Goal: Task Accomplishment & Management: Manage account settings

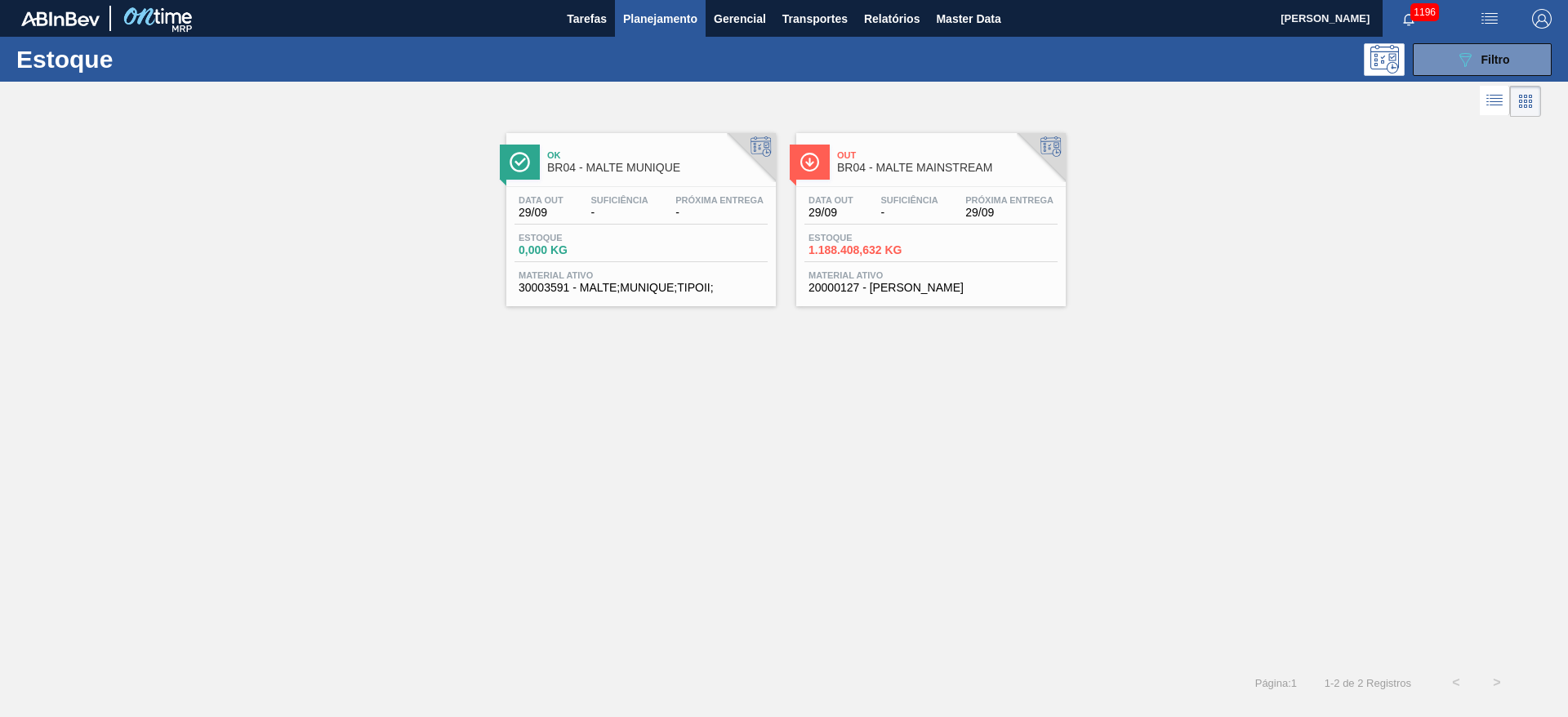
drag, startPoint x: 1443, startPoint y: 63, endPoint x: 1410, endPoint y: 73, distance: 34.5
click at [1443, 63] on button "089F7B8B-B2A5-4AFE-B5C0-19BA573D28AC Filtro" at bounding box center [1482, 60] width 139 height 33
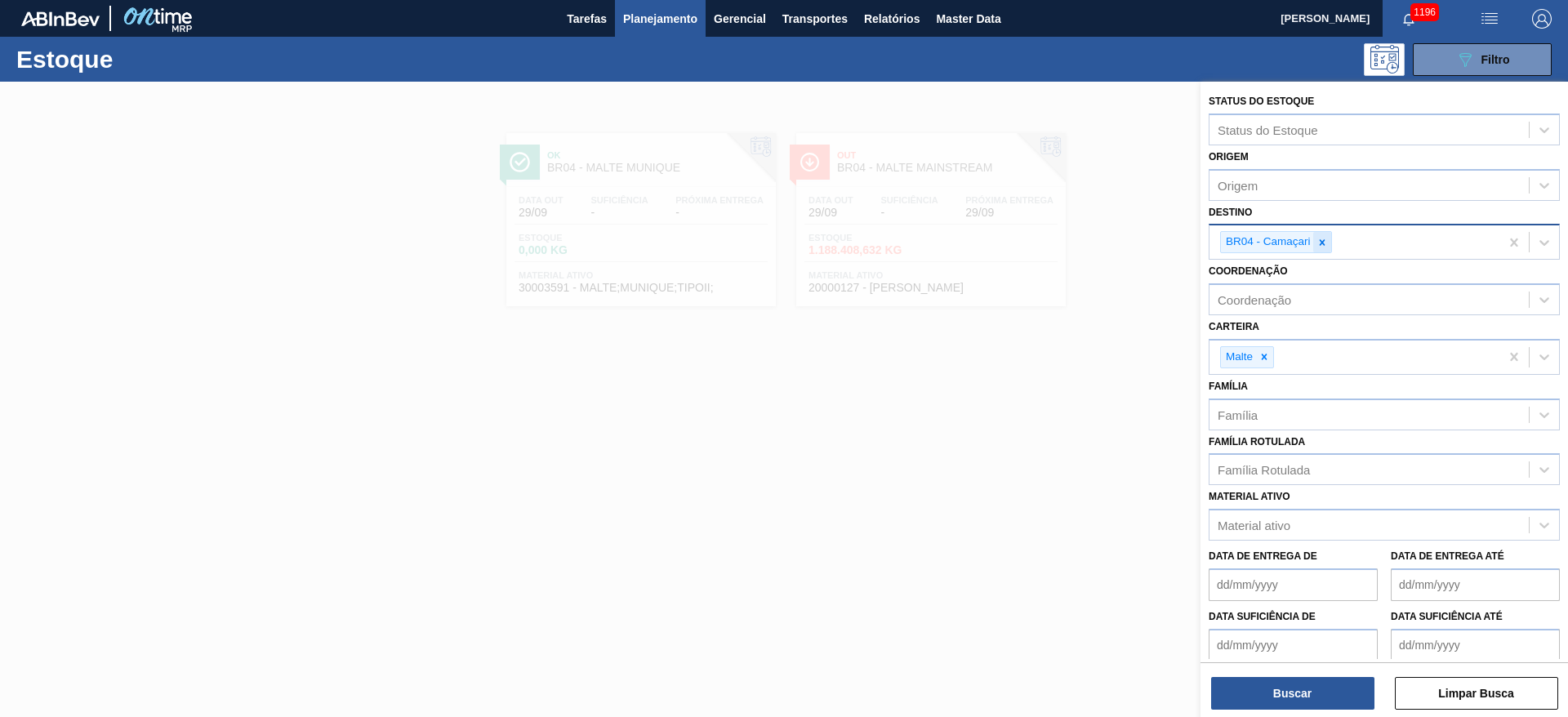
click at [1325, 245] on icon at bounding box center [1322, 243] width 12 height 12
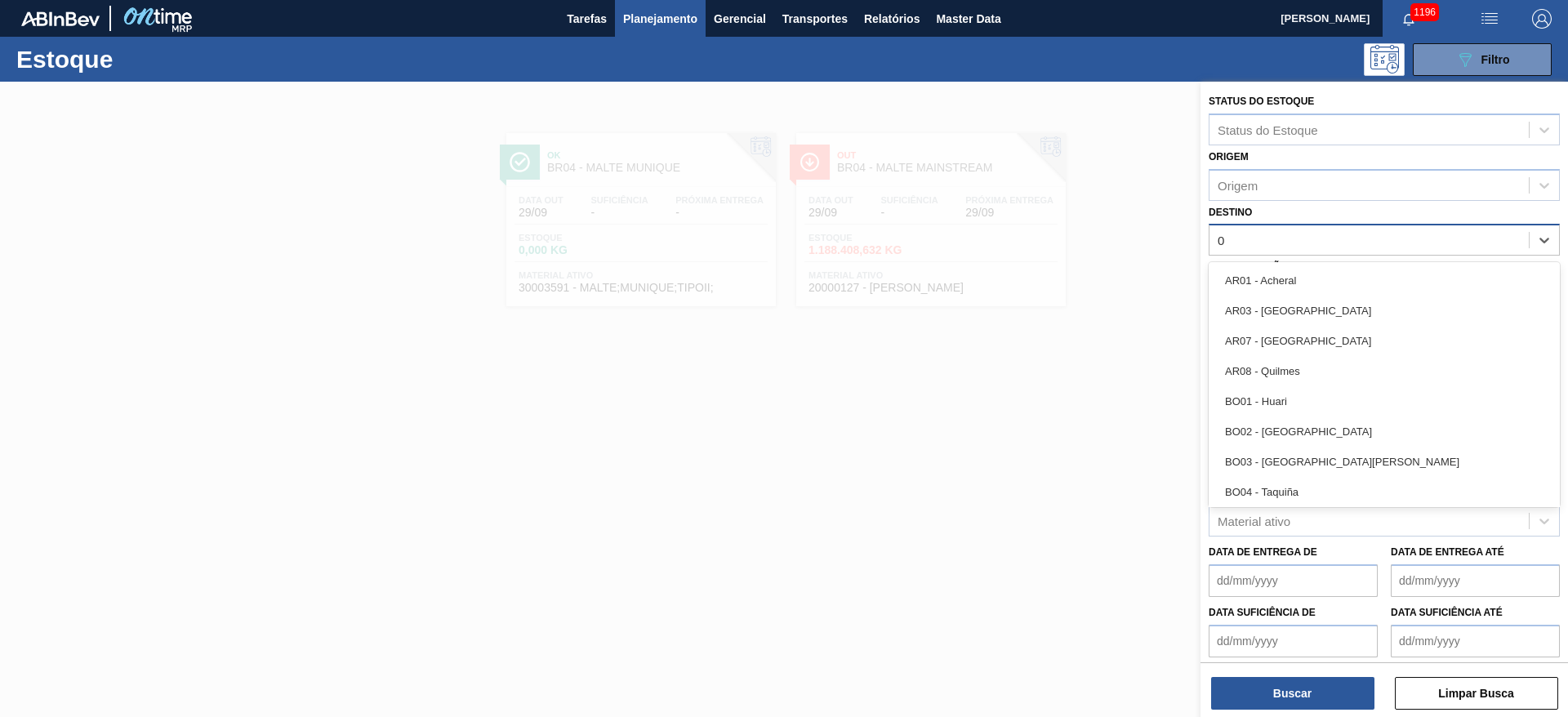
type input "08"
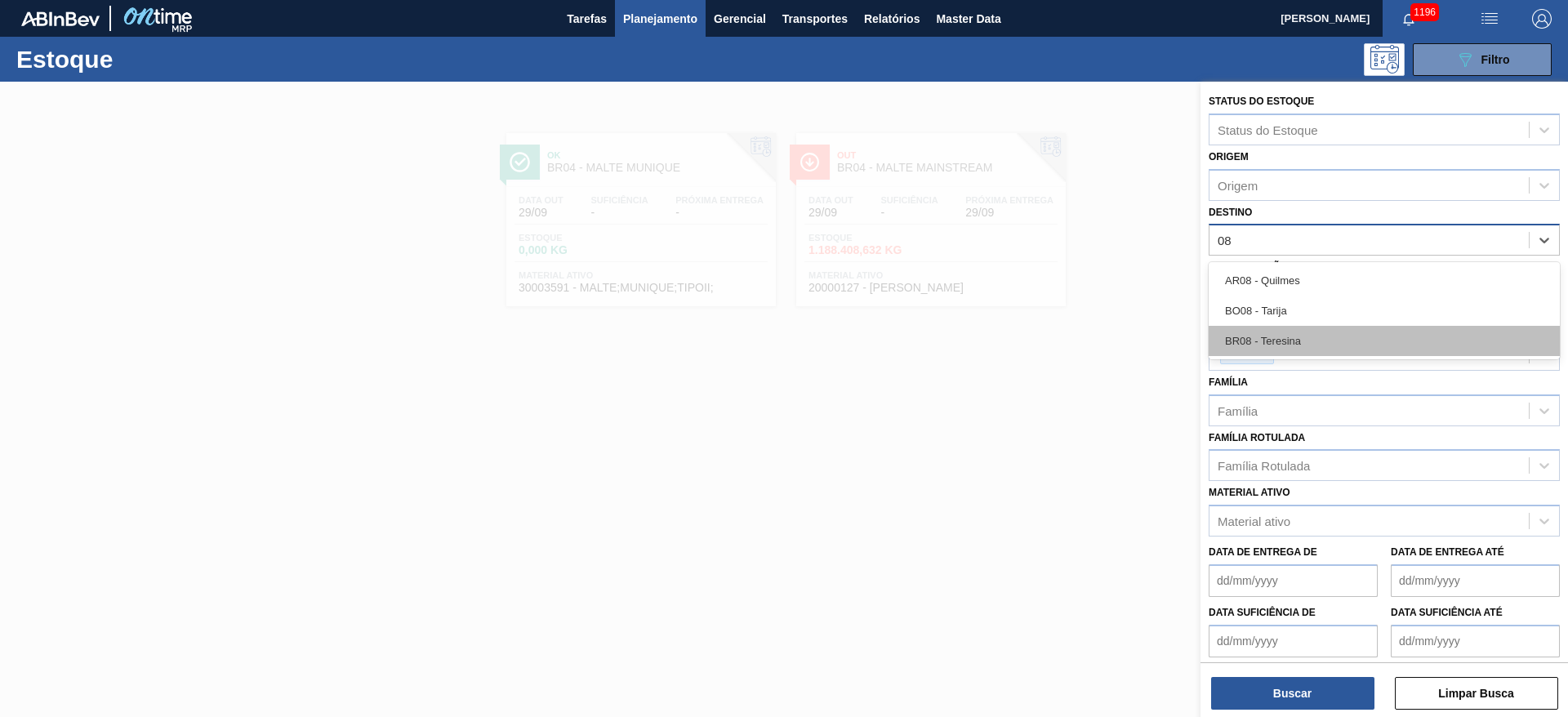
click at [1275, 346] on div "BR08 - Teresina" at bounding box center [1384, 341] width 351 height 30
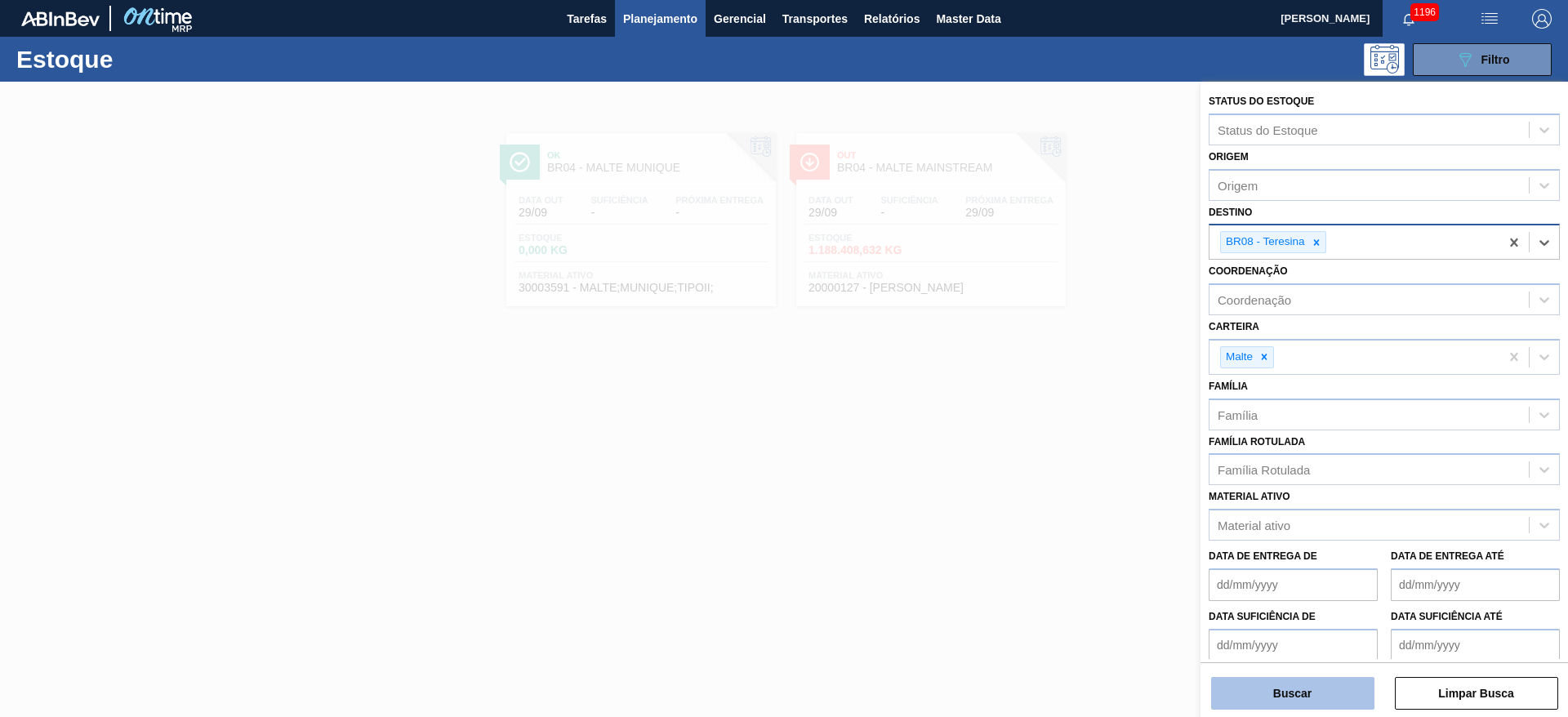
click at [1270, 696] on button "Buscar" at bounding box center [1292, 694] width 164 height 33
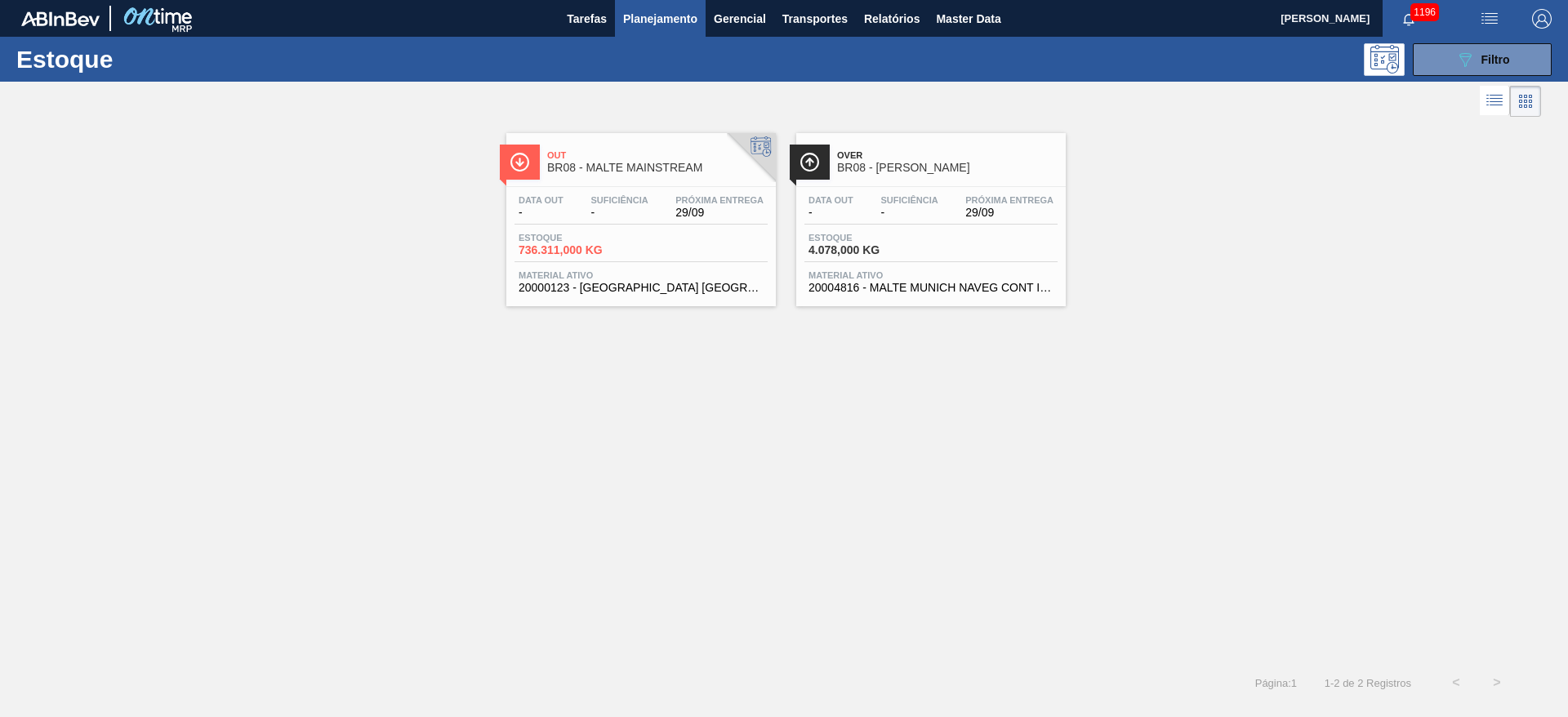
click at [636, 219] on div "Data out - Suficiência - Próxima Entrega 29/09" at bounding box center [641, 210] width 253 height 30
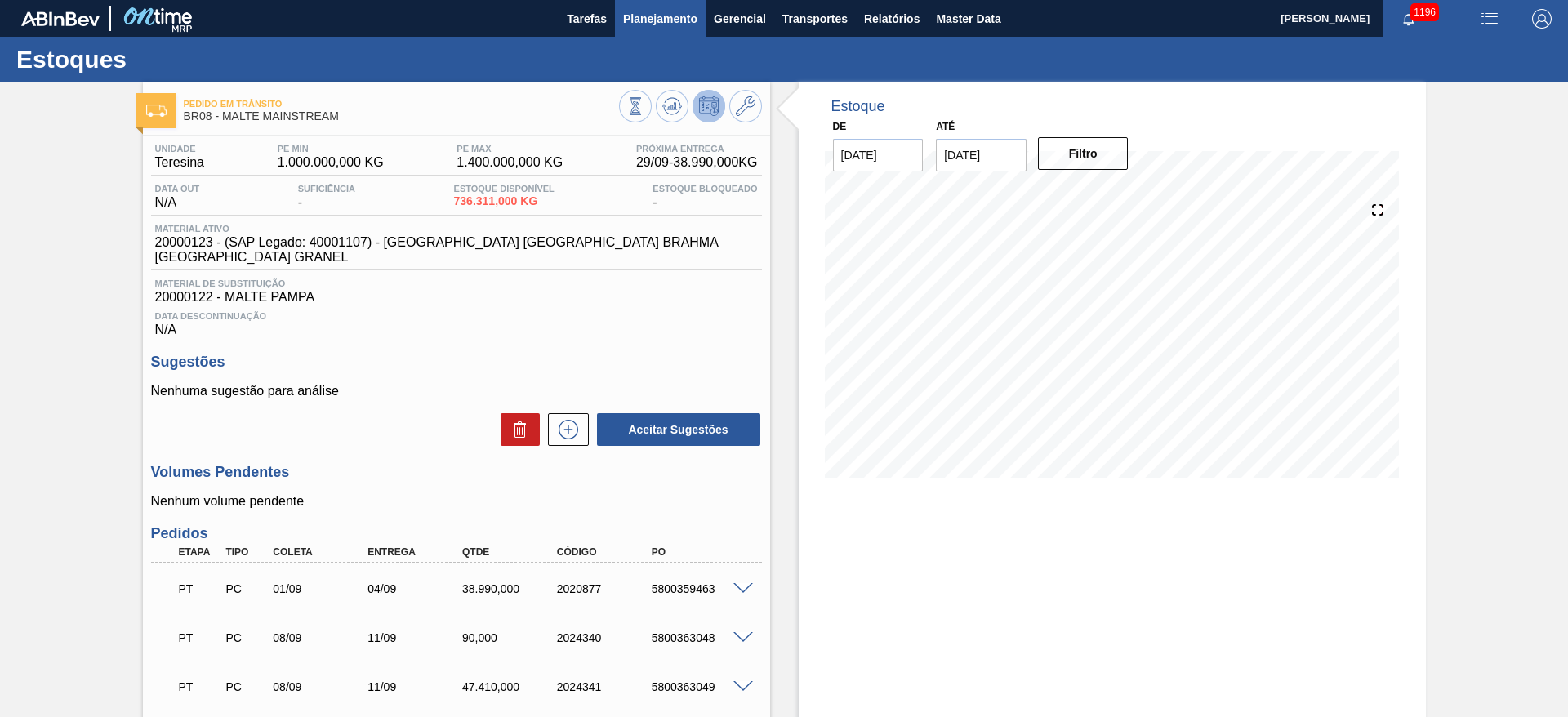
click at [647, 15] on span "Planejamento" at bounding box center [660, 19] width 74 height 20
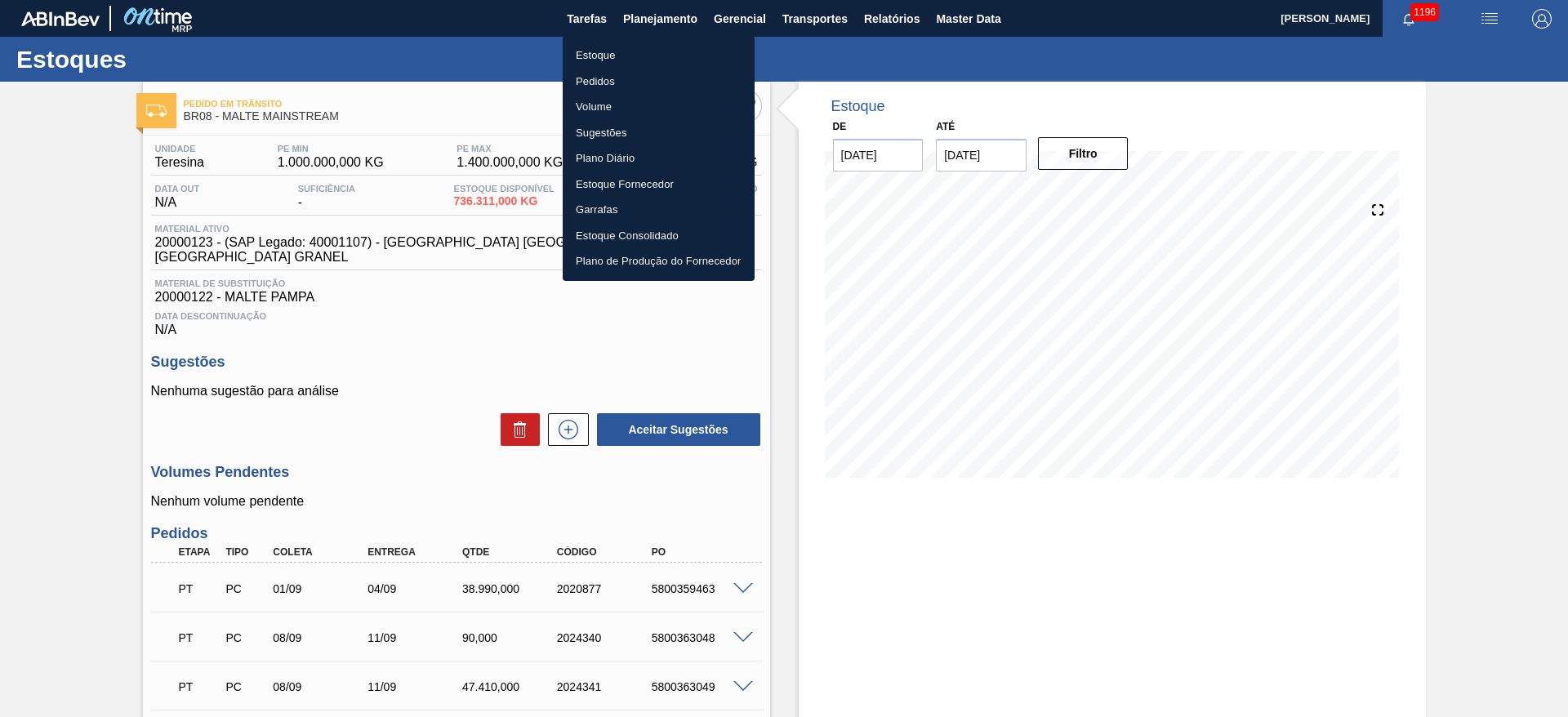
click at [596, 54] on li "Estoque" at bounding box center [658, 56] width 192 height 26
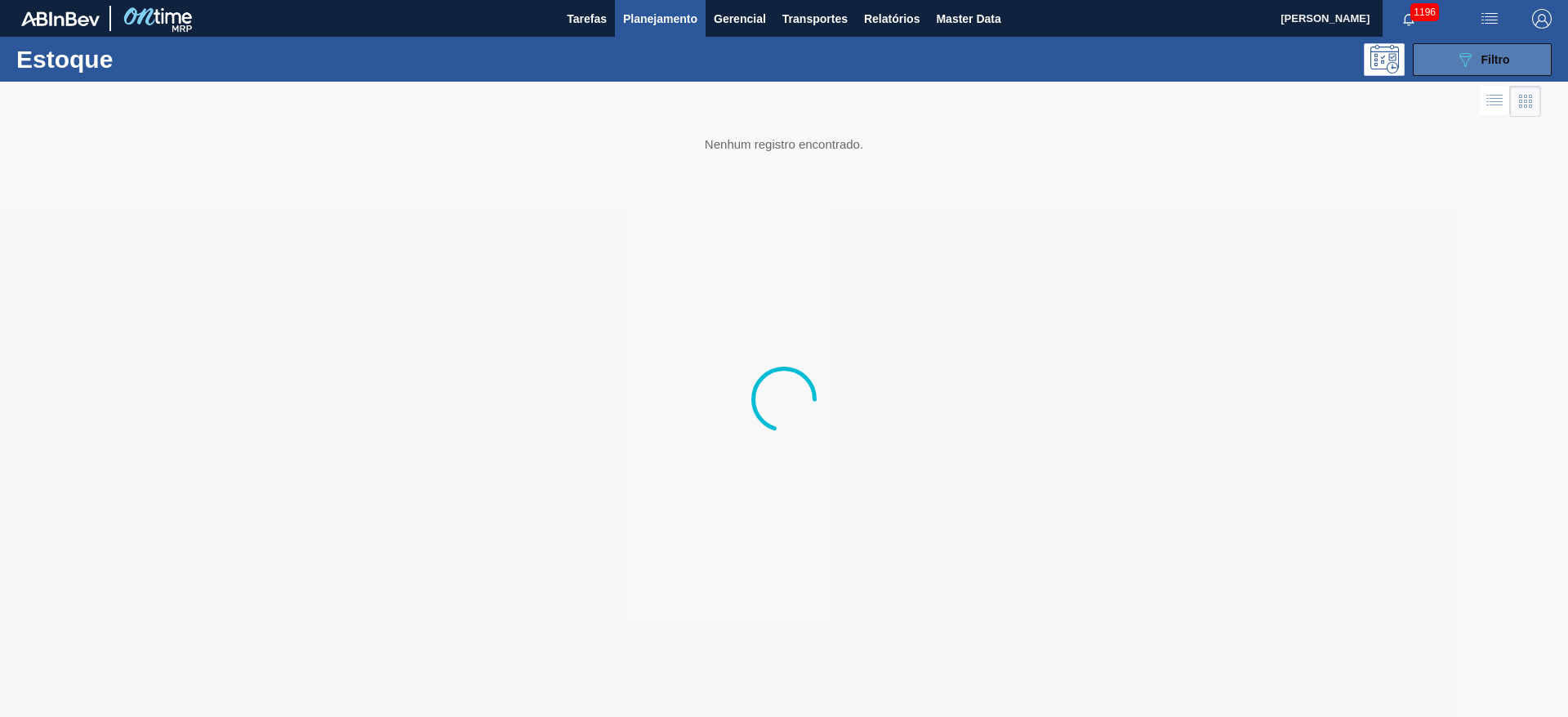
click at [1460, 70] on button "089F7B8B-B2A5-4AFE-B5C0-19BA573D28AC Filtro" at bounding box center [1482, 60] width 139 height 33
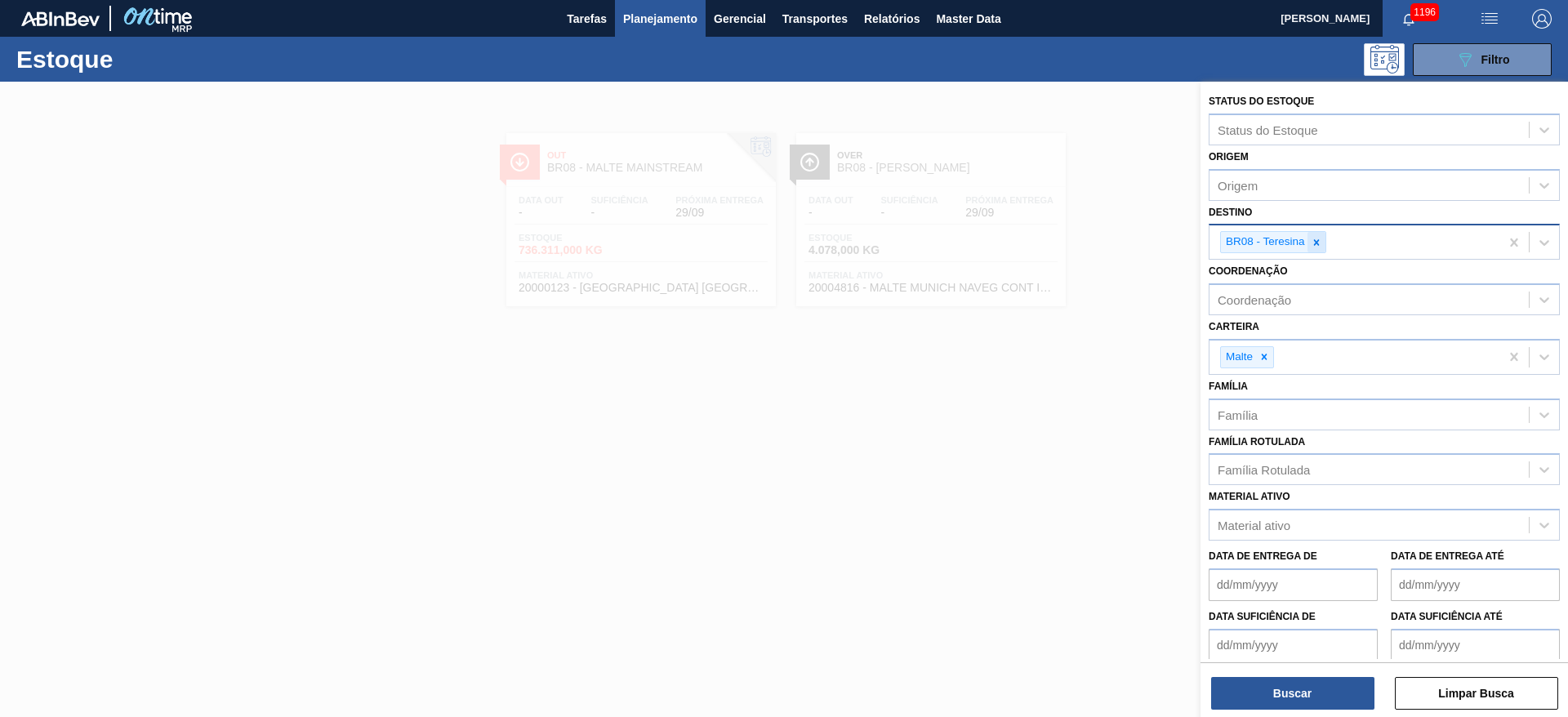
click at [1317, 246] on icon at bounding box center [1316, 243] width 12 height 12
type input "23"
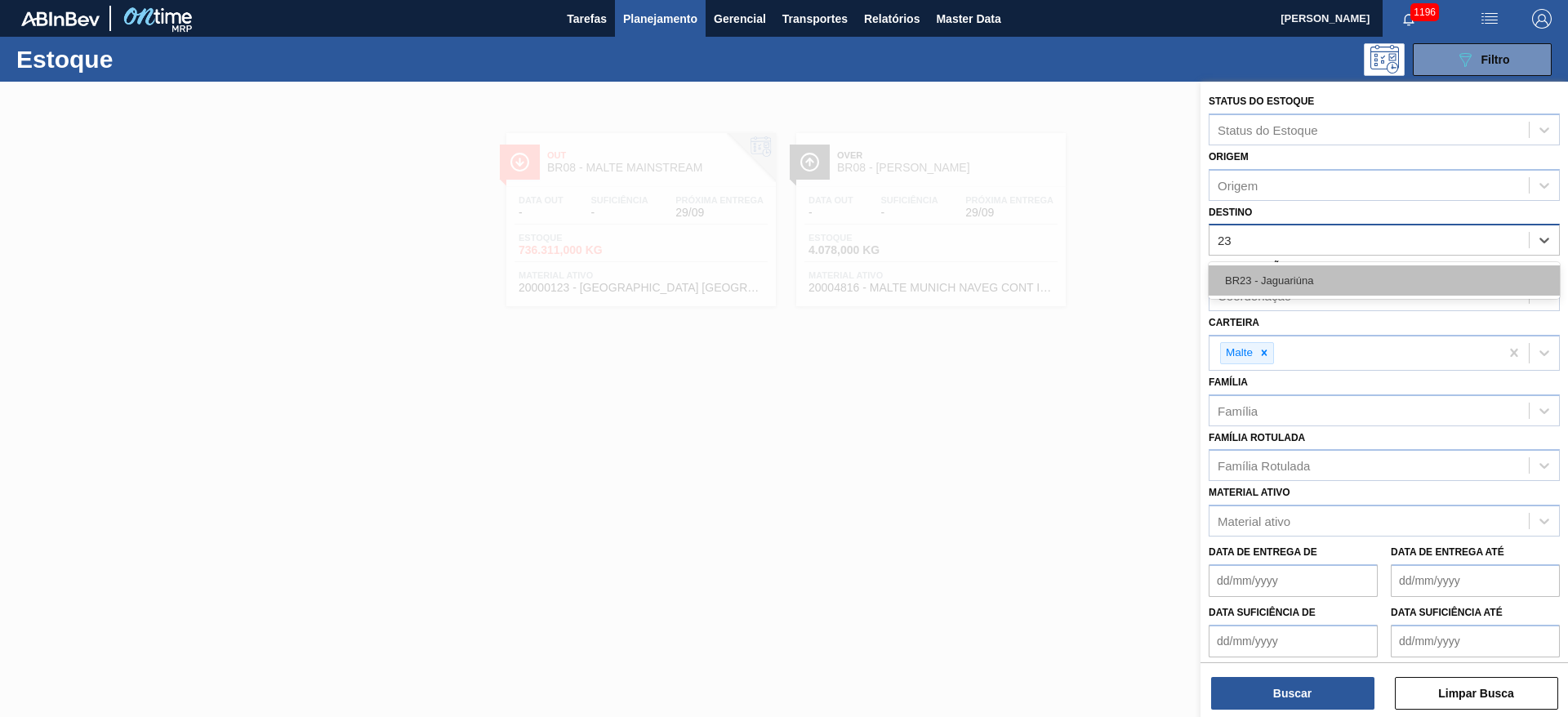
click at [1282, 286] on div "BR23 - Jaguariúna" at bounding box center [1384, 281] width 351 height 30
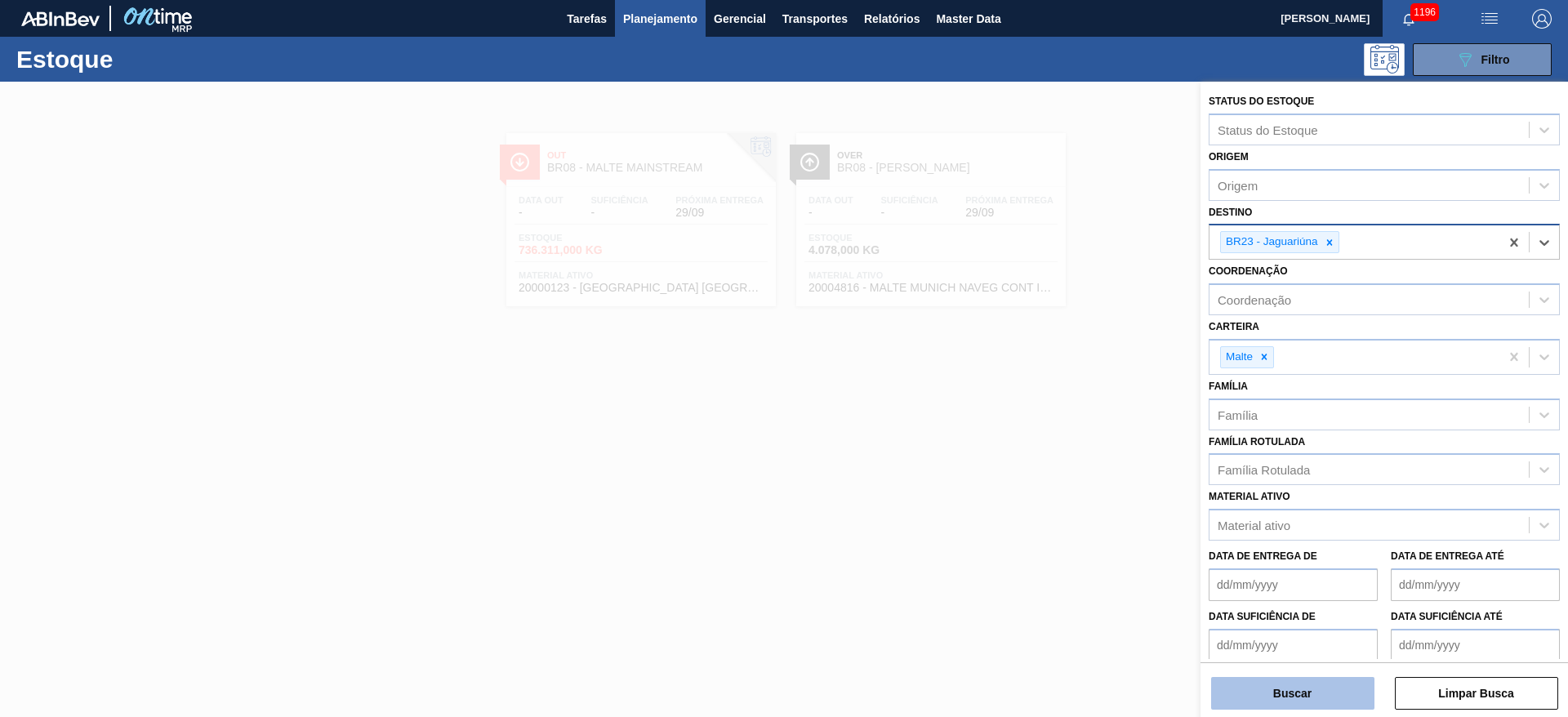
click at [1275, 689] on button "Buscar" at bounding box center [1292, 694] width 164 height 33
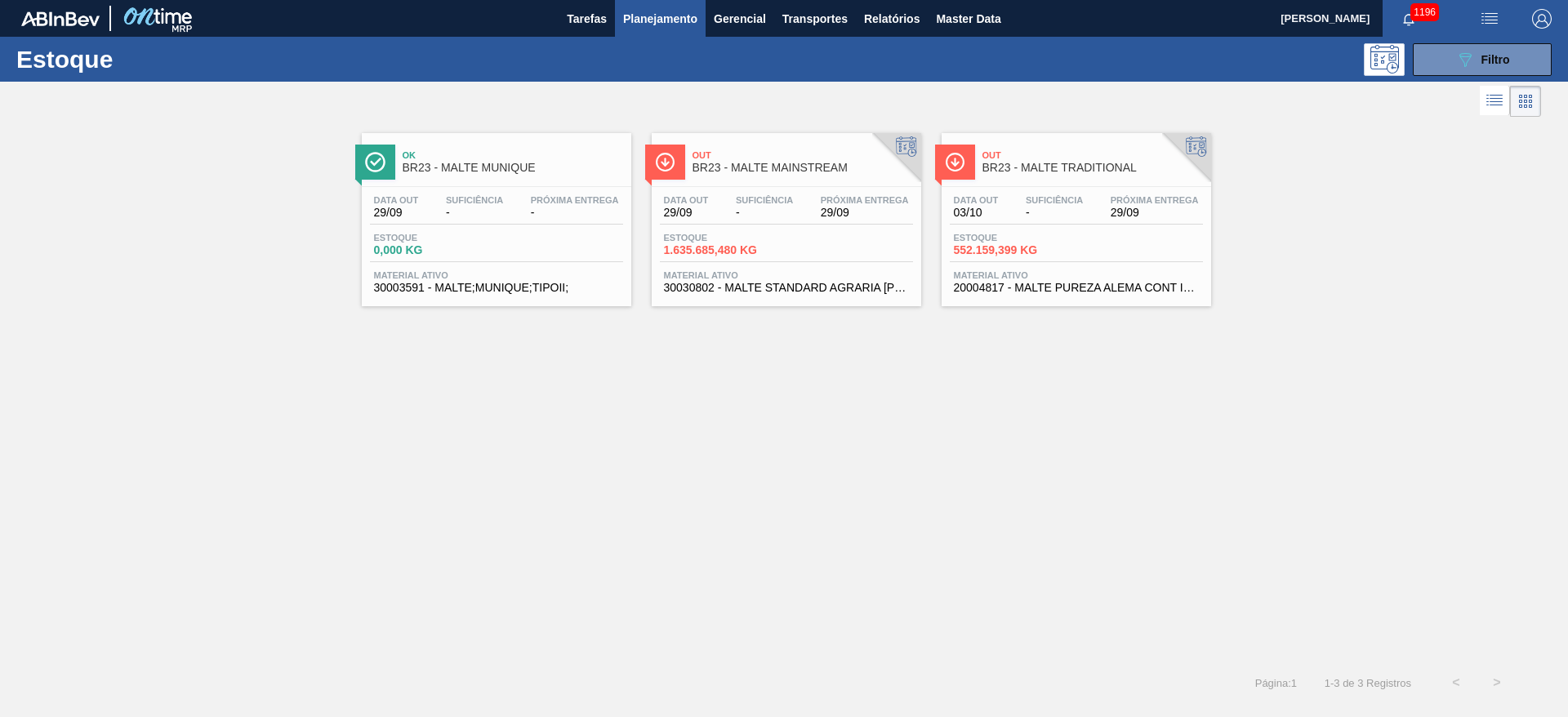
click at [1031, 211] on span "-" at bounding box center [1054, 212] width 57 height 12
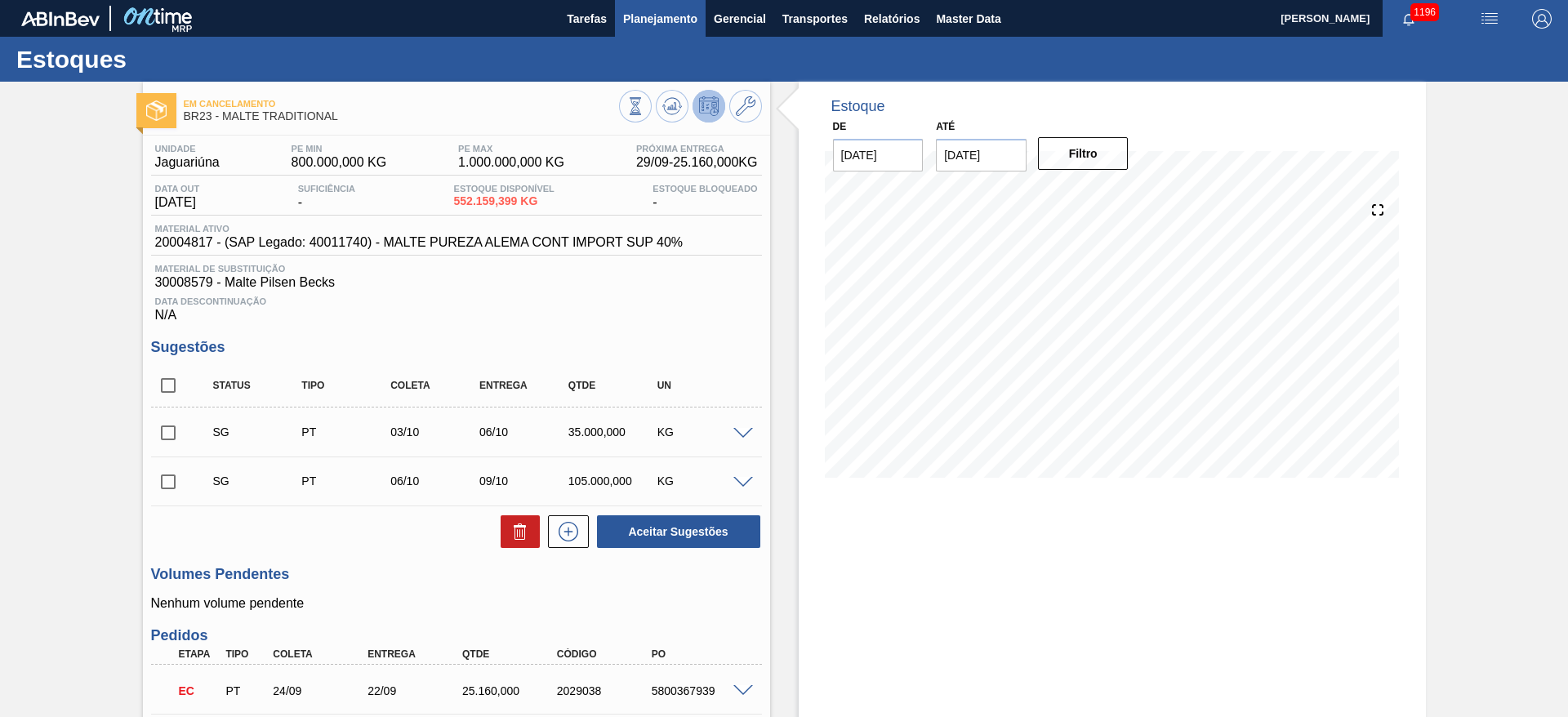
click at [652, 13] on span "Planejamento" at bounding box center [660, 19] width 74 height 20
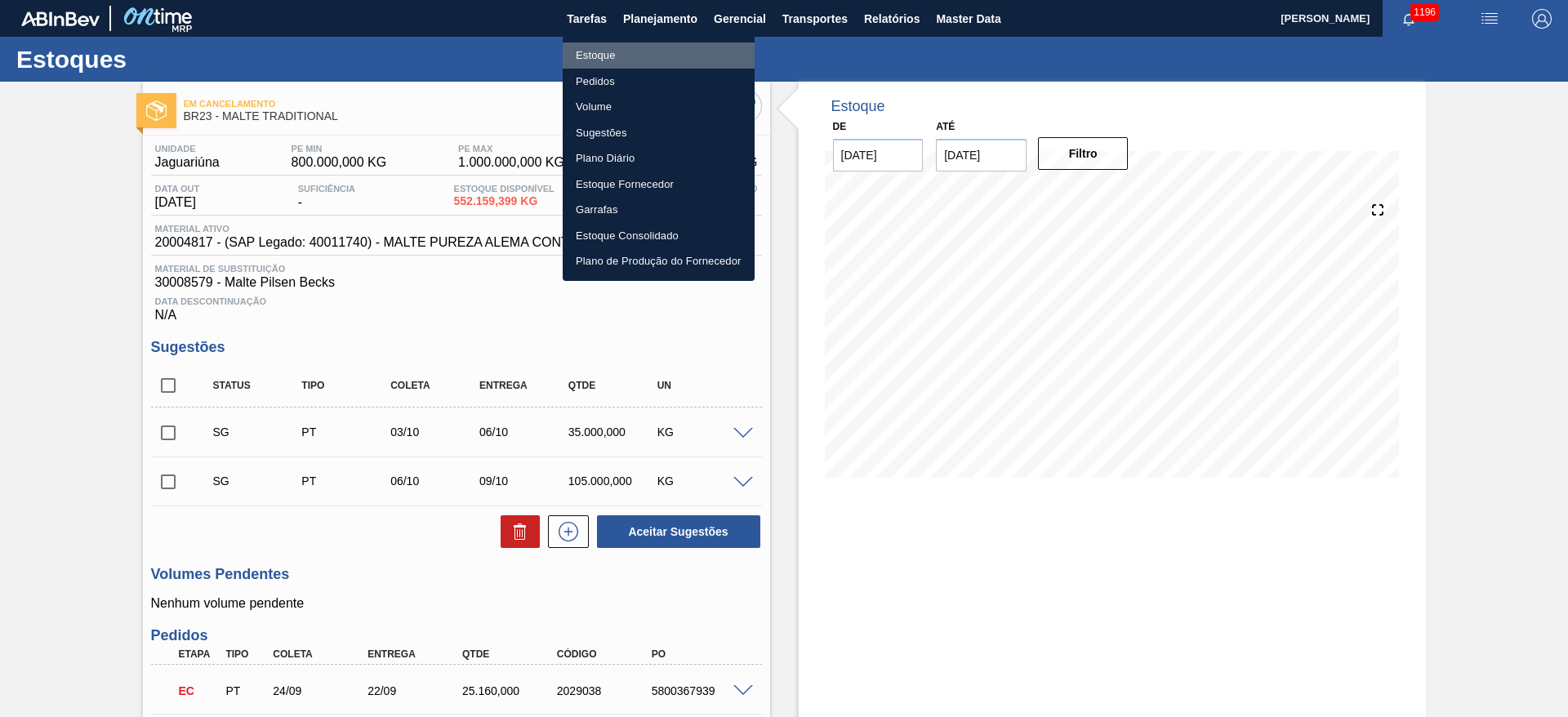
click at [604, 50] on li "Estoque" at bounding box center [658, 56] width 192 height 26
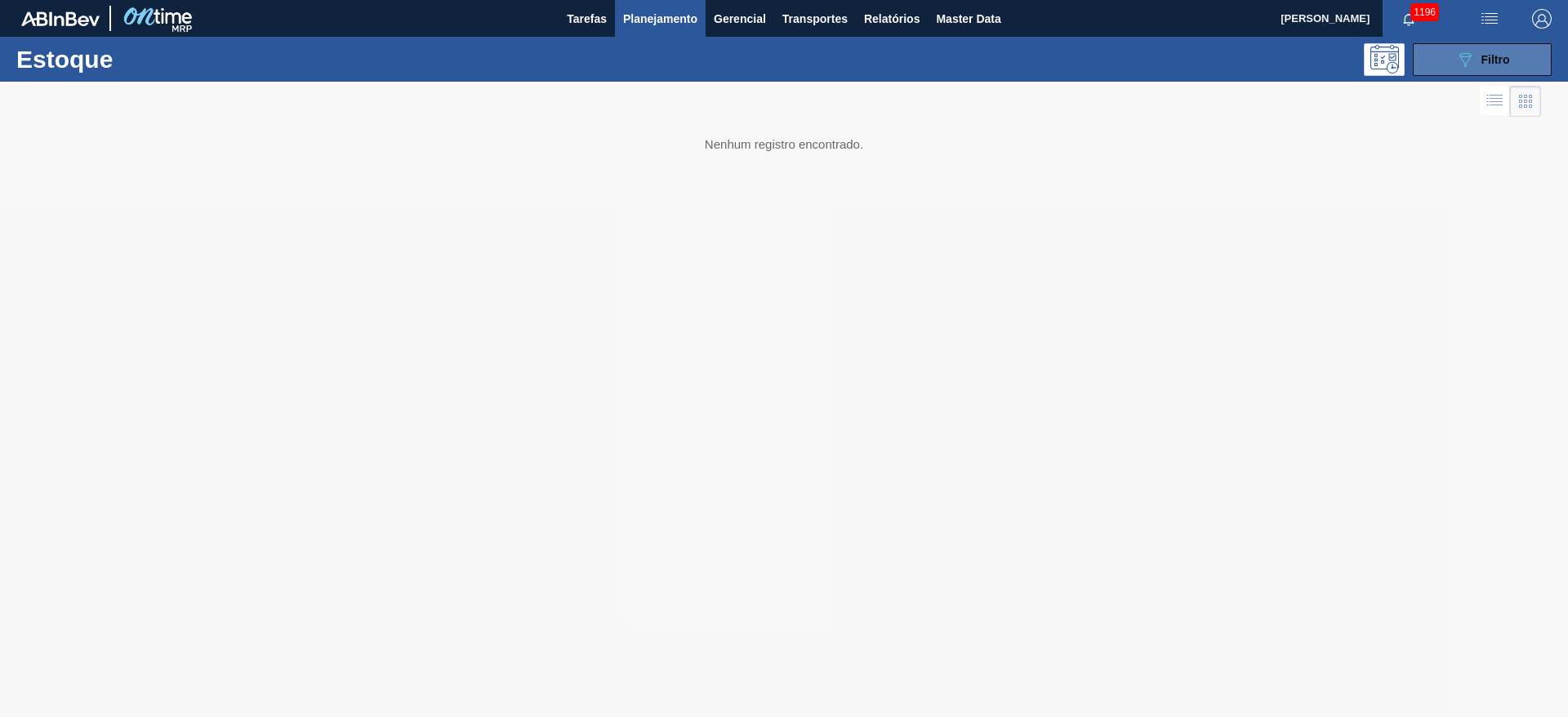
click at [1477, 55] on div "089F7B8B-B2A5-4AFE-B5C0-19BA573D28AC Filtro" at bounding box center [1482, 60] width 55 height 20
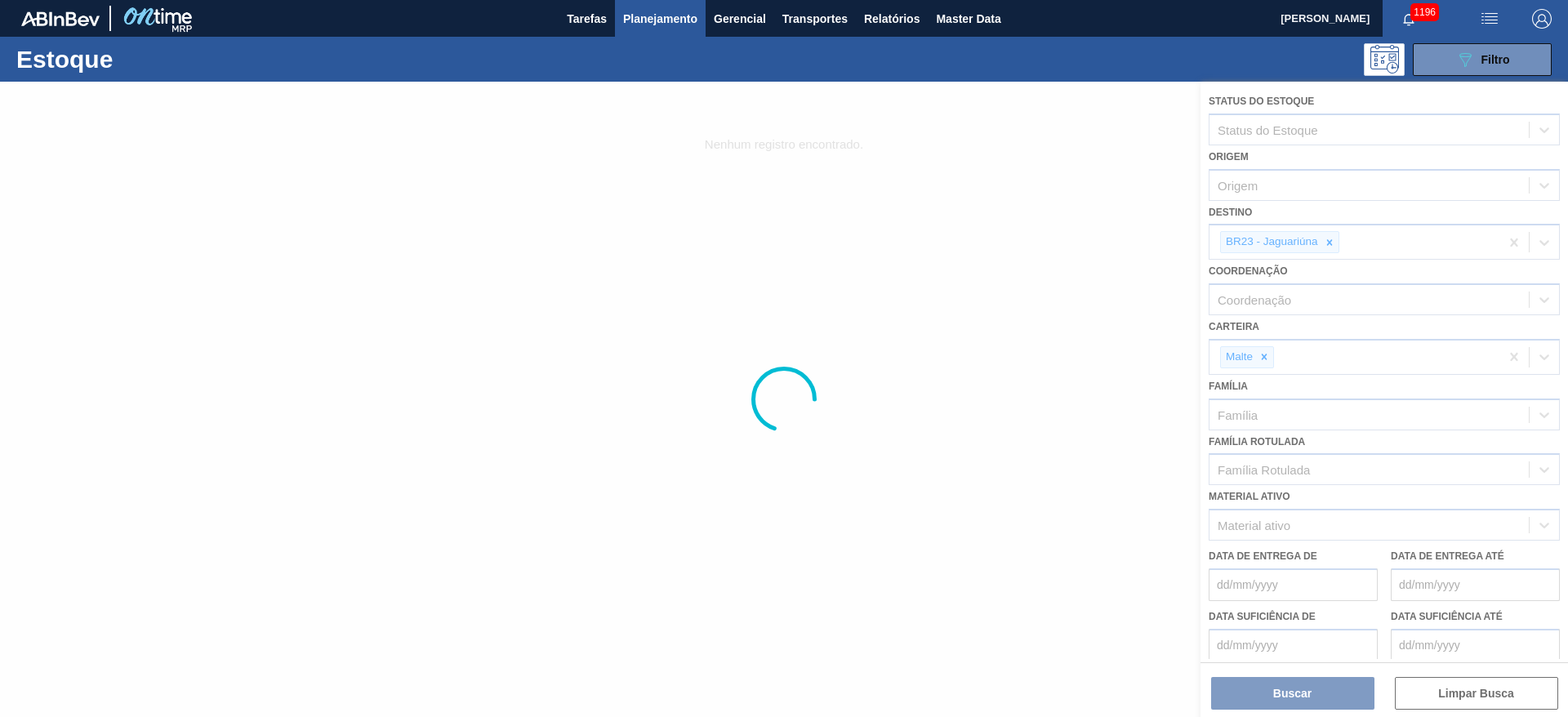
click at [625, 285] on div at bounding box center [784, 399] width 1568 height 636
click at [434, 122] on div at bounding box center [784, 399] width 1568 height 636
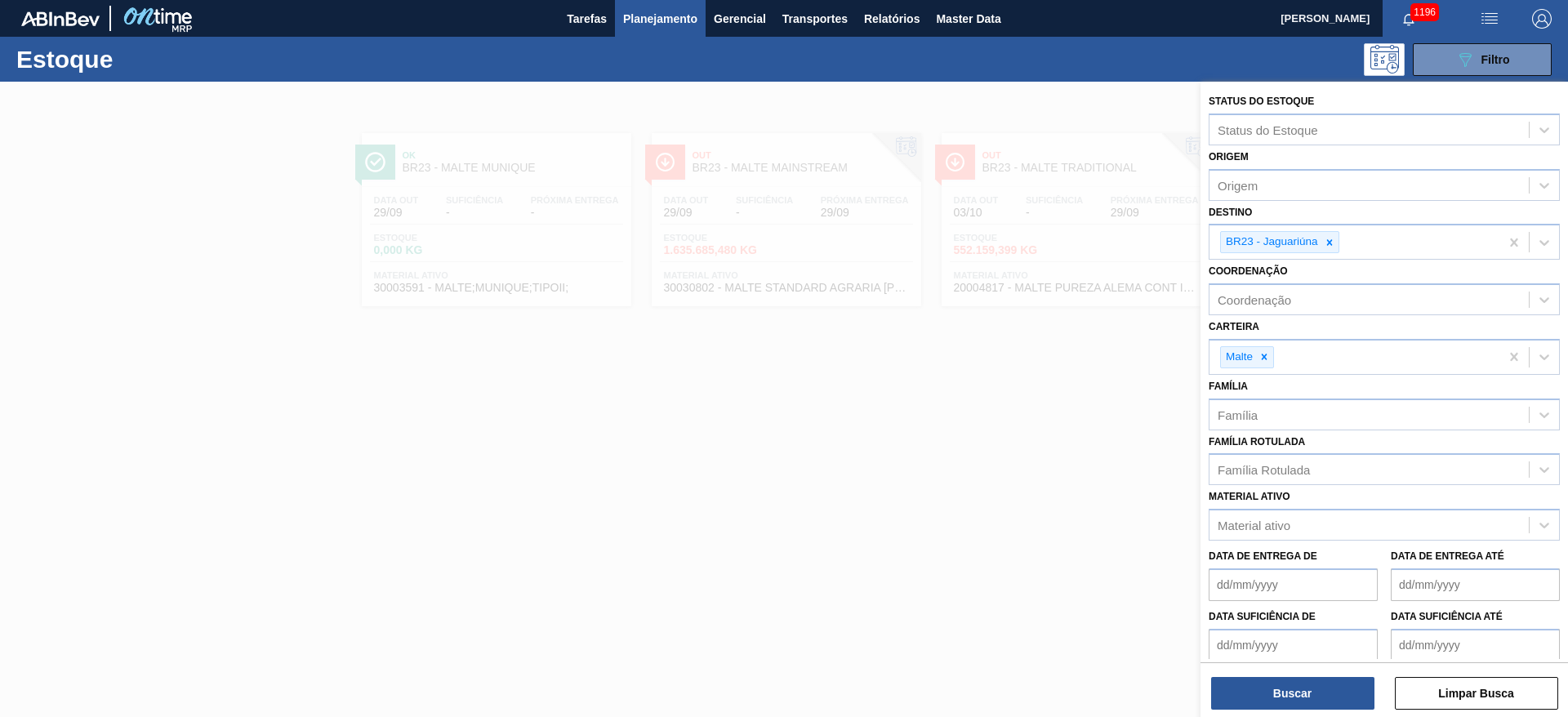
drag, startPoint x: 347, startPoint y: 534, endPoint x: 337, endPoint y: 527, distance: 12.2
click at [345, 532] on div at bounding box center [784, 440] width 1568 height 717
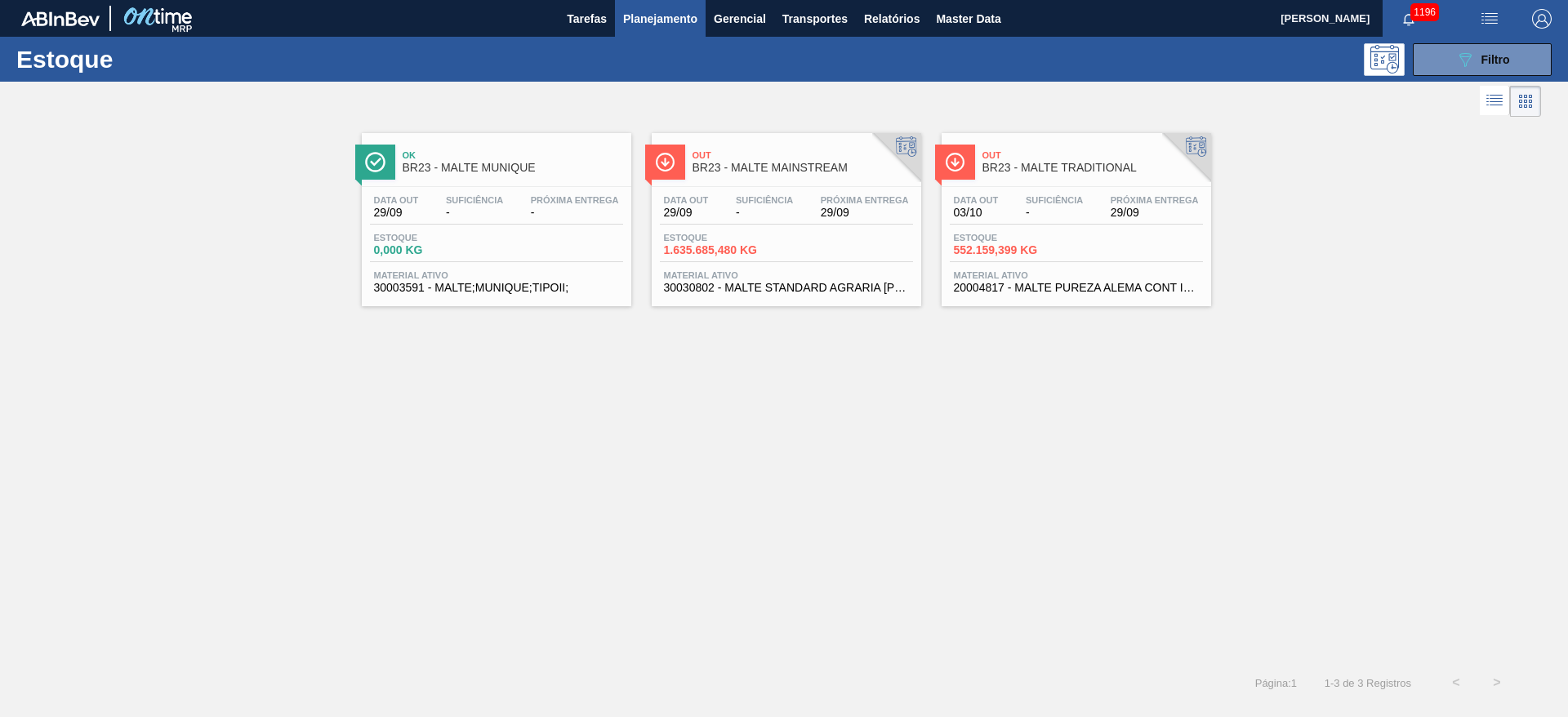
click at [766, 211] on span "-" at bounding box center [763, 212] width 57 height 12
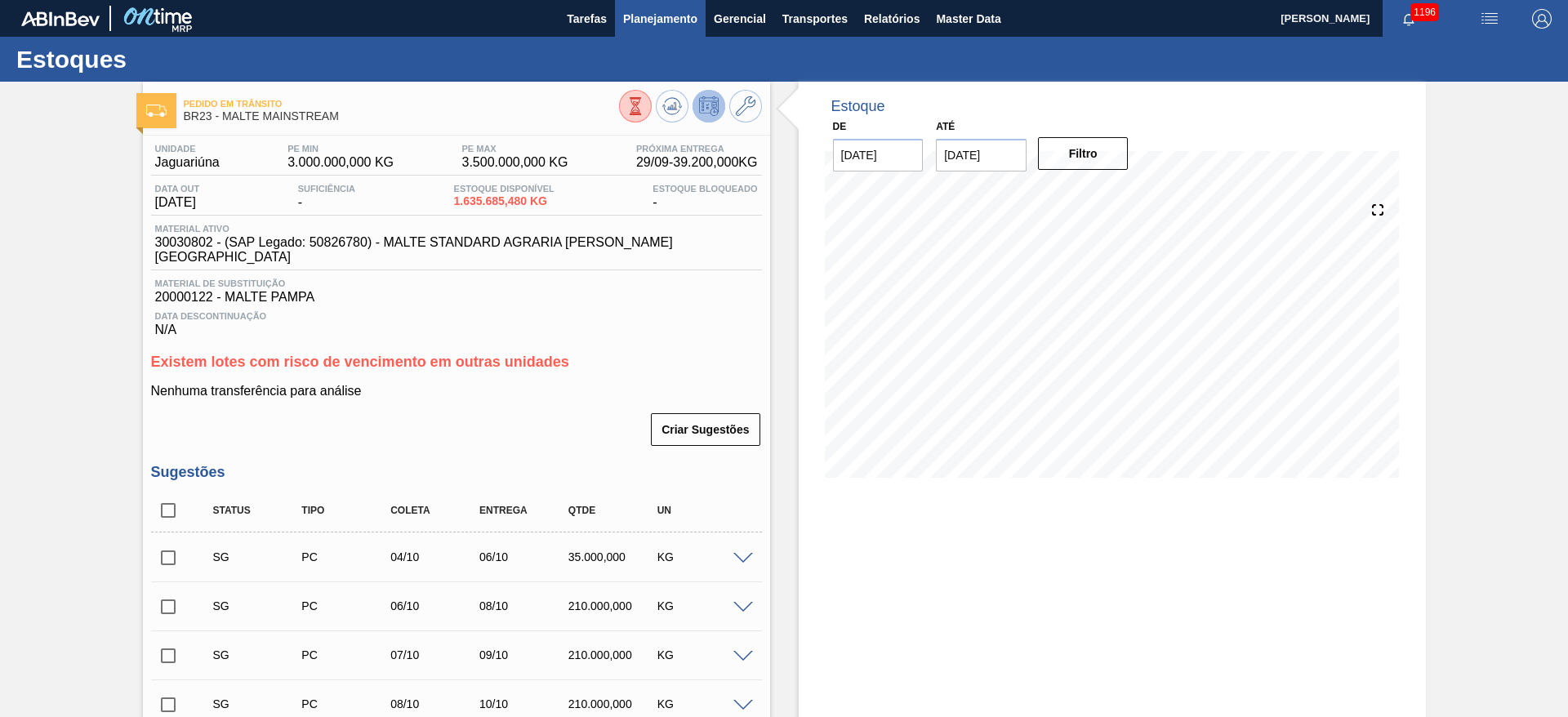
click at [649, 19] on span "Planejamento" at bounding box center [660, 19] width 74 height 20
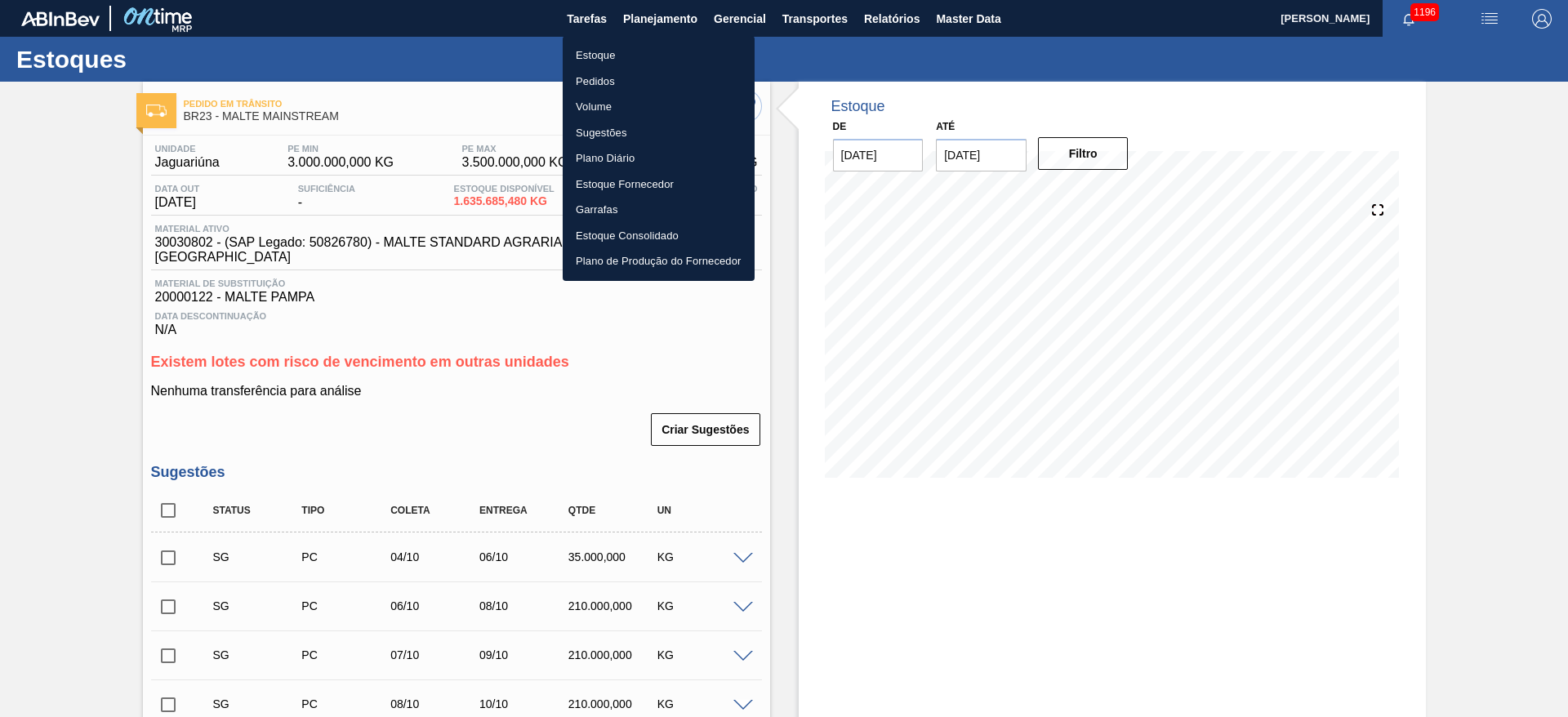
click at [579, 55] on li "Estoque" at bounding box center [658, 56] width 192 height 26
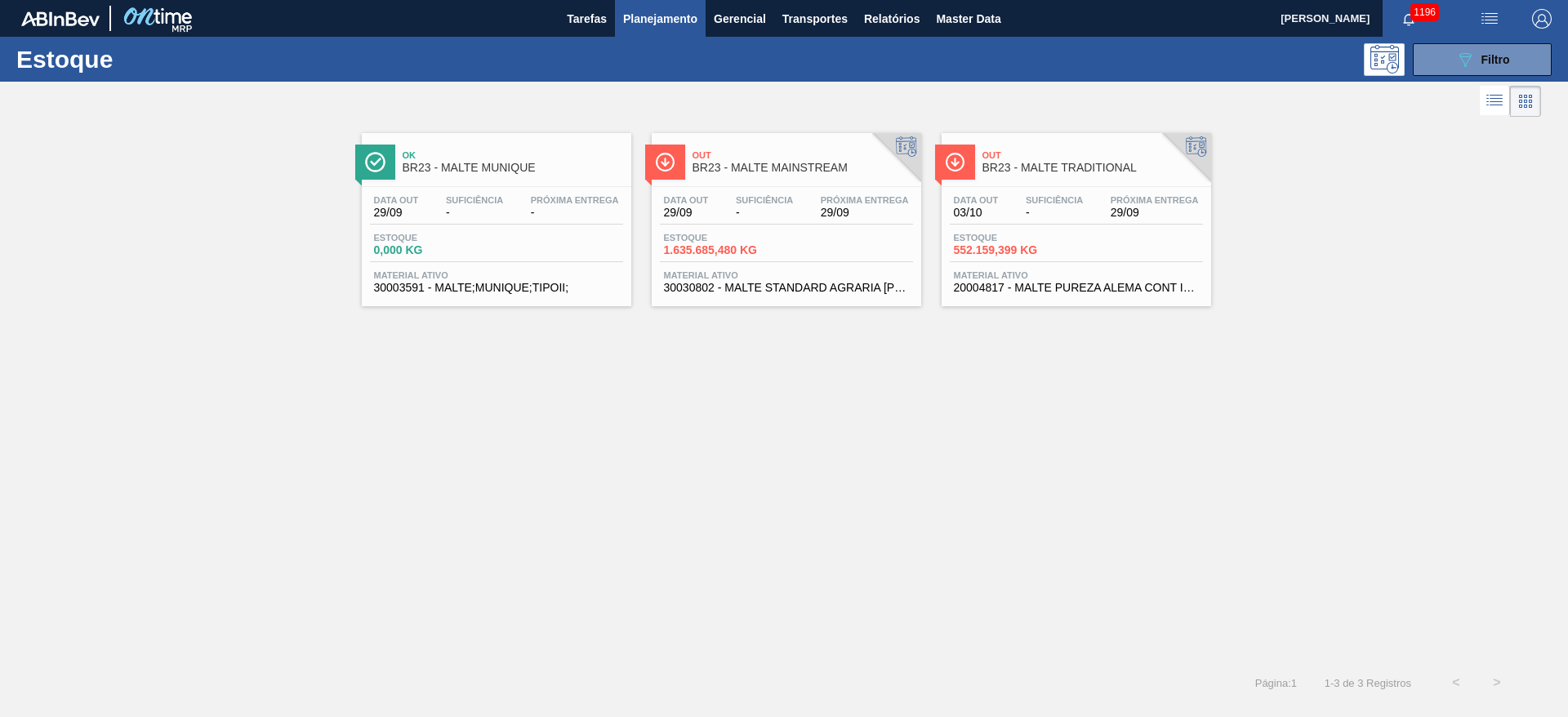
drag, startPoint x: 1030, startPoint y: 247, endPoint x: 1013, endPoint y: 248, distance: 17.0
click at [1030, 247] on span "552.159,399 KG" at bounding box center [1010, 250] width 114 height 12
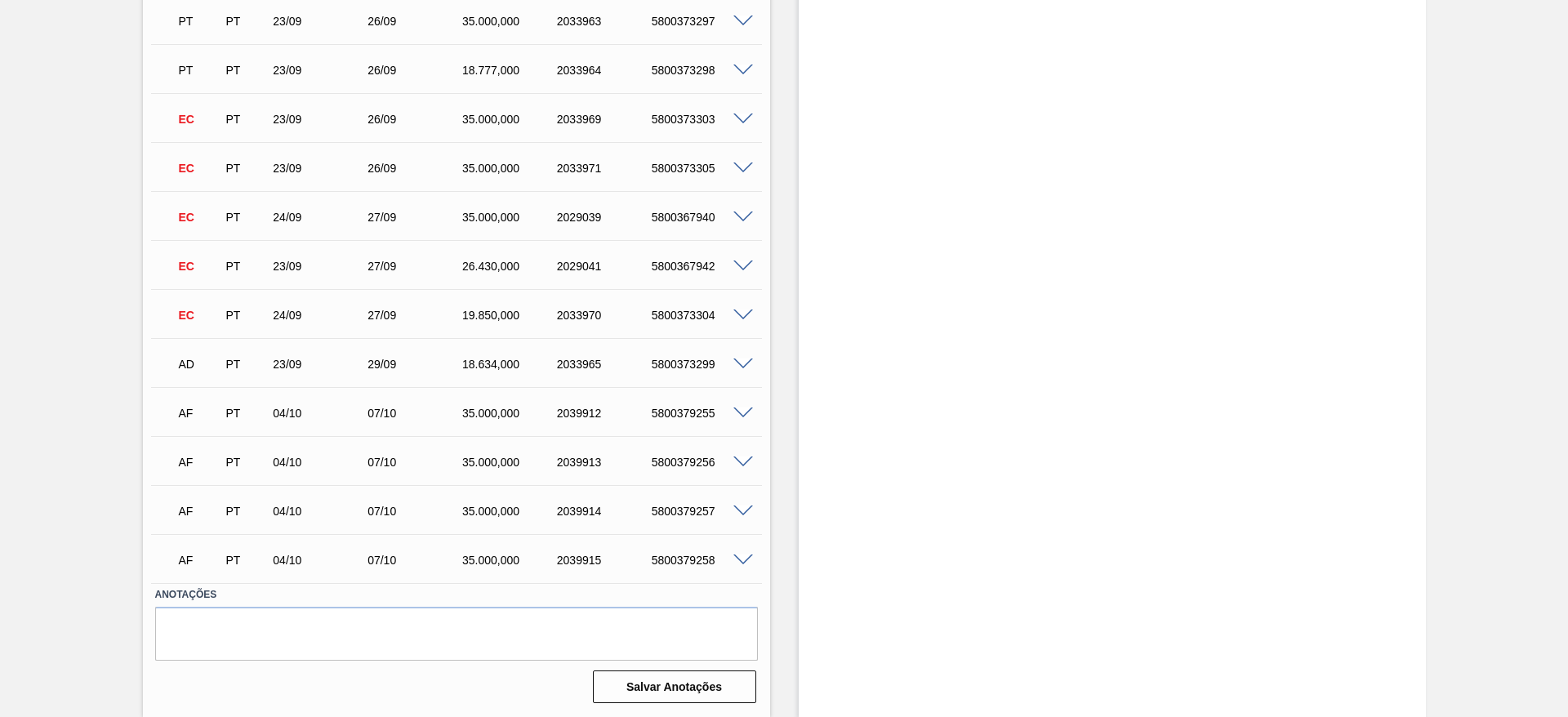
scroll to position [621, 0]
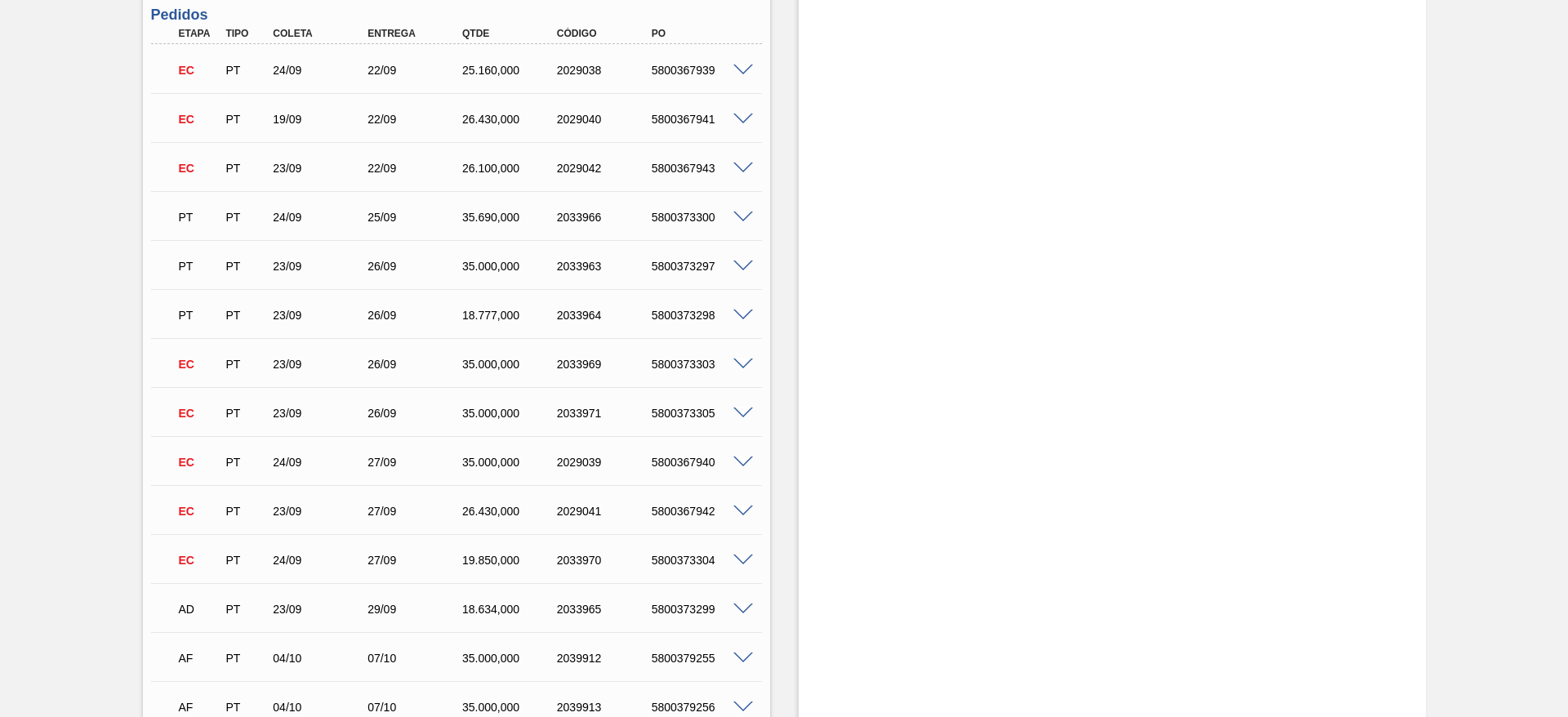
click at [64, 308] on div "Em Cancelamento BR23 - MALTE TRADITIONAL Unidade Jaguariúna PE MIN 800.000,000 …" at bounding box center [784, 212] width 1568 height 1502
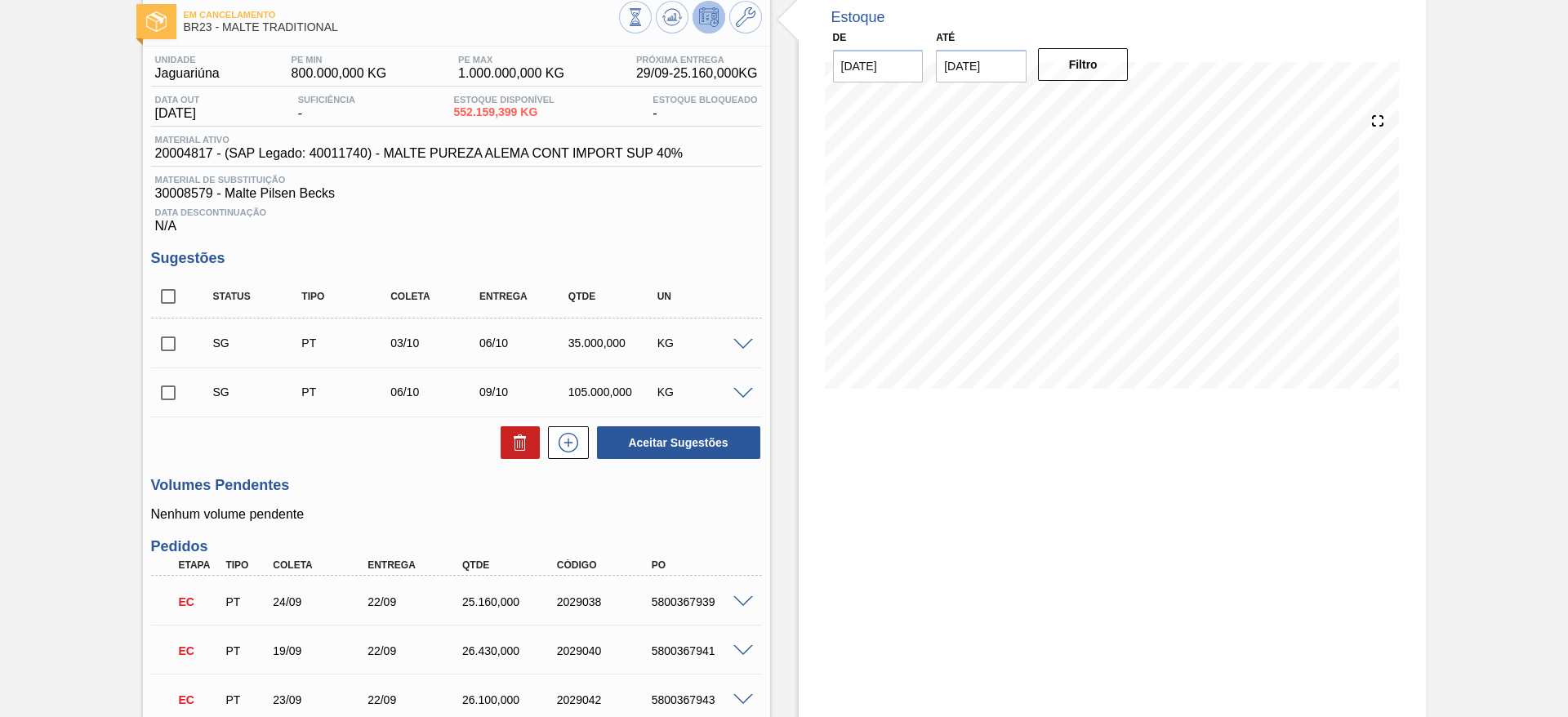
scroll to position [0, 0]
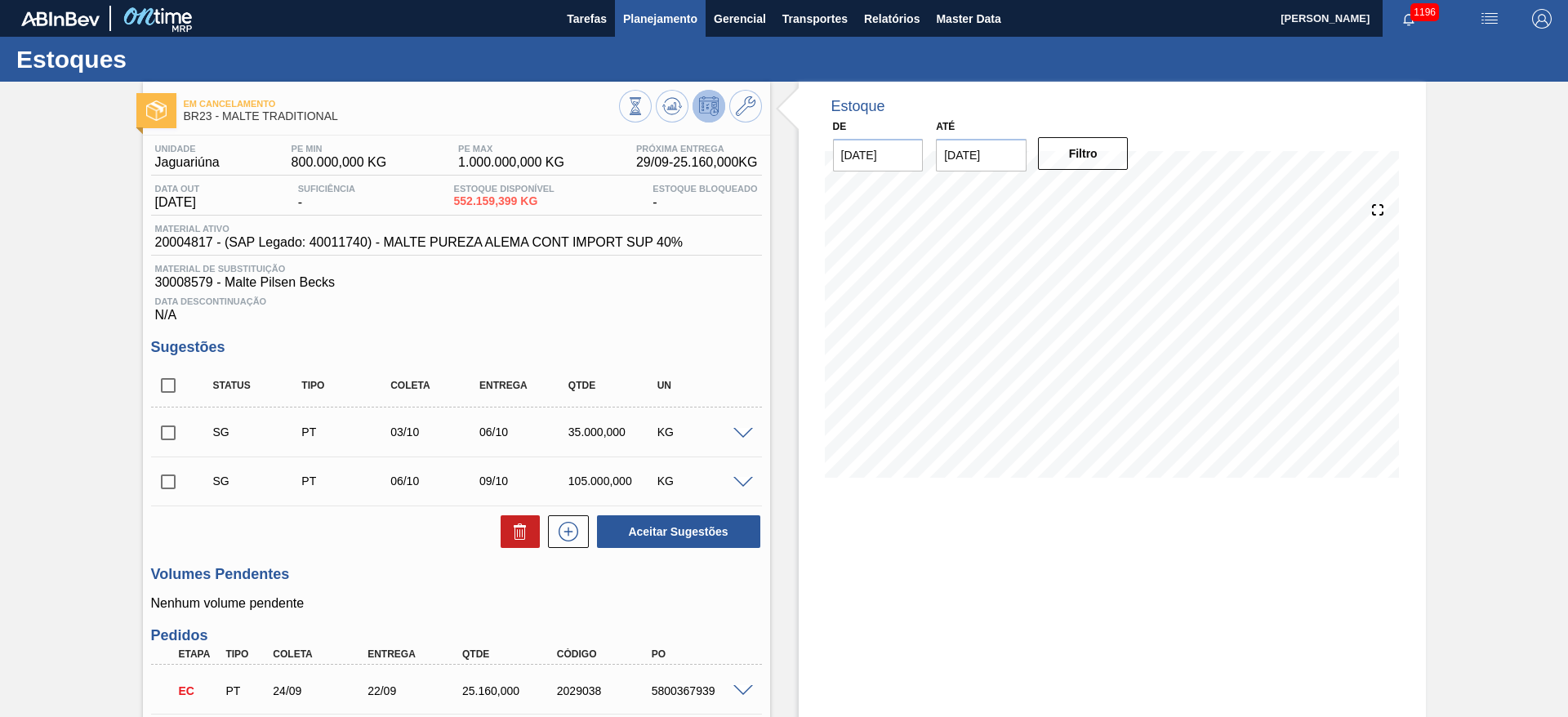
click at [663, 21] on span "Planejamento" at bounding box center [660, 19] width 74 height 20
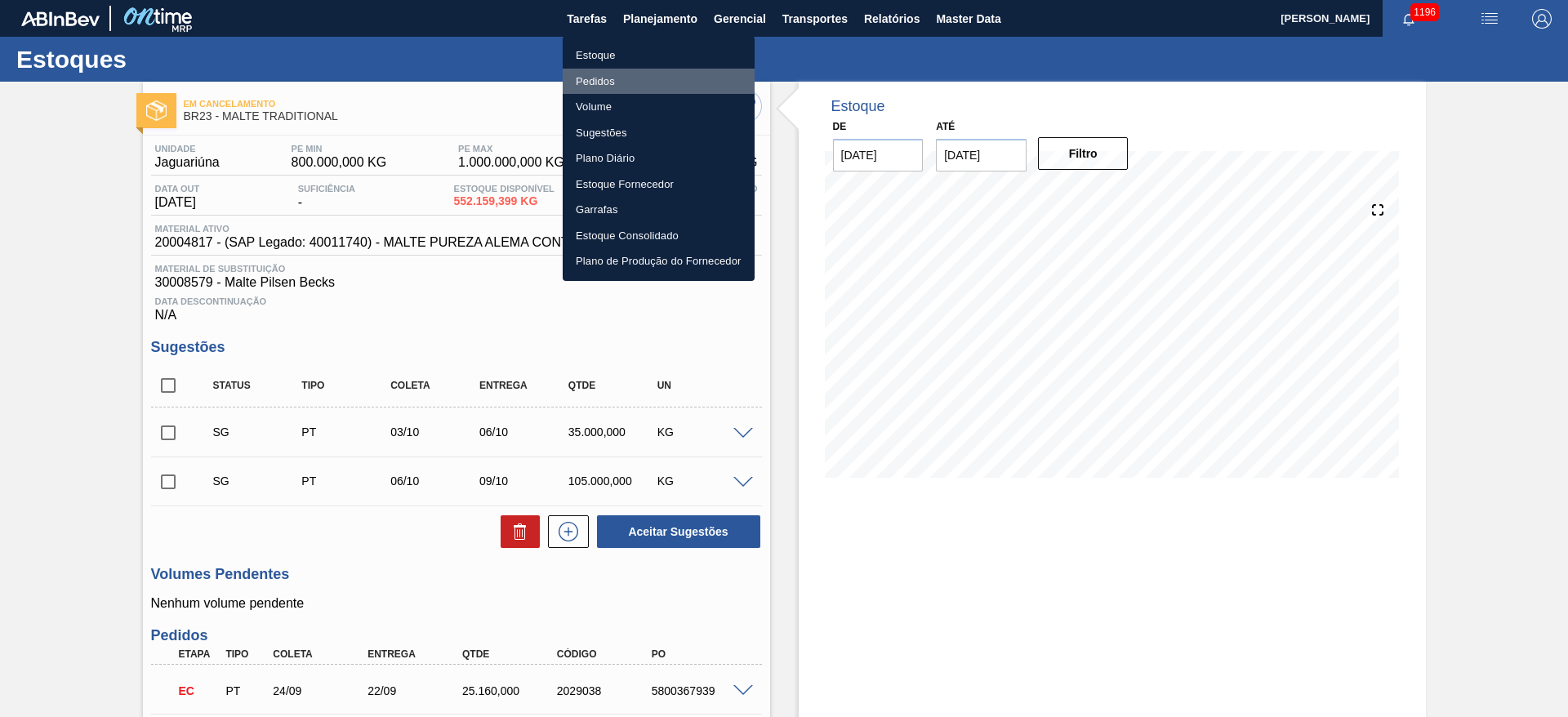
click at [598, 81] on li "Pedidos" at bounding box center [658, 81] width 192 height 26
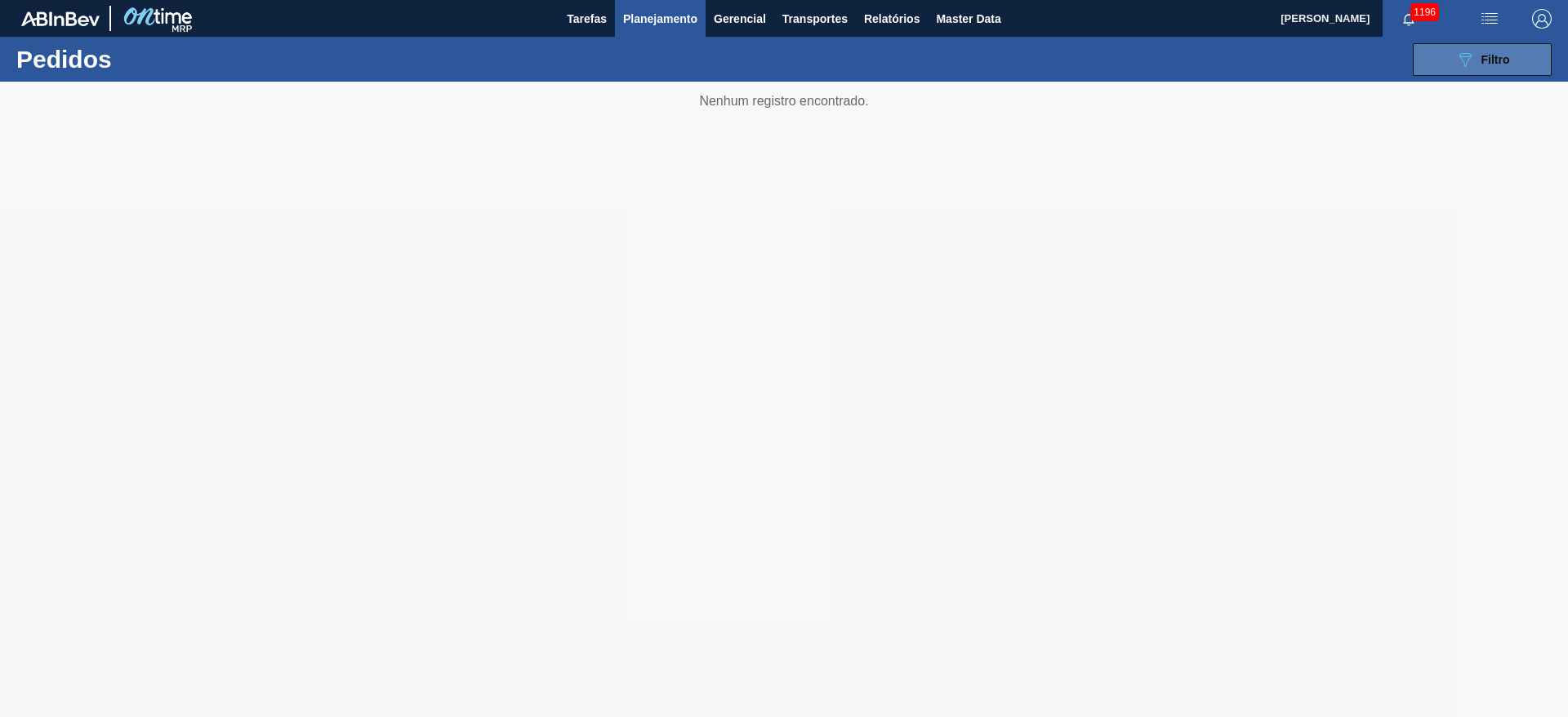
click at [1495, 62] on span "Filtro" at bounding box center [1495, 60] width 29 height 13
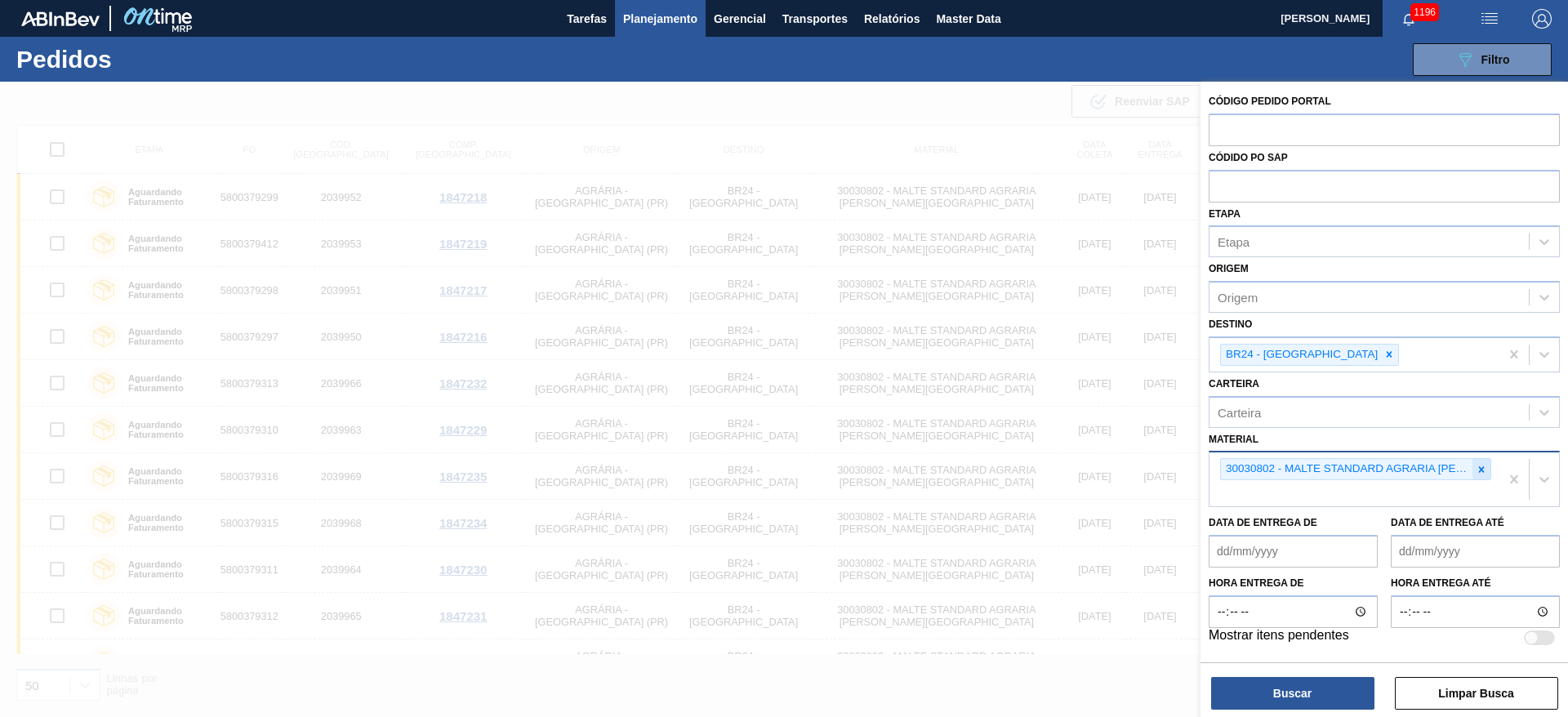
click at [1482, 468] on icon at bounding box center [1482, 469] width 6 height 6
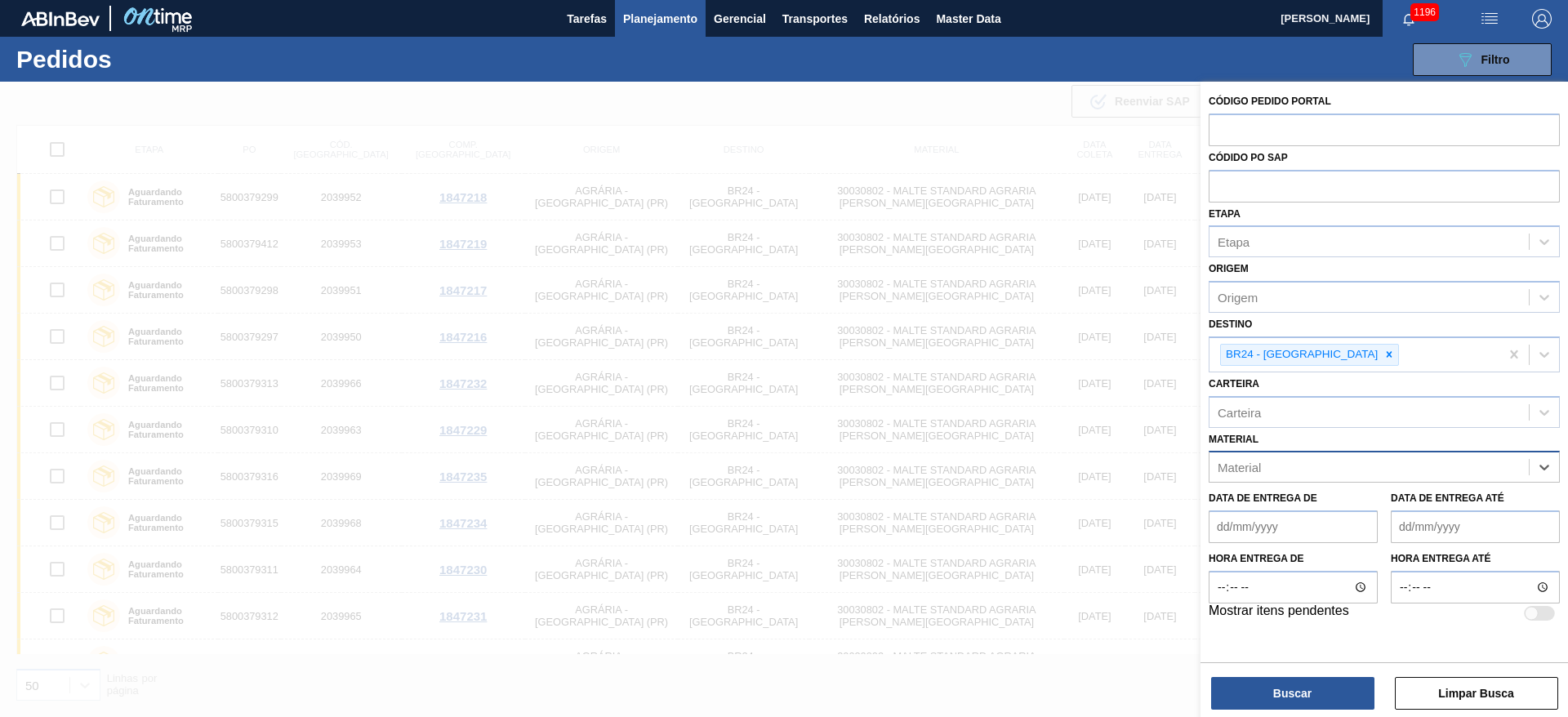
paste input "20000455"
type input "20000455"
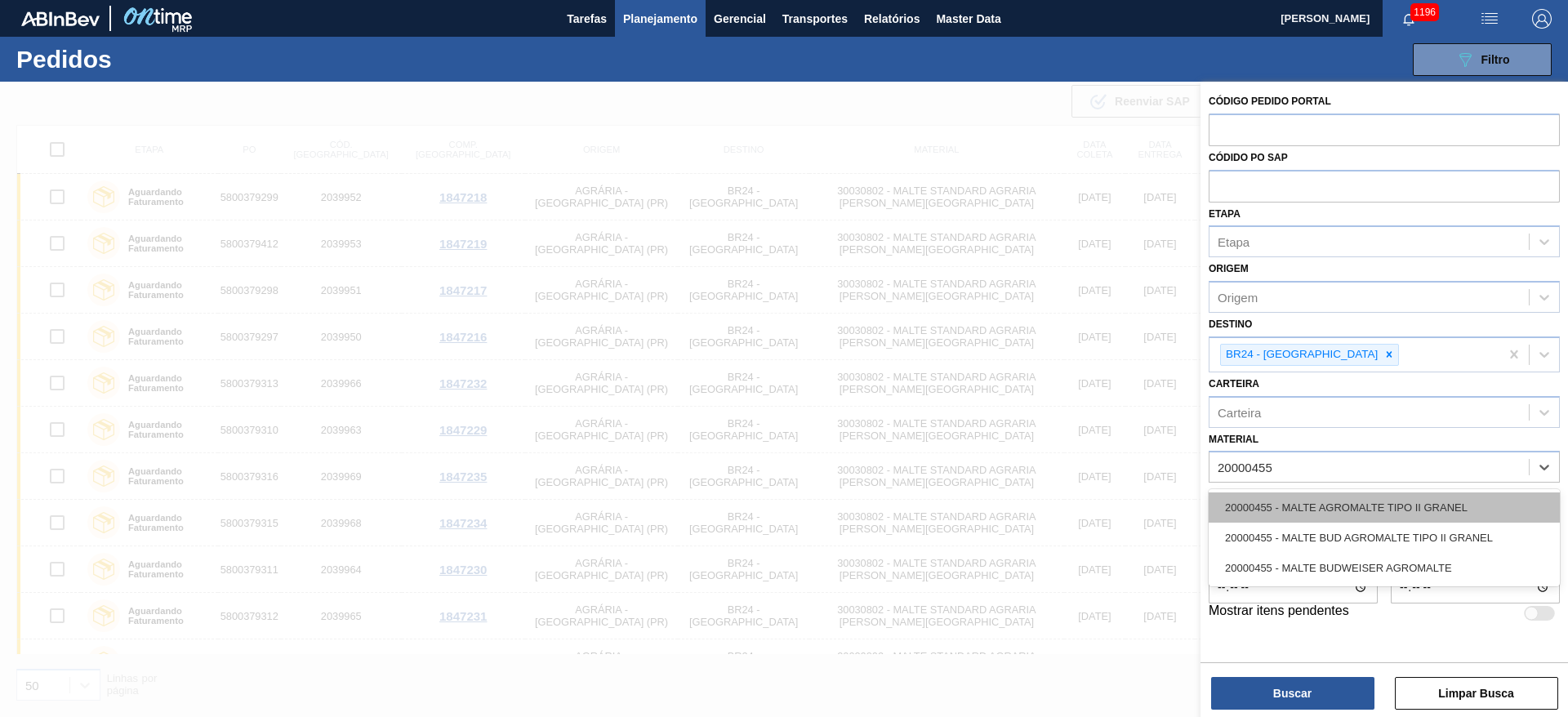
click at [1294, 500] on div "20000455 - MALTE AGROMALTE TIPO II GRANEL" at bounding box center [1384, 508] width 351 height 30
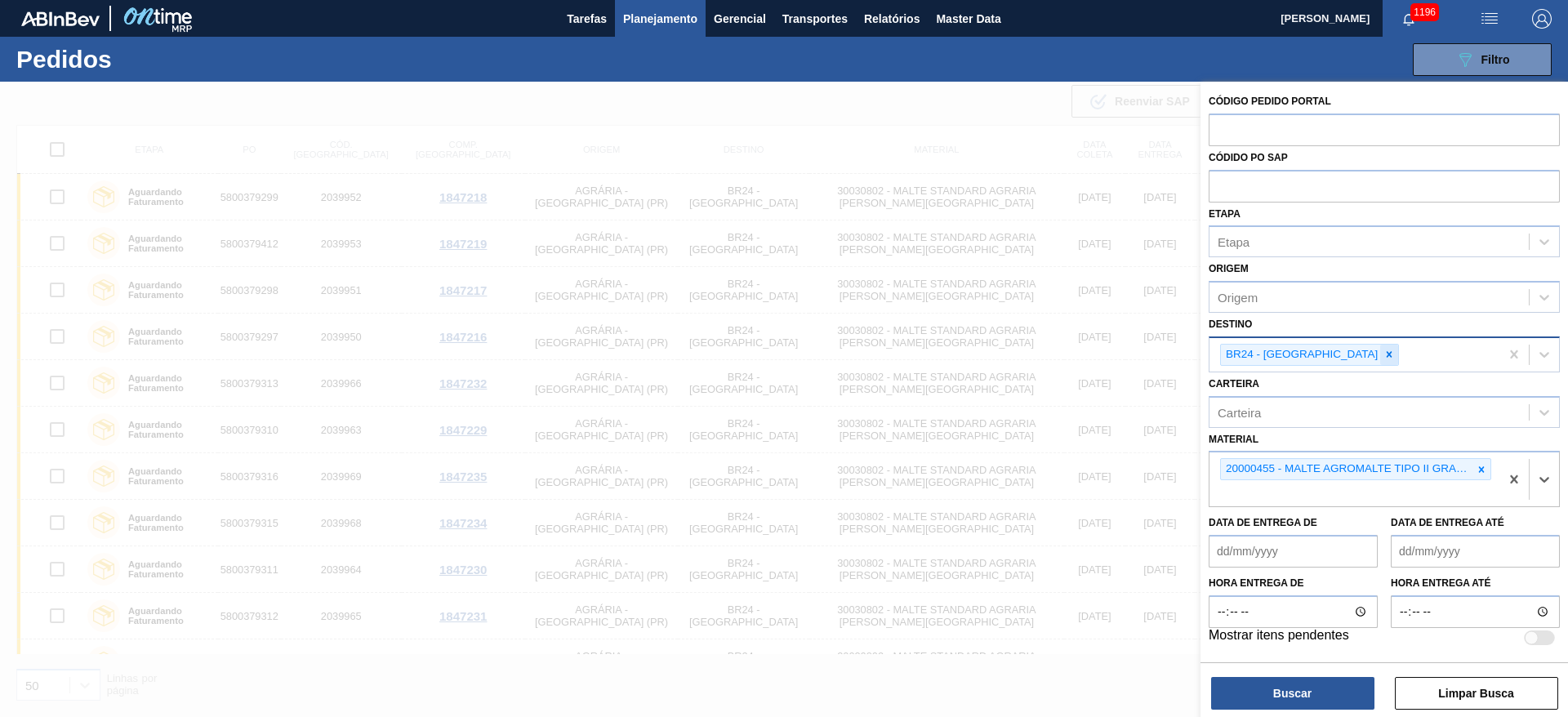
click at [1383, 352] on icon at bounding box center [1389, 355] width 12 height 12
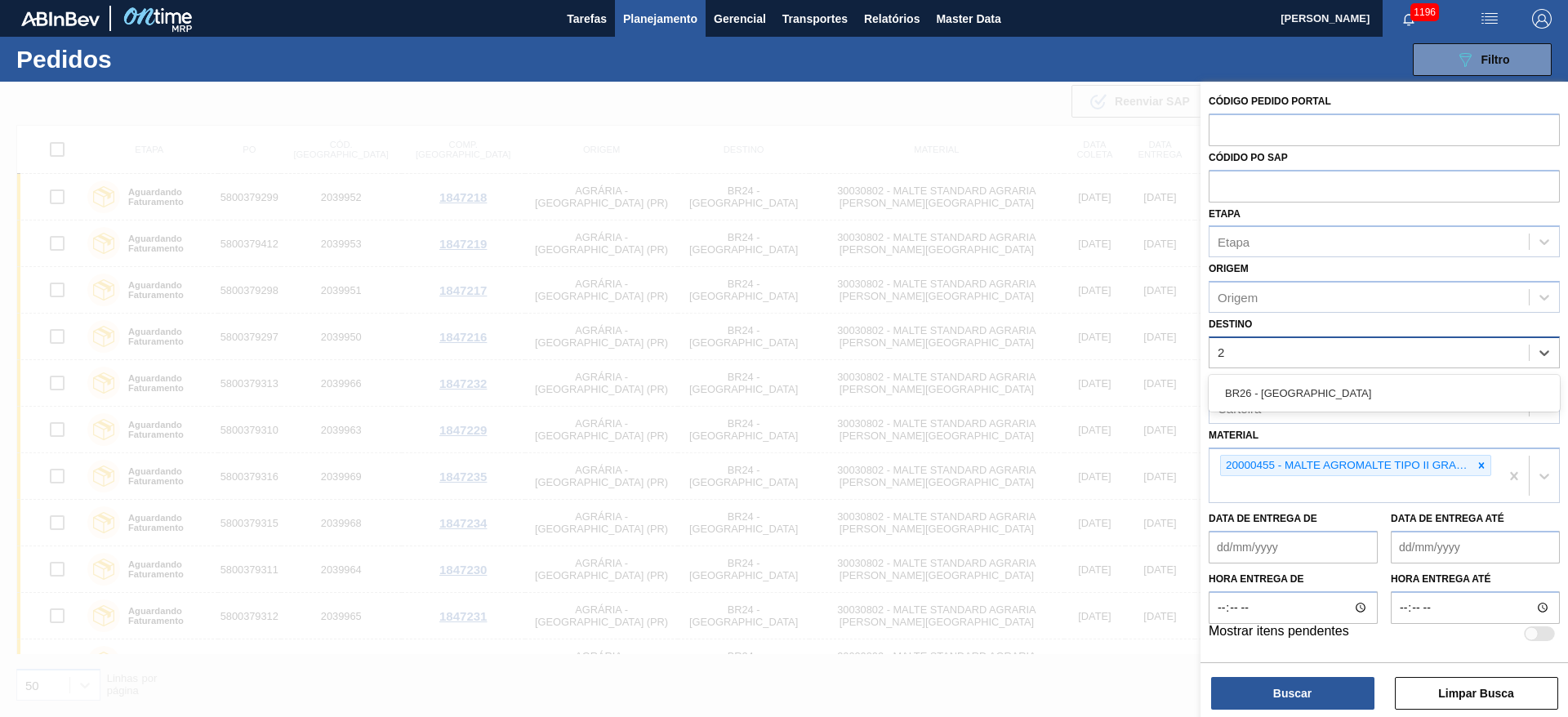
type input "26"
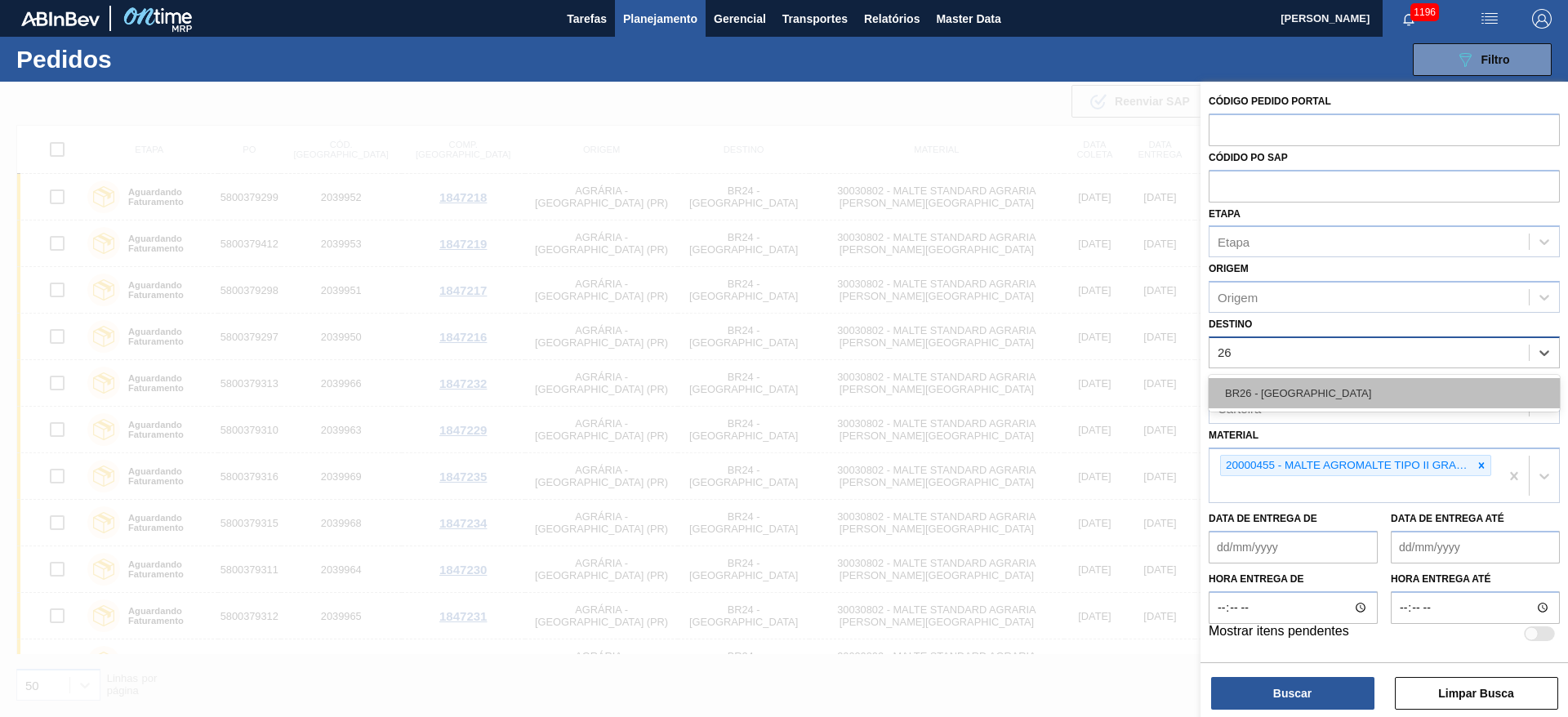
click at [1286, 385] on div "BR26 - [GEOGRAPHIC_DATA]" at bounding box center [1384, 393] width 351 height 30
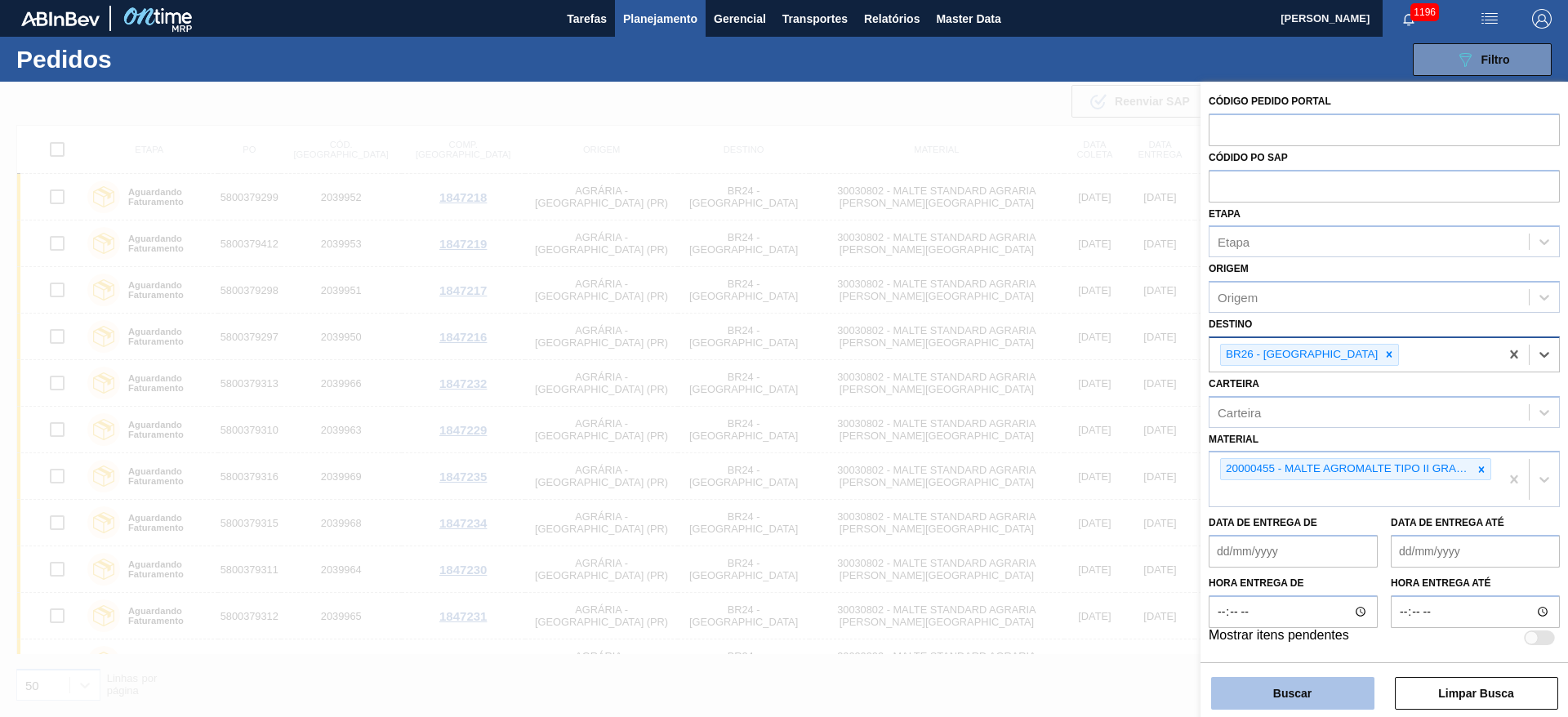
click at [1264, 683] on button "Buscar" at bounding box center [1292, 694] width 164 height 33
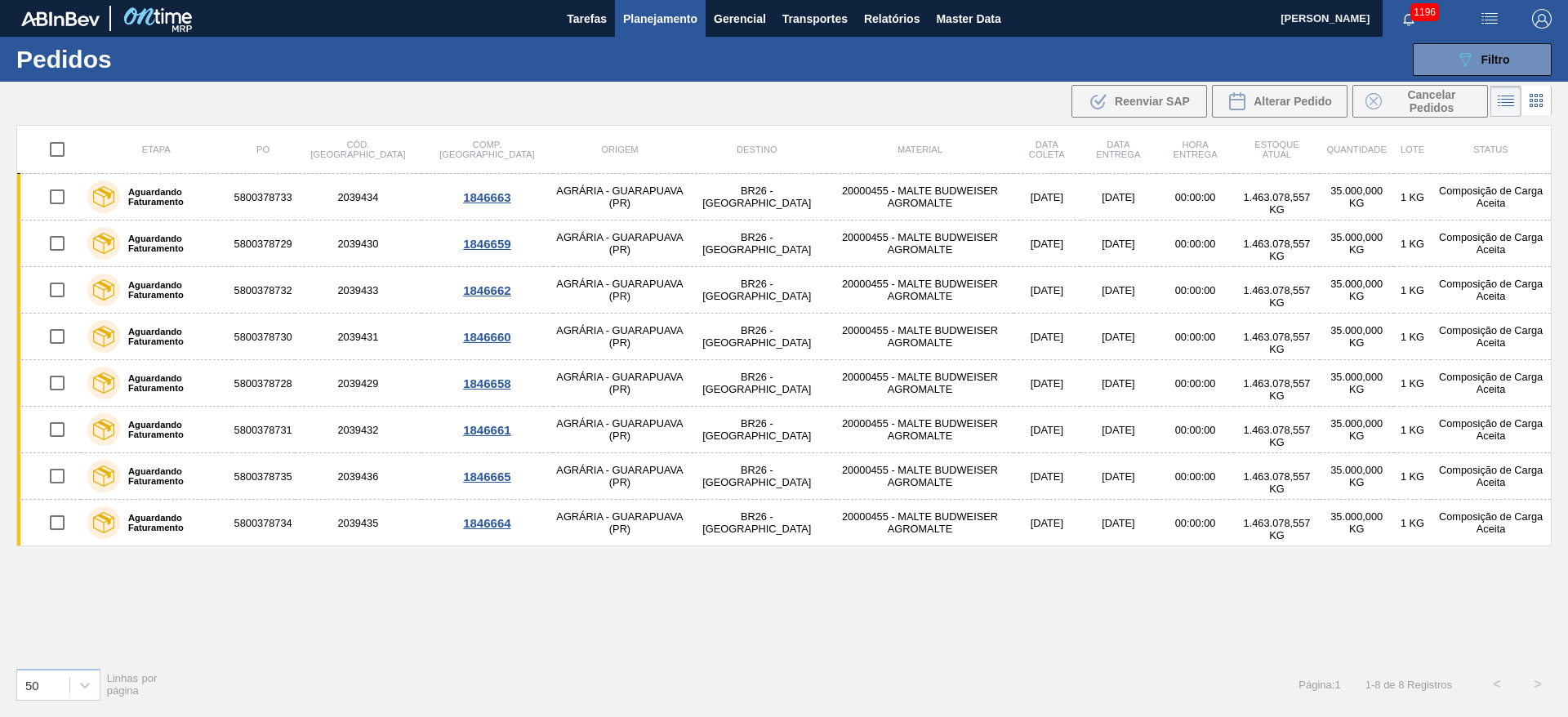
click at [52, 153] on input "checkbox" at bounding box center [58, 150] width 35 height 35
checkbox input "true"
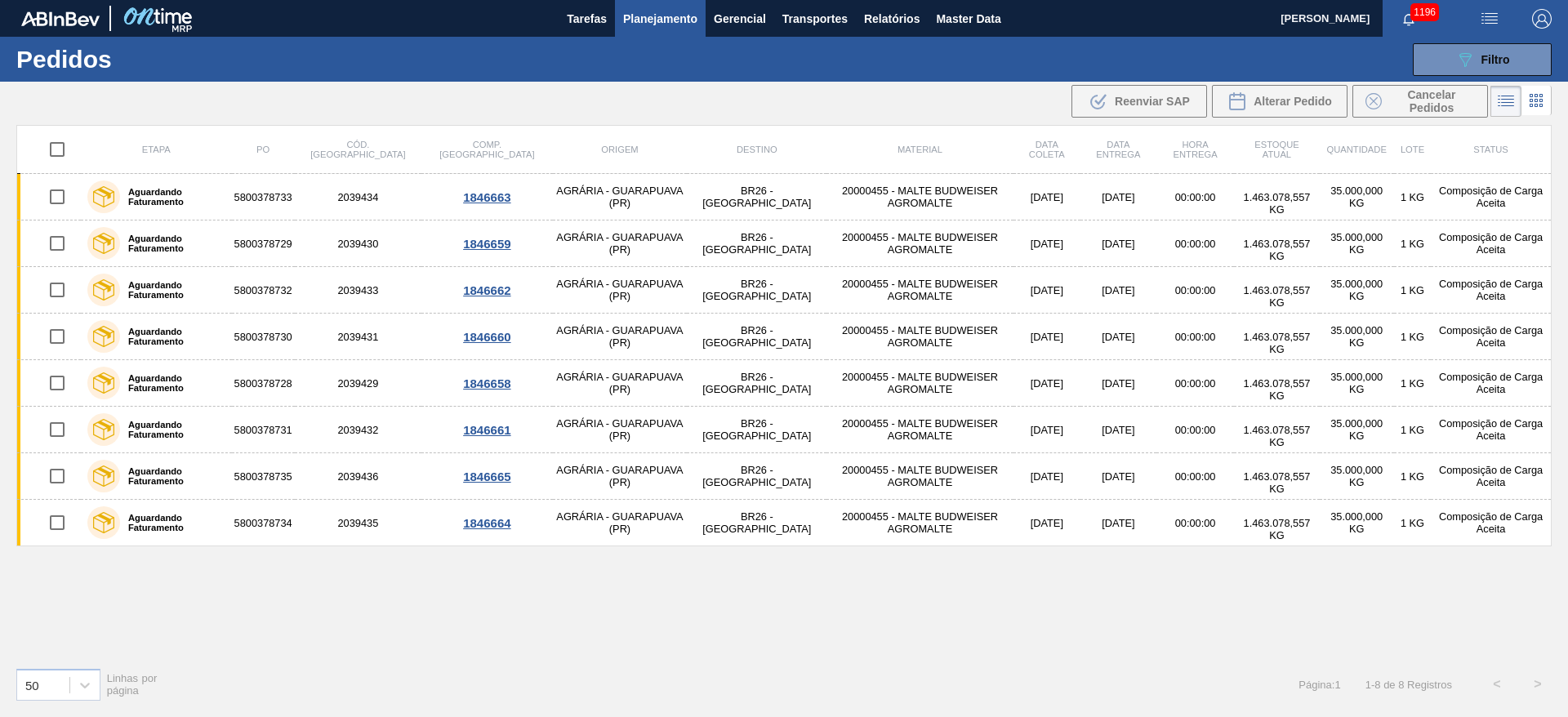
checkbox input "true"
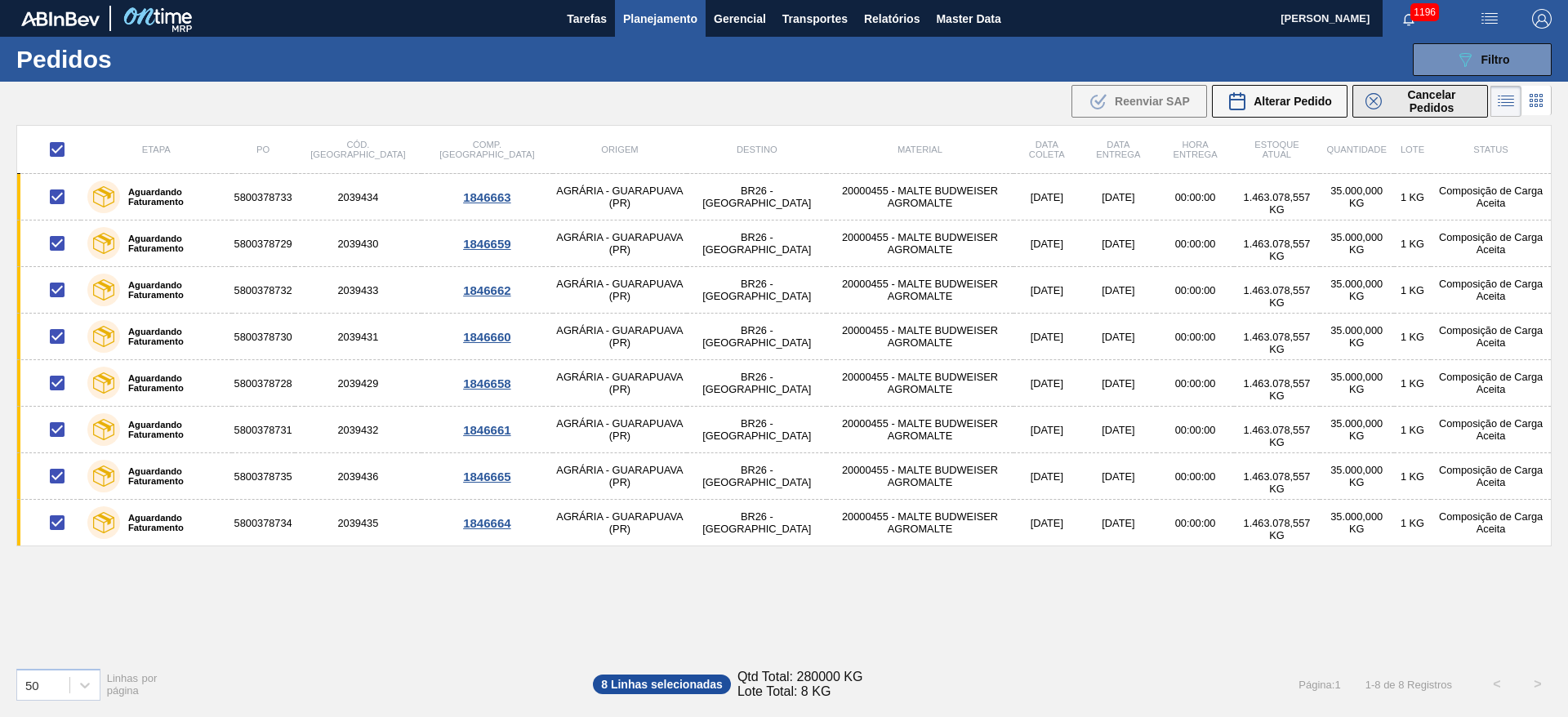
click at [1440, 91] on span "Cancelar Pedidos" at bounding box center [1431, 101] width 86 height 26
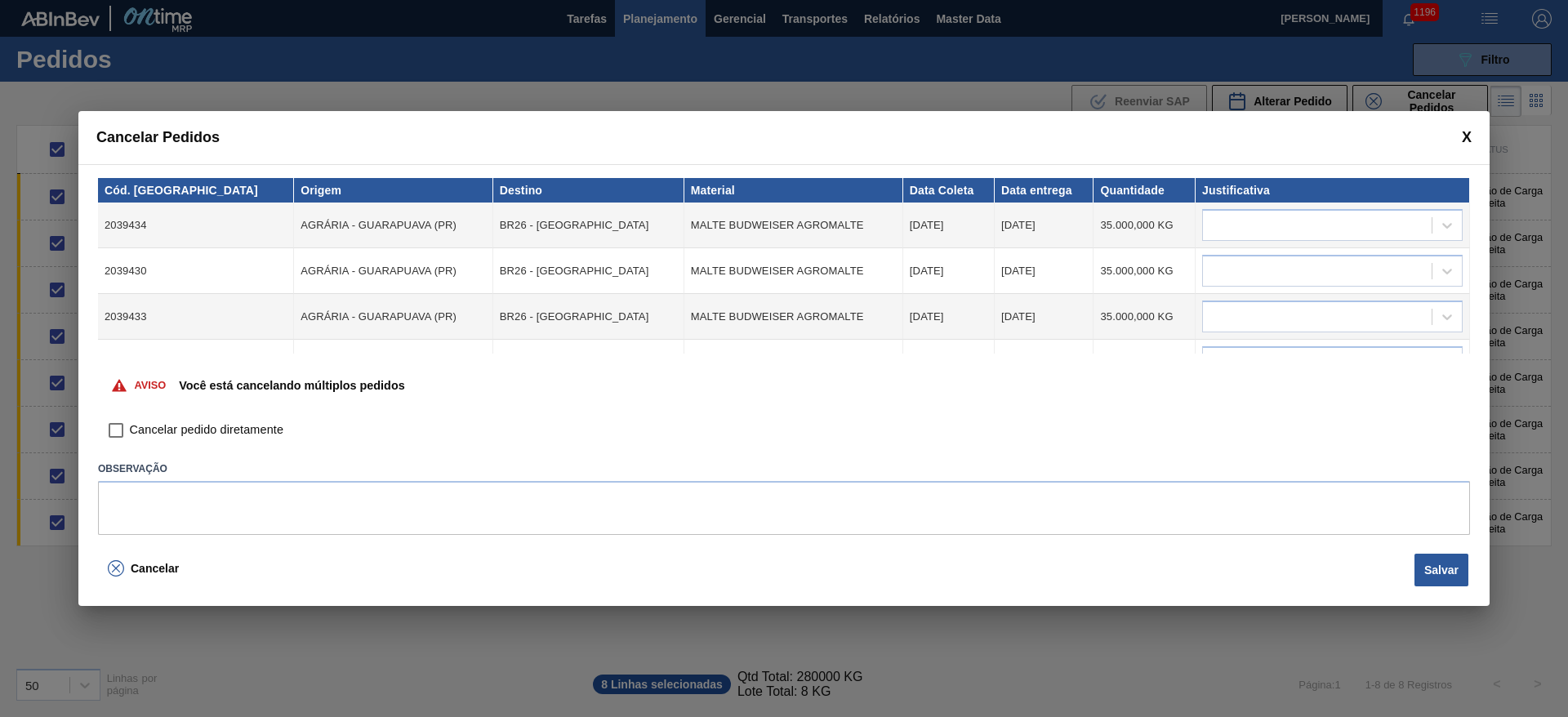
click at [121, 434] on input "Cancelar pedido diretamente" at bounding box center [116, 431] width 28 height 28
checkbox input "true"
click at [1224, 224] on div at bounding box center [1317, 226] width 229 height 24
type input "outr"
click at [1233, 292] on div "Outro" at bounding box center [1330, 296] width 260 height 30
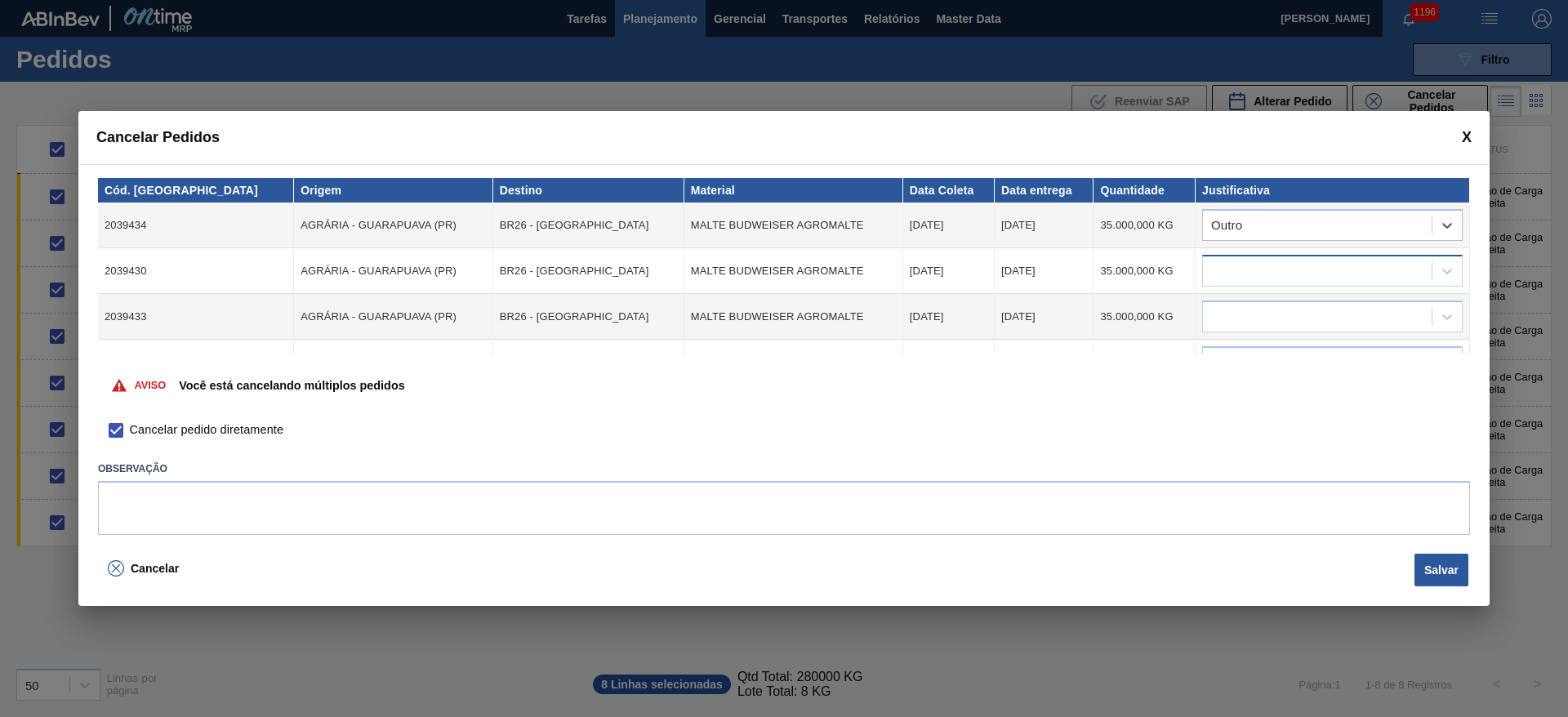
click at [1231, 272] on div at bounding box center [1317, 272] width 229 height 24
type input "outro"
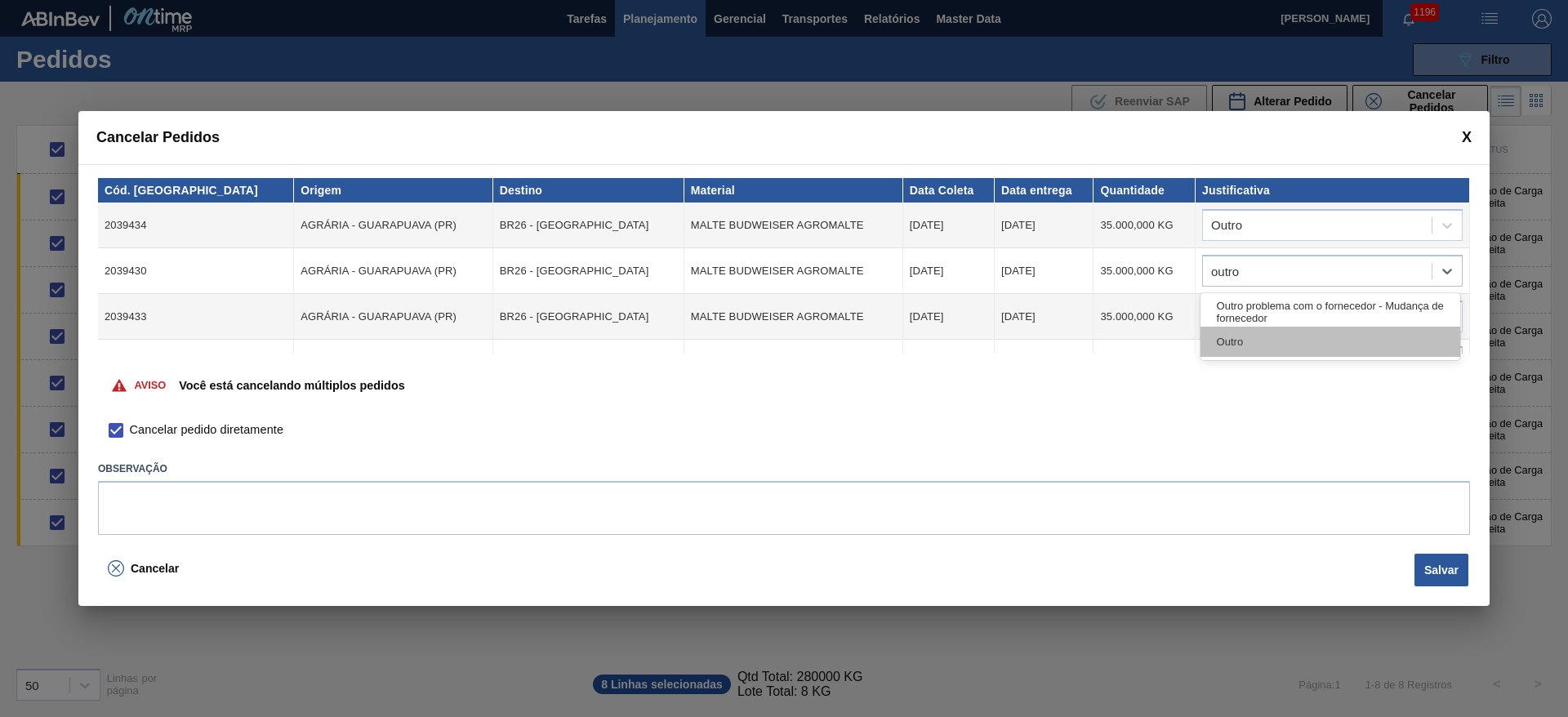
click at [1238, 347] on div "Outro" at bounding box center [1330, 342] width 260 height 30
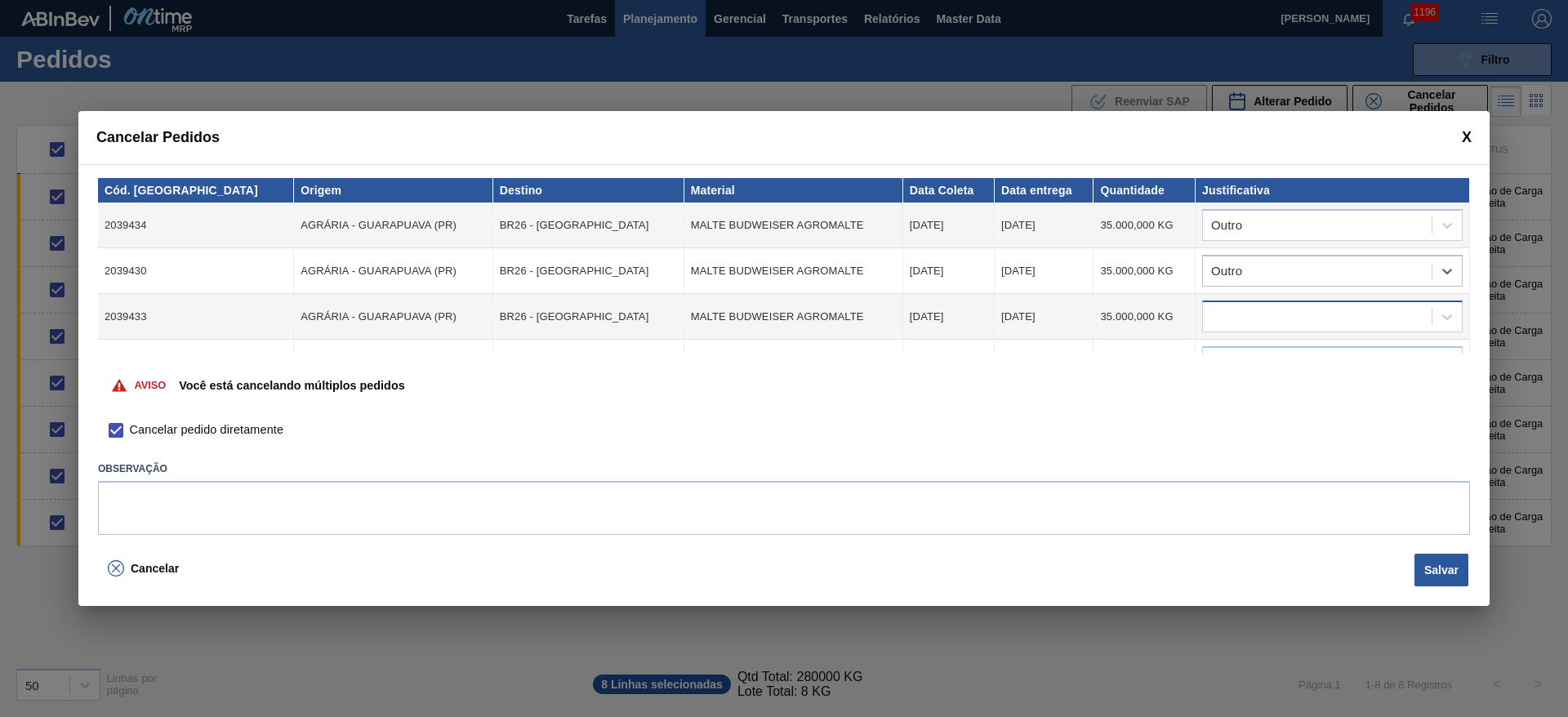
click at [1234, 305] on div at bounding box center [1317, 317] width 229 height 24
type input "outro"
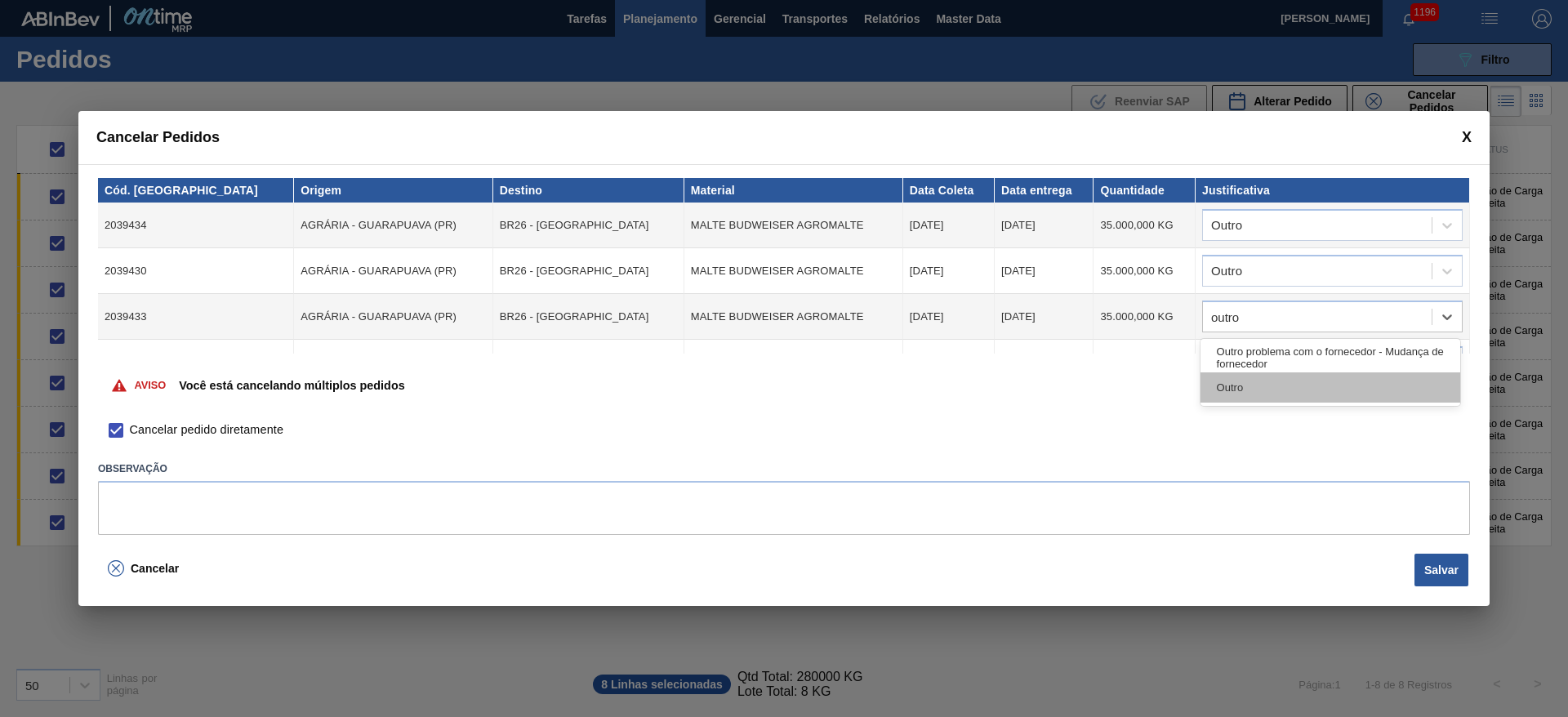
click at [1236, 391] on div "Outro" at bounding box center [1330, 388] width 260 height 30
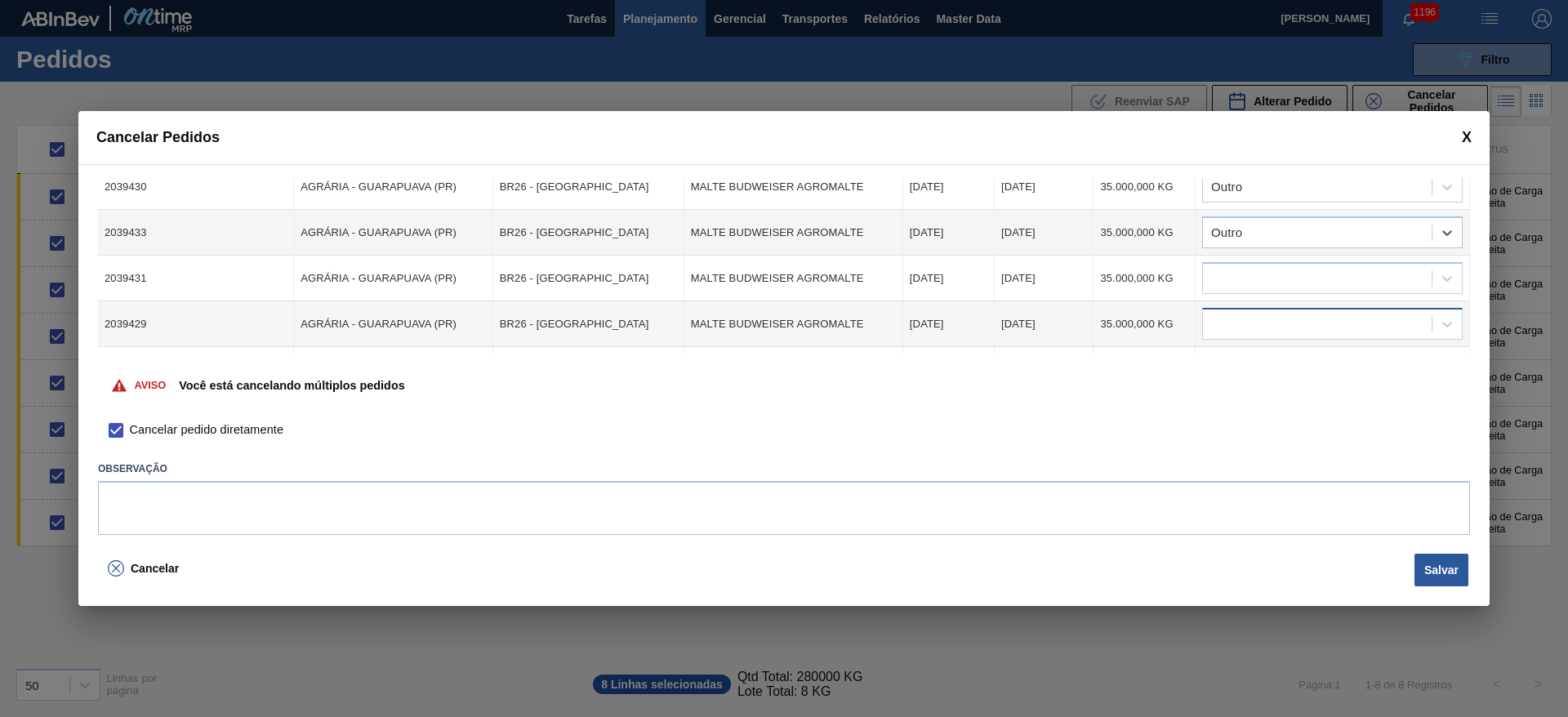
scroll to position [123, 0]
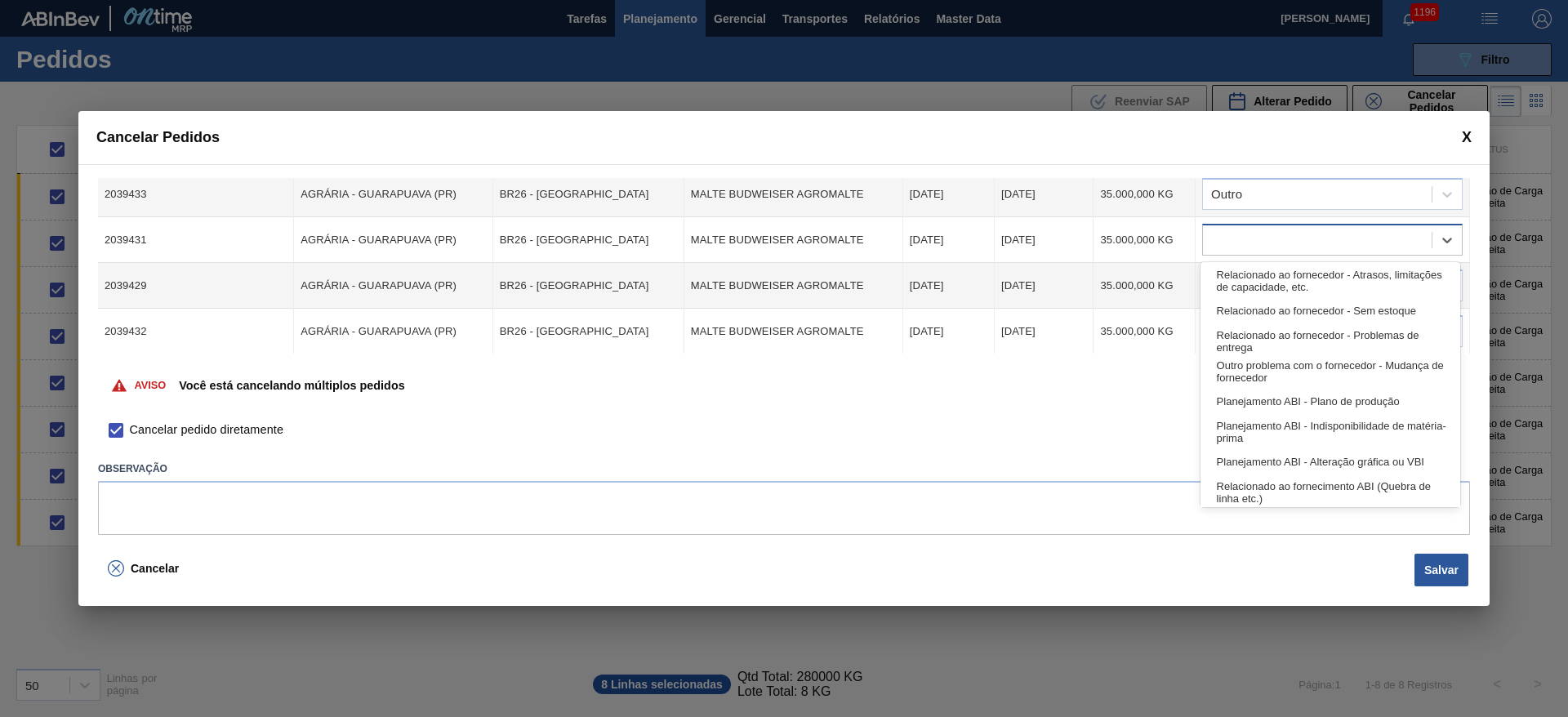
click at [1232, 247] on div at bounding box center [1317, 240] width 229 height 24
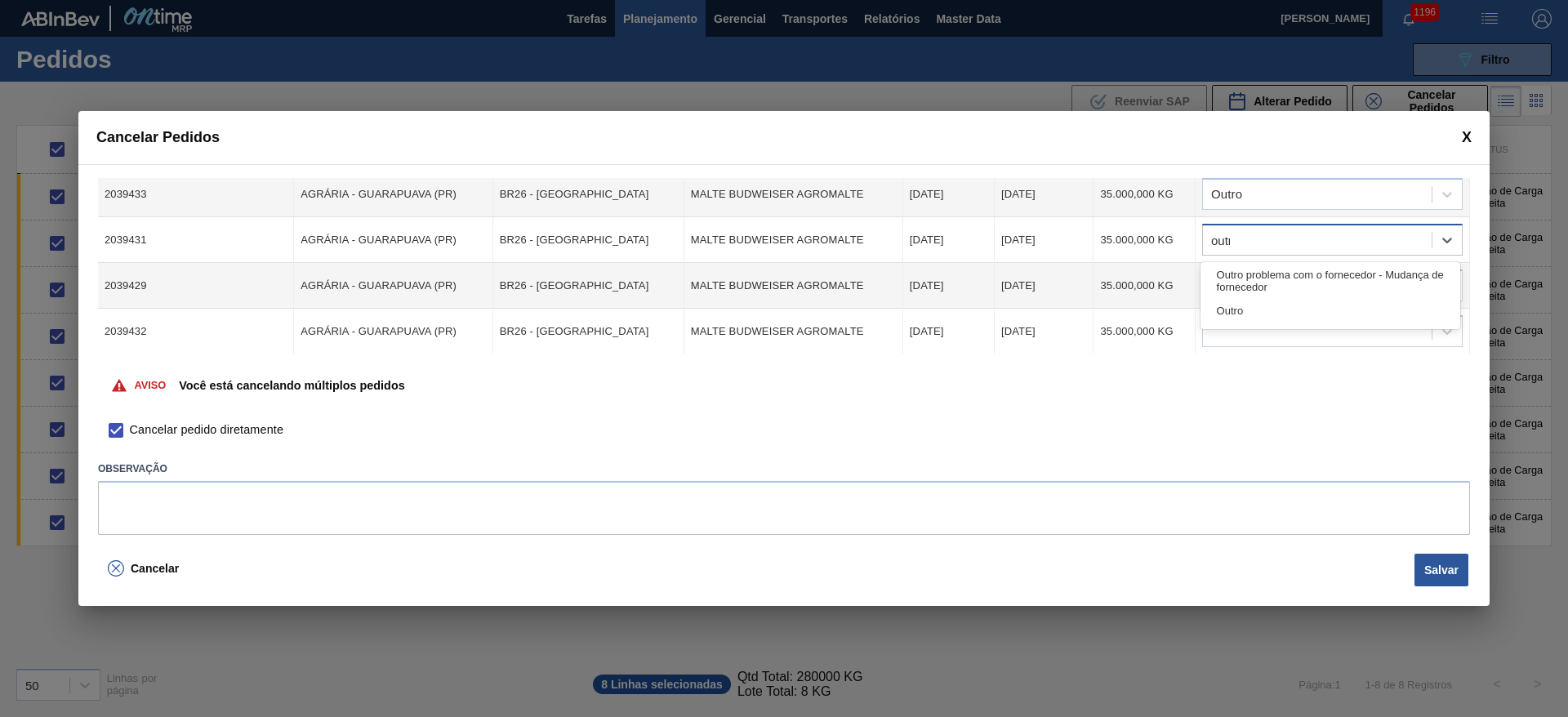
type input "outro"
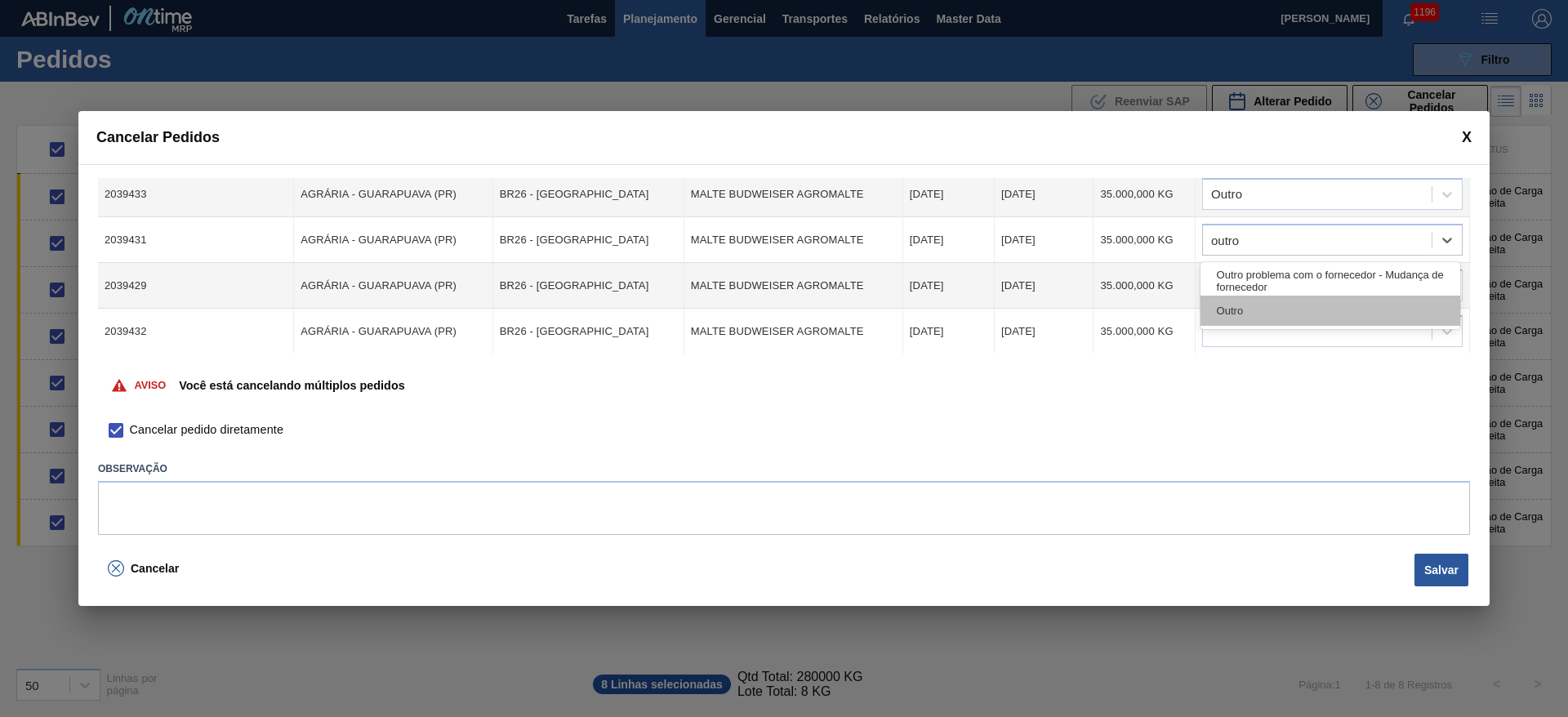
click at [1236, 308] on div "Outro" at bounding box center [1330, 310] width 260 height 30
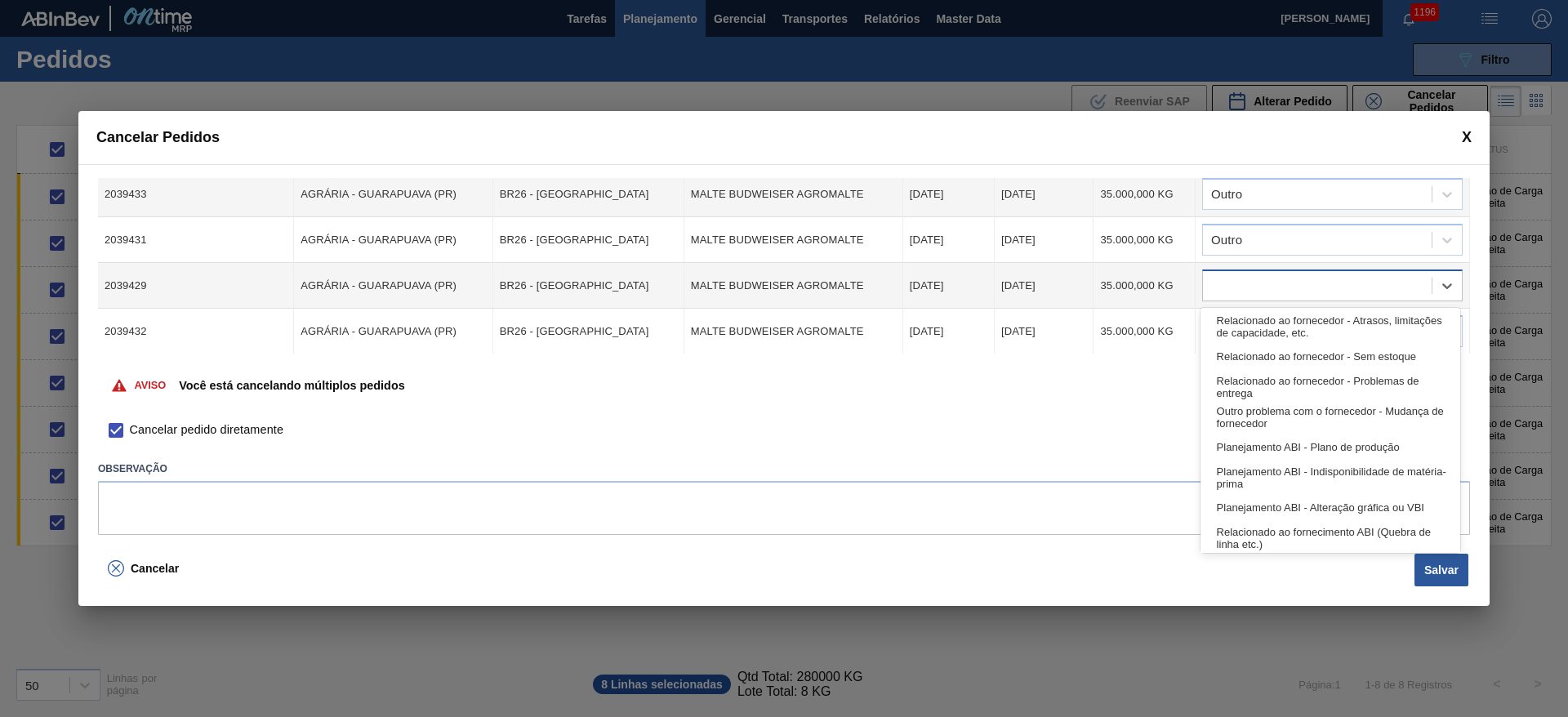
click at [1226, 296] on div at bounding box center [1317, 286] width 229 height 24
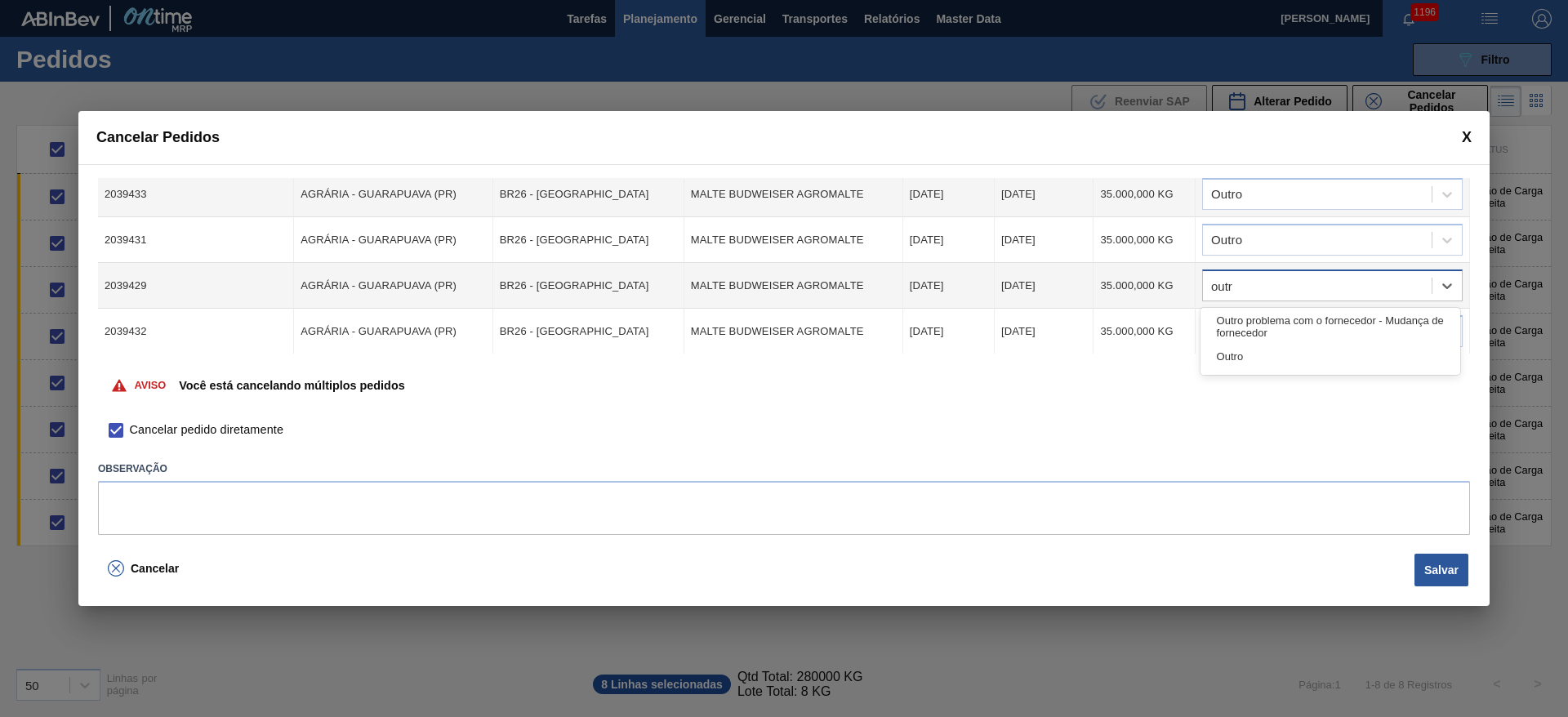
type input "outro"
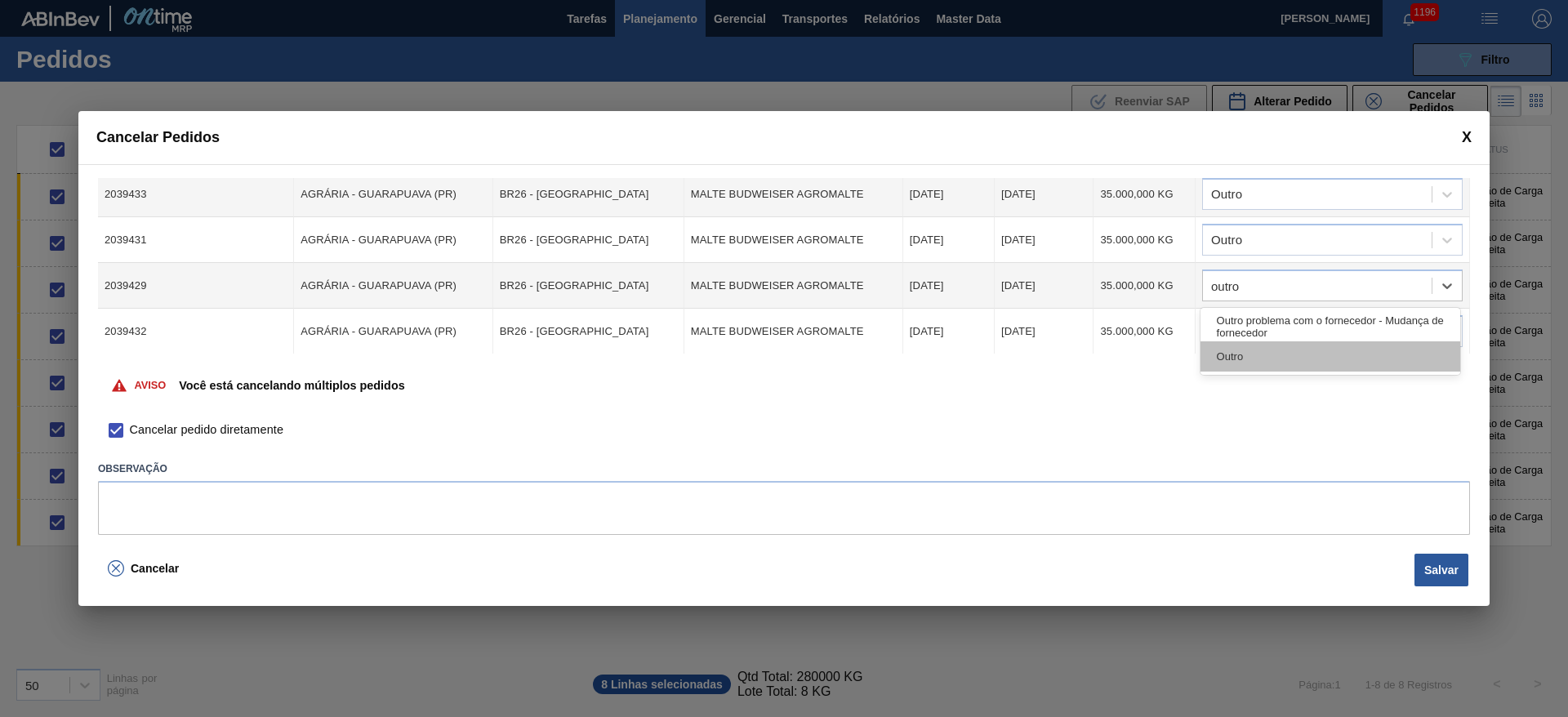
click at [1224, 350] on div "Outro" at bounding box center [1330, 356] width 260 height 30
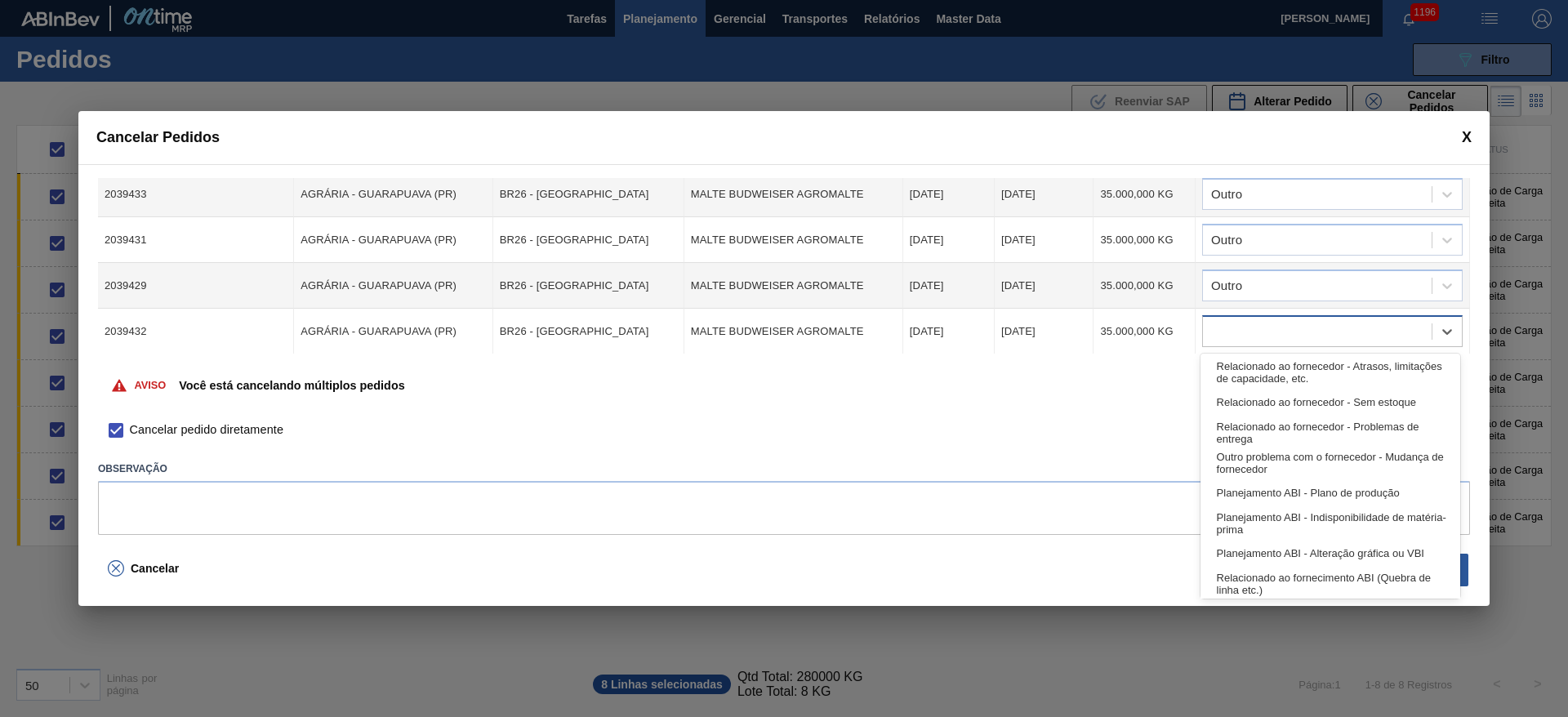
click at [1221, 317] on div at bounding box center [1332, 331] width 261 height 32
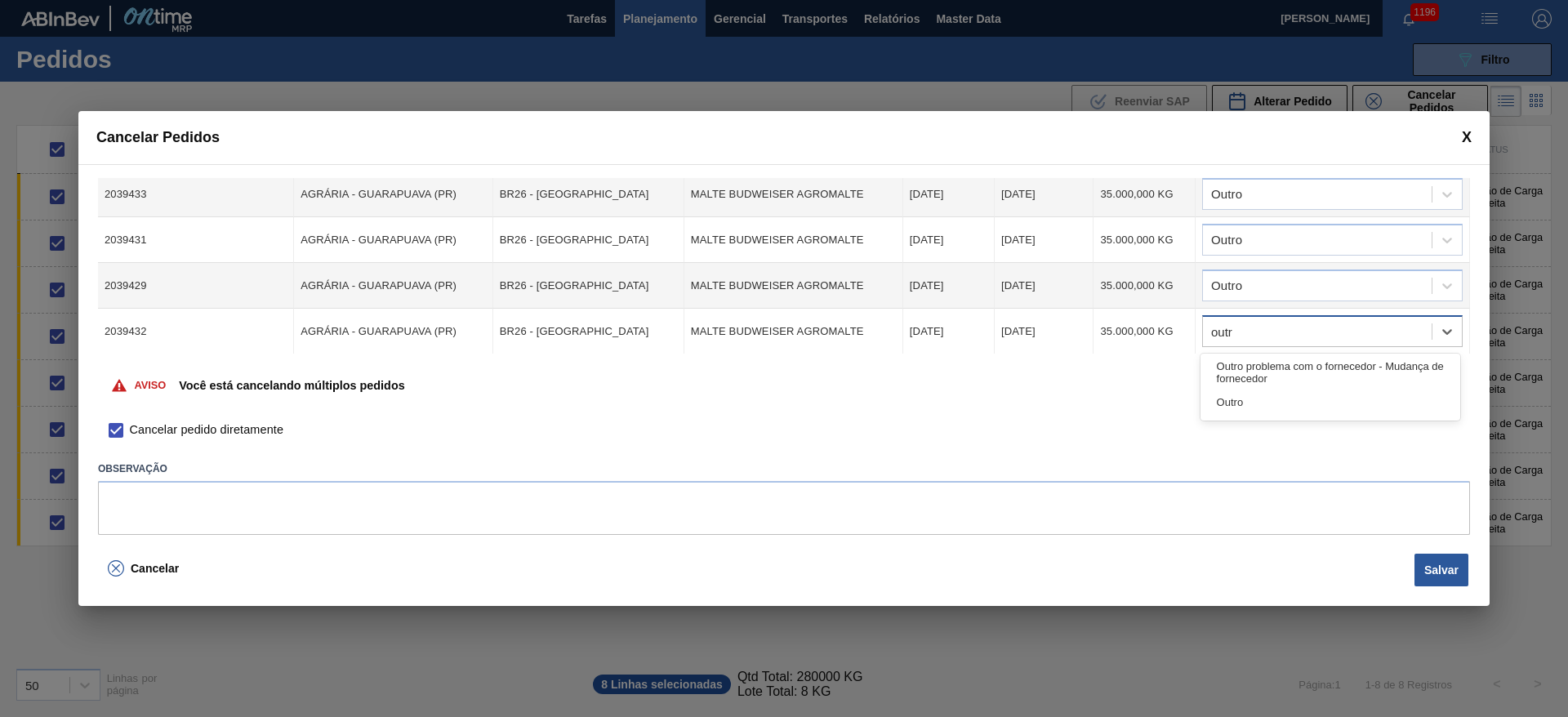
type input "outro"
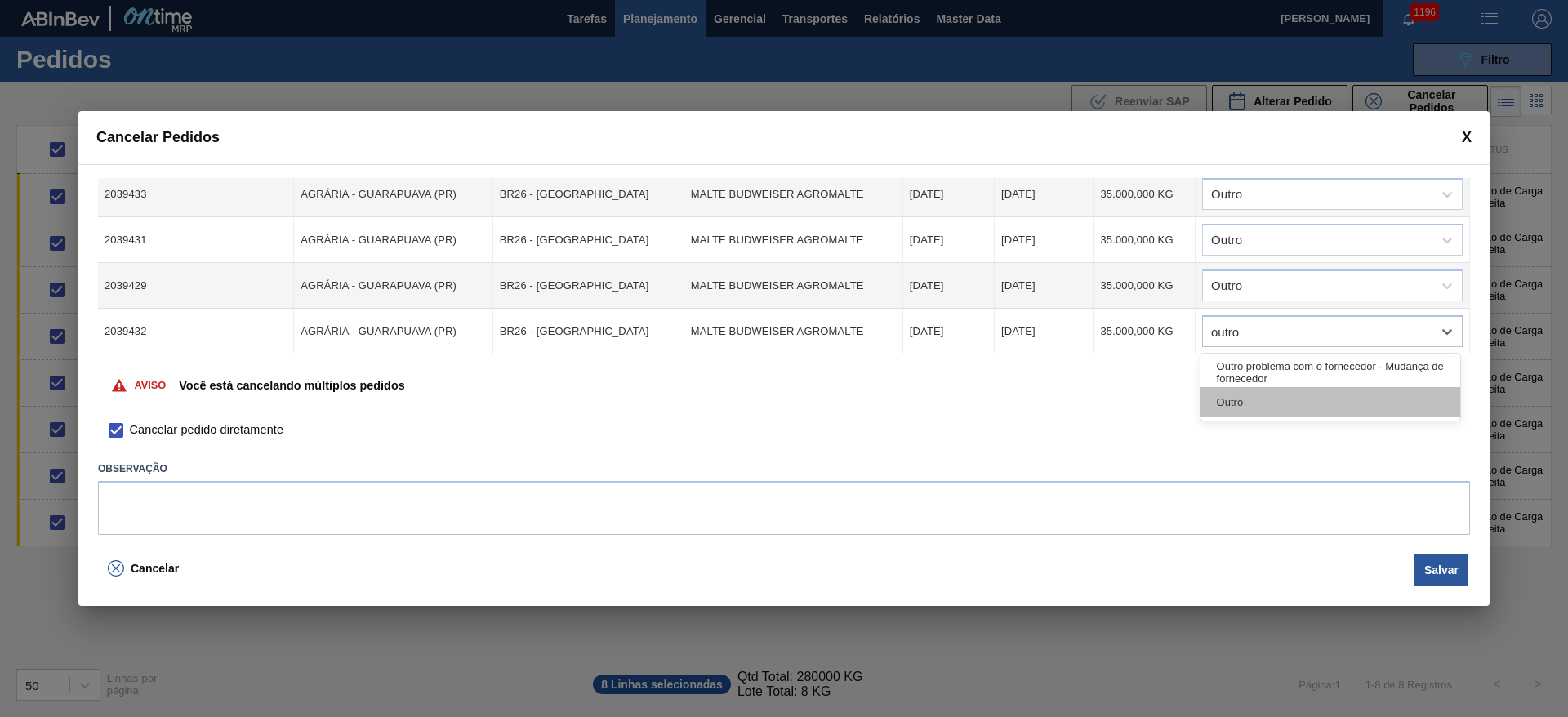
click at [1224, 402] on div "Outro" at bounding box center [1330, 402] width 260 height 30
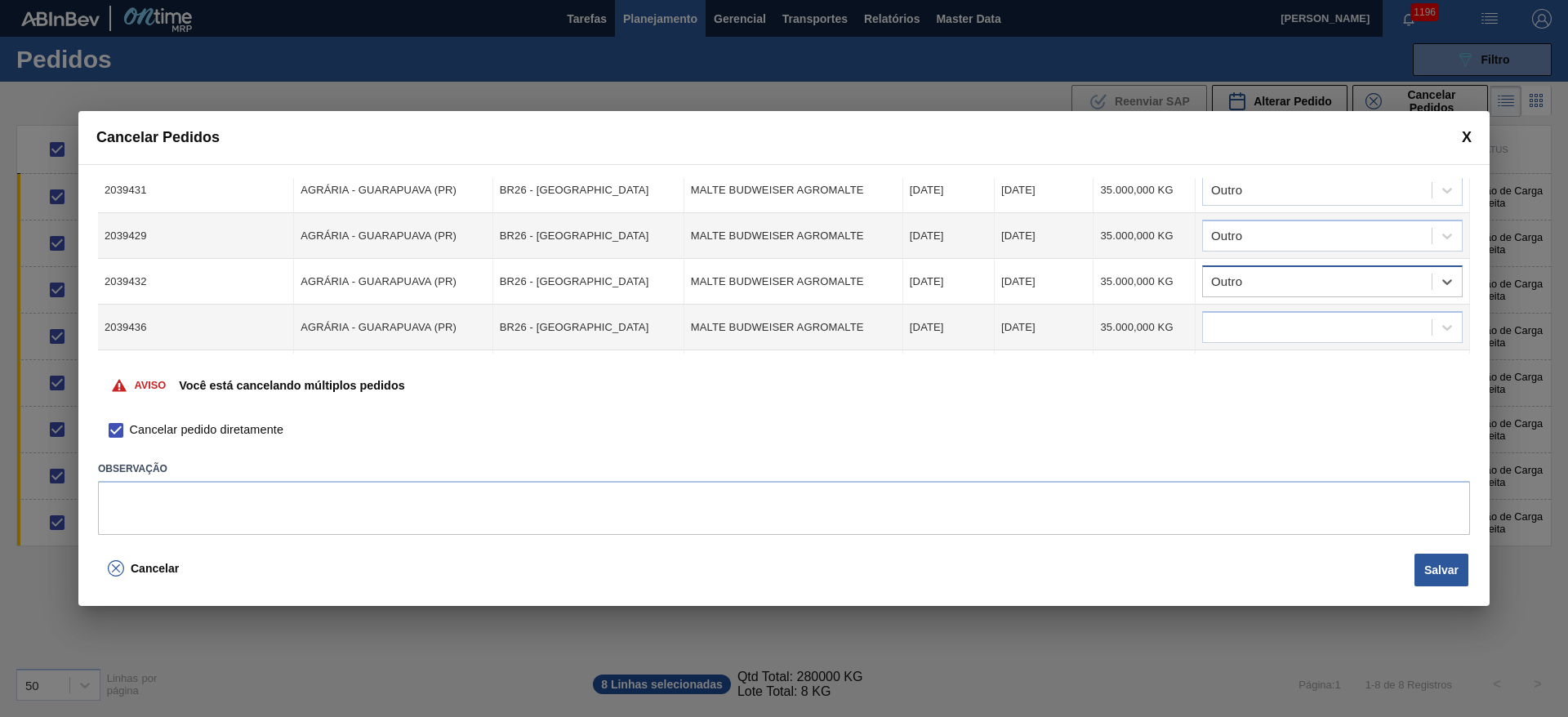
scroll to position [215, 0]
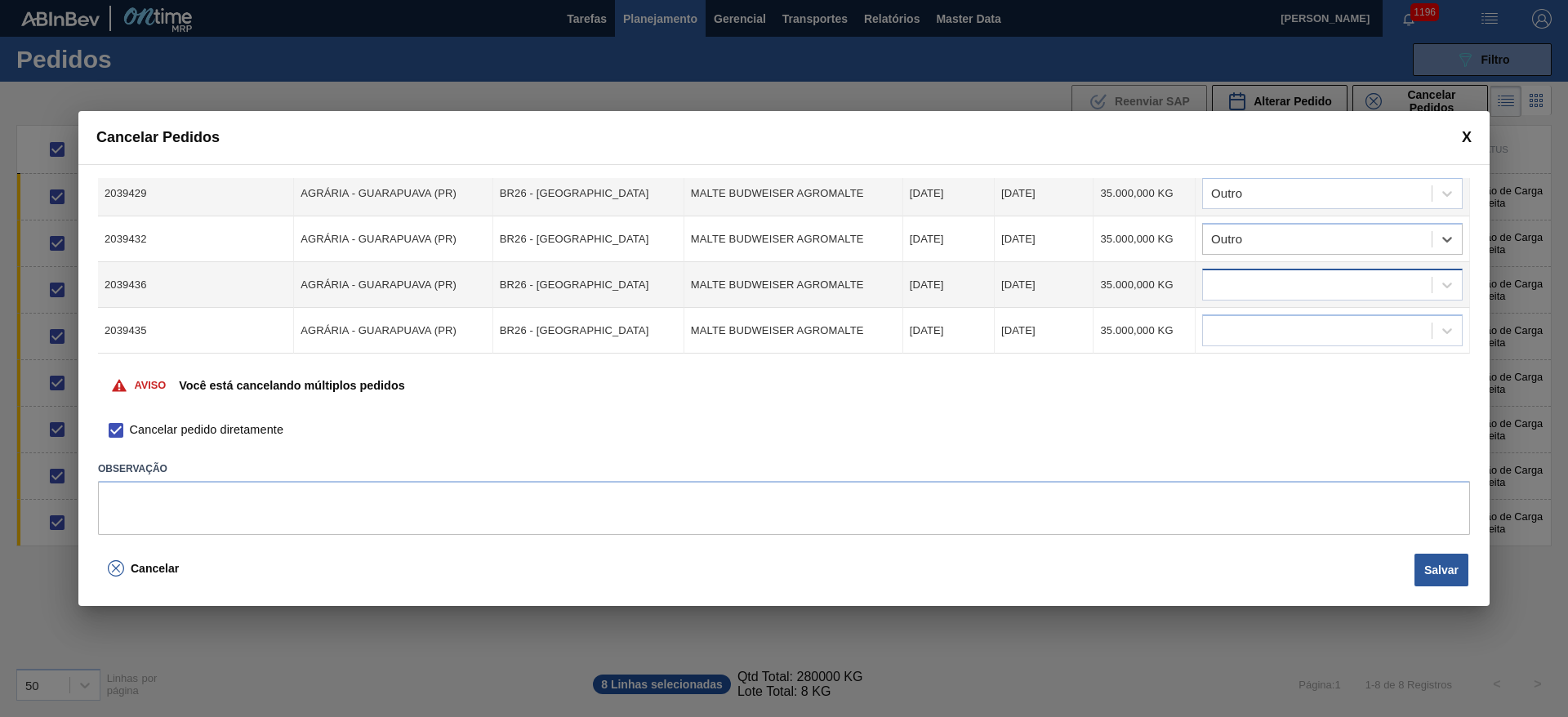
click at [1225, 279] on div at bounding box center [1317, 286] width 229 height 24
type input "outro"
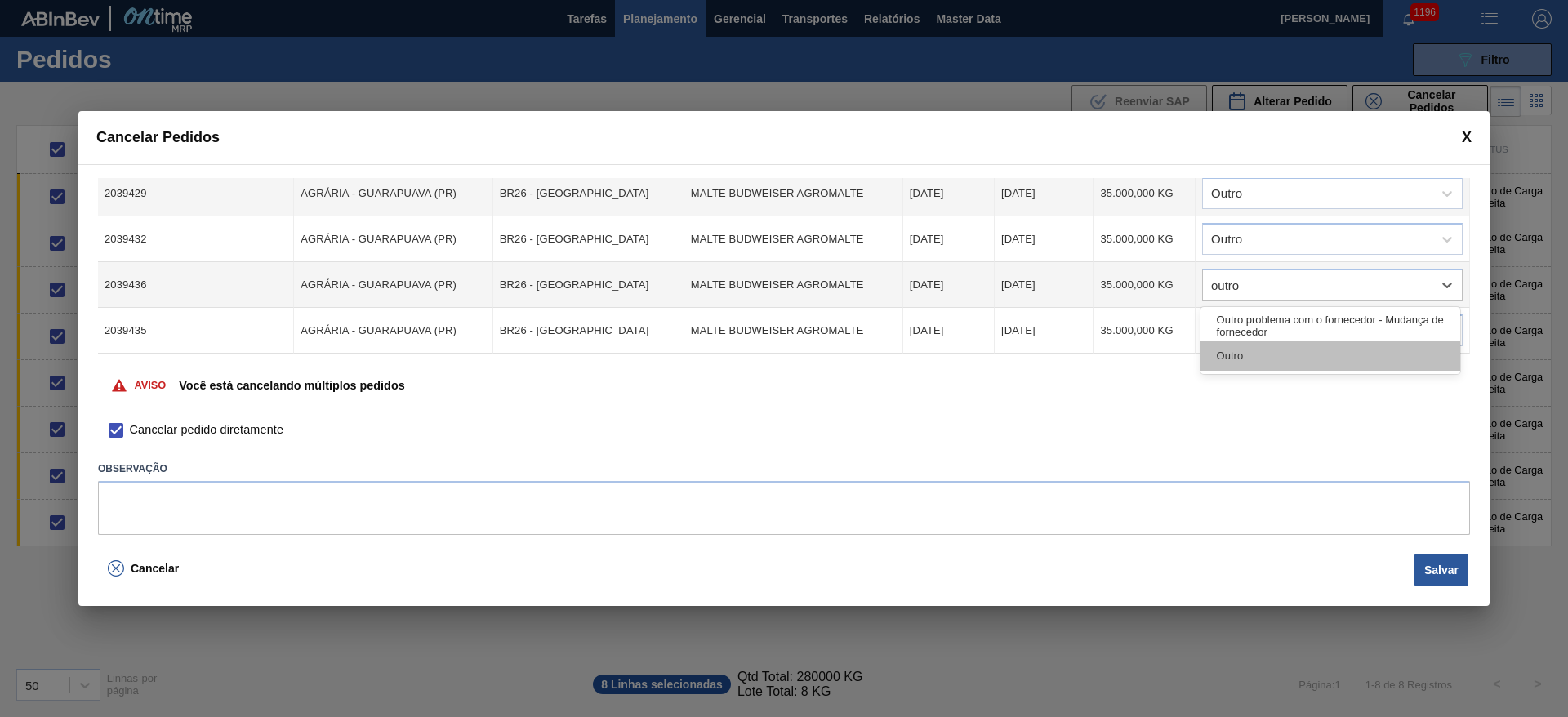
click at [1227, 352] on div "Outro" at bounding box center [1330, 356] width 260 height 30
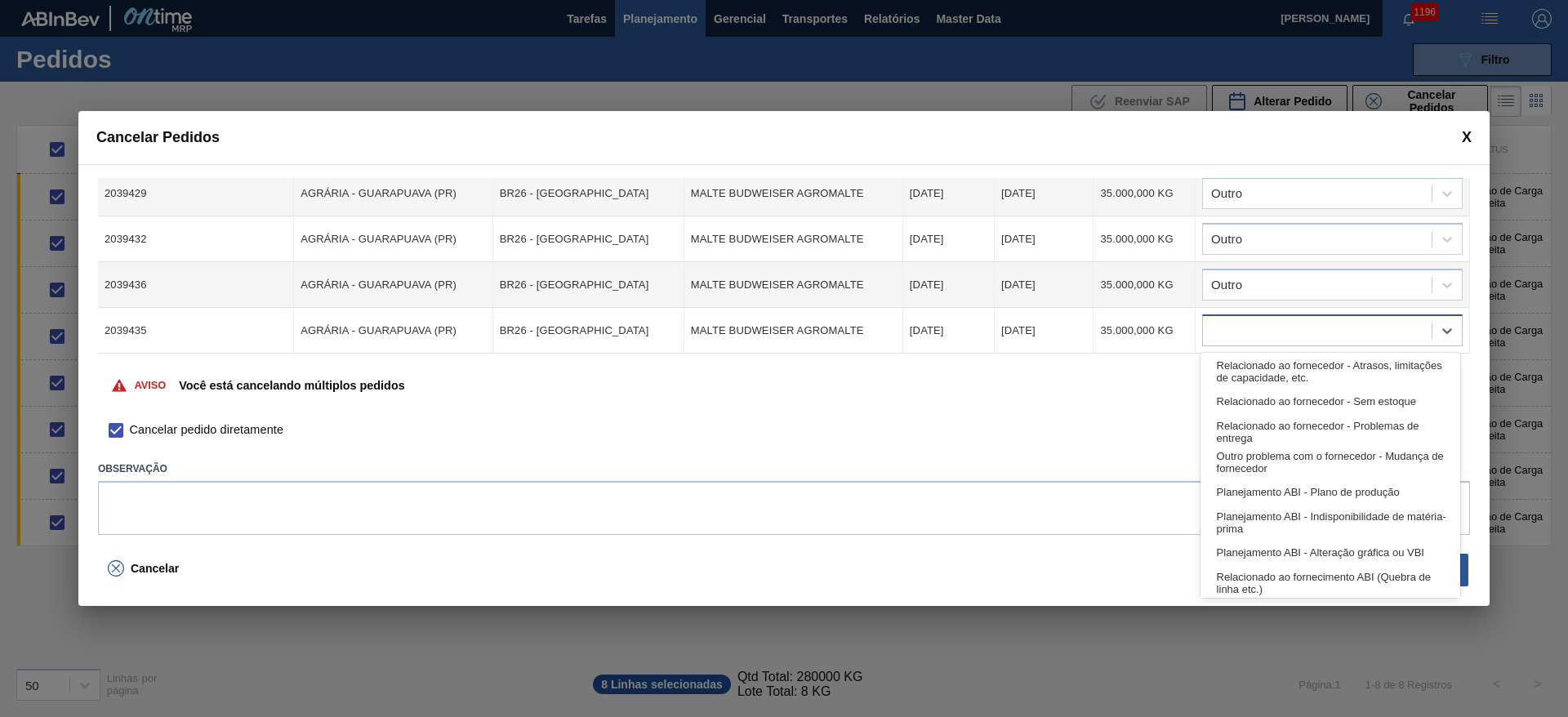
click at [1227, 332] on div at bounding box center [1317, 331] width 229 height 24
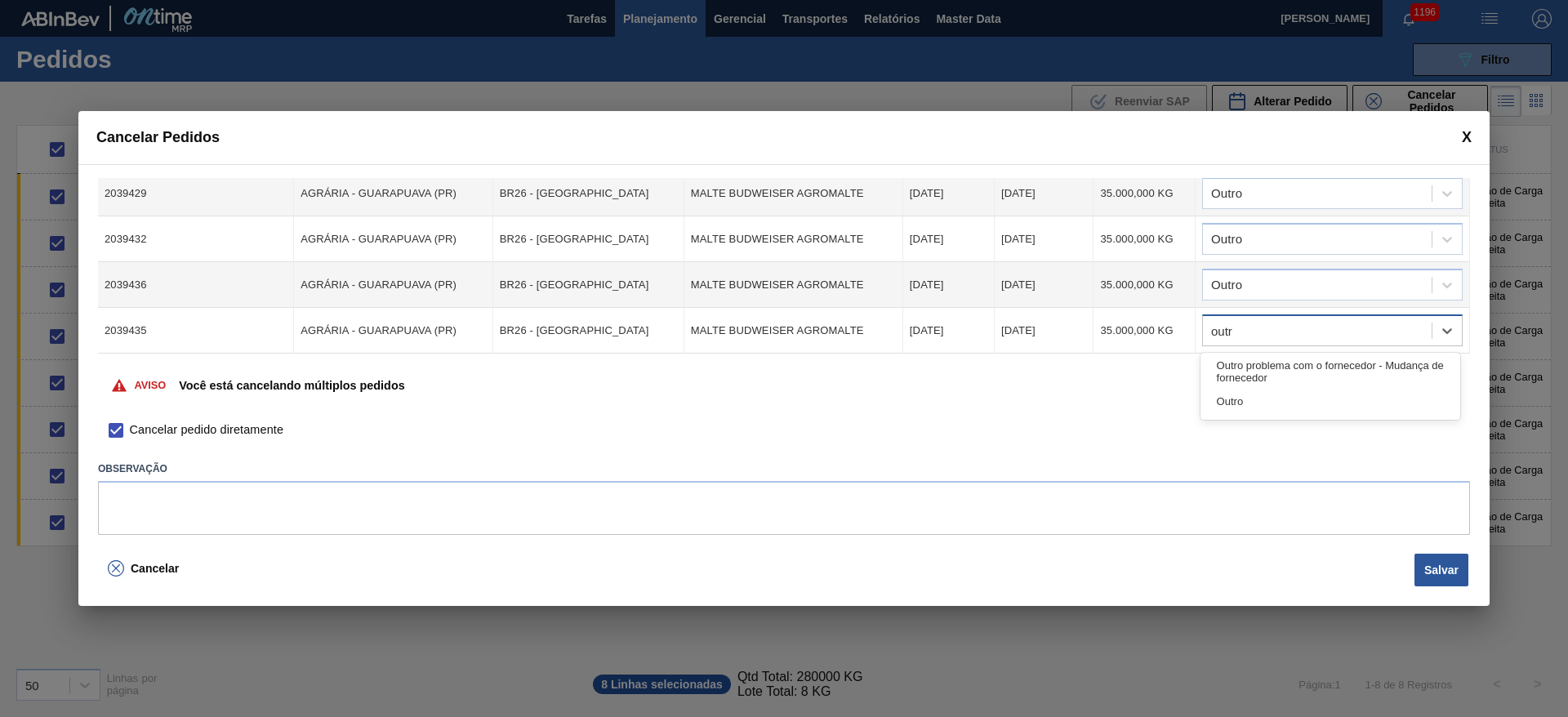
type input "outro"
click at [1239, 404] on div "Outro" at bounding box center [1330, 401] width 260 height 30
click at [1450, 561] on button "Salvar" at bounding box center [1441, 570] width 54 height 33
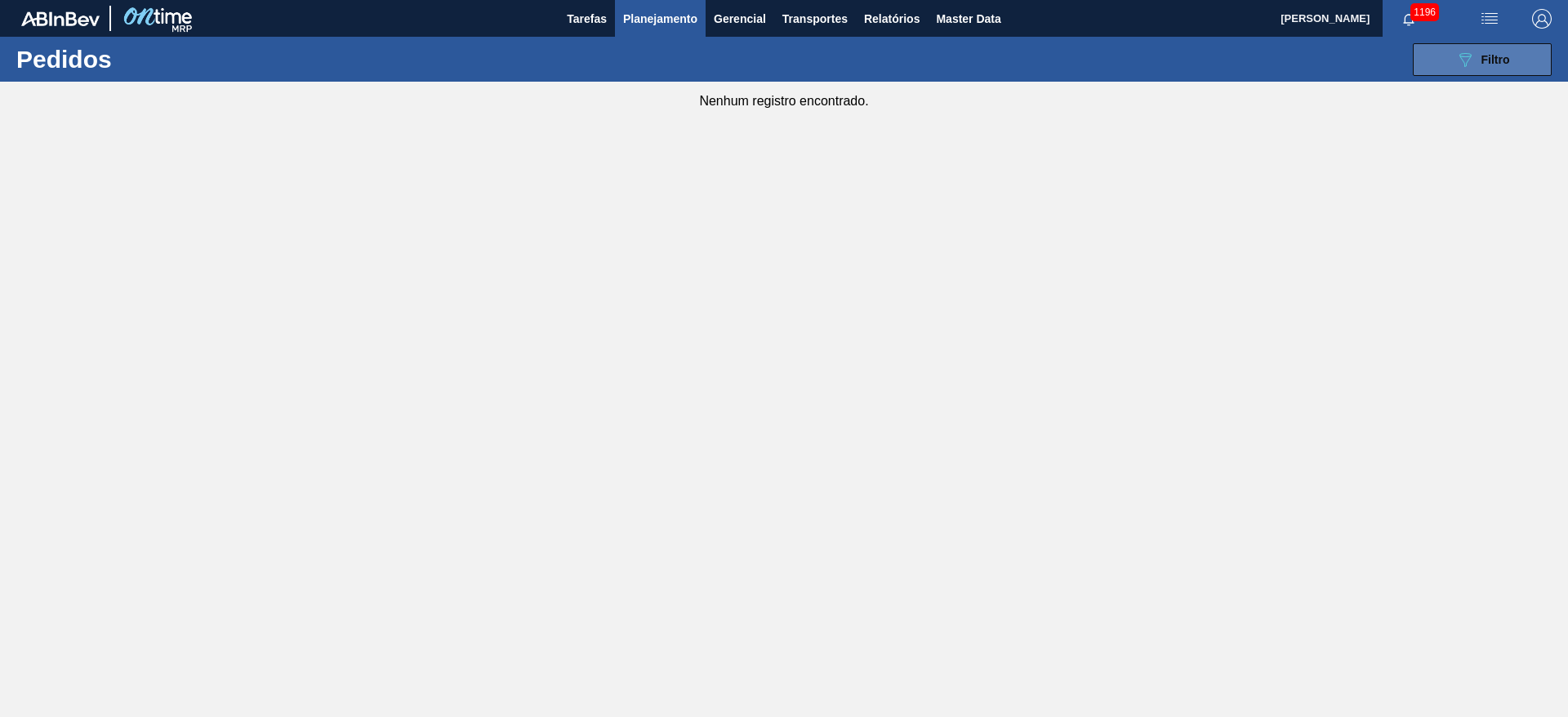
click at [1478, 58] on div "089F7B8B-B2A5-4AFE-B5C0-19BA573D28AC Filtro" at bounding box center [1482, 60] width 55 height 20
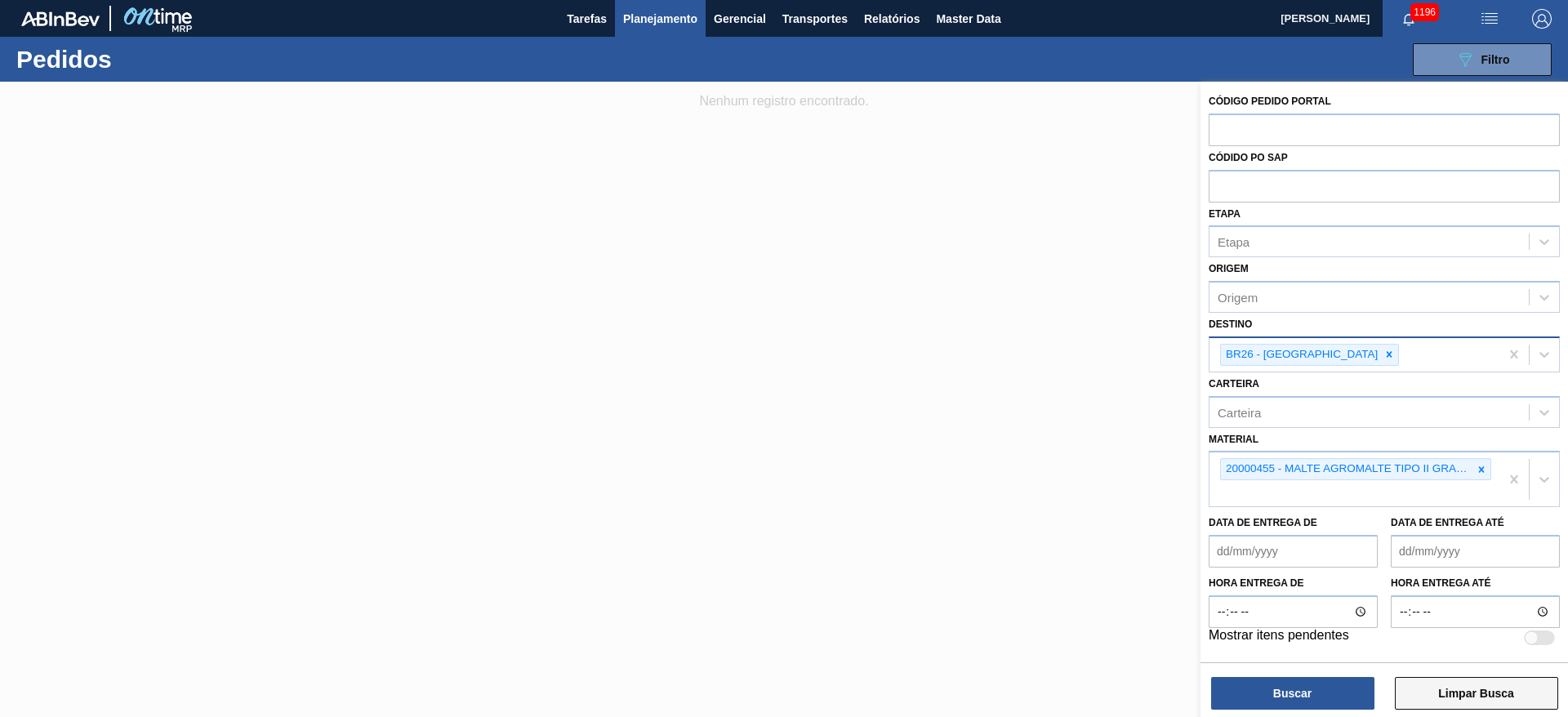
click at [1478, 691] on button "Limpar Busca" at bounding box center [1476, 694] width 164 height 33
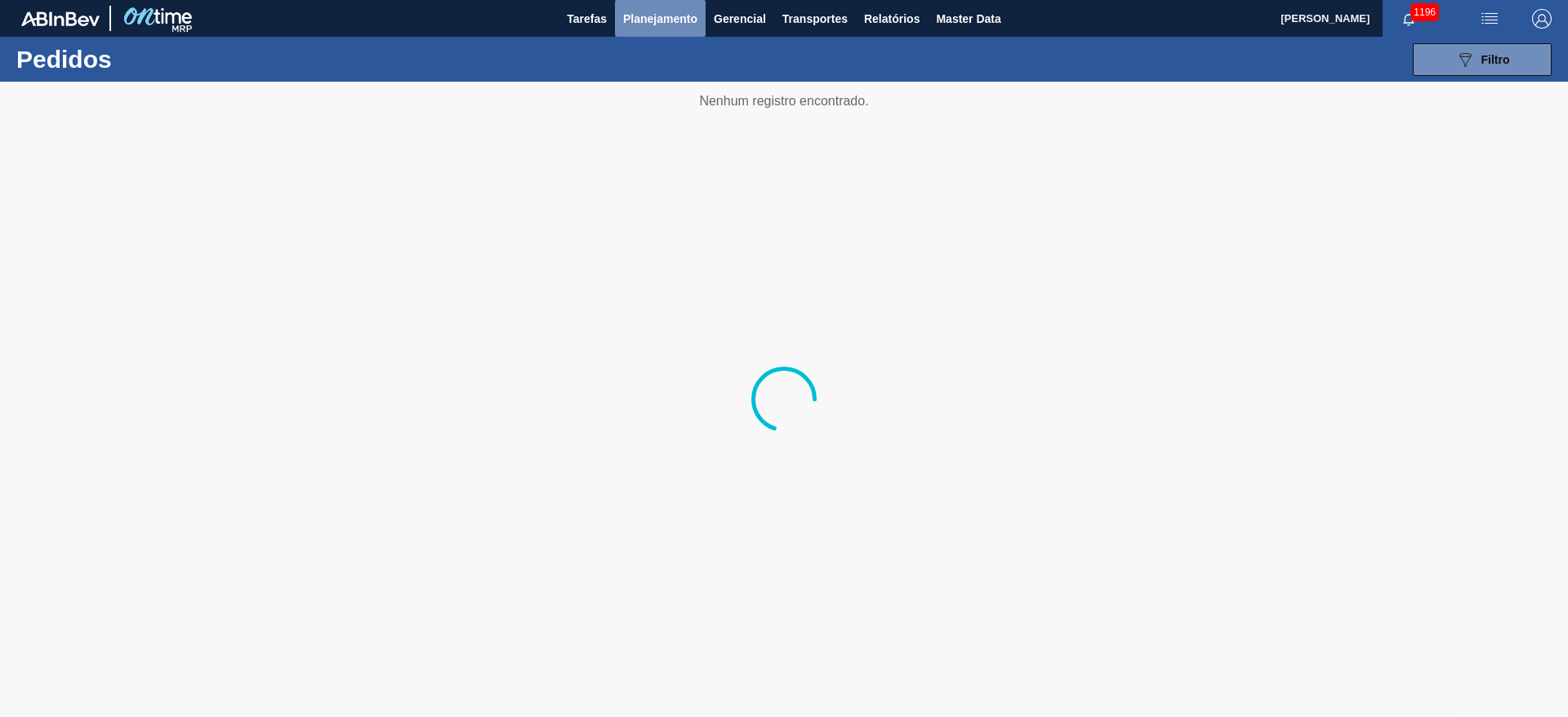
click at [674, 19] on span "Planejamento" at bounding box center [660, 19] width 74 height 20
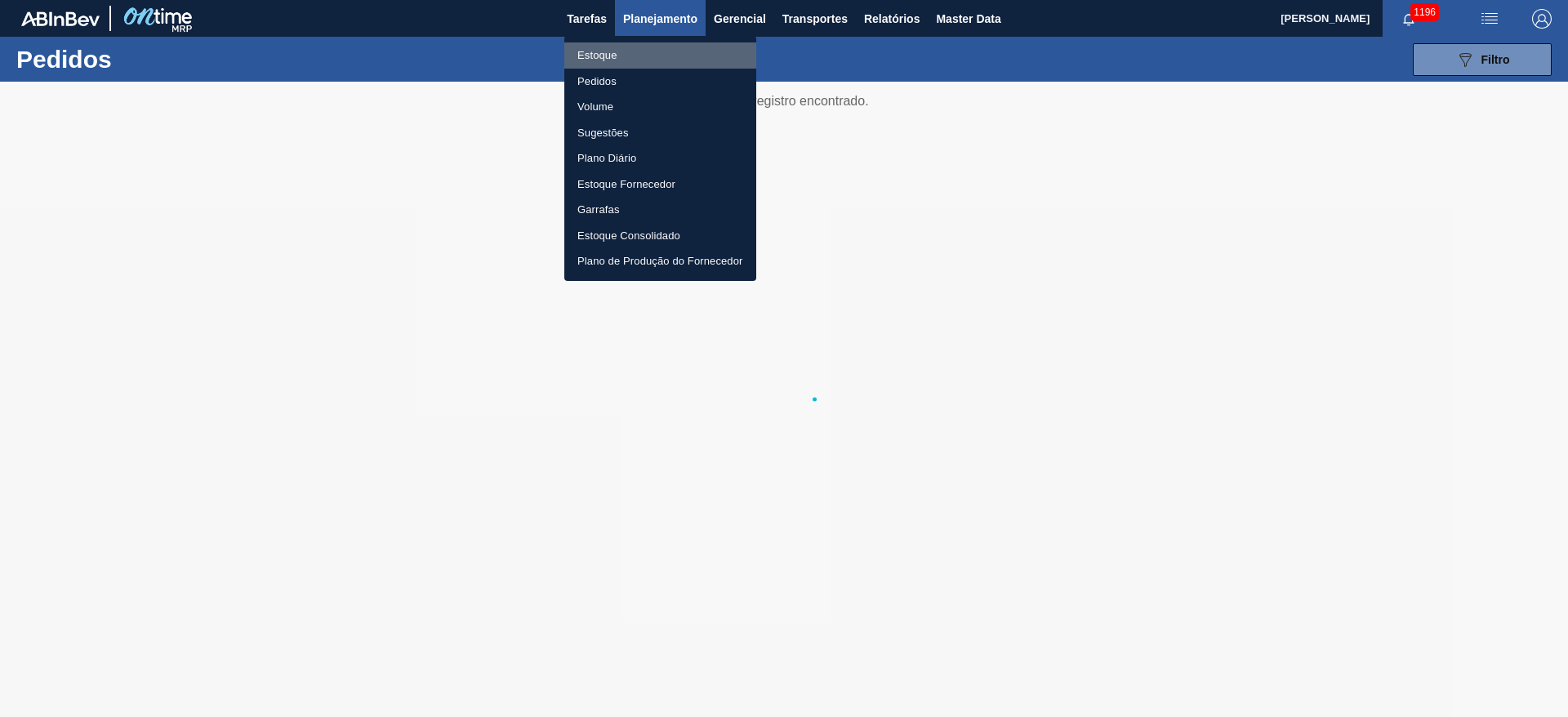
click at [615, 56] on li "Estoque" at bounding box center [660, 56] width 192 height 26
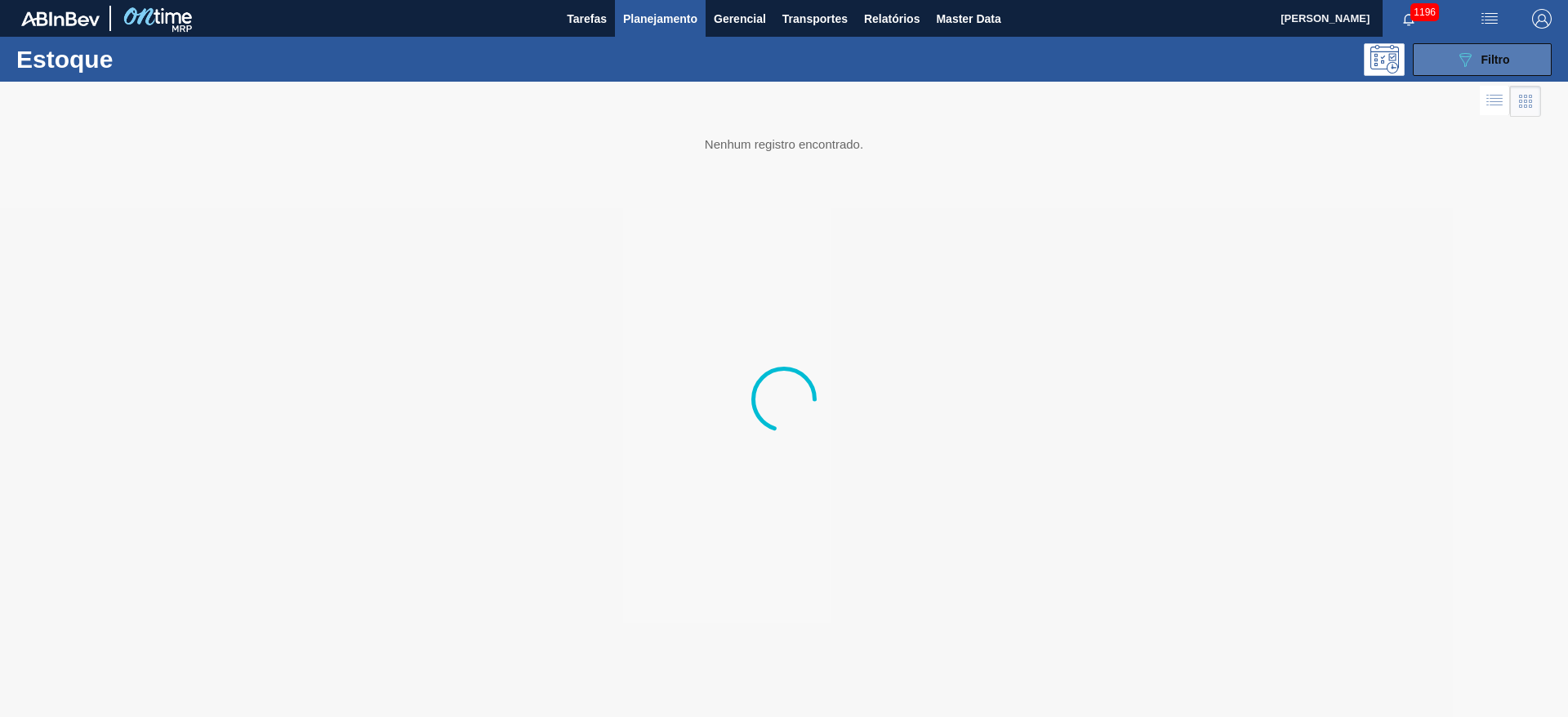
click at [1487, 55] on span "Filtro" at bounding box center [1495, 60] width 29 height 13
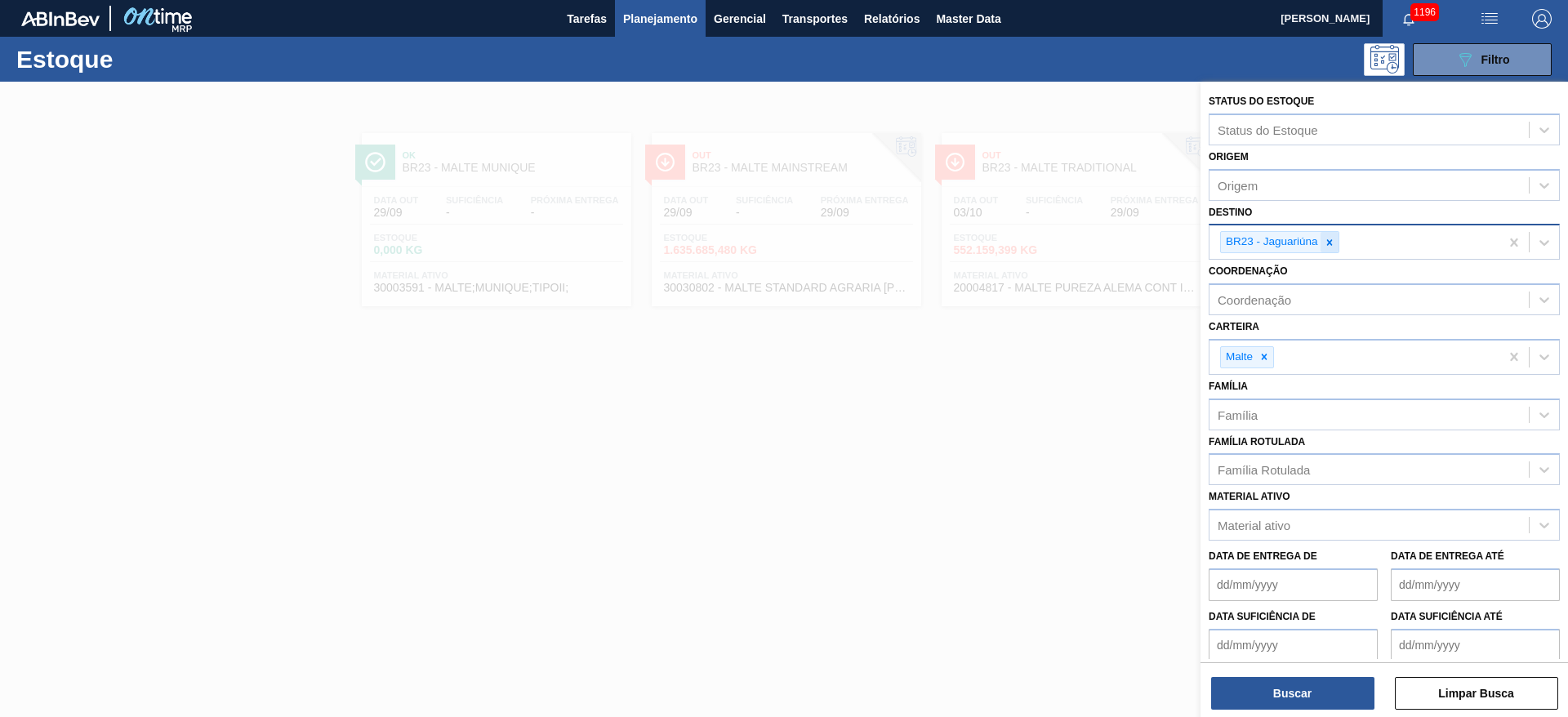
click at [1332, 244] on icon at bounding box center [1329, 243] width 12 height 12
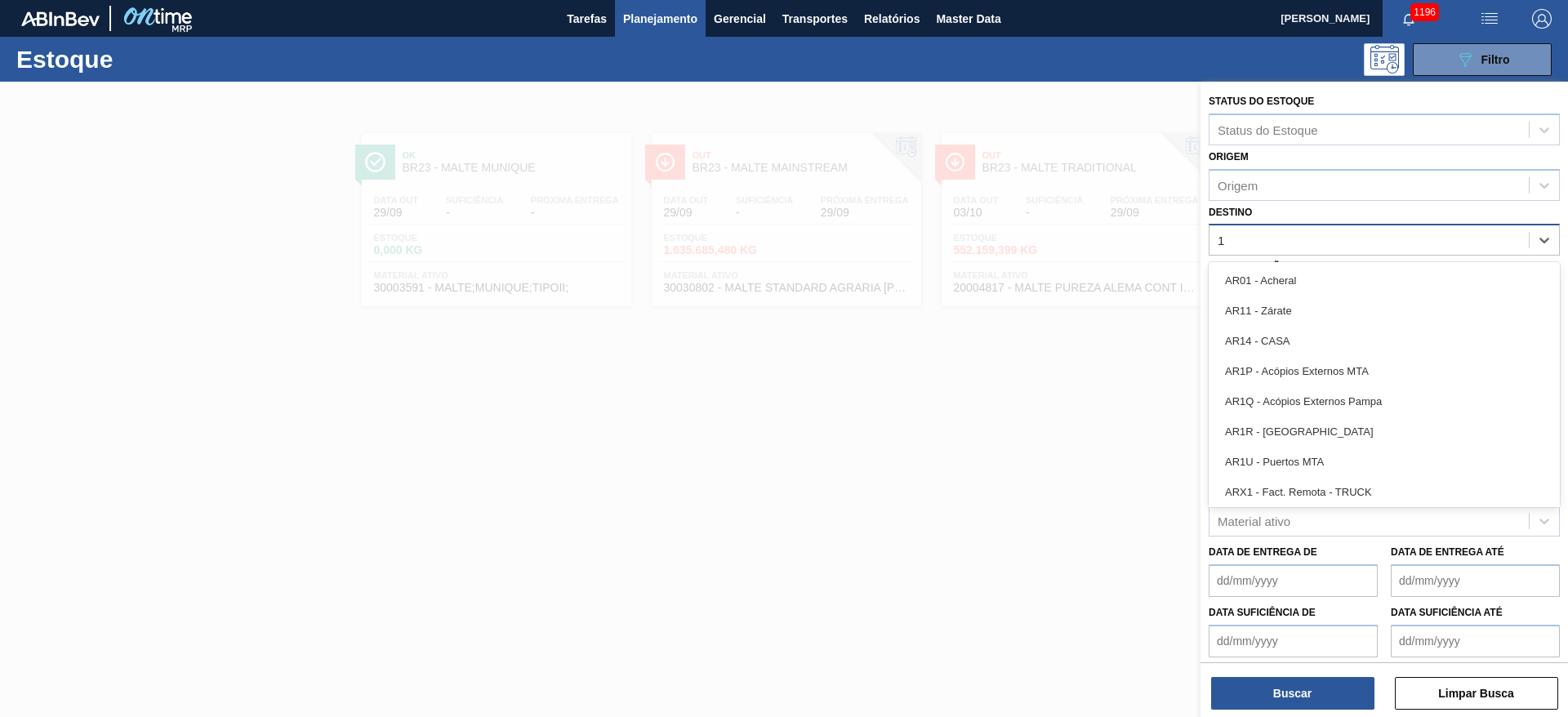
type input "17"
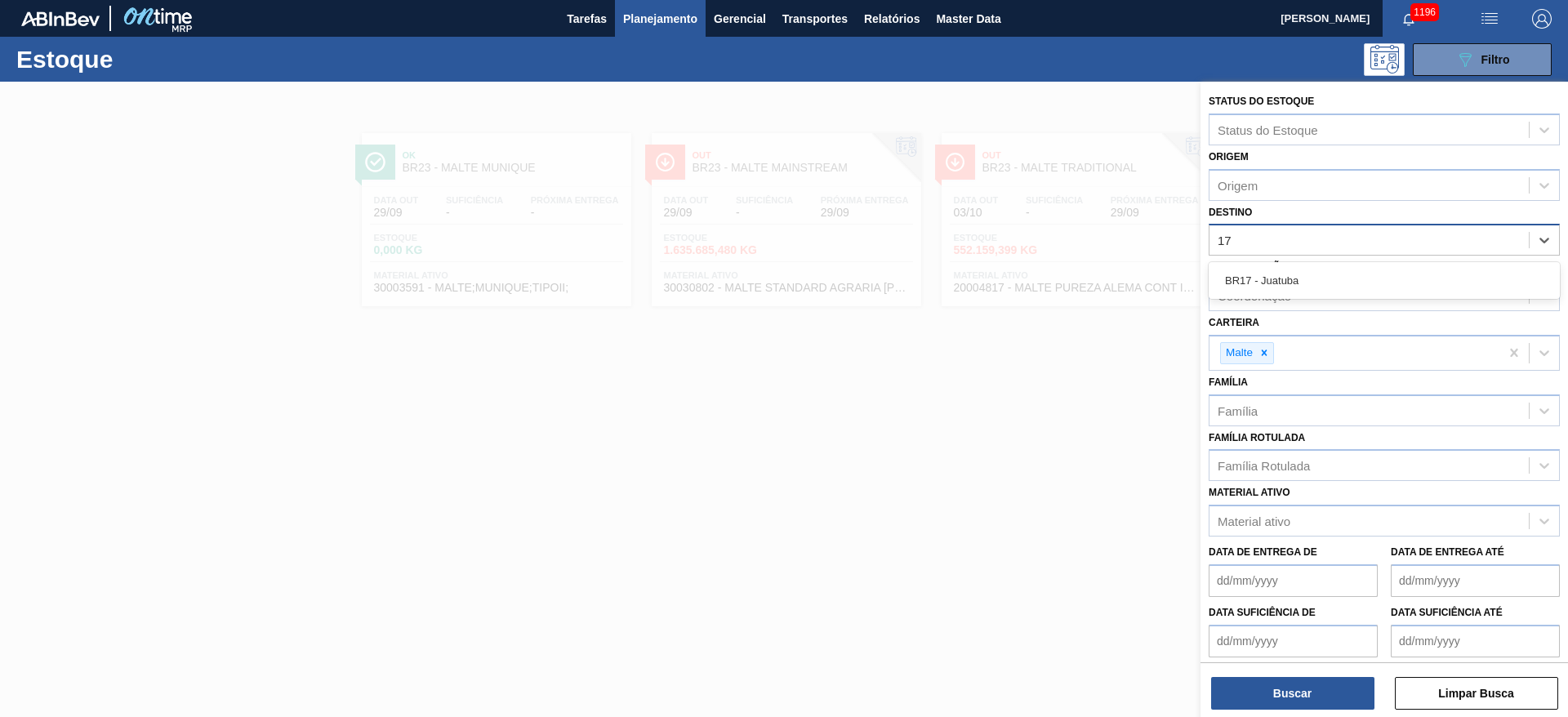
drag, startPoint x: 1303, startPoint y: 269, endPoint x: 1295, endPoint y: 282, distance: 15.3
click at [1303, 269] on div "BR17 - Juatuba" at bounding box center [1384, 281] width 351 height 30
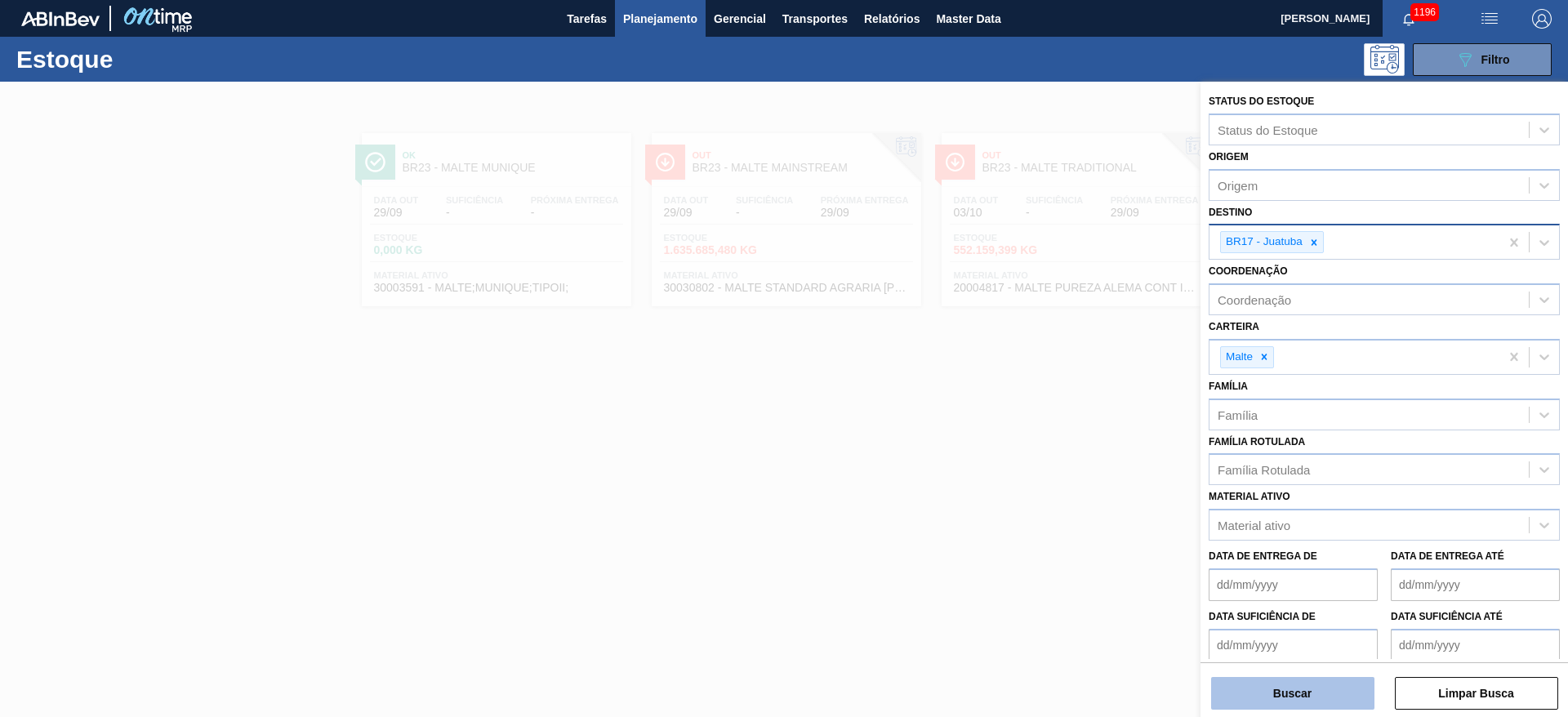
click at [1274, 693] on button "Buscar" at bounding box center [1292, 694] width 164 height 33
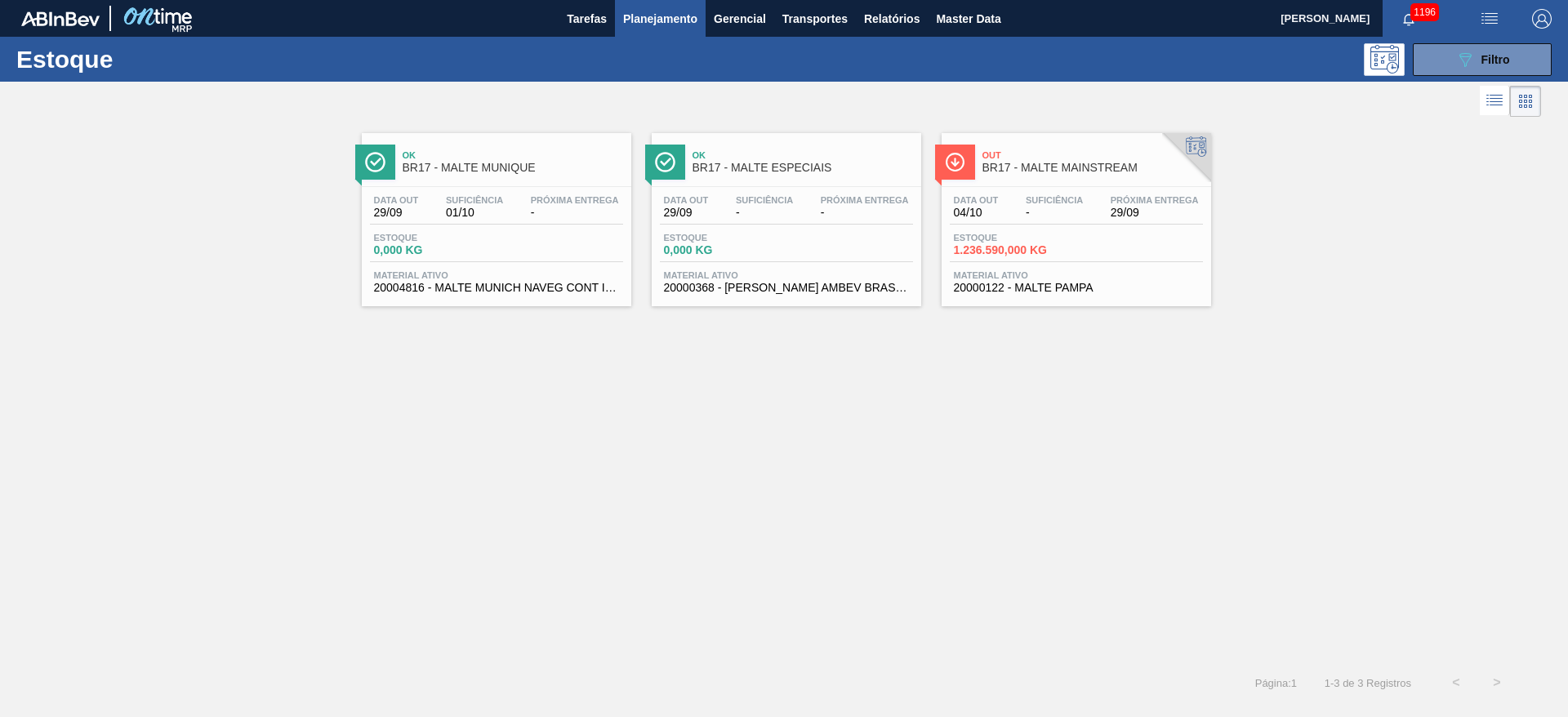
click at [506, 207] on div "Suficiência 01/10" at bounding box center [474, 207] width 65 height 24
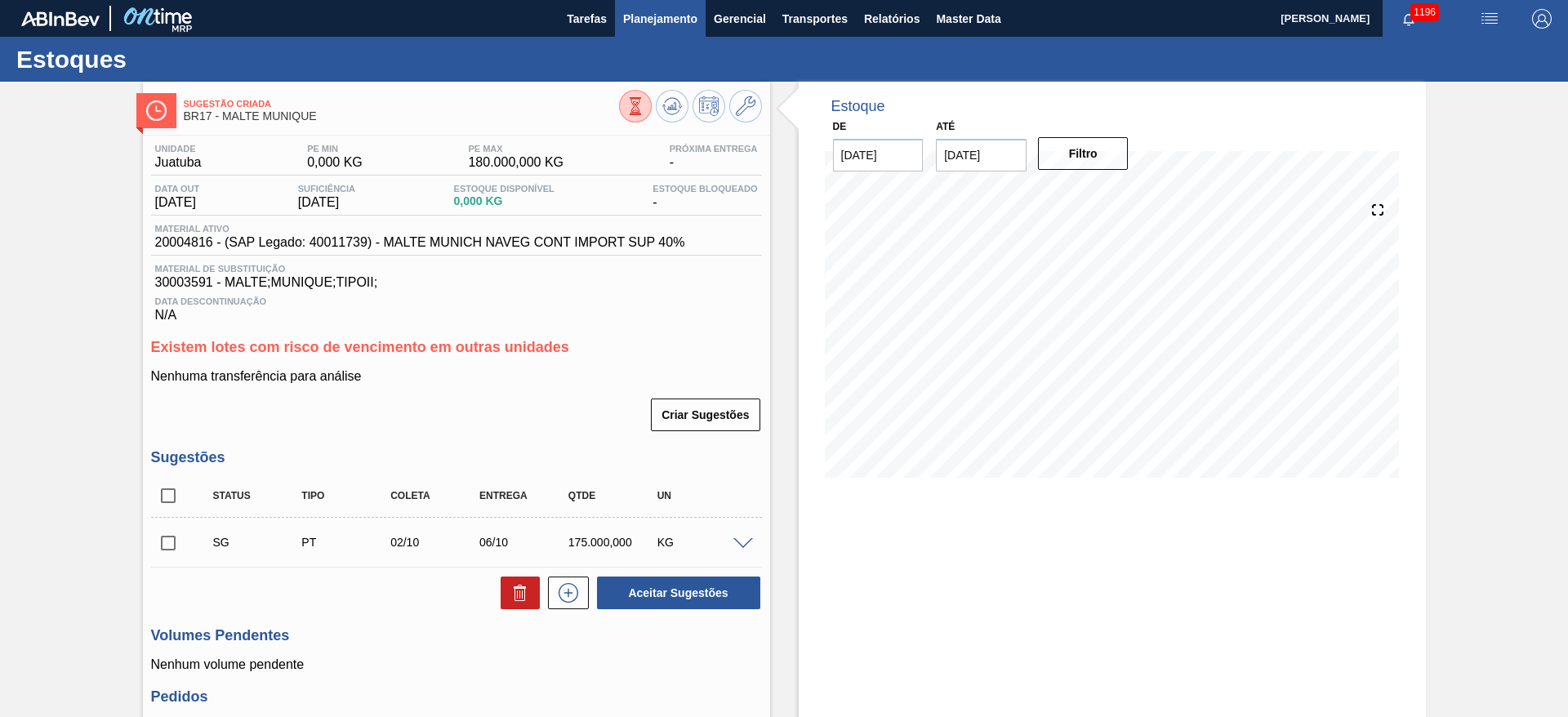
click at [661, 24] on span "Planejamento" at bounding box center [660, 19] width 74 height 20
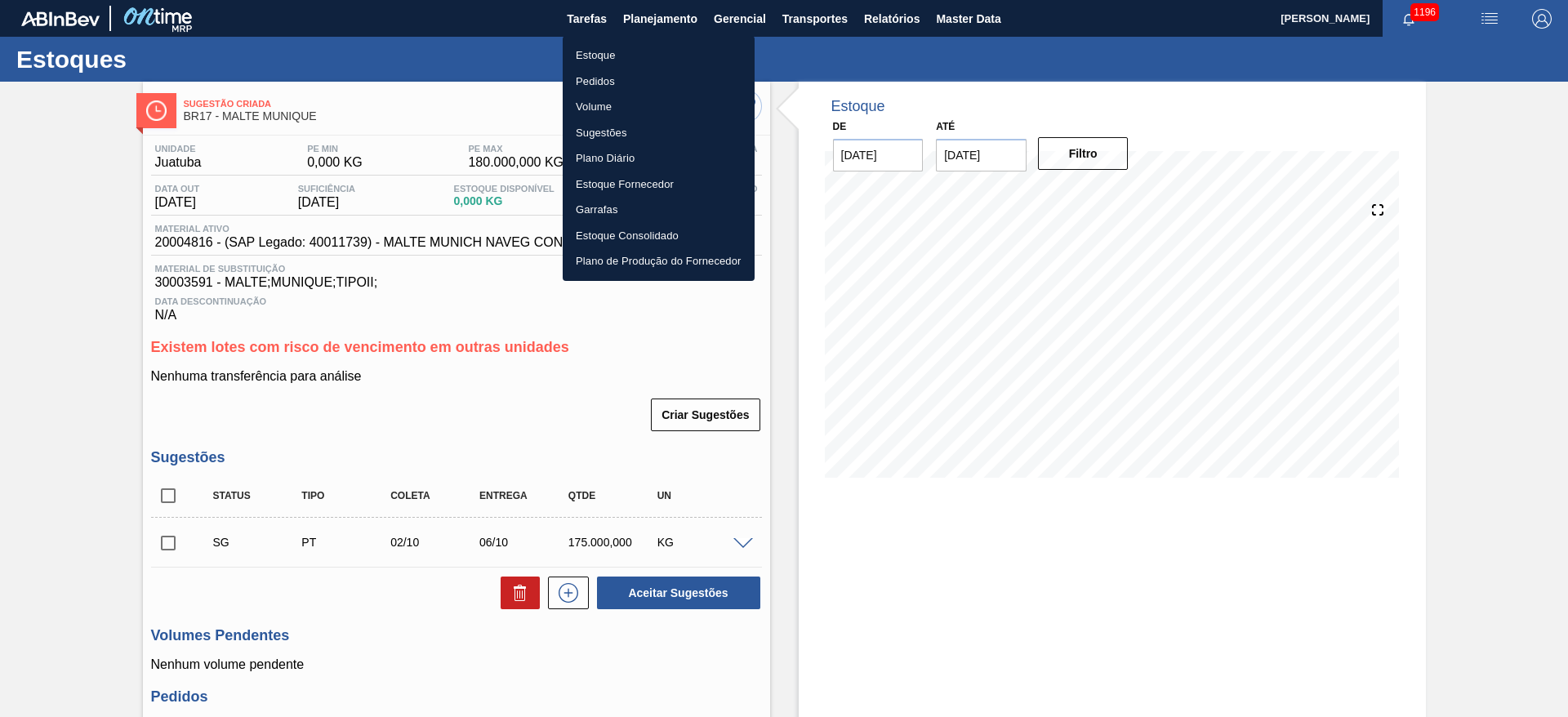
click at [596, 54] on li "Estoque" at bounding box center [658, 56] width 192 height 26
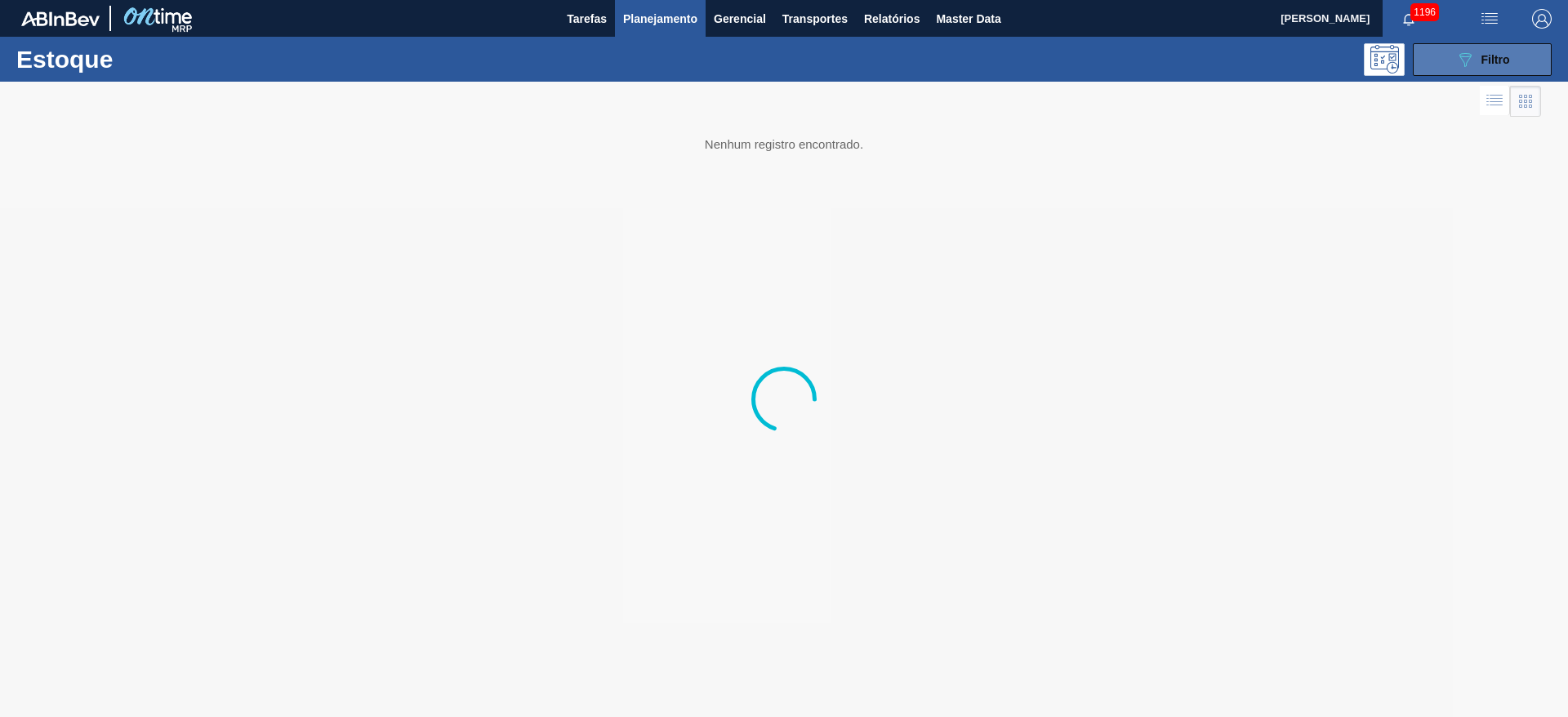
click at [1449, 64] on button "089F7B8B-B2A5-4AFE-B5C0-19BA573D28AC Filtro" at bounding box center [1482, 60] width 139 height 33
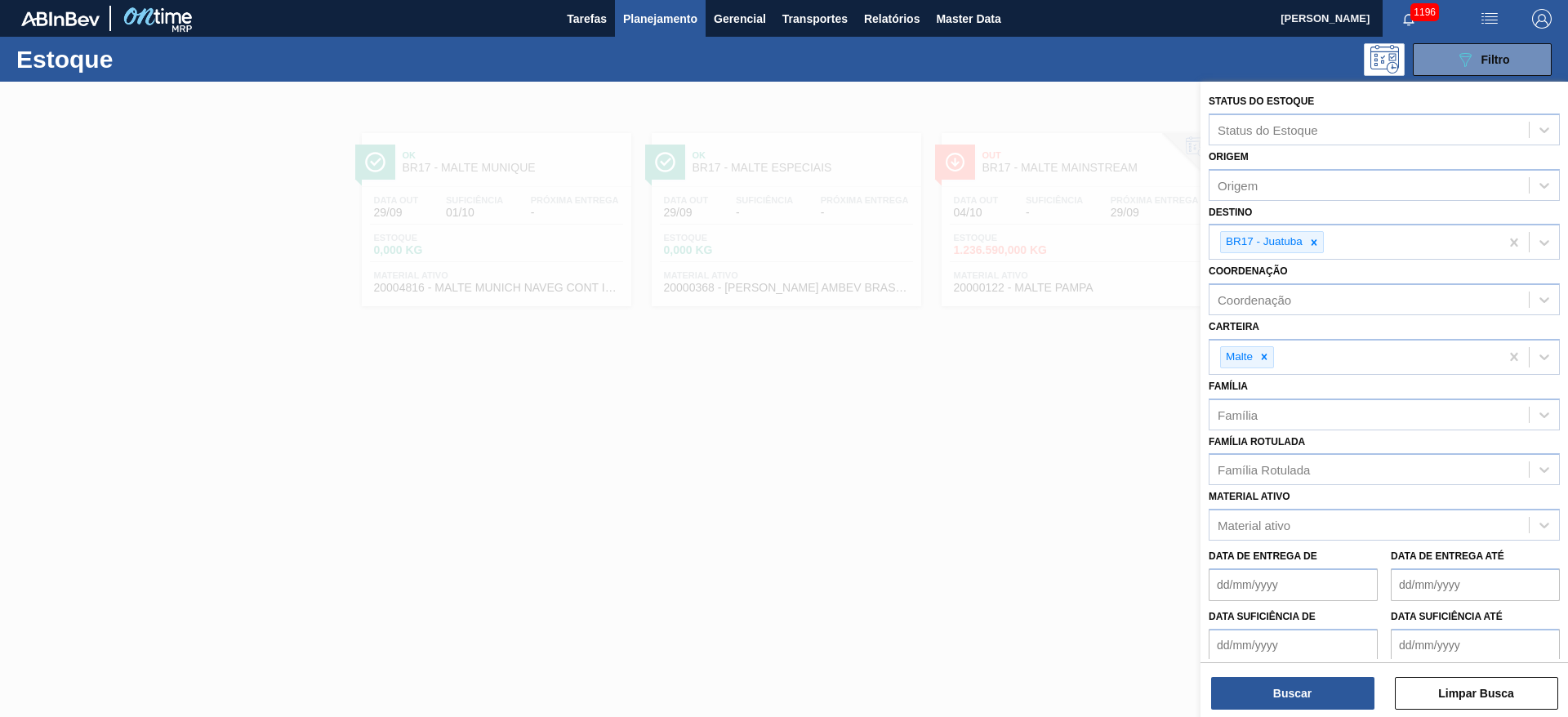
click at [775, 472] on div at bounding box center [784, 440] width 1568 height 717
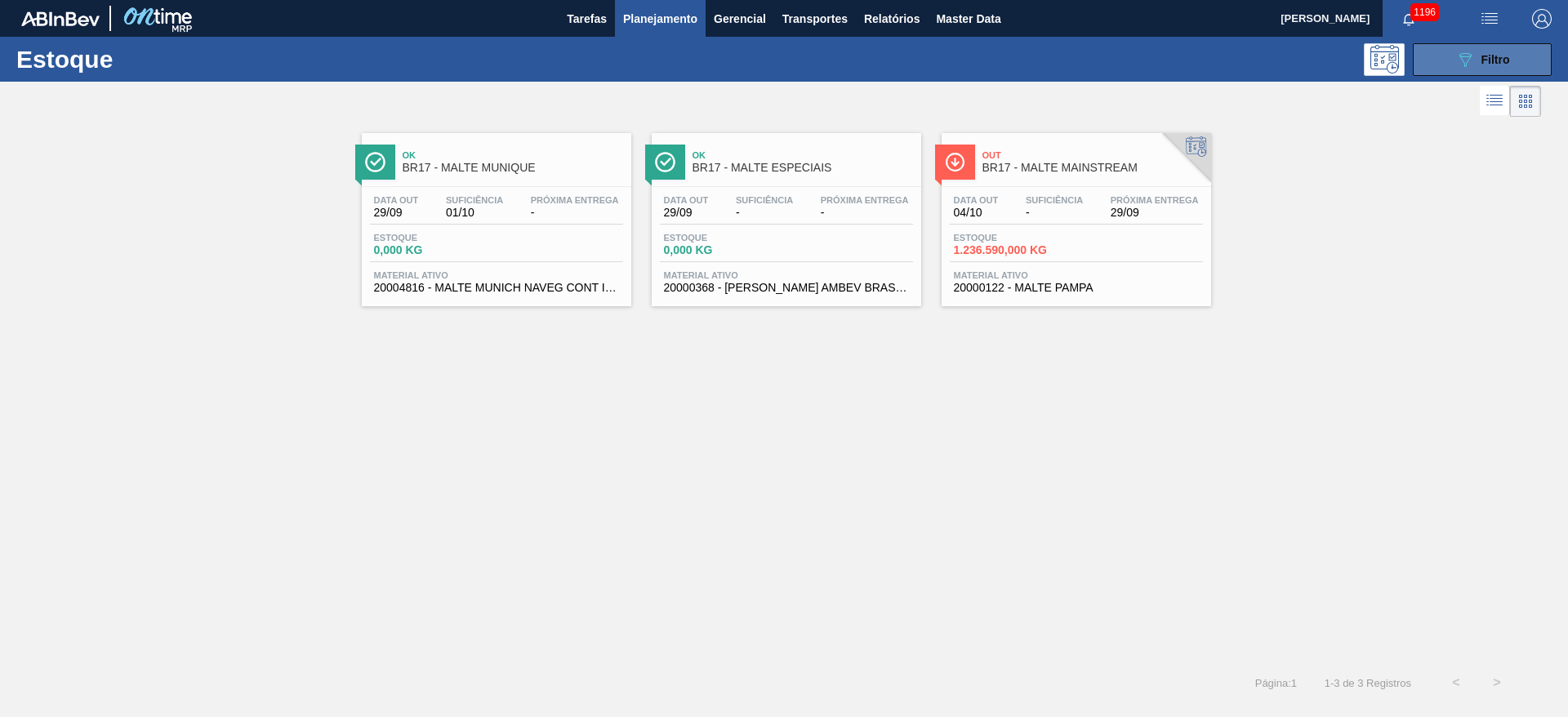
click at [1459, 58] on icon "089F7B8B-B2A5-4AFE-B5C0-19BA573D28AC" at bounding box center [1465, 60] width 20 height 20
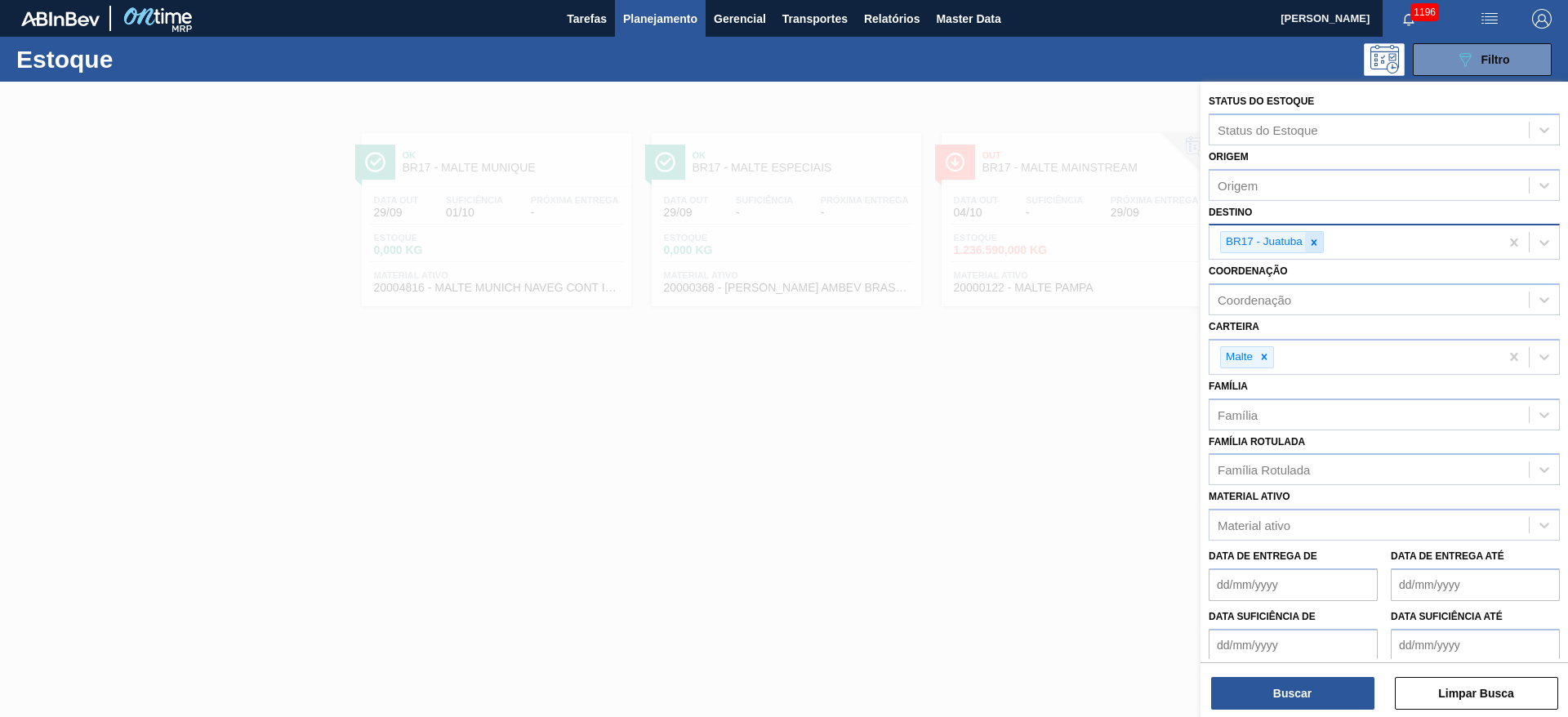
click at [1311, 240] on icon at bounding box center [1314, 242] width 6 height 6
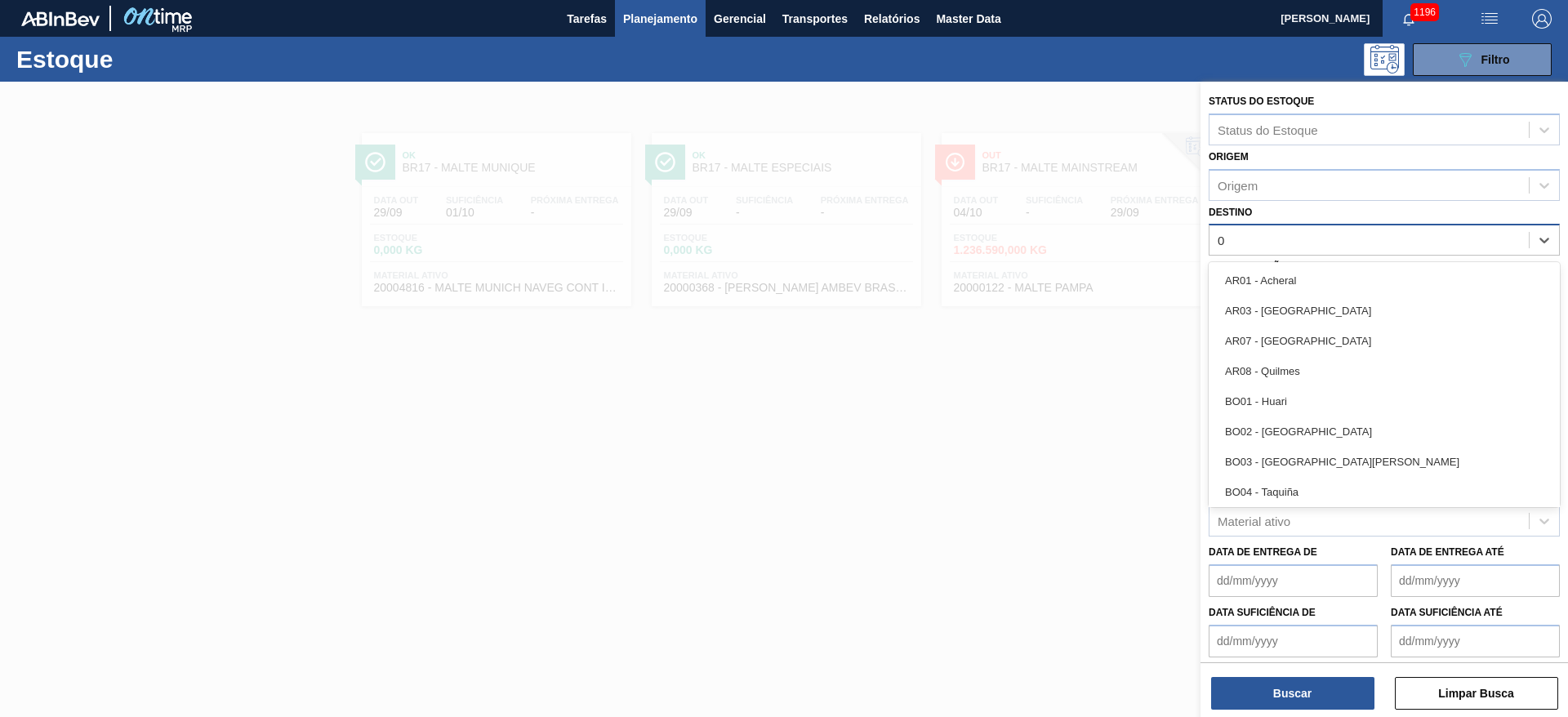
type input "08"
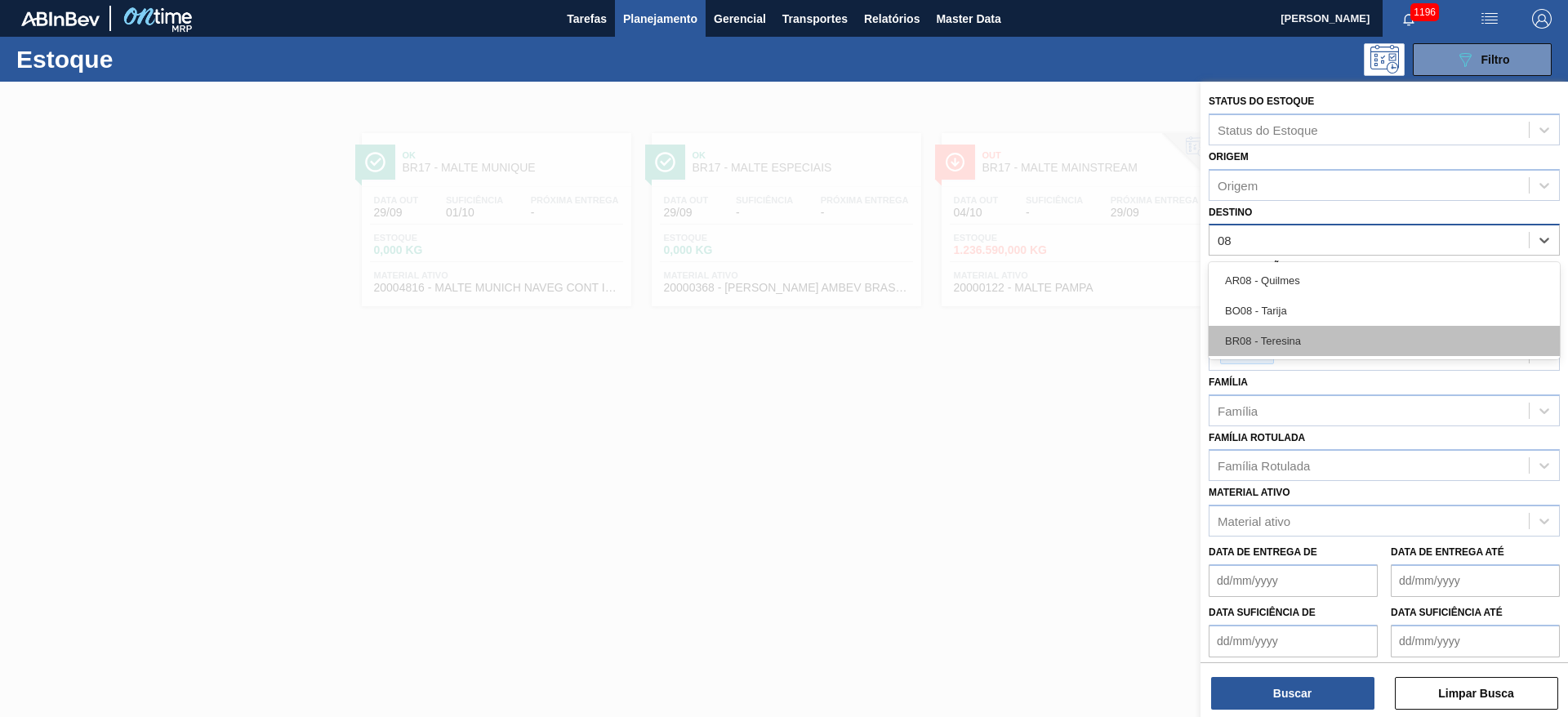
click at [1280, 340] on div "BR08 - Teresina" at bounding box center [1384, 341] width 351 height 30
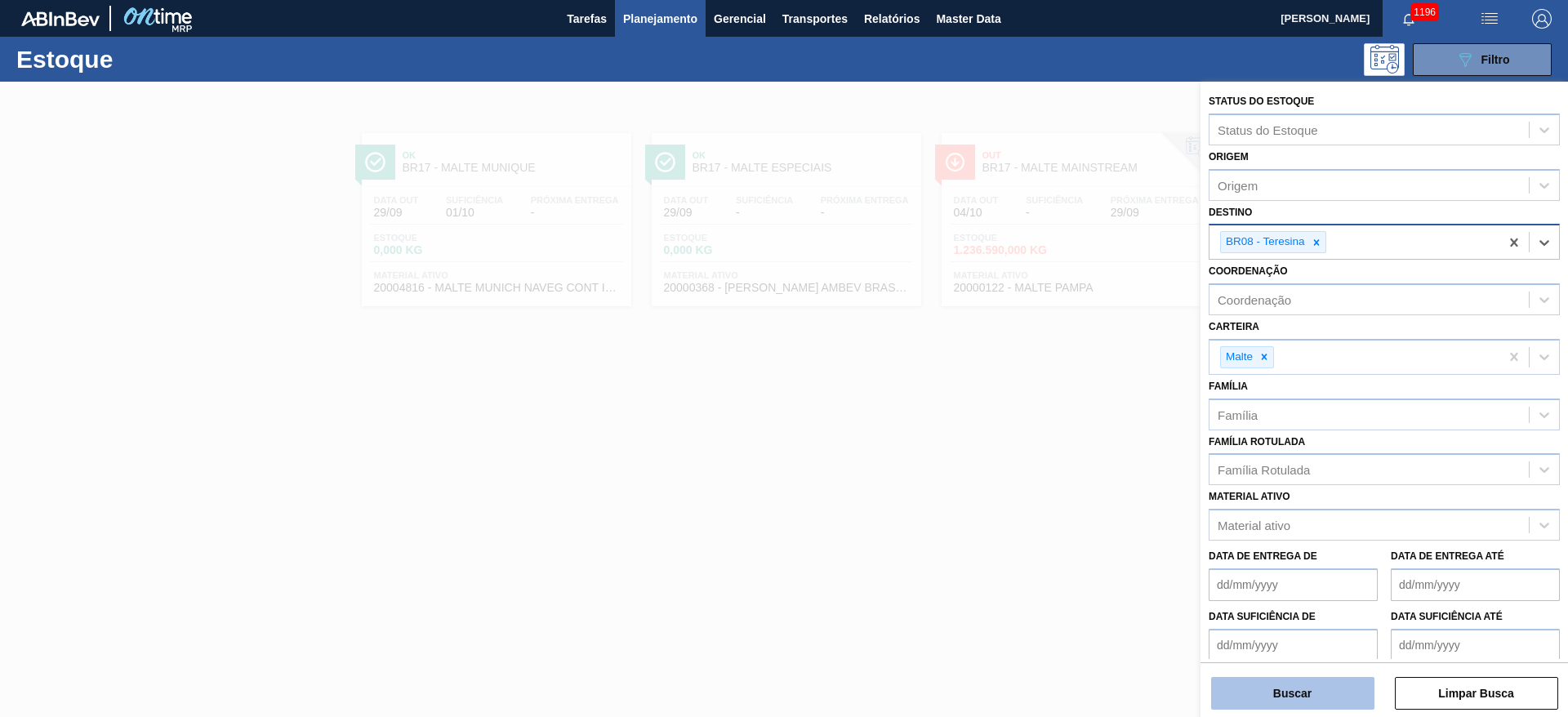
click at [1292, 705] on button "Buscar" at bounding box center [1292, 694] width 164 height 33
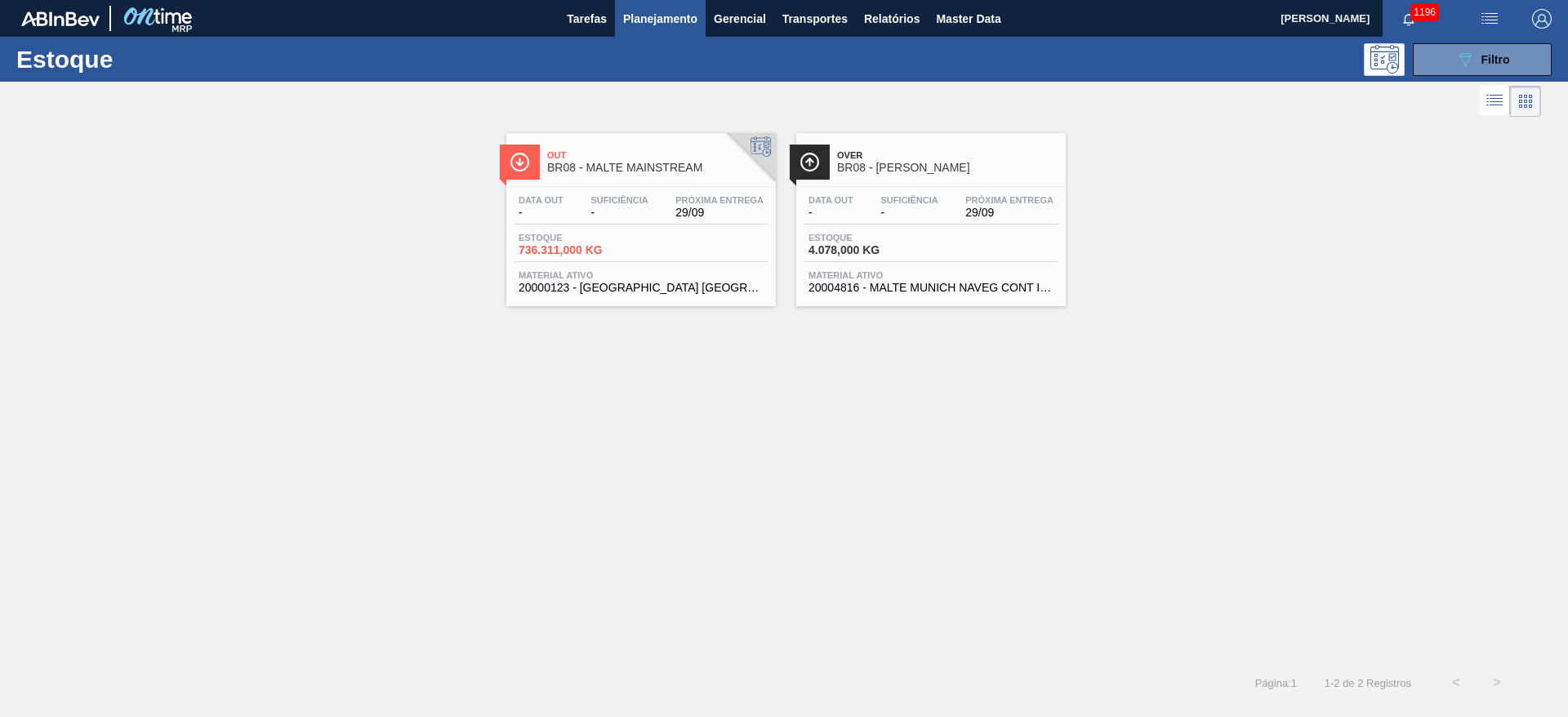
click at [647, 244] on div "Estoque 736.311,000 KG" at bounding box center [641, 248] width 253 height 30
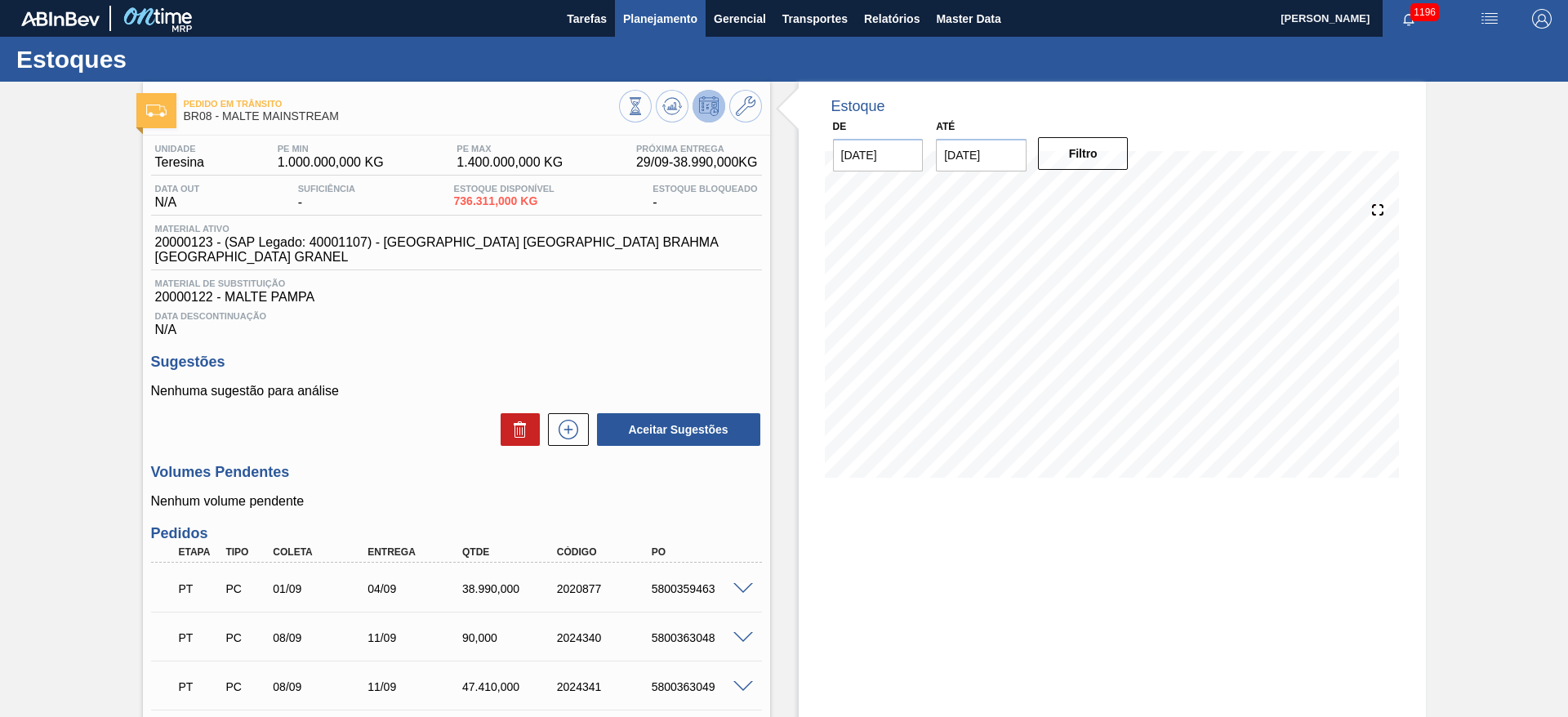
click at [662, 17] on span "Planejamento" at bounding box center [660, 19] width 74 height 20
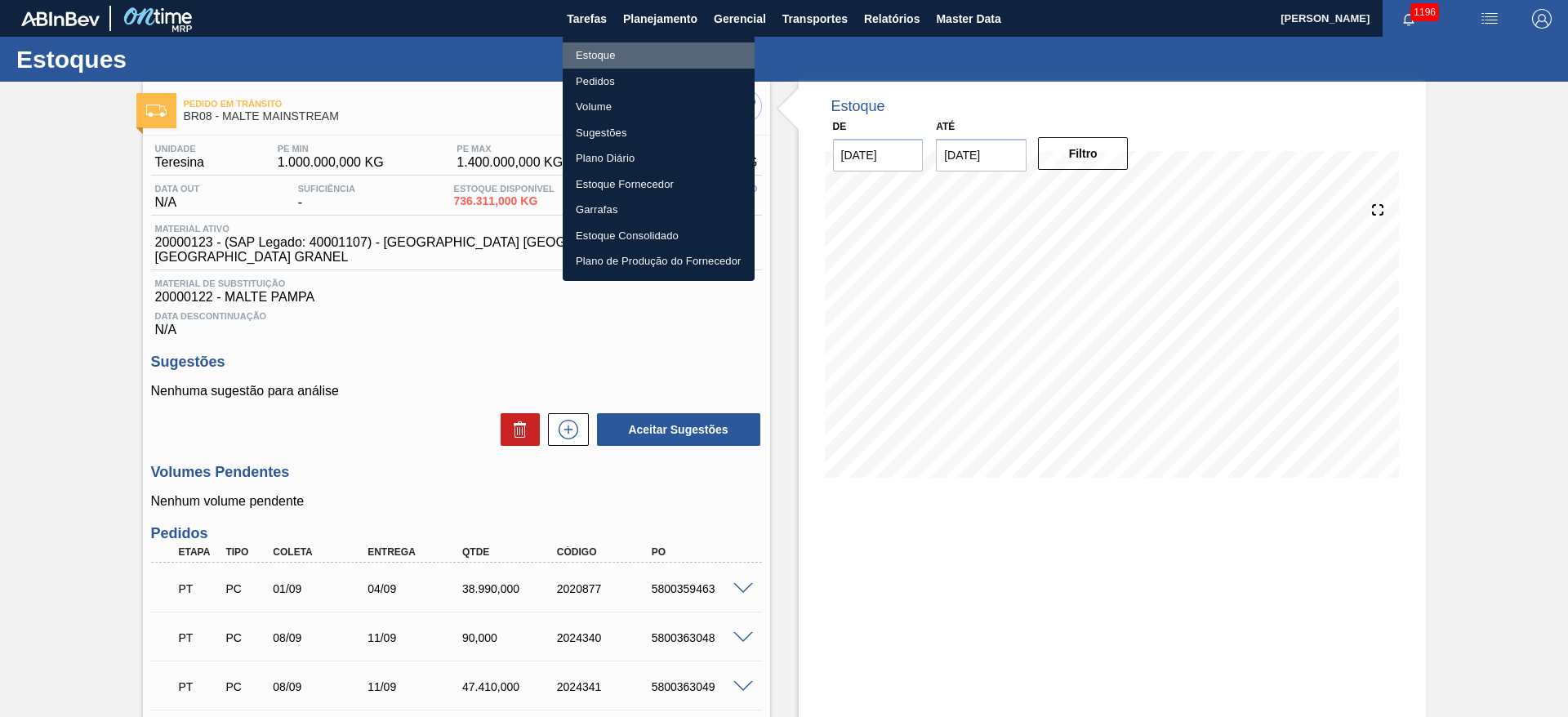
click at [615, 55] on li "Estoque" at bounding box center [658, 56] width 192 height 26
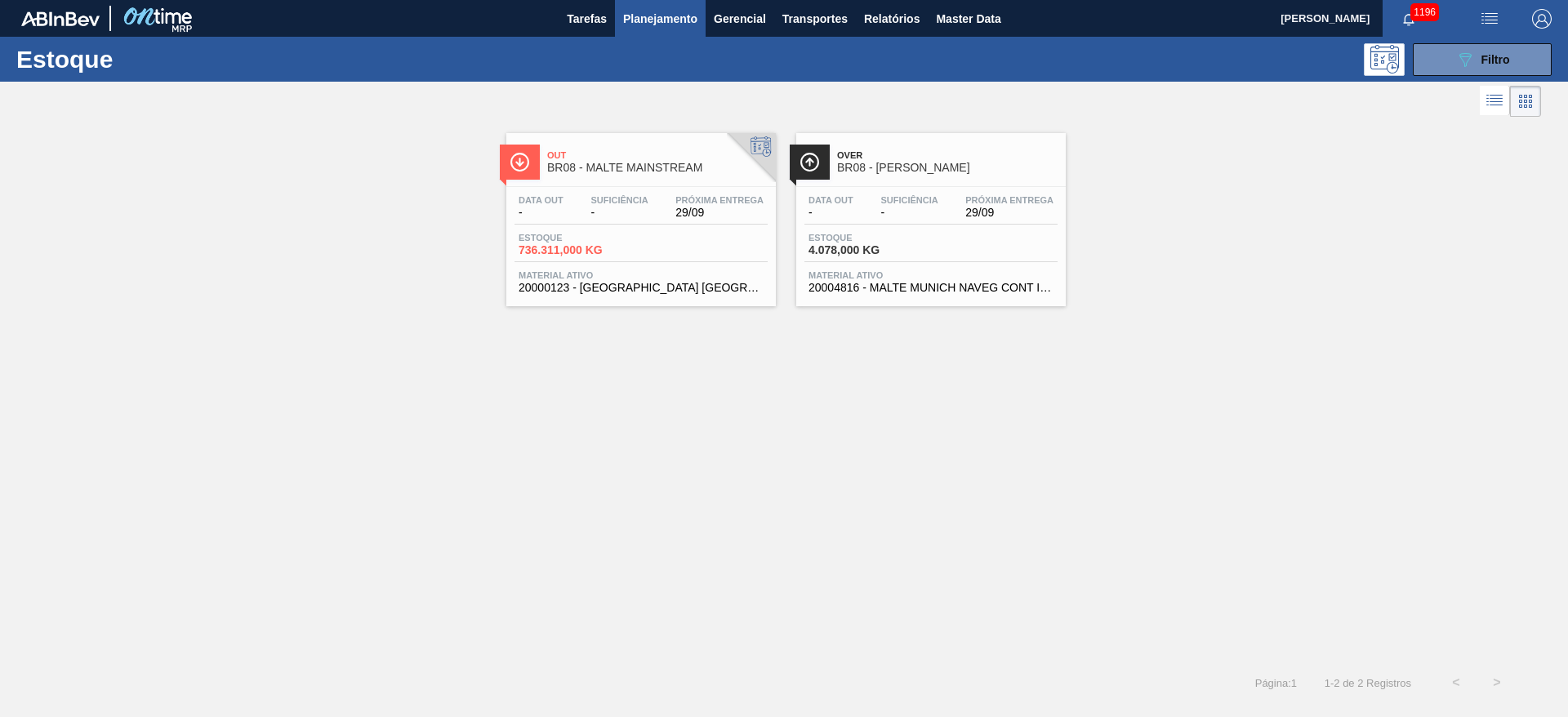
click at [930, 233] on div "Estoque 4.078,000 KG" at bounding box center [931, 248] width 253 height 30
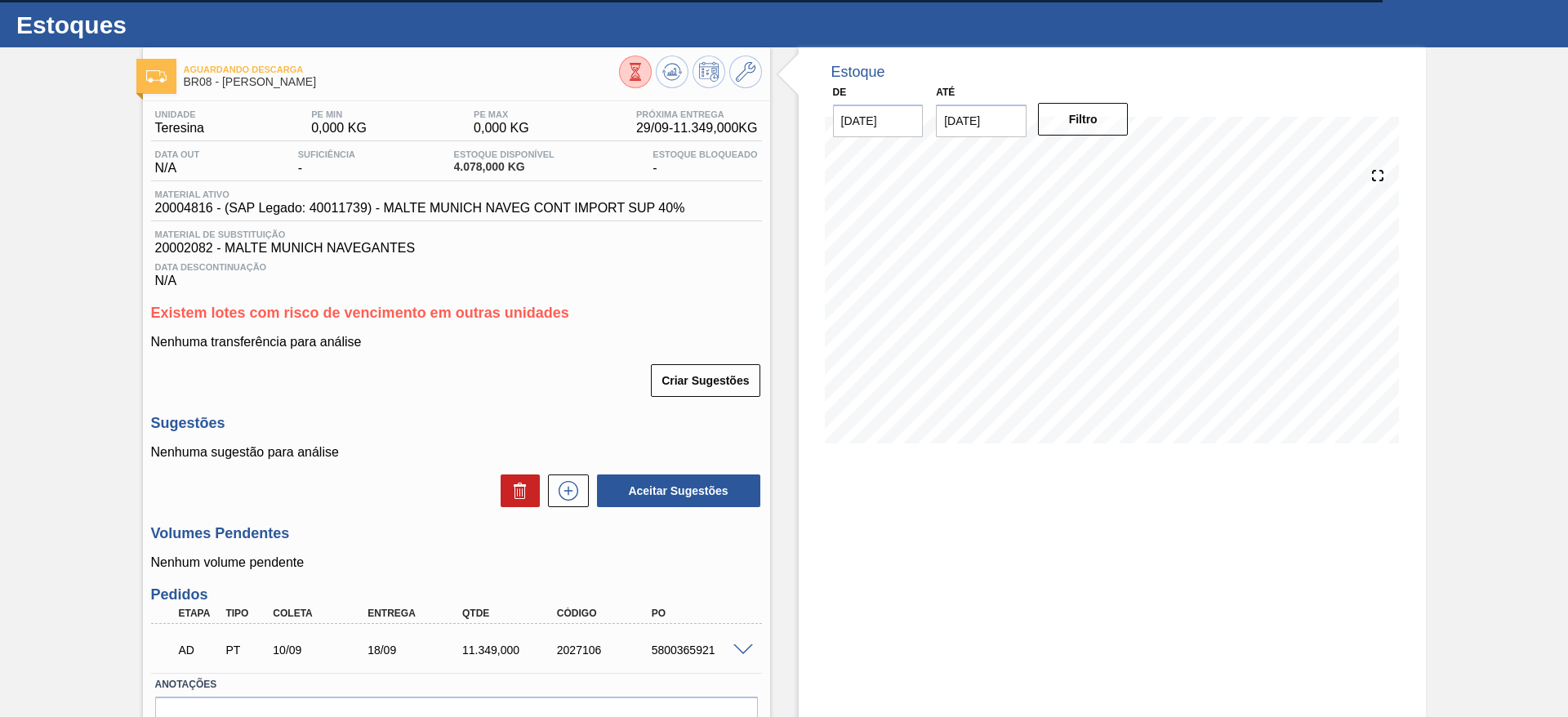
scroll to position [2, 0]
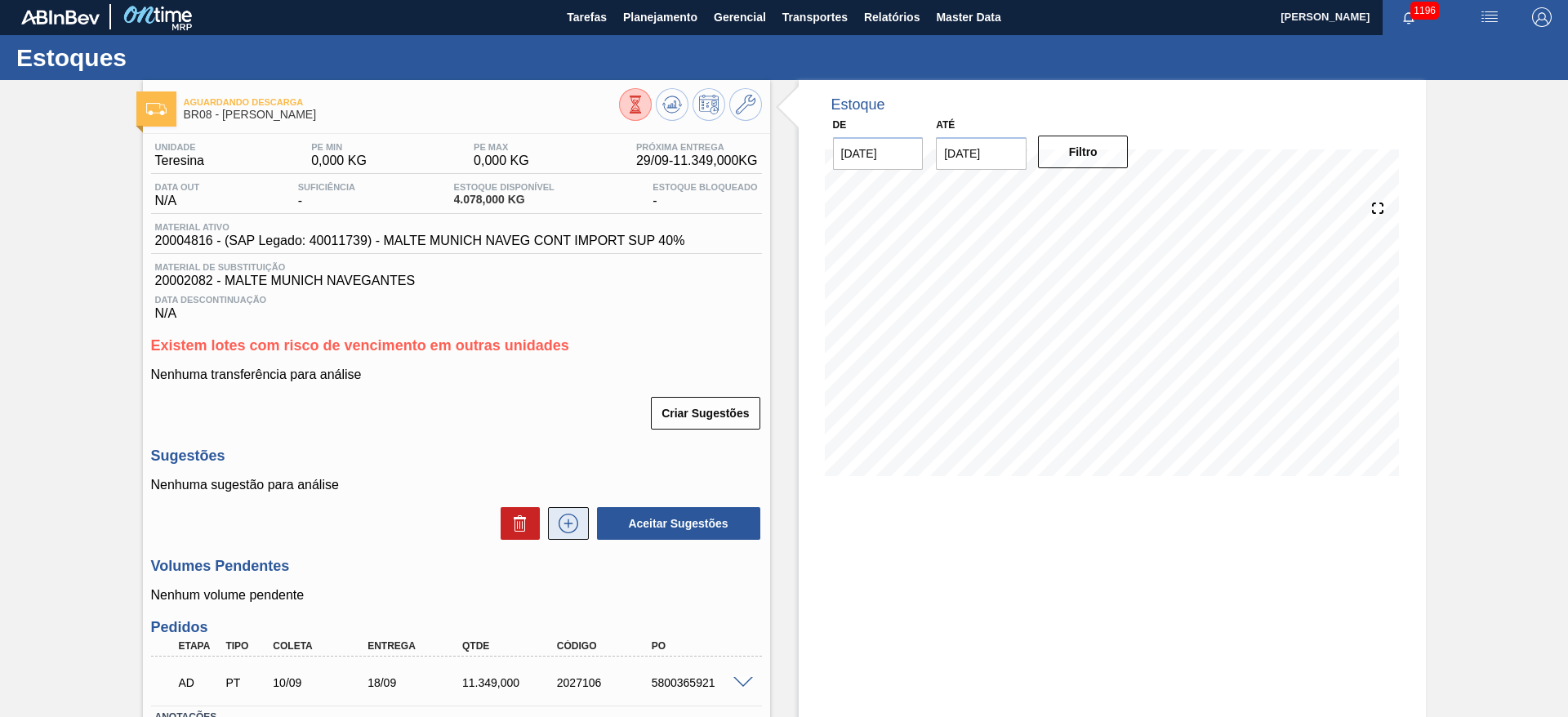
click at [559, 535] on button at bounding box center [568, 524] width 41 height 33
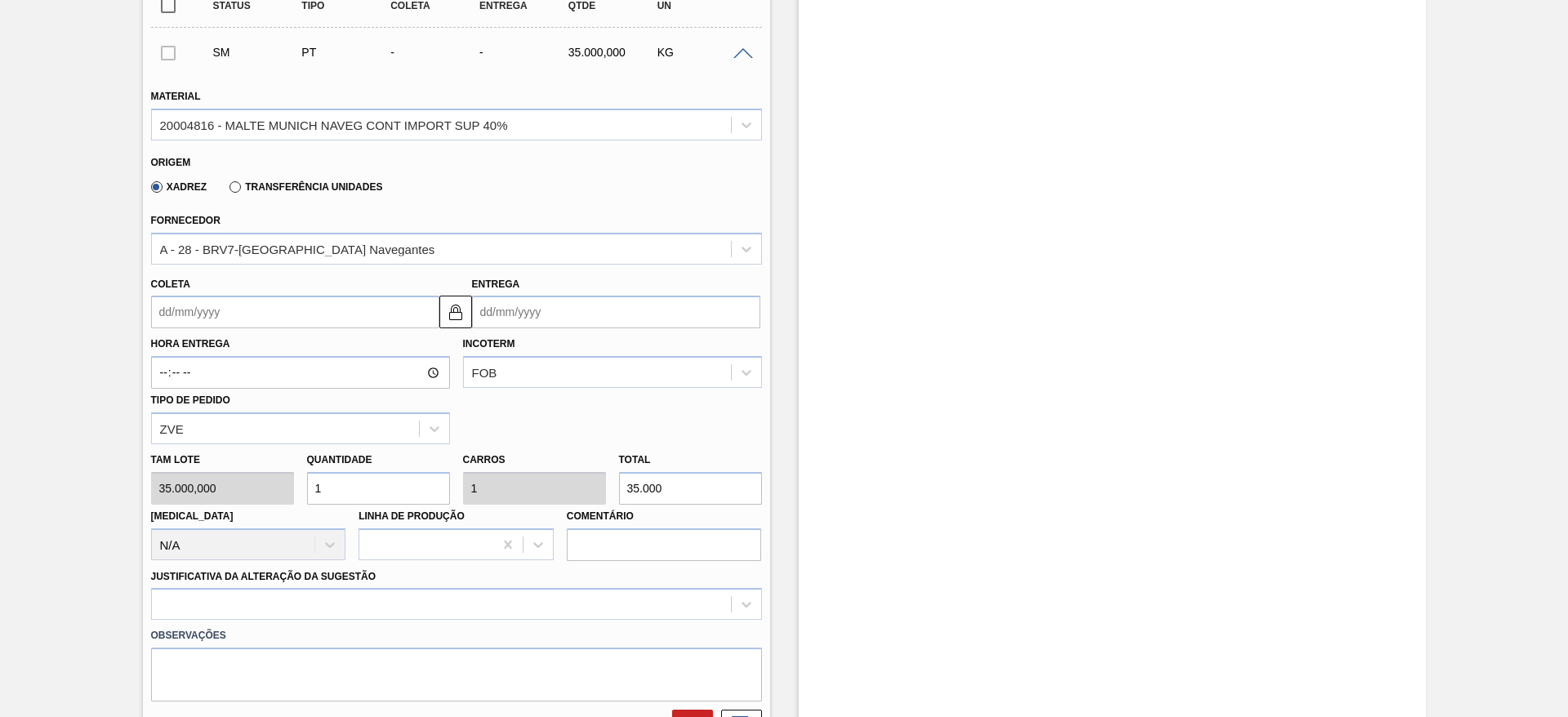
scroll to position [492, 0]
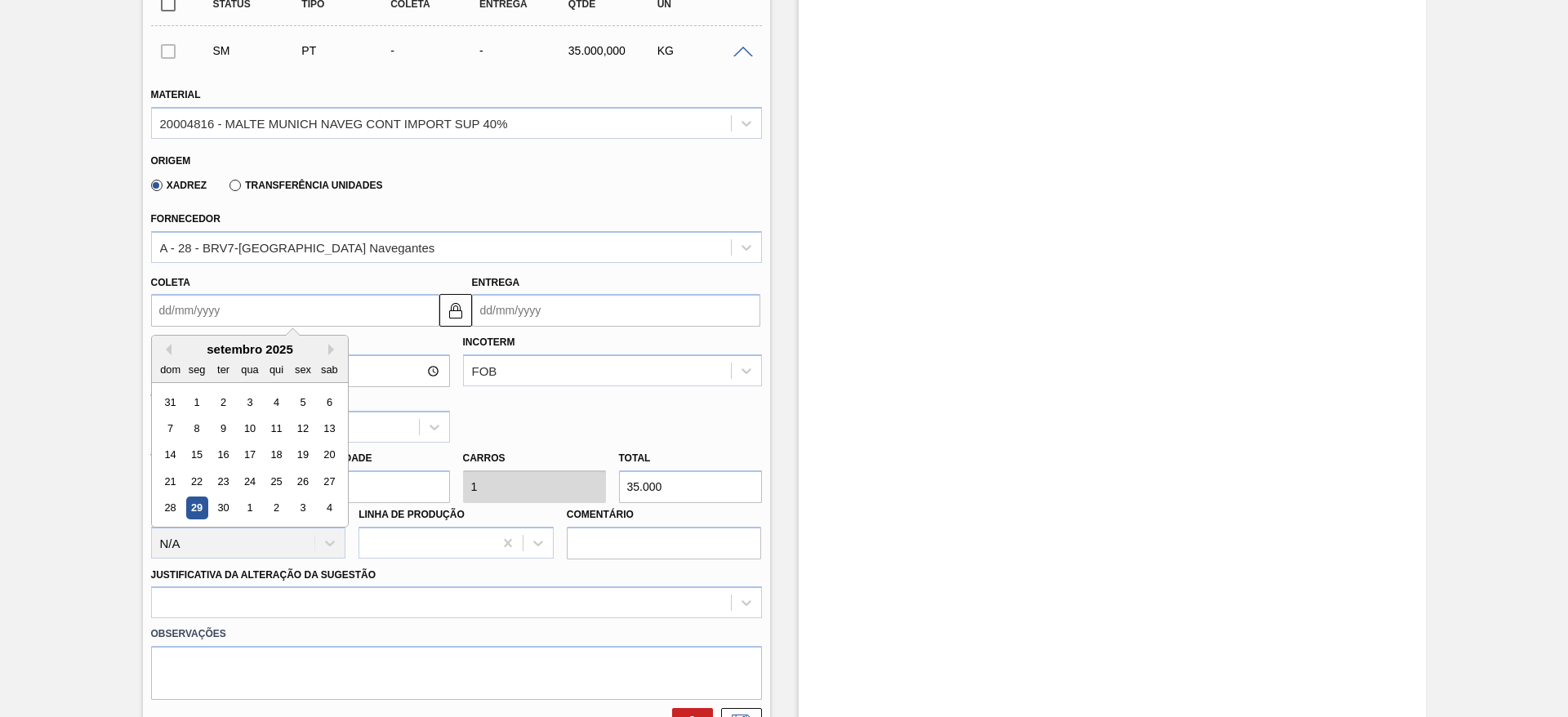
click at [166, 298] on input "Coleta" at bounding box center [295, 310] width 288 height 33
click at [276, 507] on div "2" at bounding box center [276, 508] width 22 height 22
type input "[DATE]"
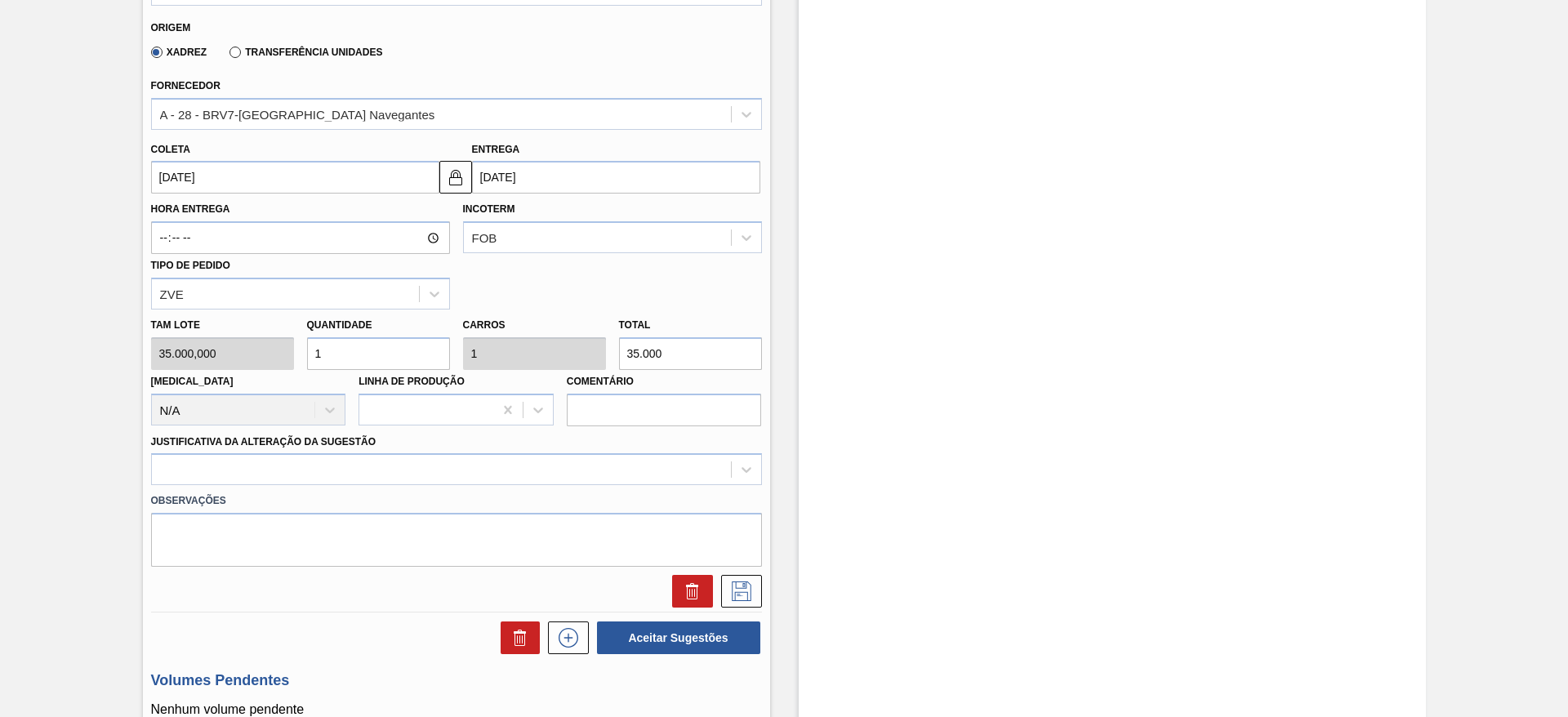
scroll to position [735, 0]
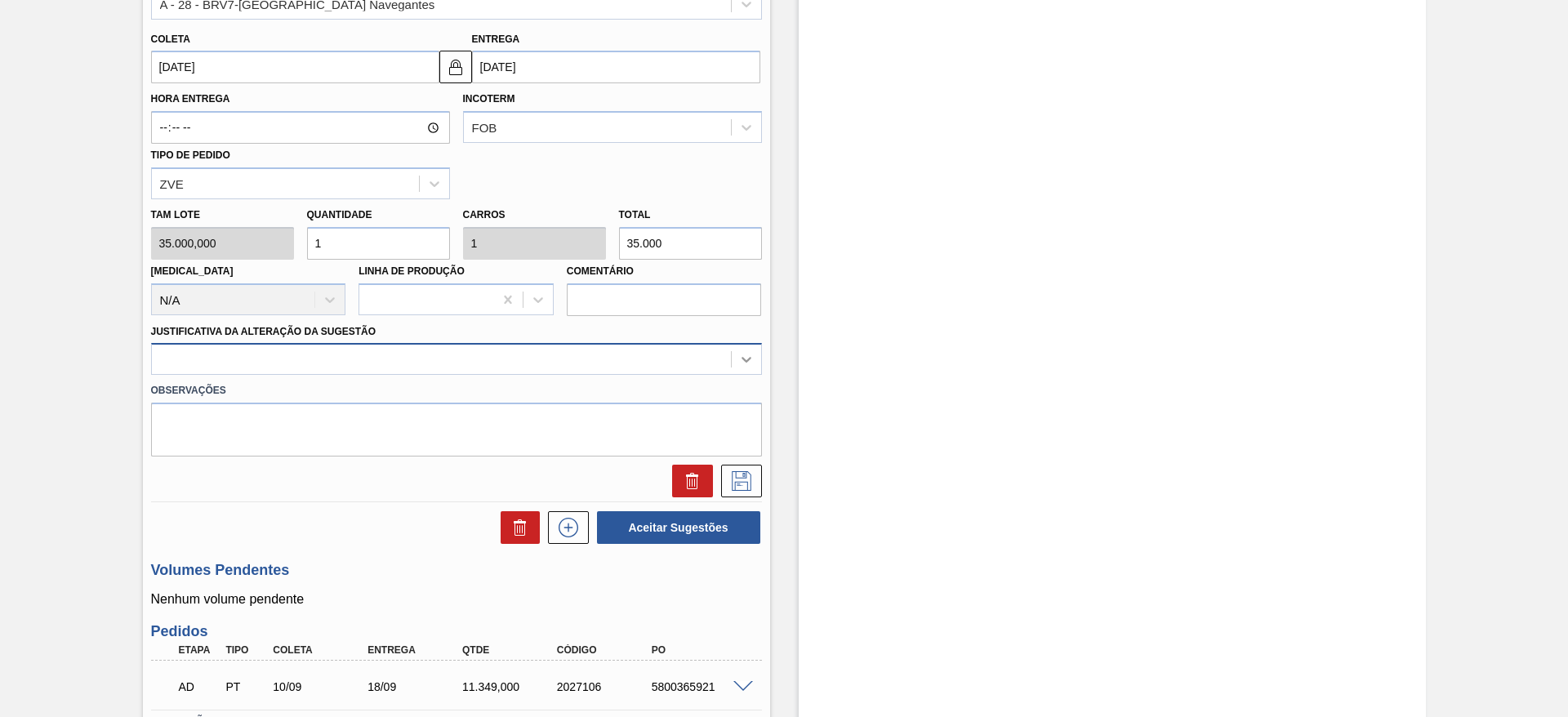
click at [749, 361] on icon at bounding box center [746, 360] width 16 height 16
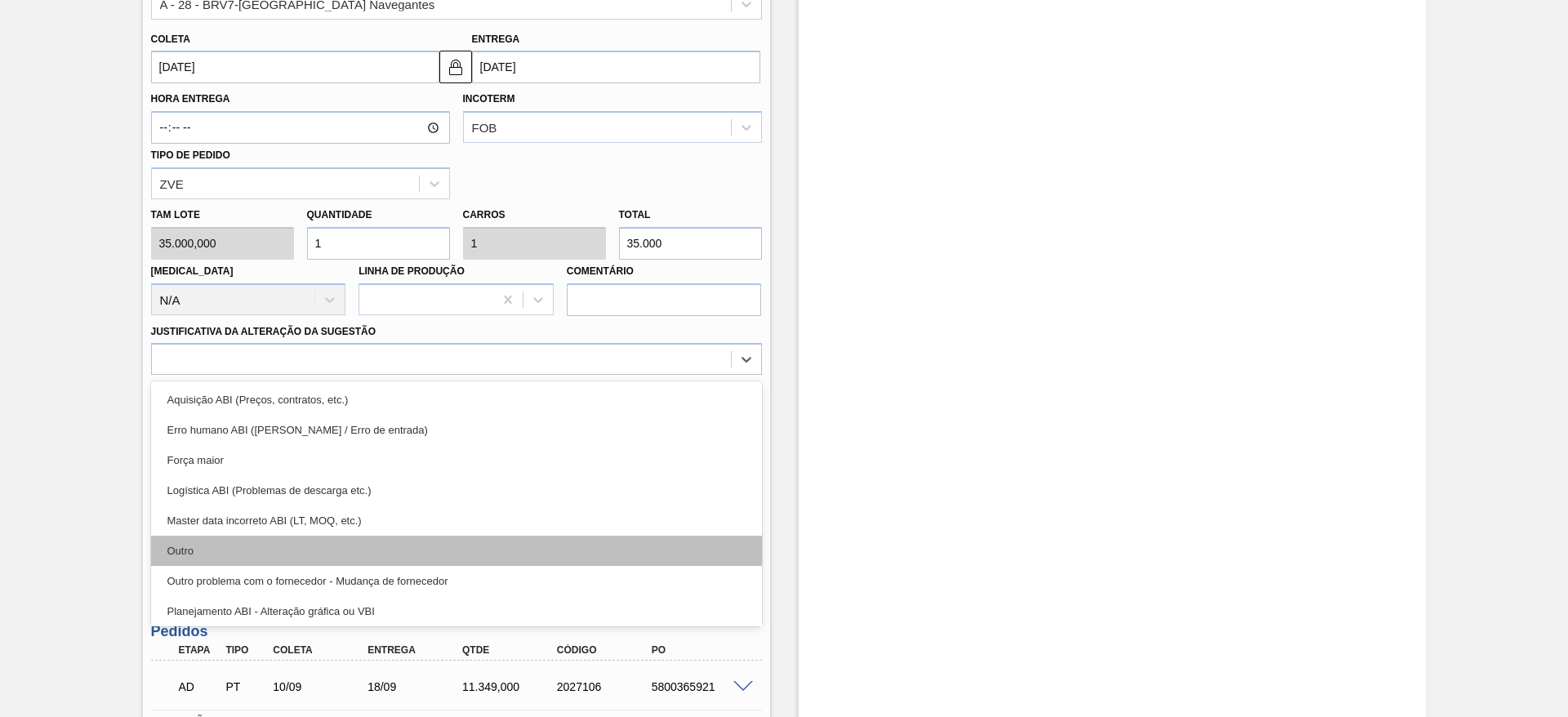
click at [188, 552] on div "Outro" at bounding box center [457, 551] width 610 height 30
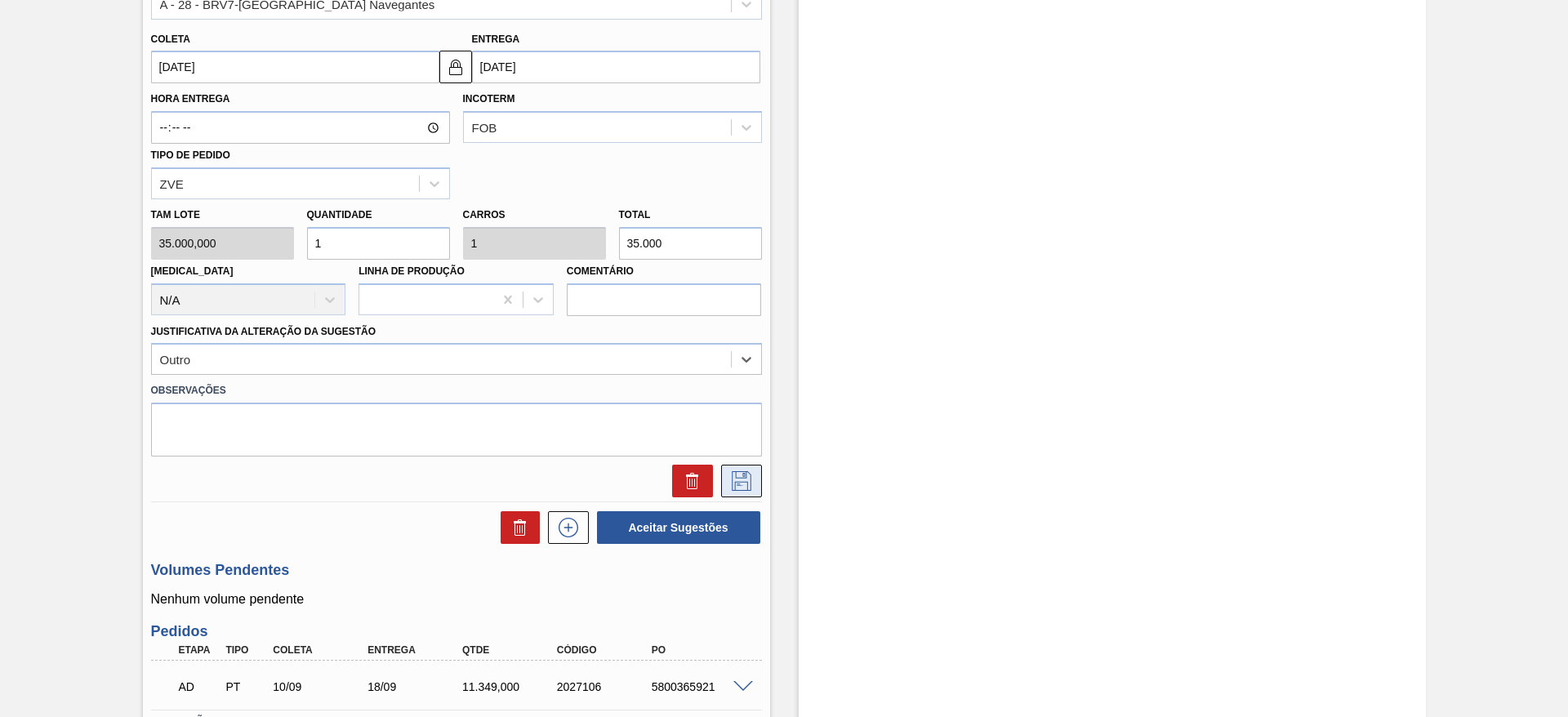
click at [735, 488] on icon at bounding box center [741, 482] width 26 height 20
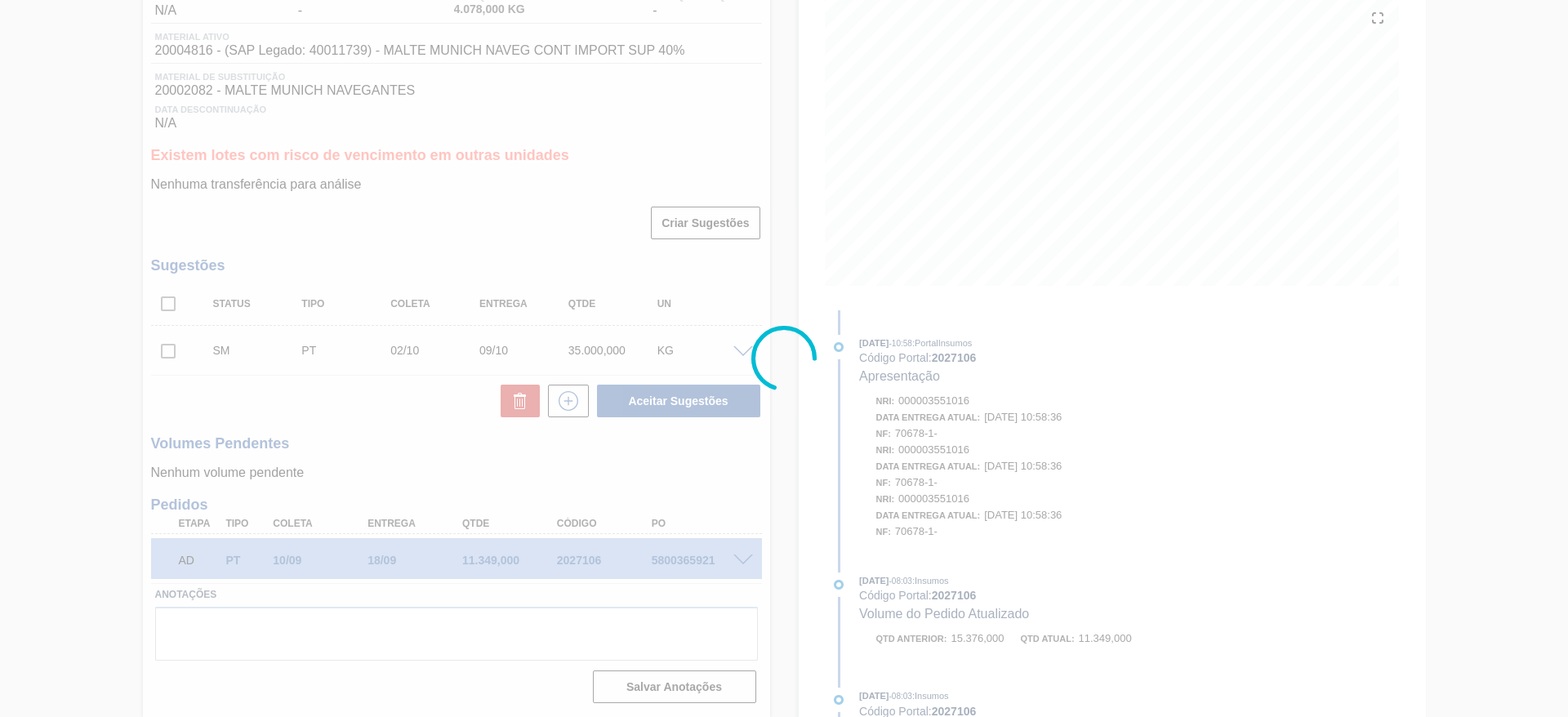
scroll to position [192, 0]
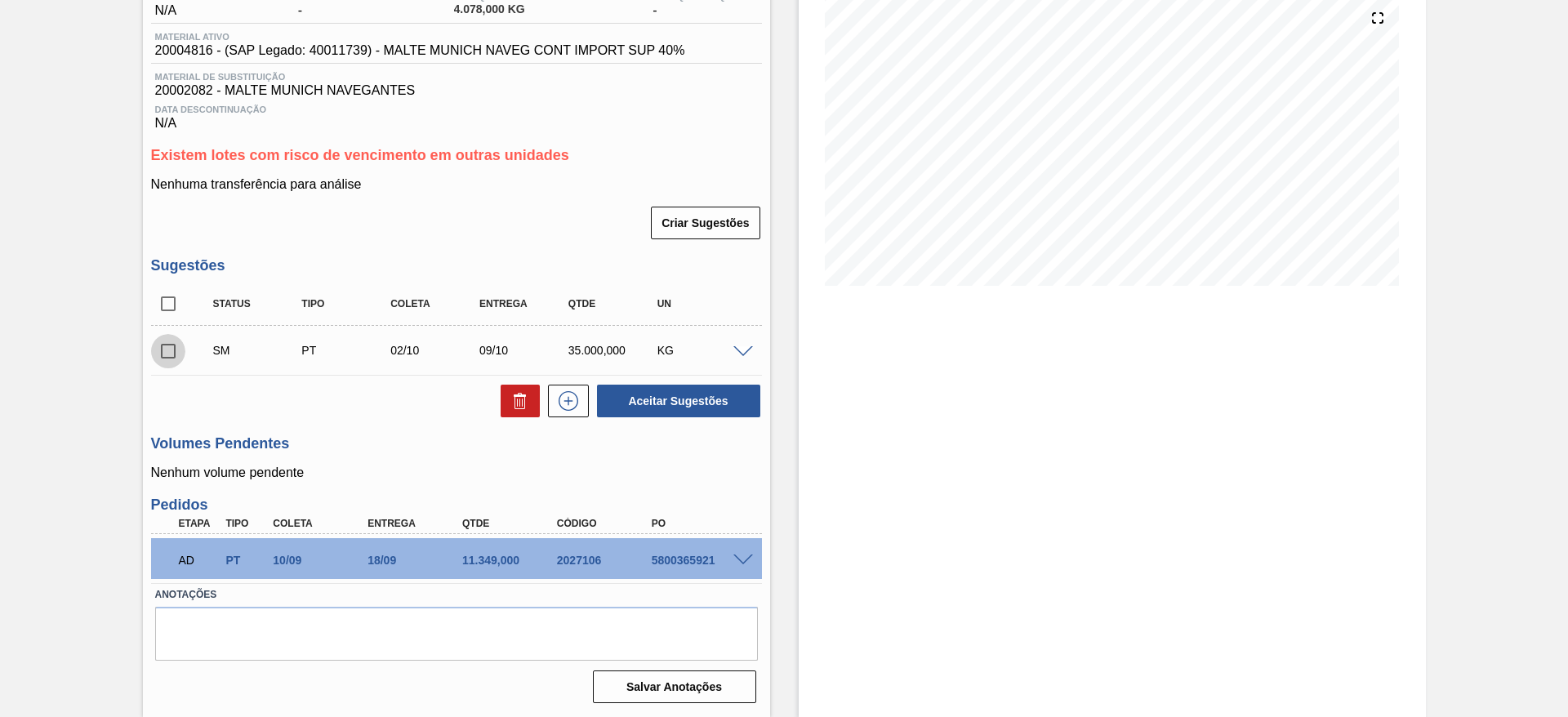
click at [174, 352] on input "checkbox" at bounding box center [169, 352] width 35 height 35
click at [656, 398] on button "Aceitar Sugestões" at bounding box center [679, 401] width 164 height 33
checkbox input "false"
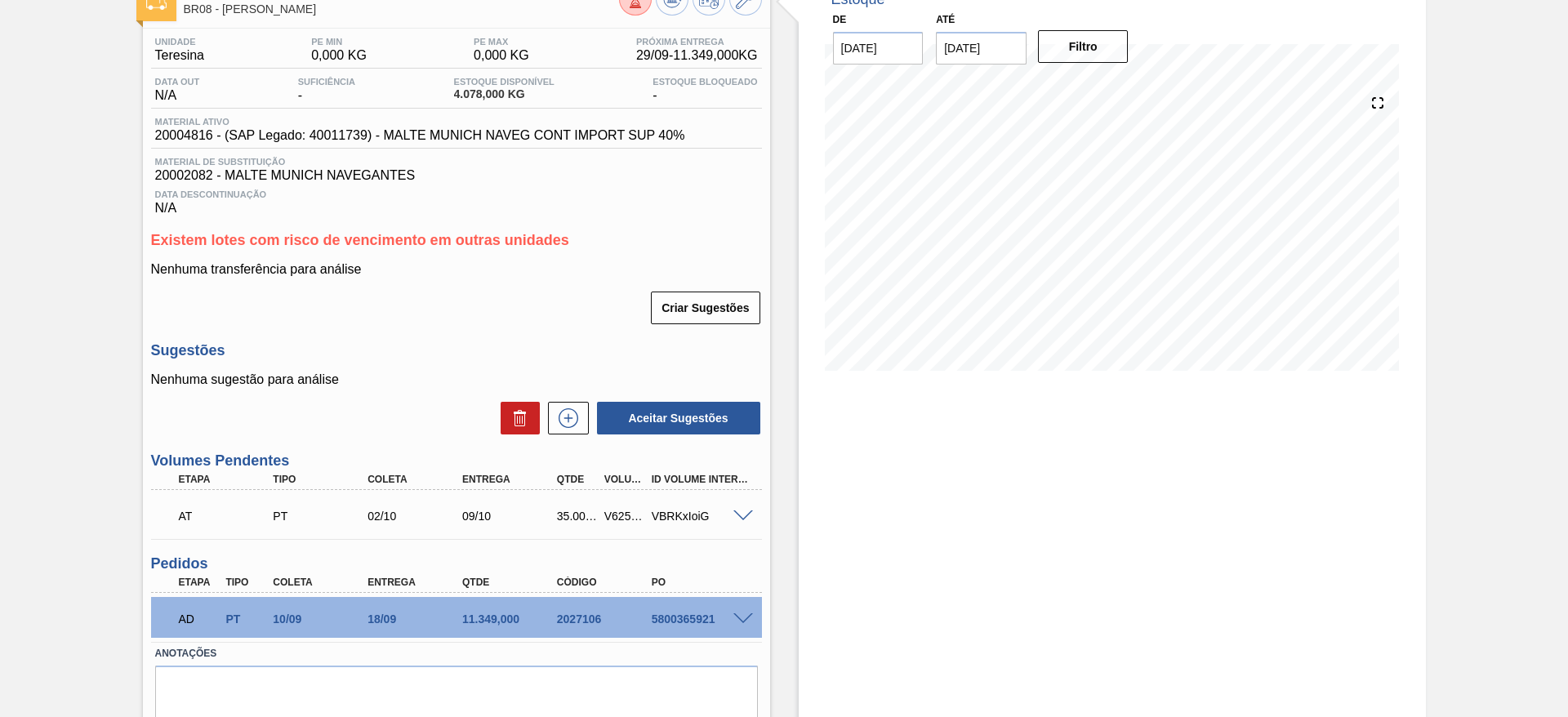
scroll to position [0, 0]
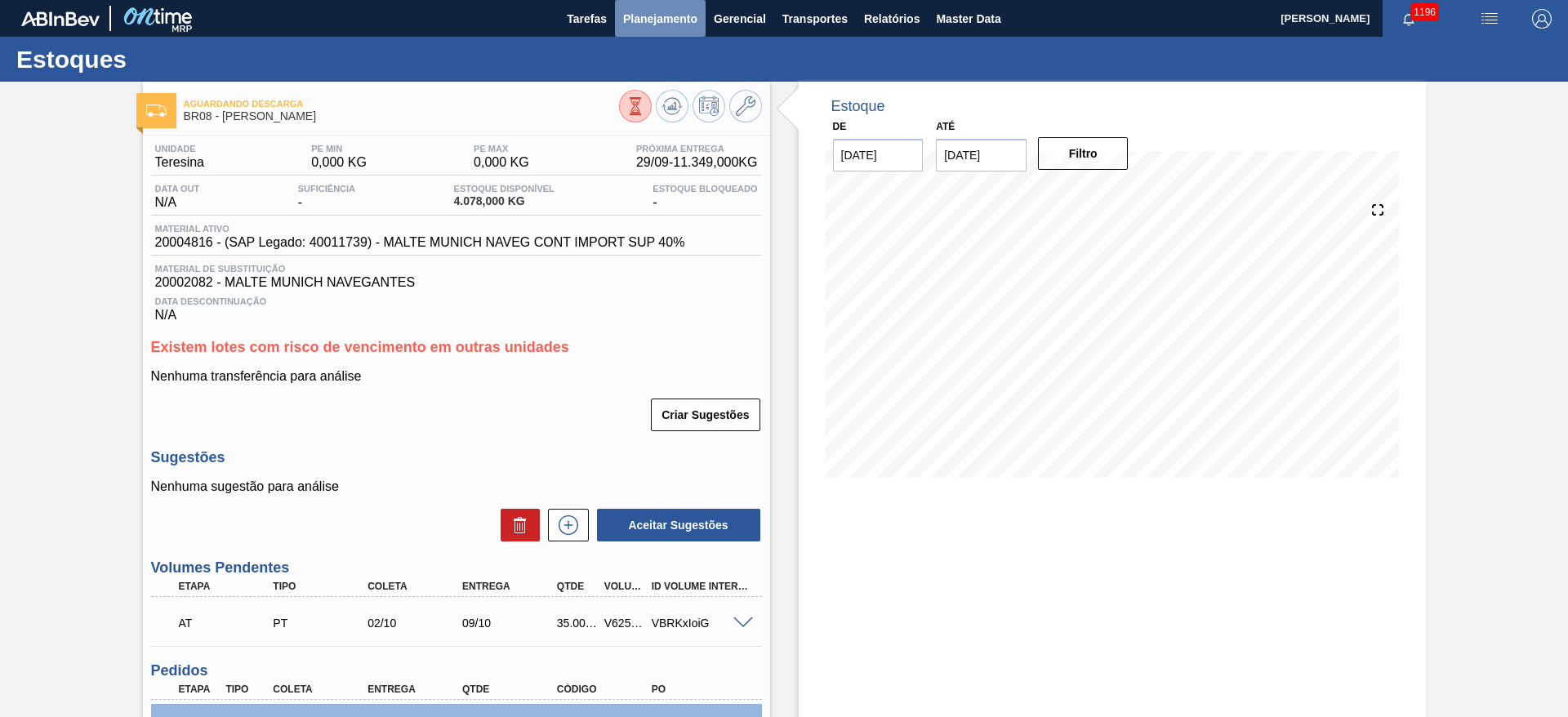
click at [652, 17] on span "Planejamento" at bounding box center [660, 19] width 74 height 20
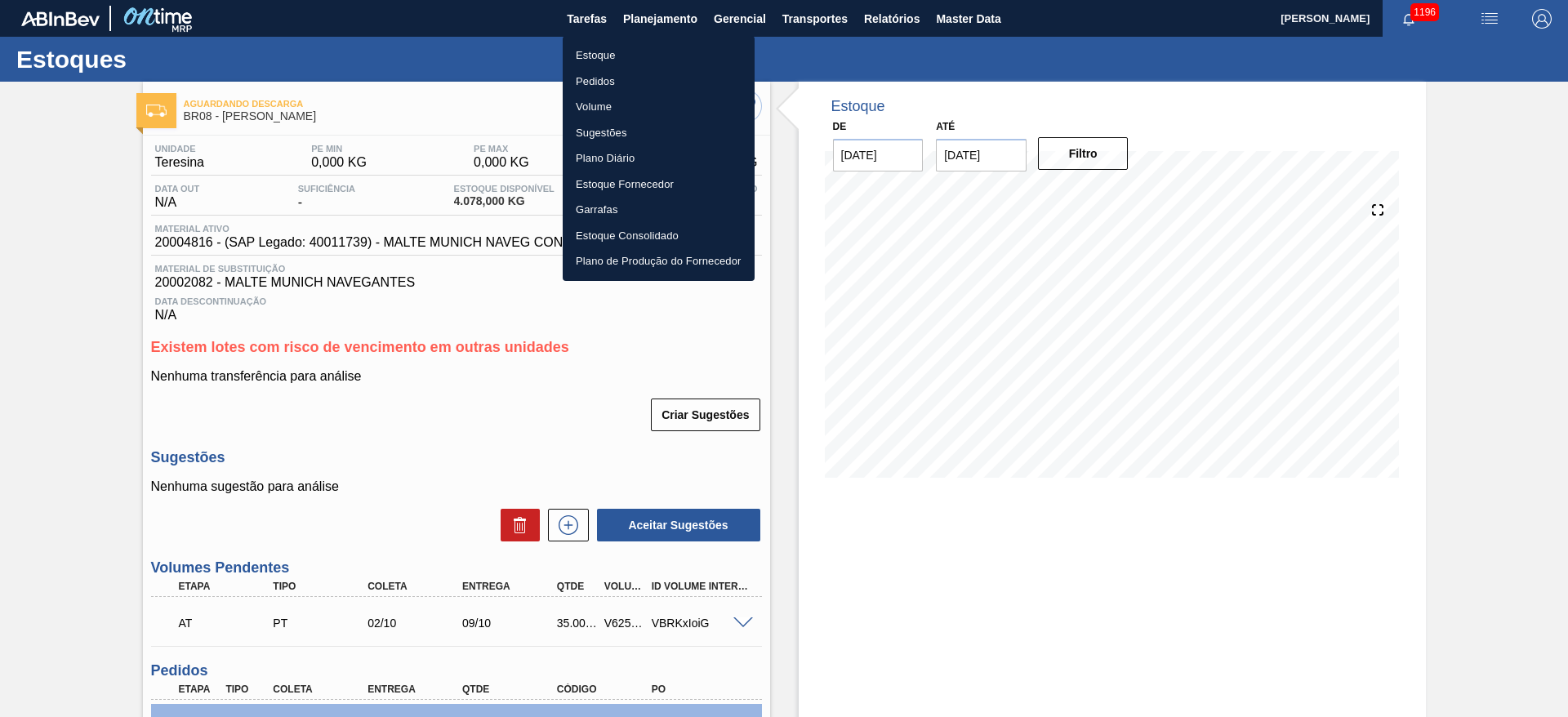
click at [598, 54] on li "Estoque" at bounding box center [658, 56] width 192 height 26
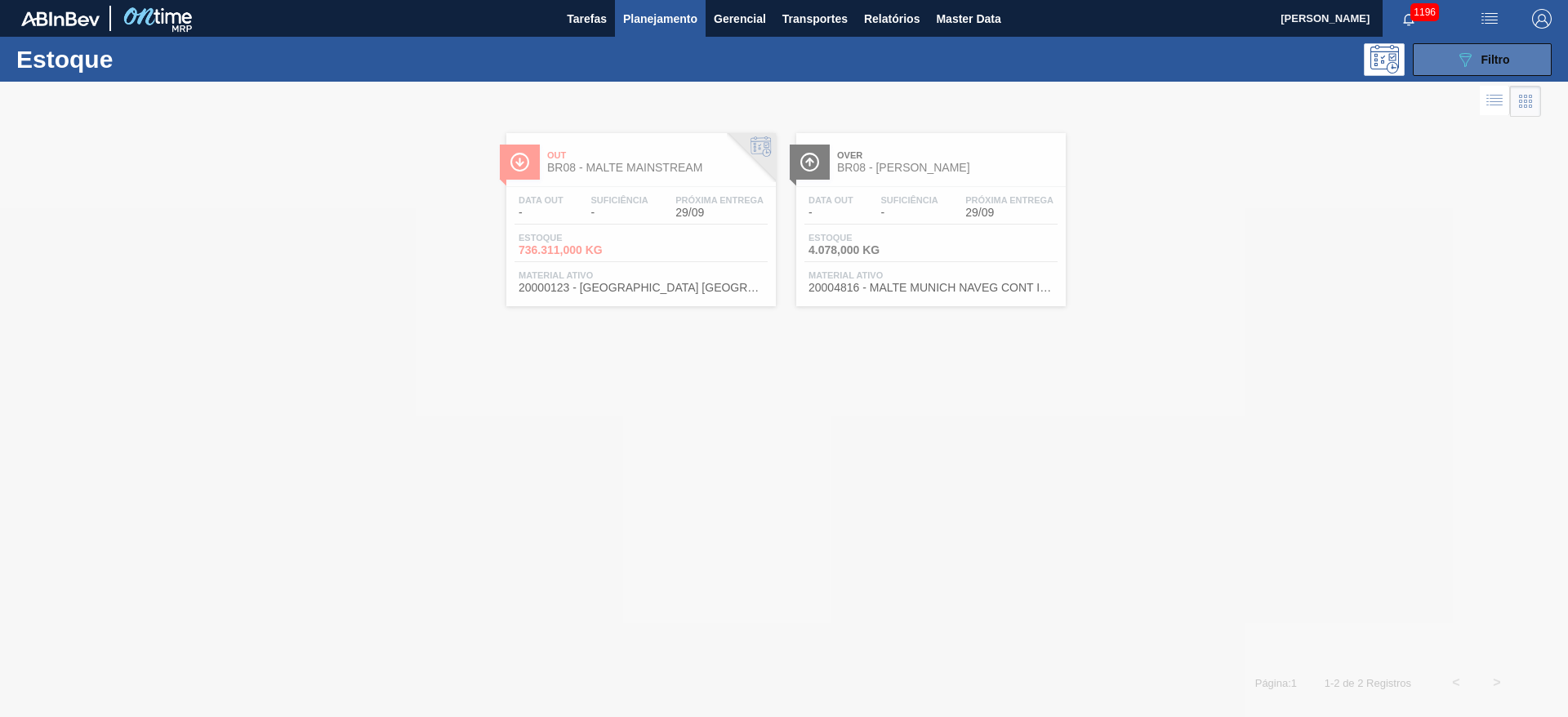
click at [1481, 64] on span "Filtro" at bounding box center [1495, 60] width 29 height 13
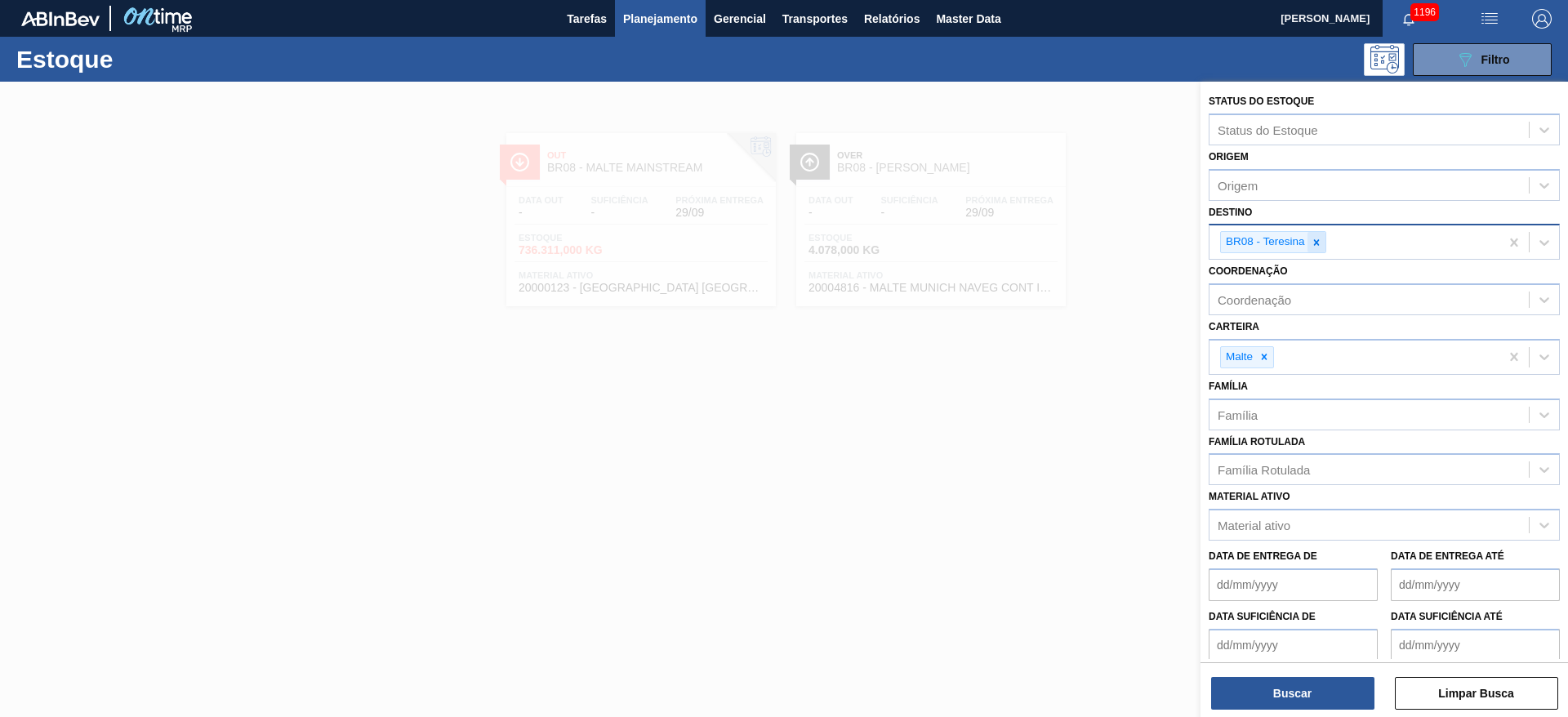
click at [1321, 239] on icon at bounding box center [1316, 243] width 12 height 12
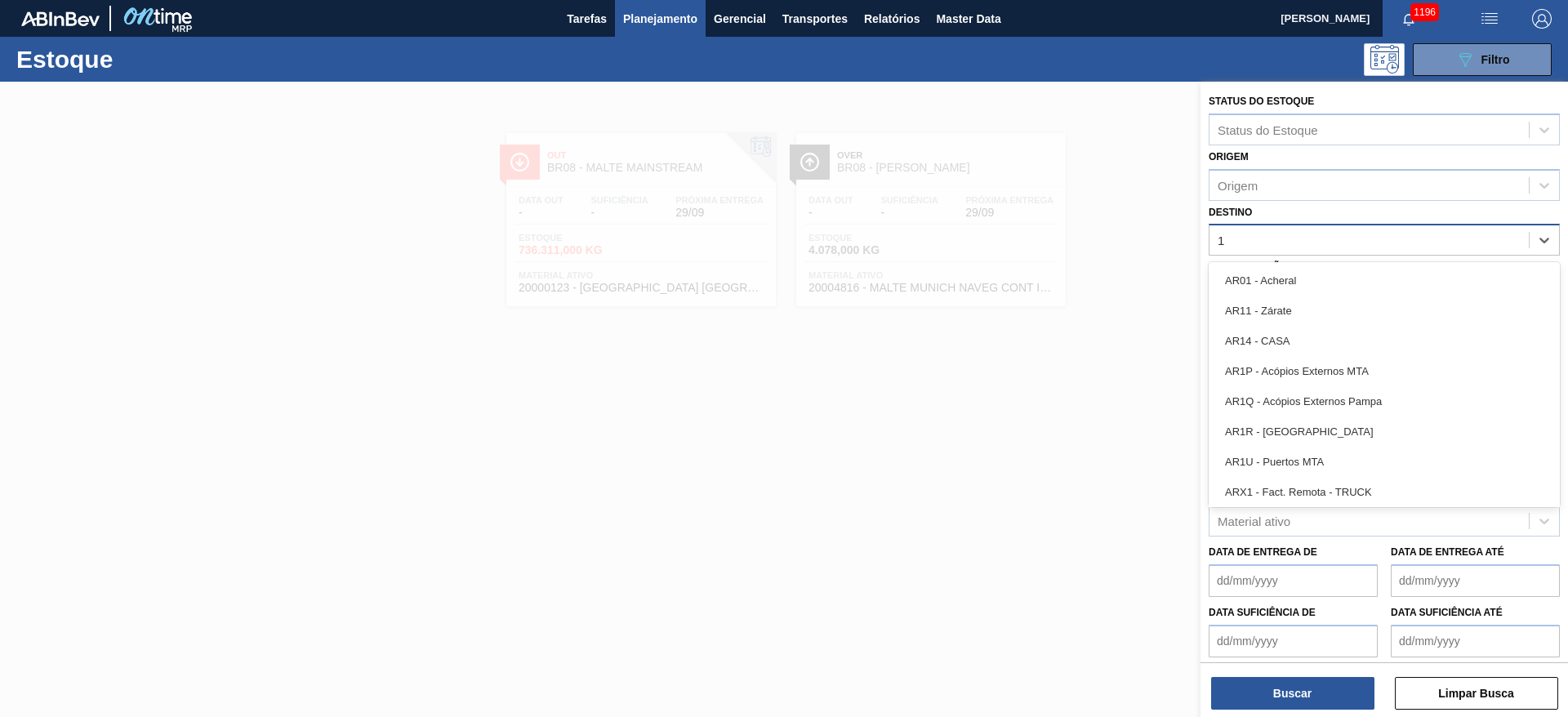
type input "17"
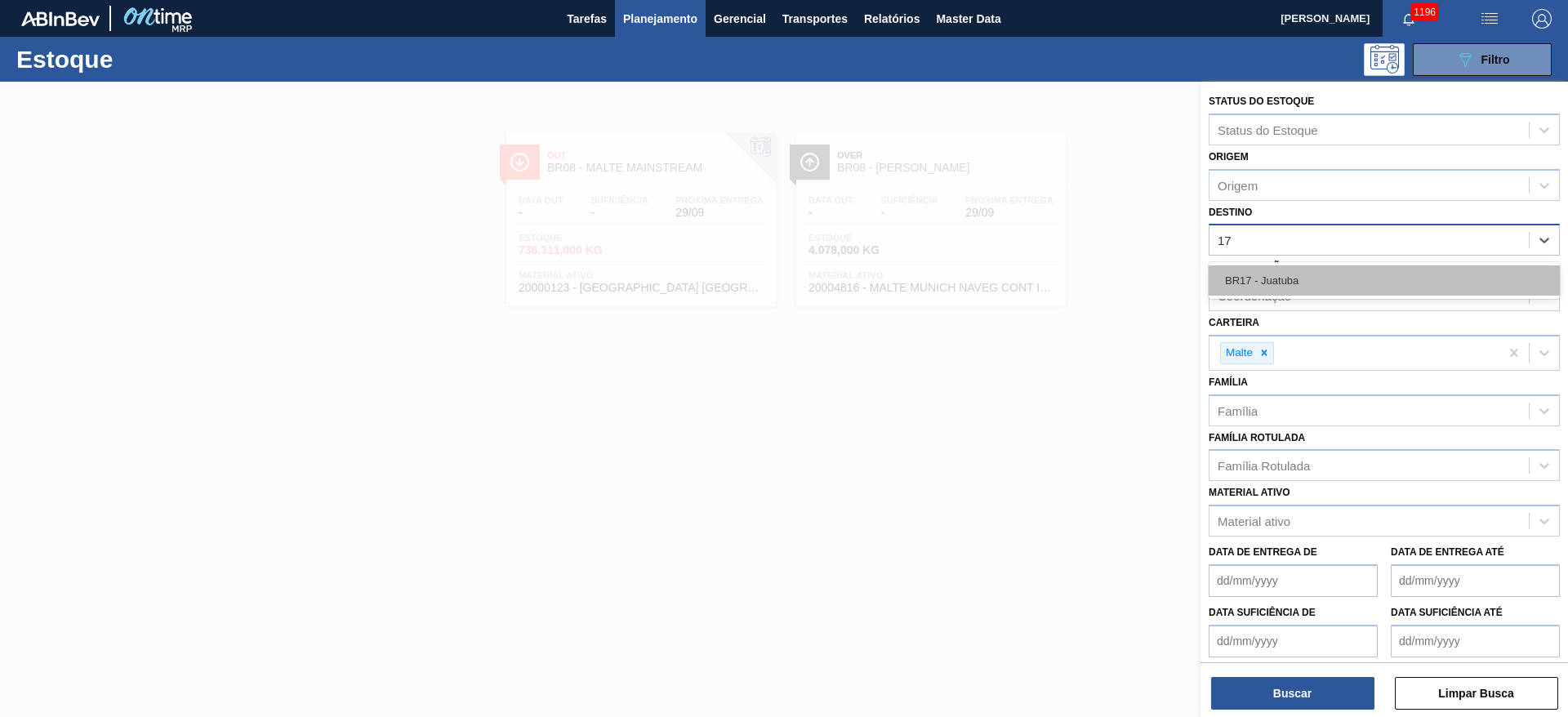
click at [1305, 274] on div "BR17 - Juatuba" at bounding box center [1384, 281] width 351 height 30
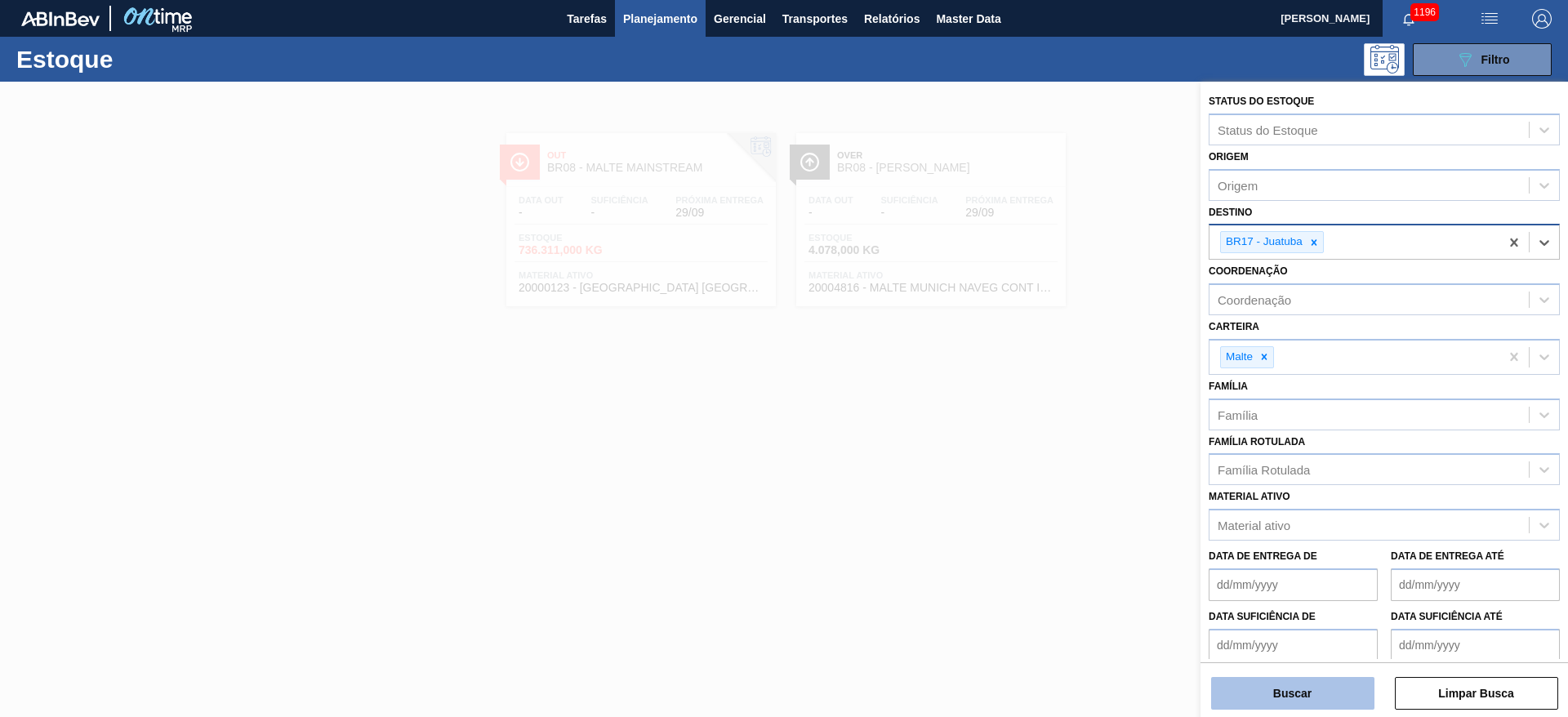
click at [1308, 704] on button "Buscar" at bounding box center [1292, 694] width 164 height 33
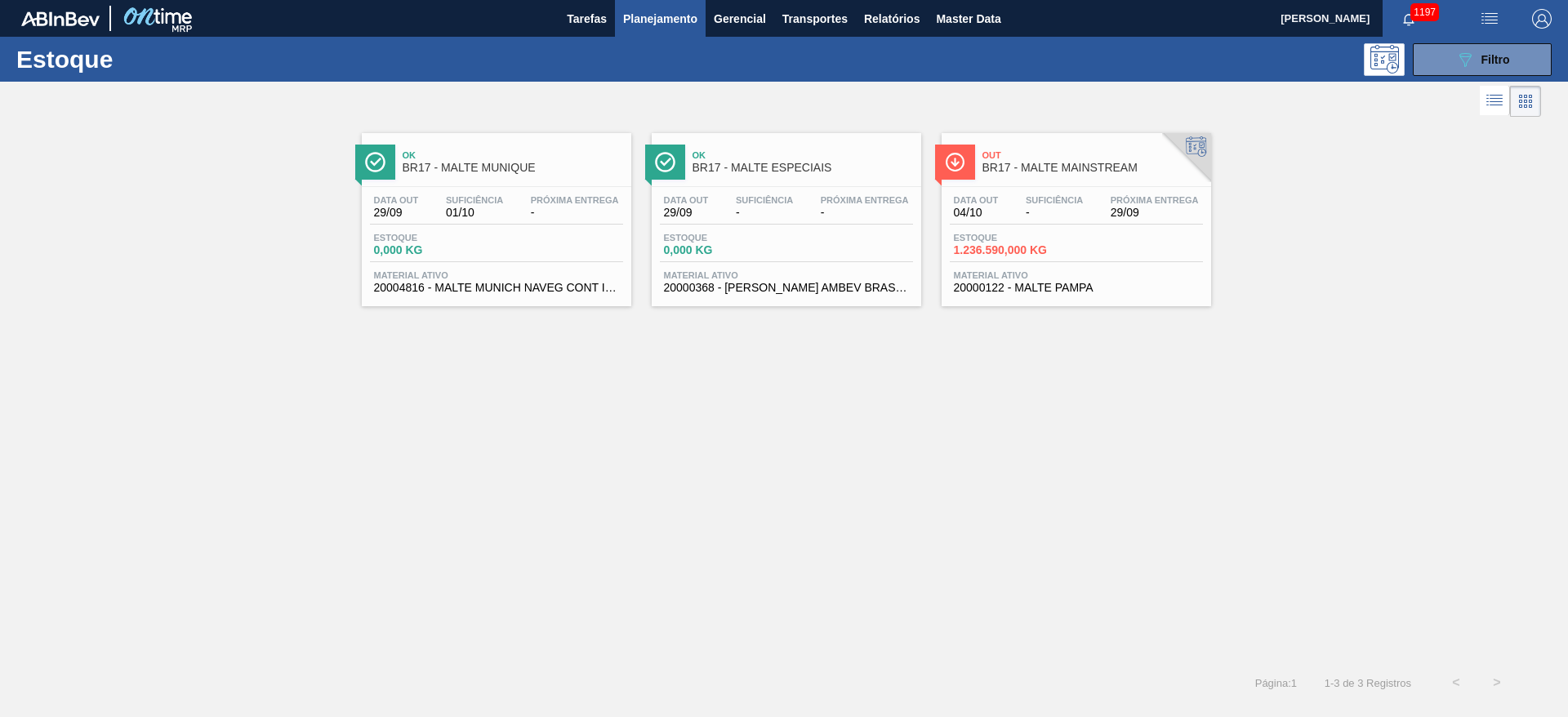
click at [487, 221] on div "Data out 29/09 Suficiência 01/10 Próxima Entrega -" at bounding box center [497, 210] width 253 height 30
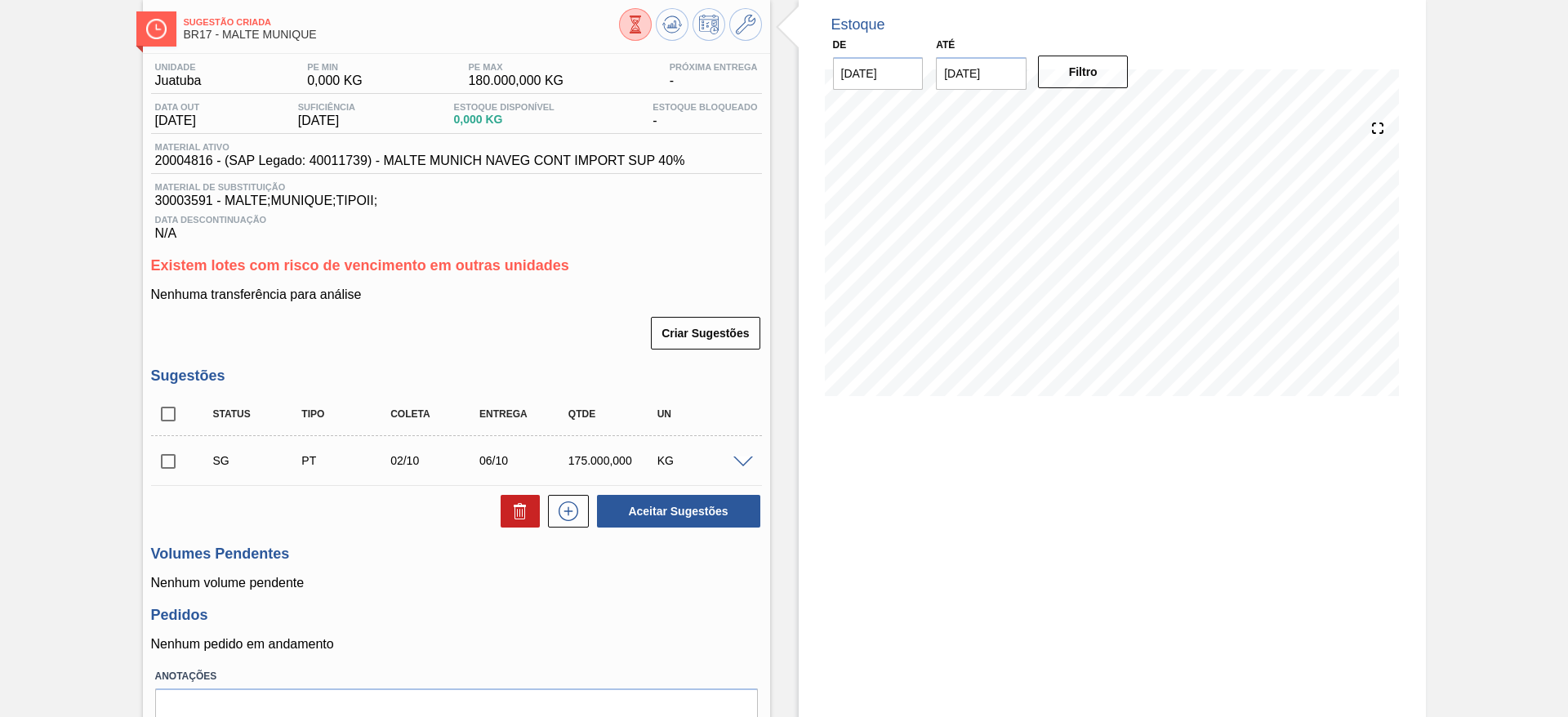
scroll to position [164, 0]
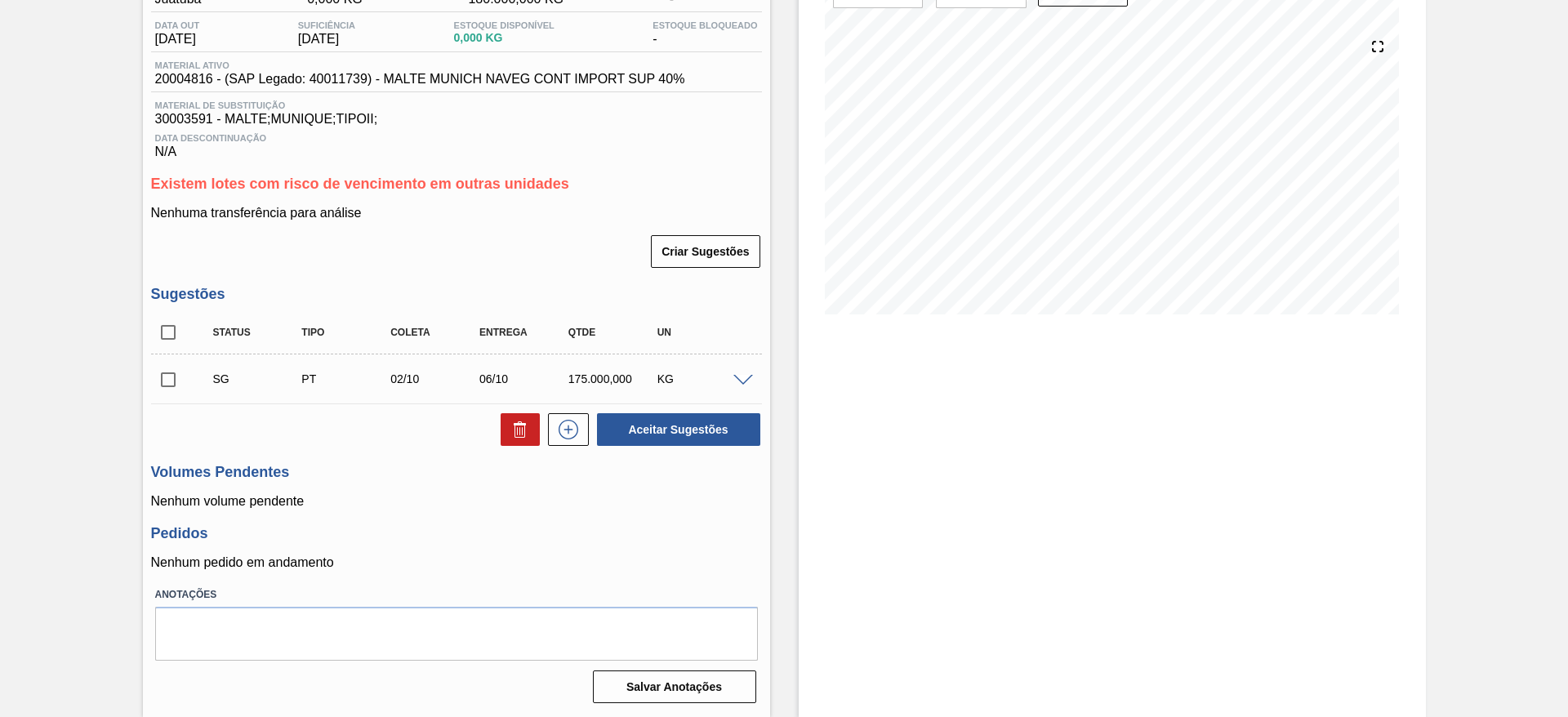
click at [740, 379] on span at bounding box center [743, 381] width 20 height 12
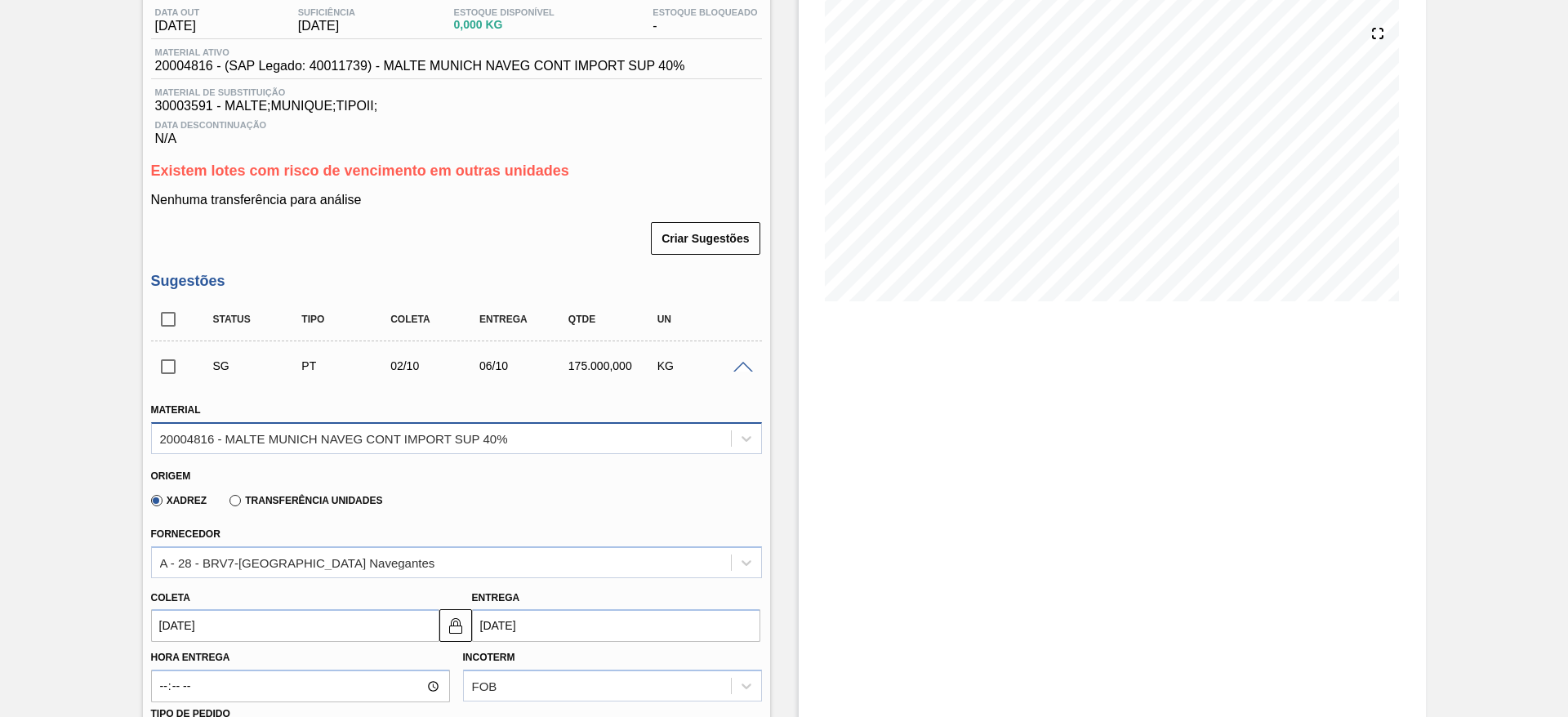
scroll to position [368, 0]
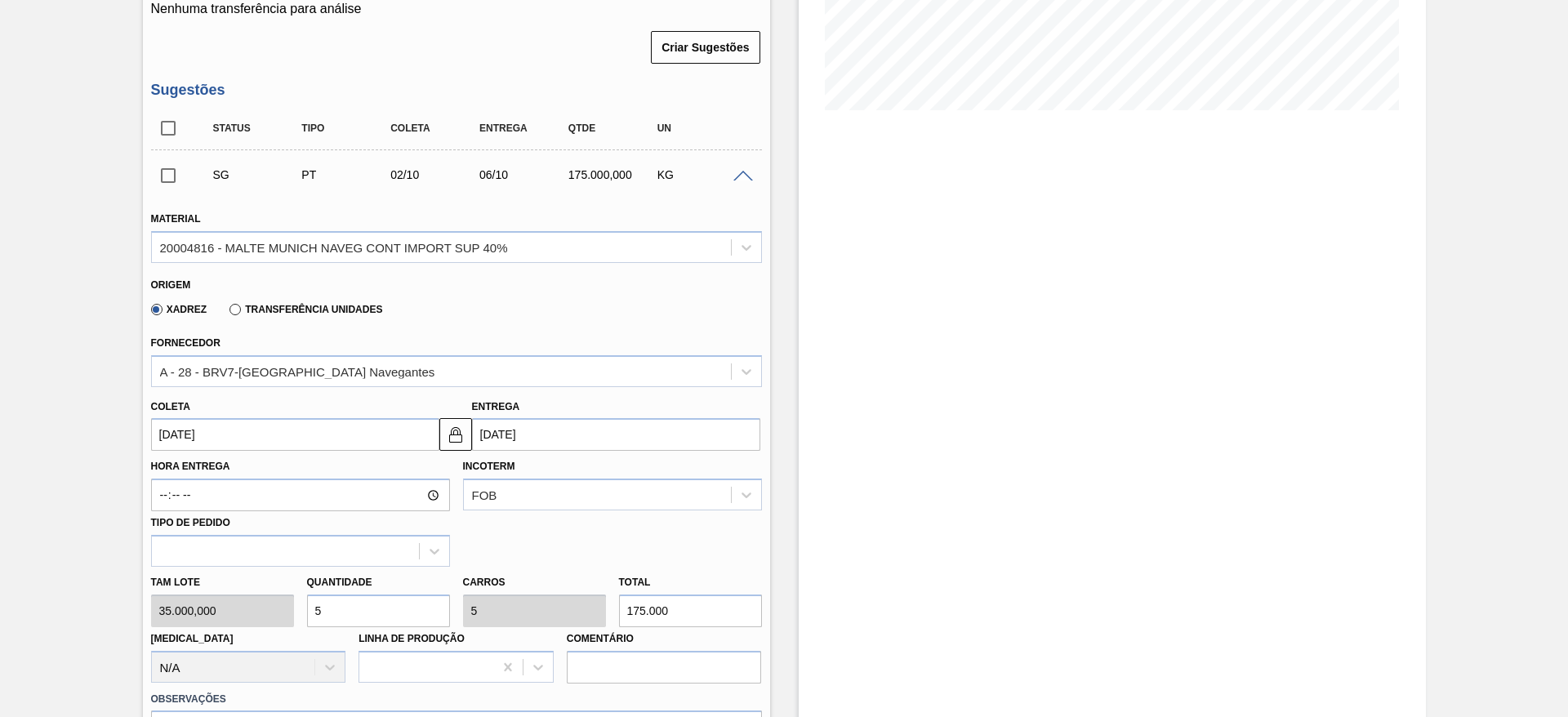
click at [167, 436] on input "[DATE]" at bounding box center [295, 435] width 288 height 33
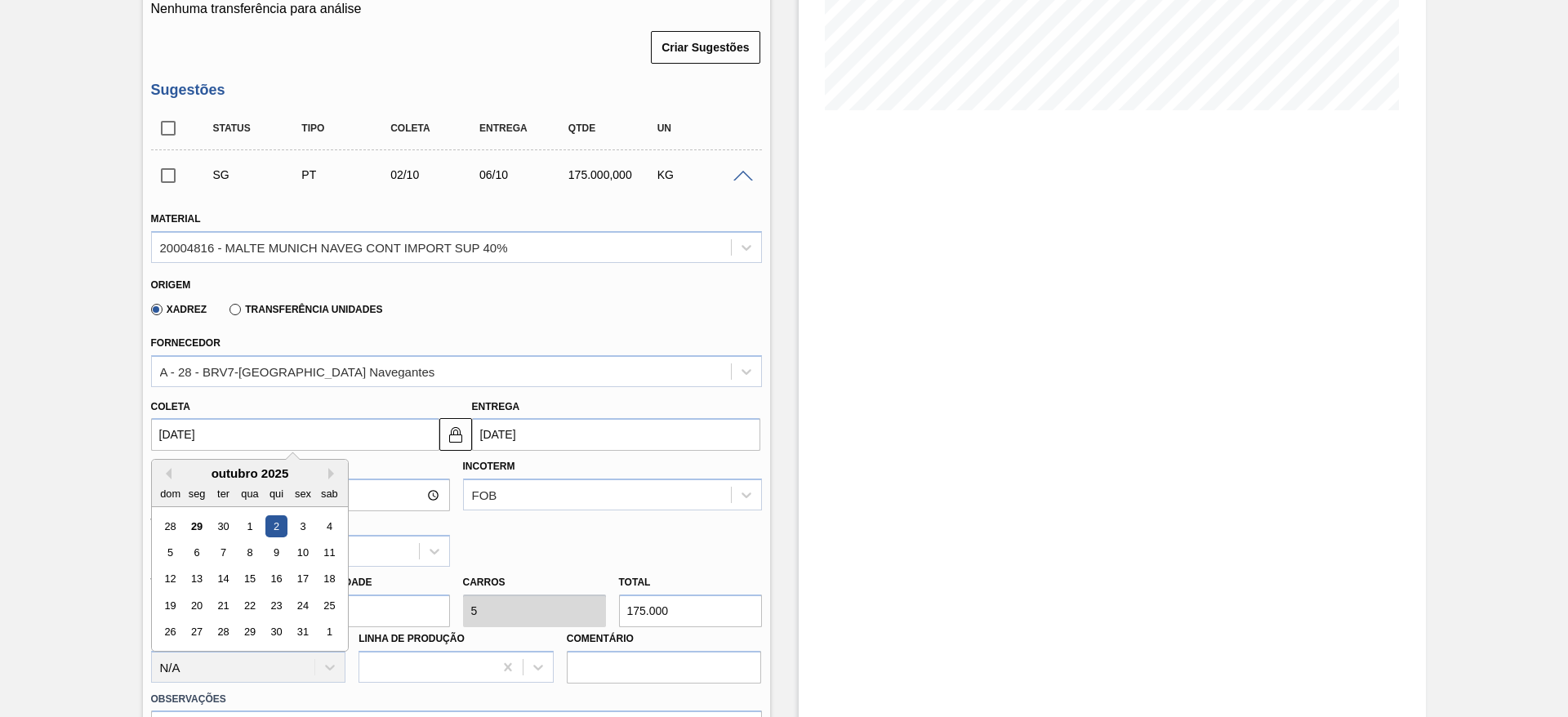
click at [278, 524] on div "2" at bounding box center [276, 526] width 22 height 22
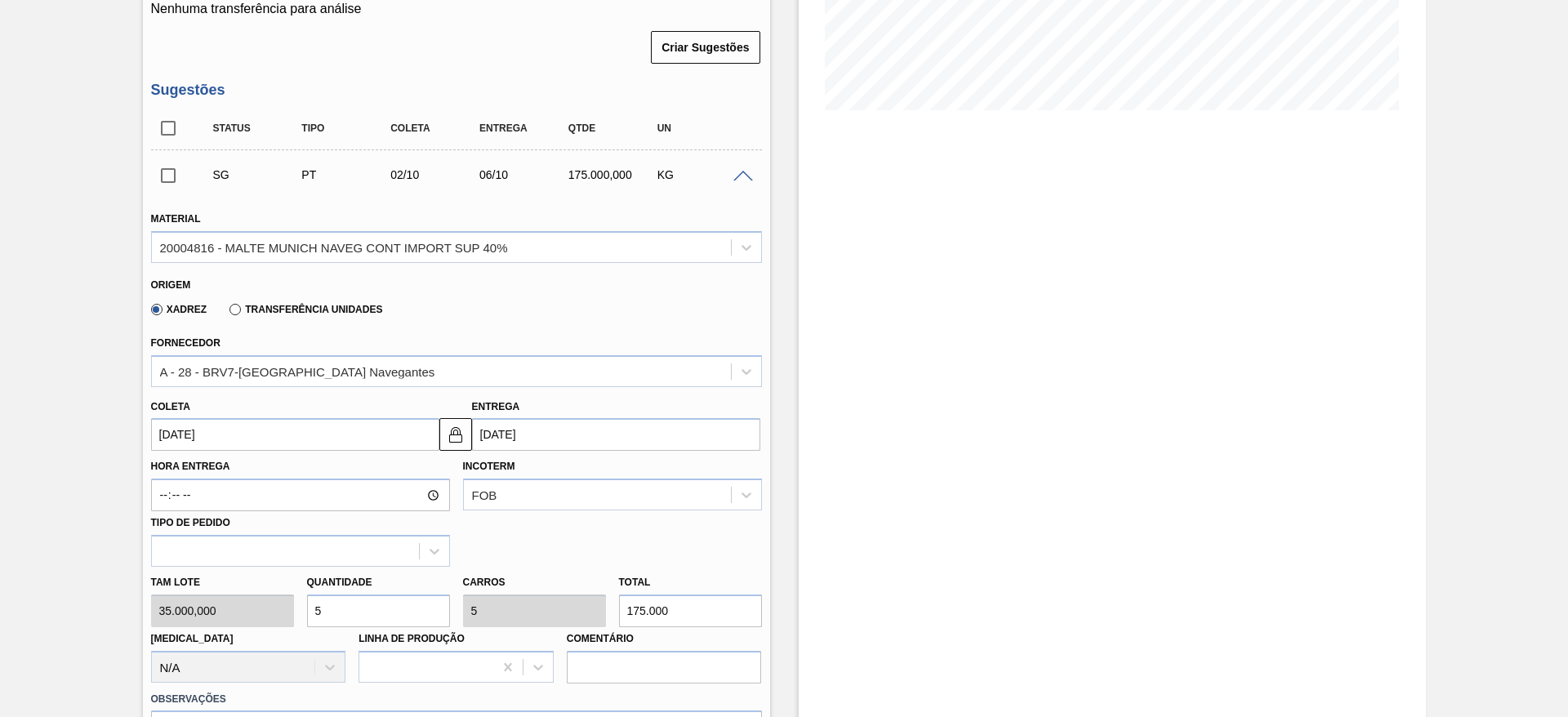
click at [228, 611] on div "[PERSON_NAME] 35.000,000 Quantidade 5 Carros 5 Total 175.000 [MEDICAL_DATA] N/A…" at bounding box center [457, 626] width 624 height 117
type input "1"
type input "35.000"
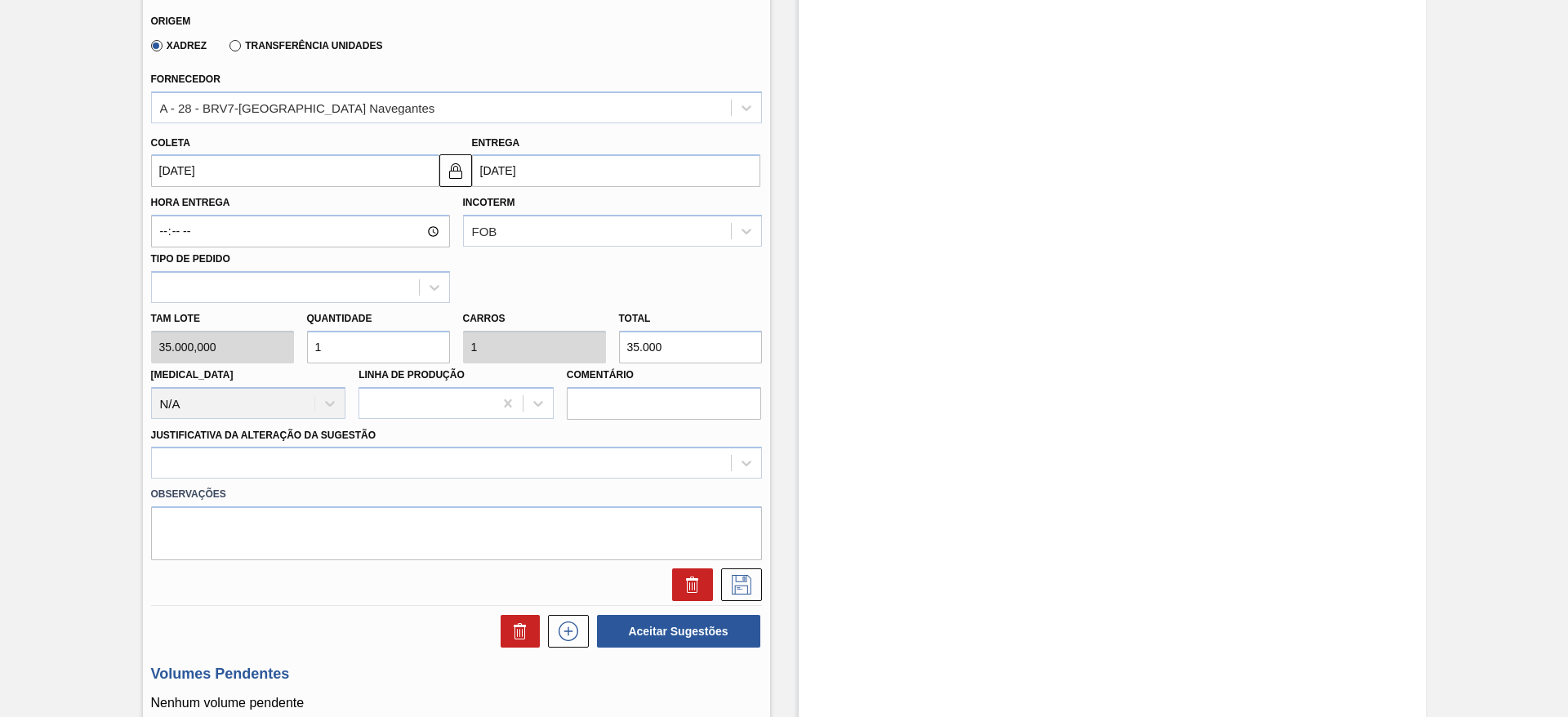
scroll to position [735, 0]
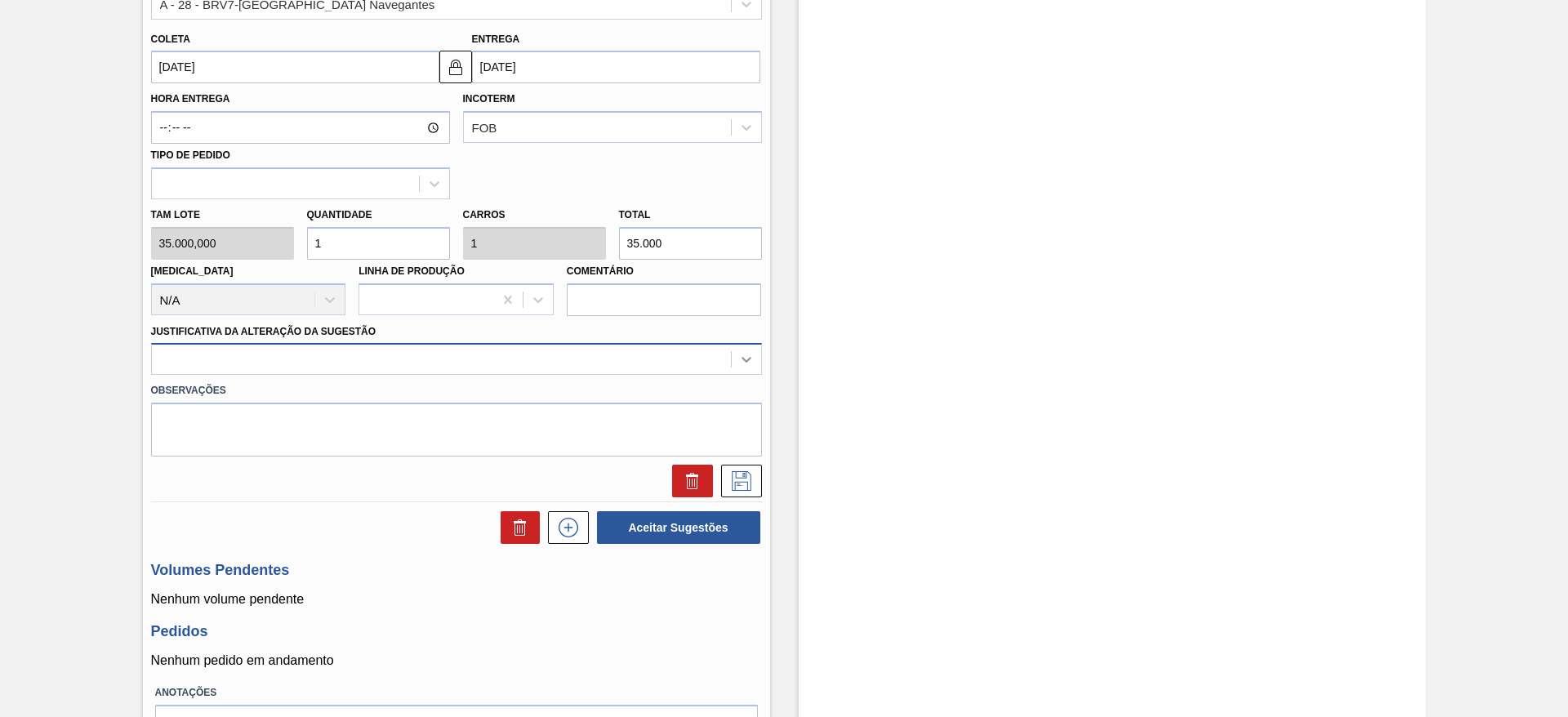
type input "1"
click at [747, 357] on icon at bounding box center [746, 360] width 16 height 16
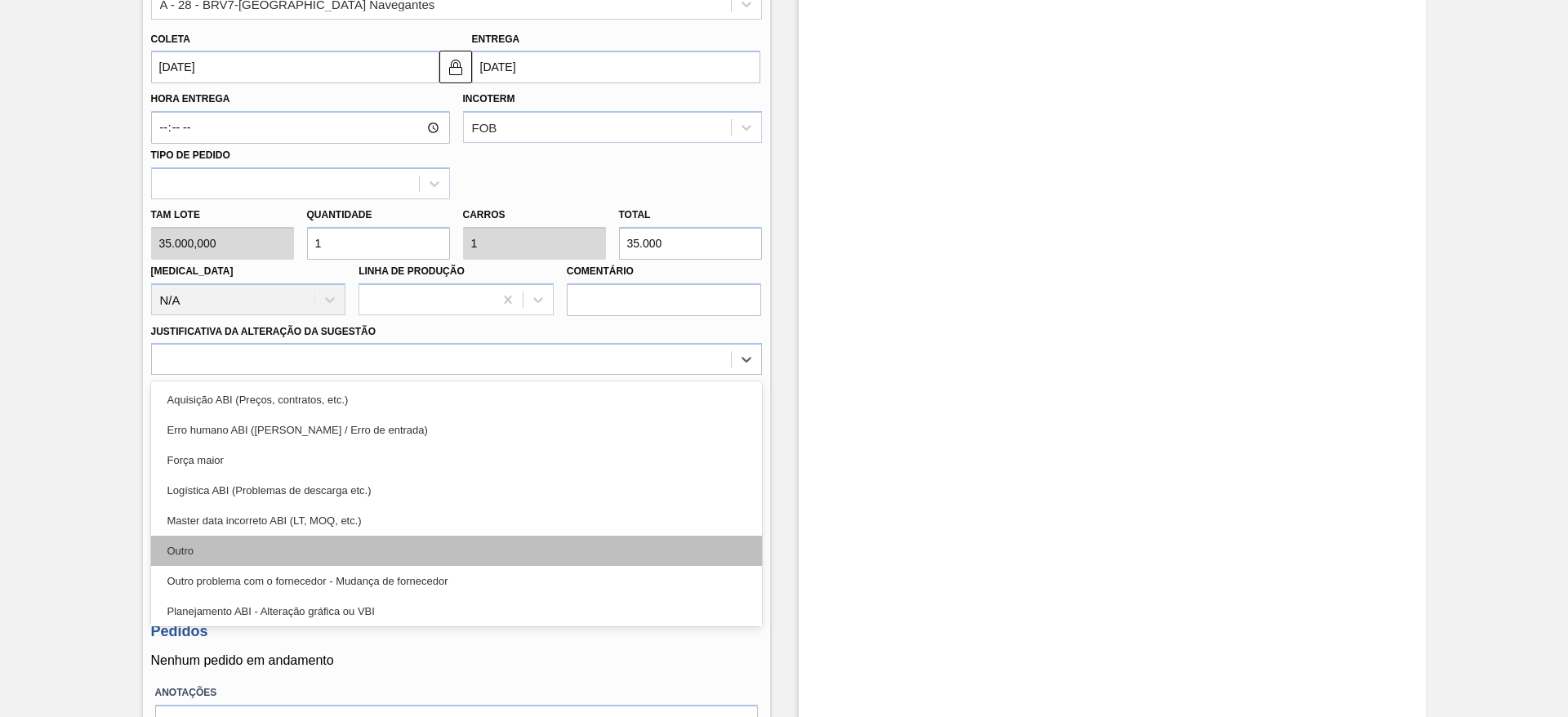
click at [265, 556] on div "Outro" at bounding box center [457, 551] width 610 height 30
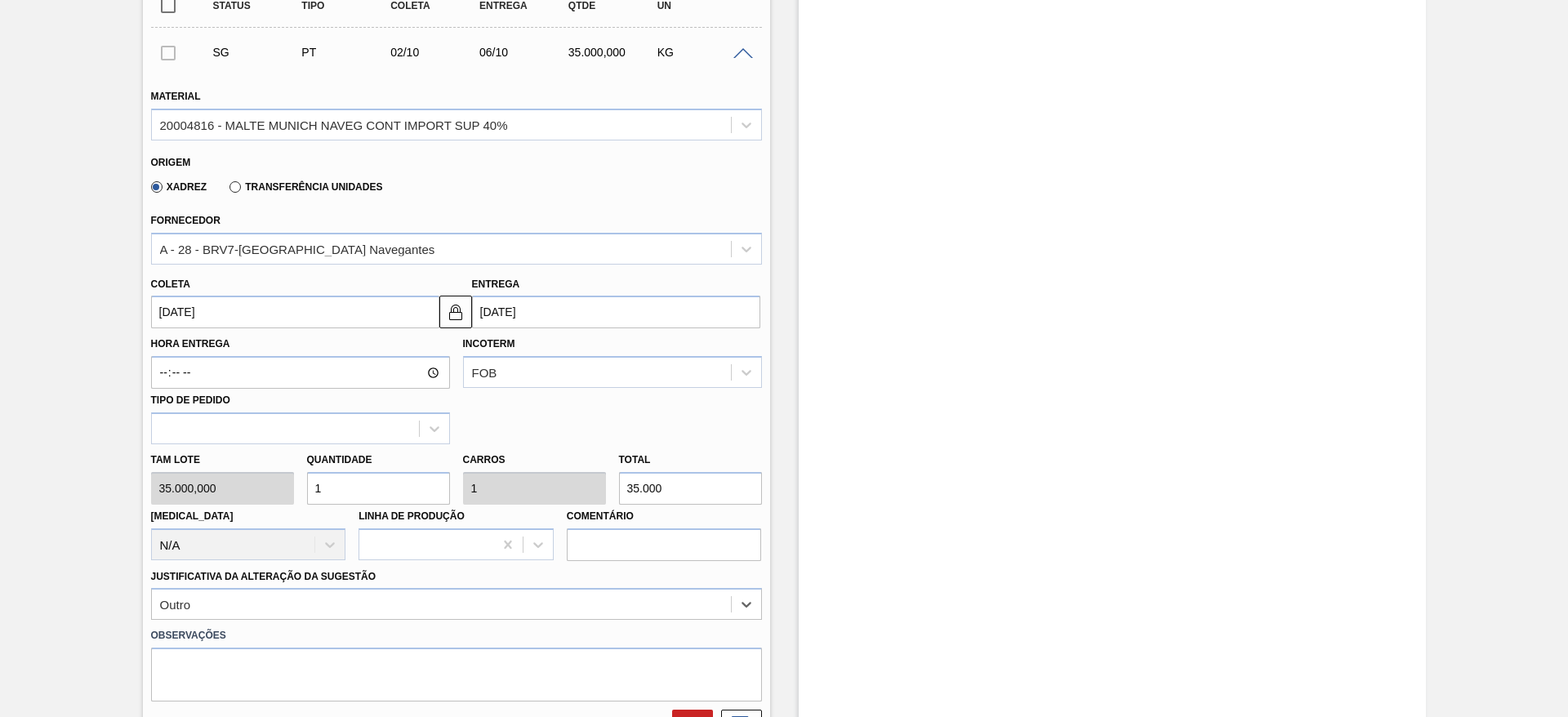
scroll to position [612, 0]
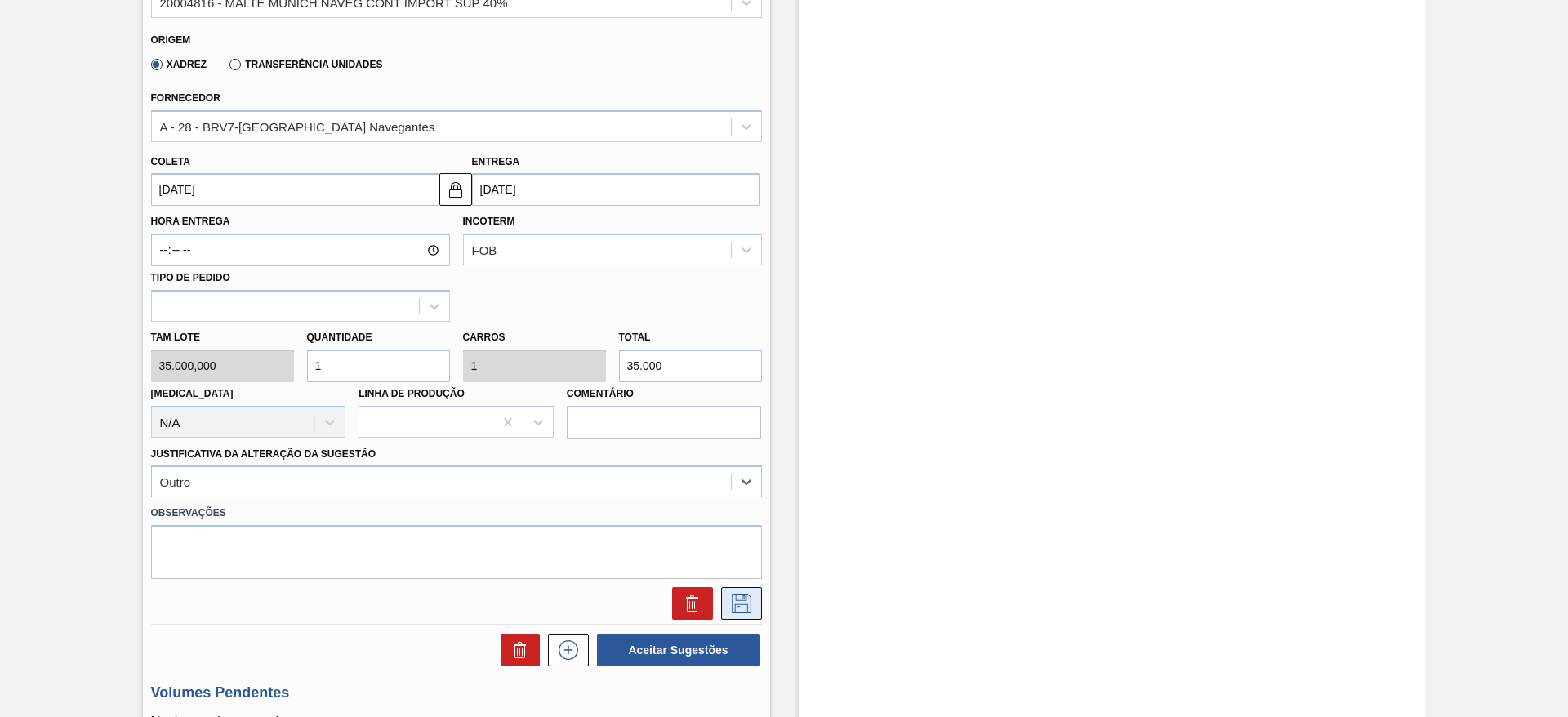
click at [744, 601] on icon at bounding box center [741, 604] width 20 height 20
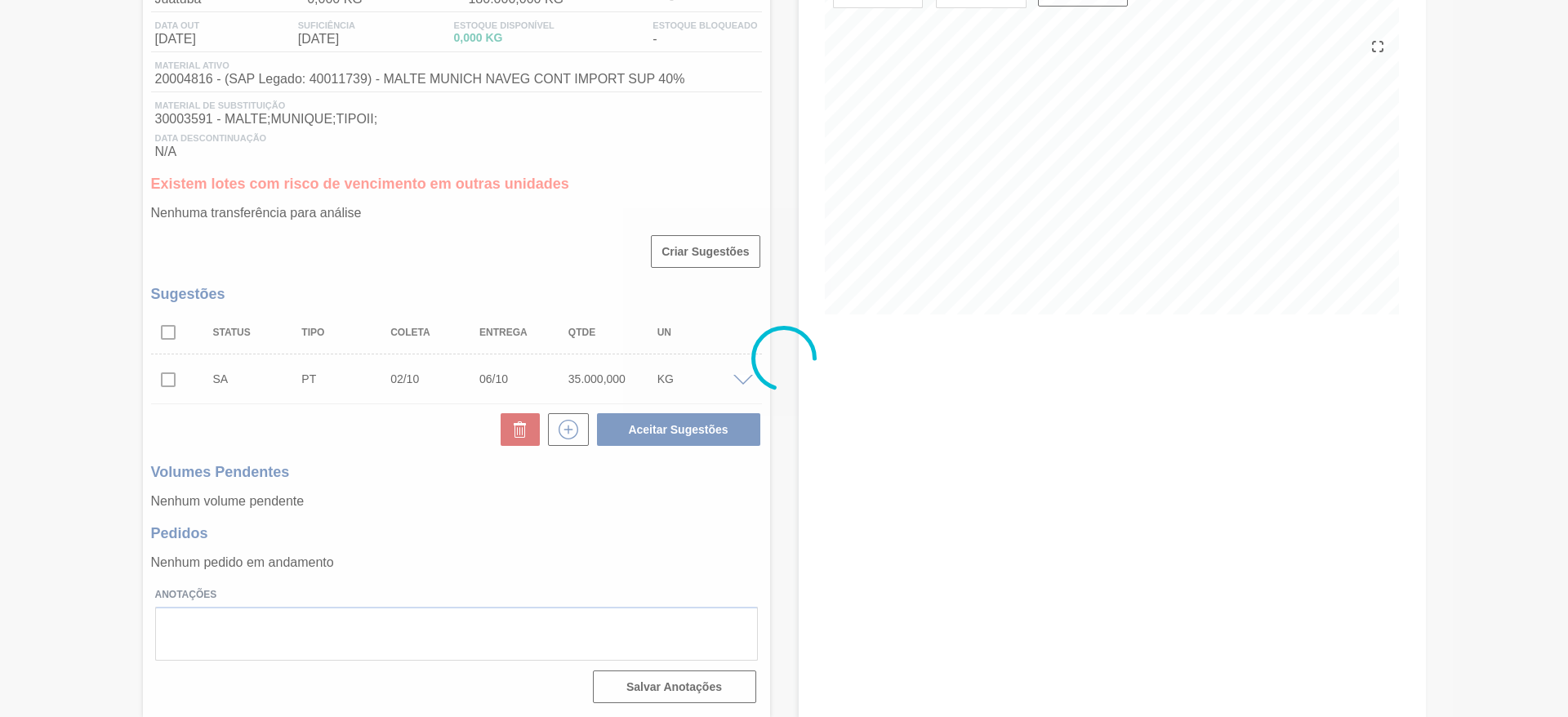
scroll to position [164, 0]
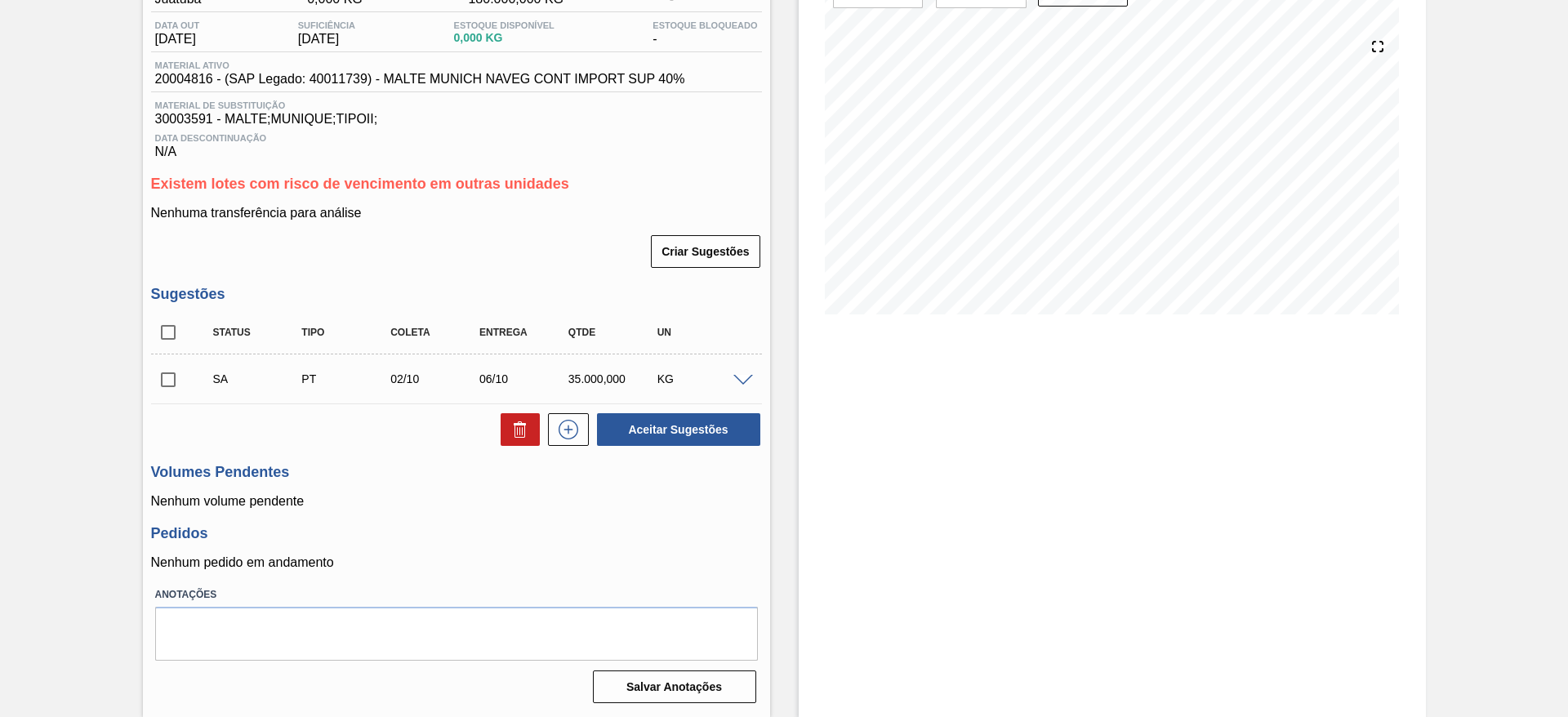
click at [170, 377] on input "checkbox" at bounding box center [169, 380] width 35 height 35
click at [690, 424] on button "Aceitar Sugestões" at bounding box center [679, 430] width 164 height 33
checkbox input "false"
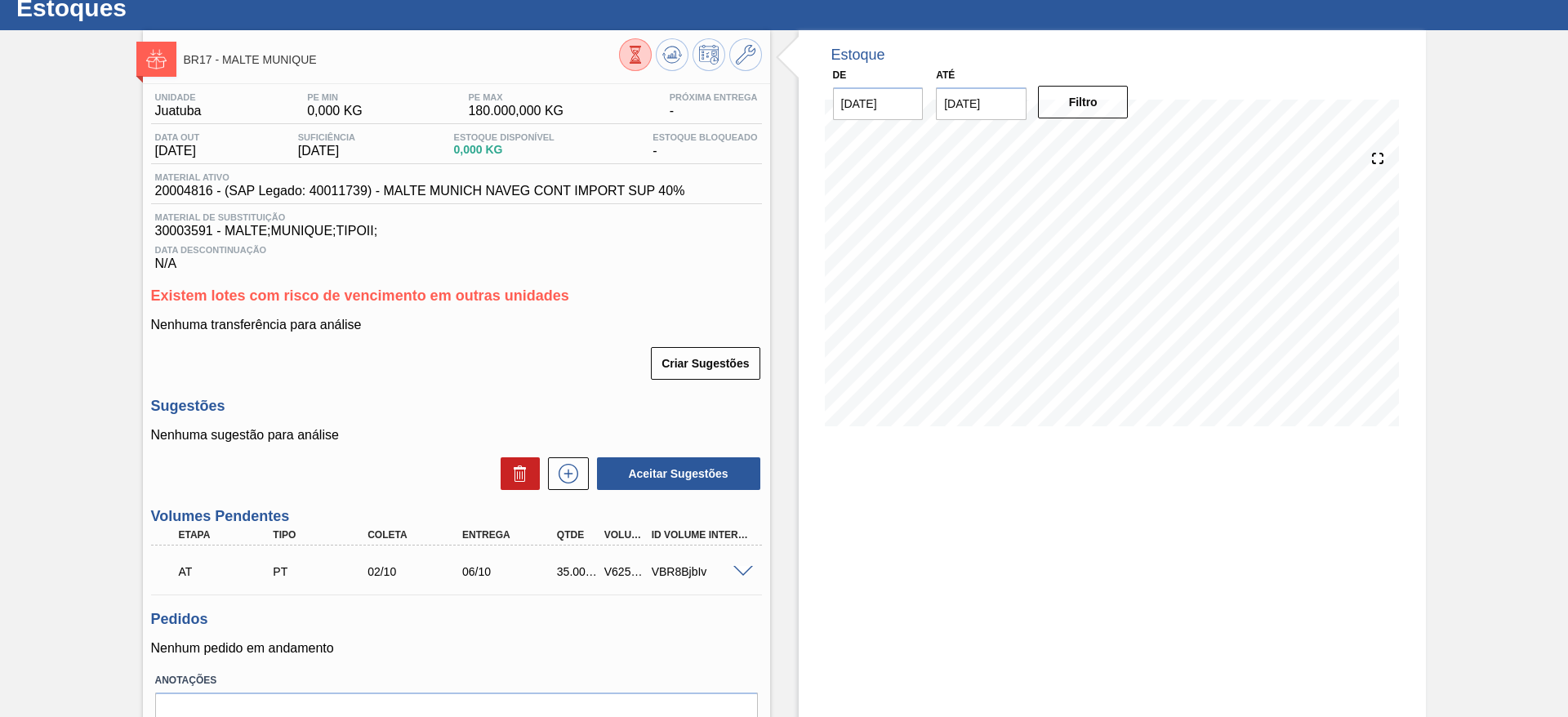
scroll to position [0, 0]
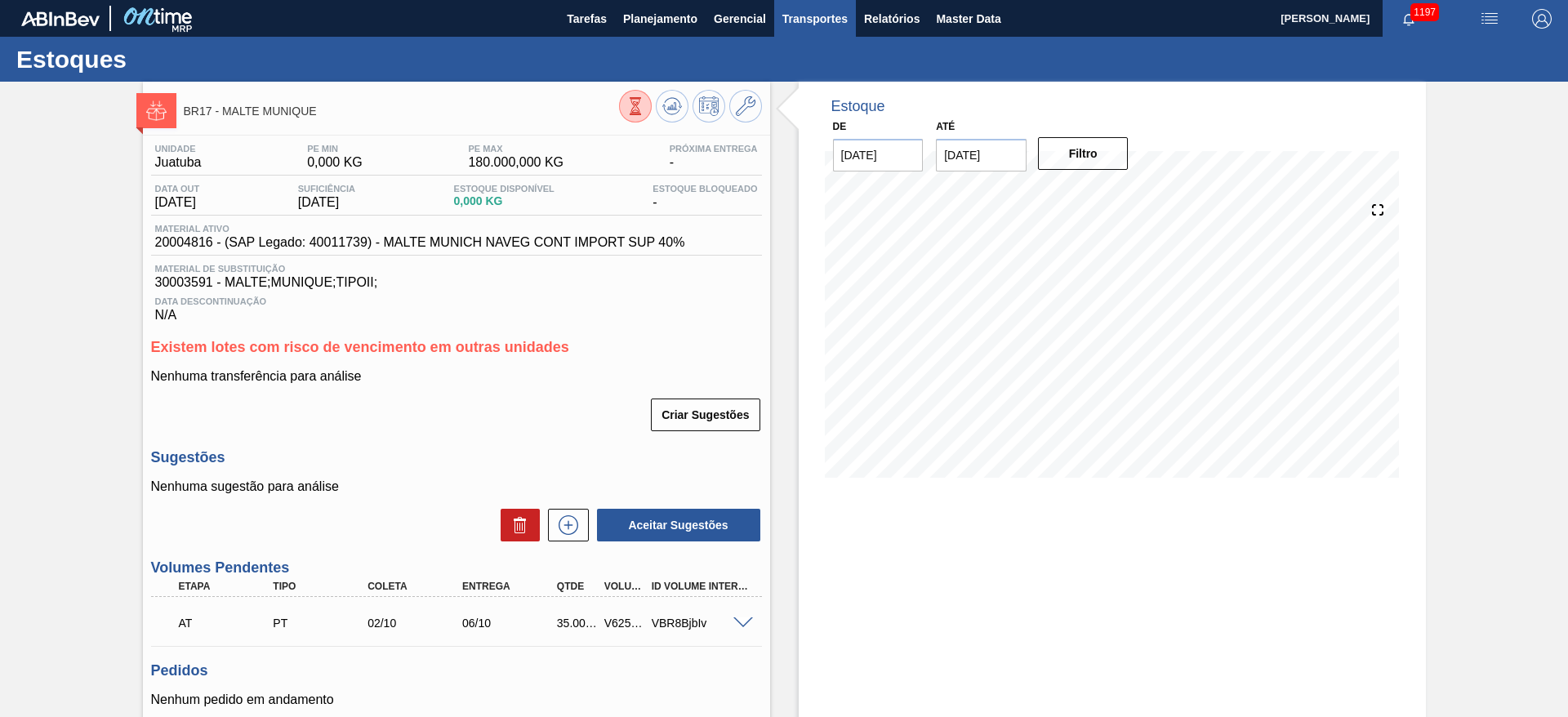
click at [811, 11] on span "Transportes" at bounding box center [814, 19] width 65 height 20
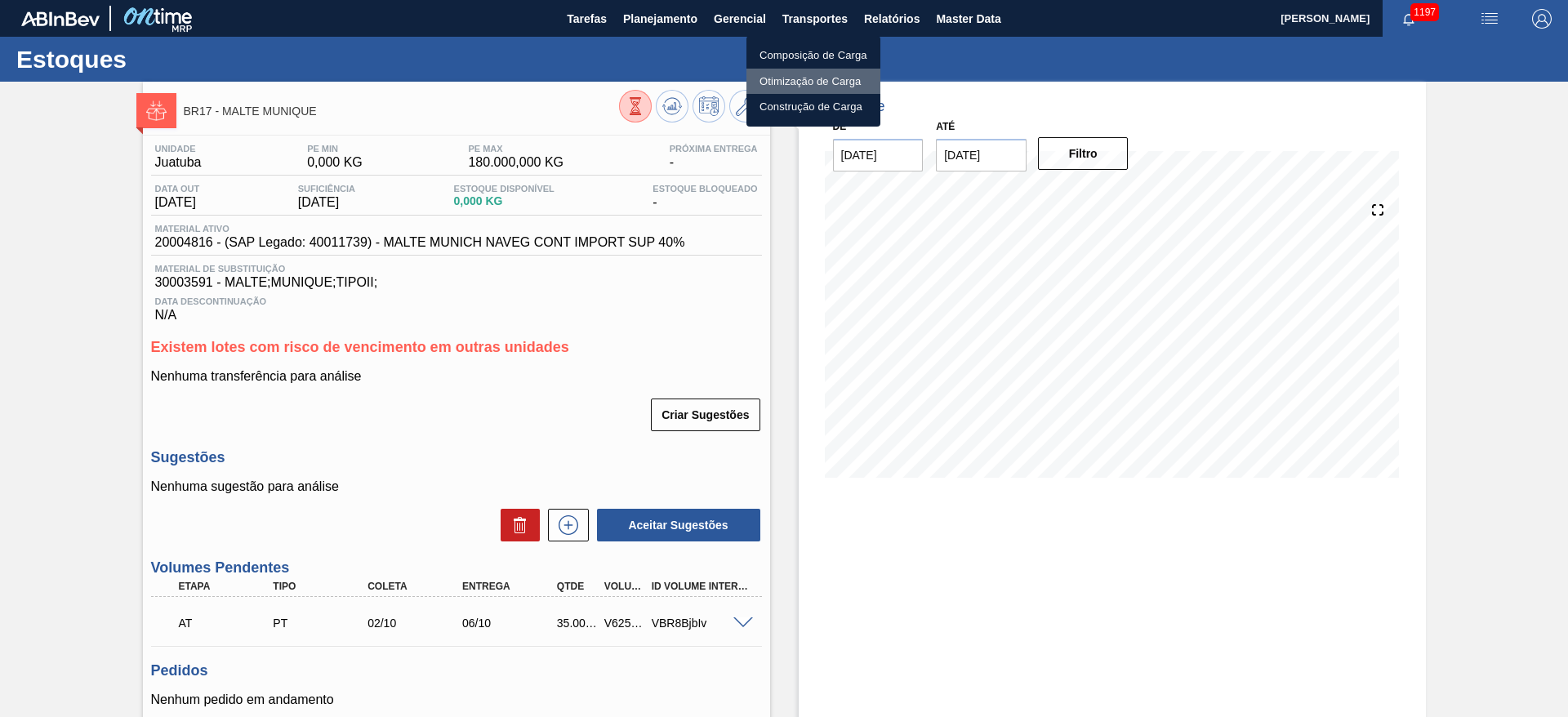
click at [788, 81] on li "Otimização de Carga" at bounding box center [813, 81] width 134 height 26
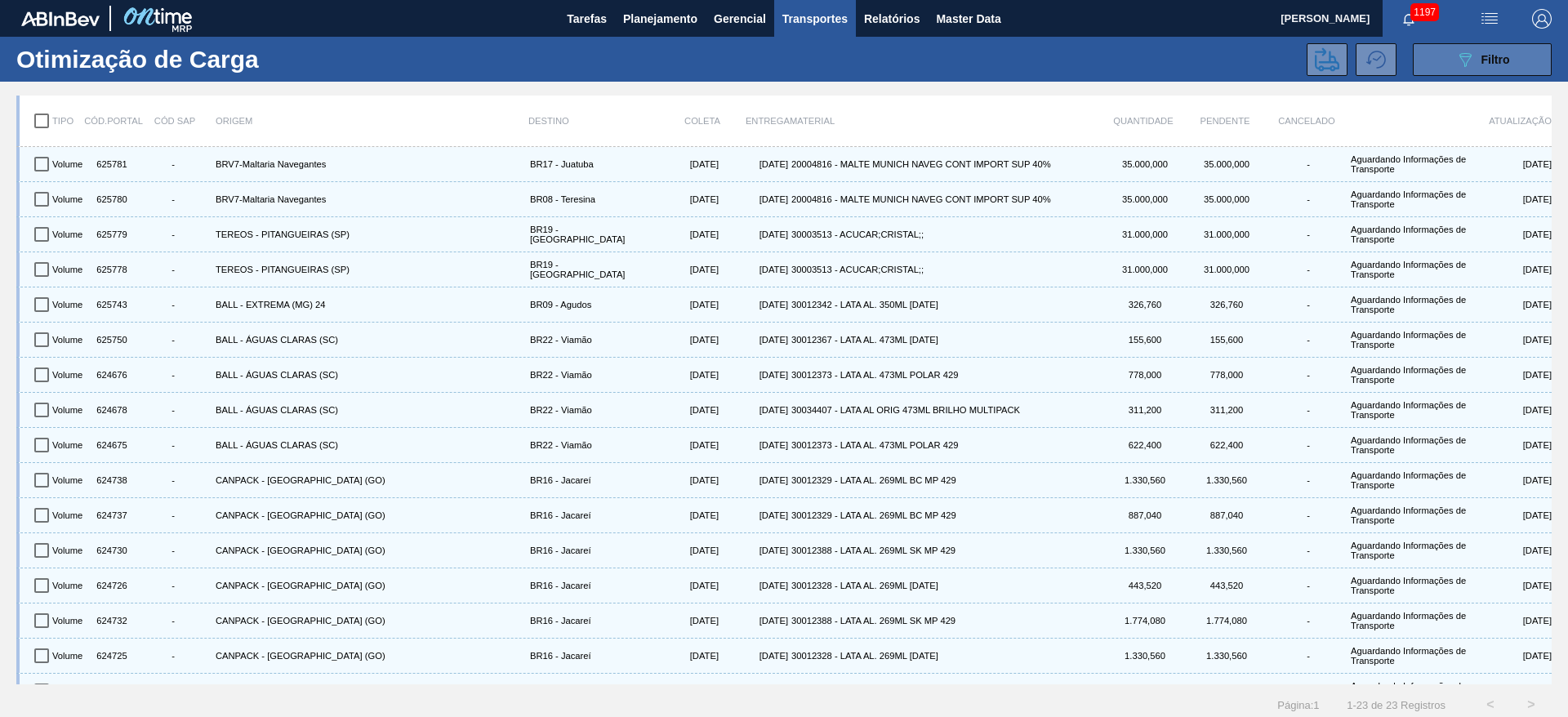
click at [1474, 64] on div "089F7B8B-B2A5-4AFE-B5C0-19BA573D28AC Filtro" at bounding box center [1482, 60] width 55 height 20
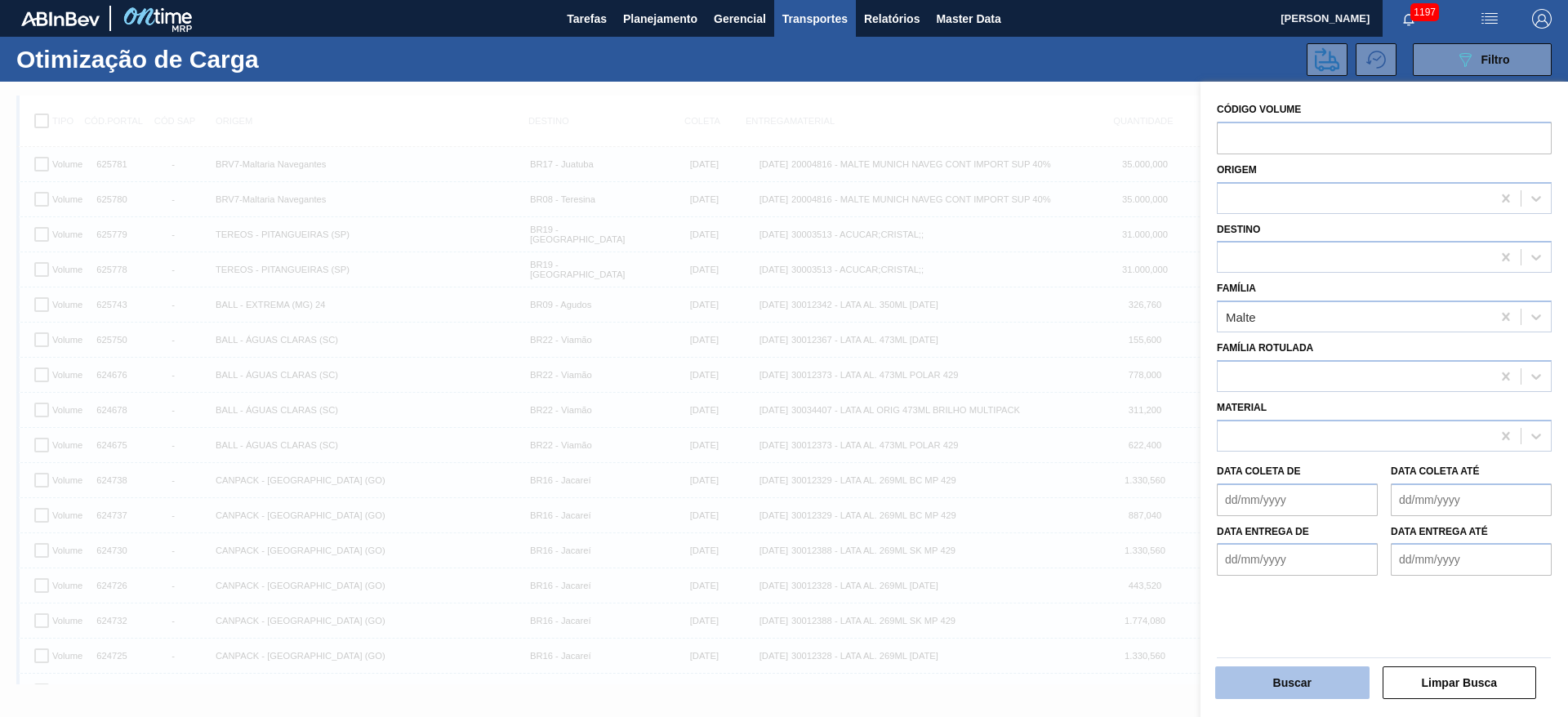
click at [1297, 681] on button "Buscar" at bounding box center [1292, 683] width 155 height 33
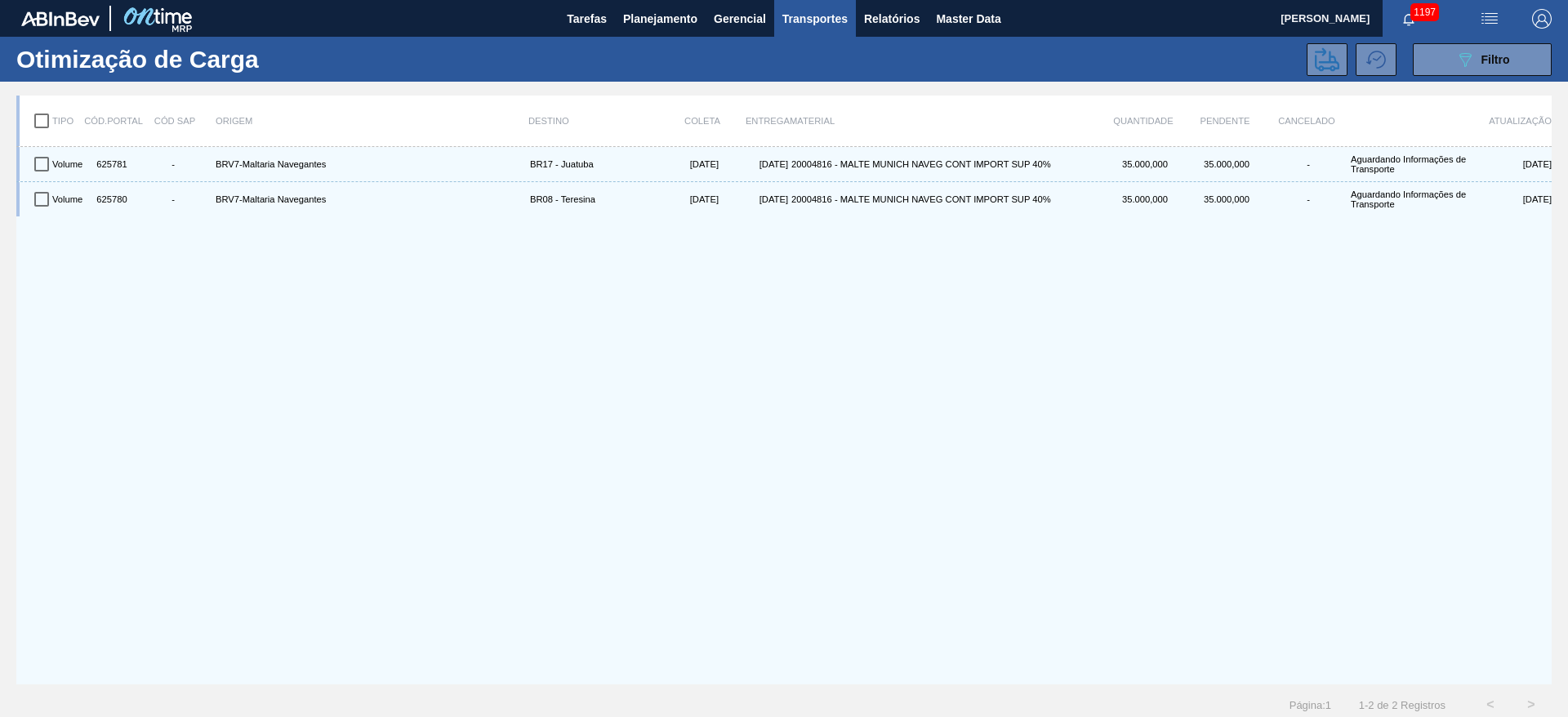
click at [46, 119] on input "checkbox" at bounding box center [42, 121] width 35 height 35
checkbox input "true"
click at [1332, 57] on icon at bounding box center [1327, 59] width 25 height 24
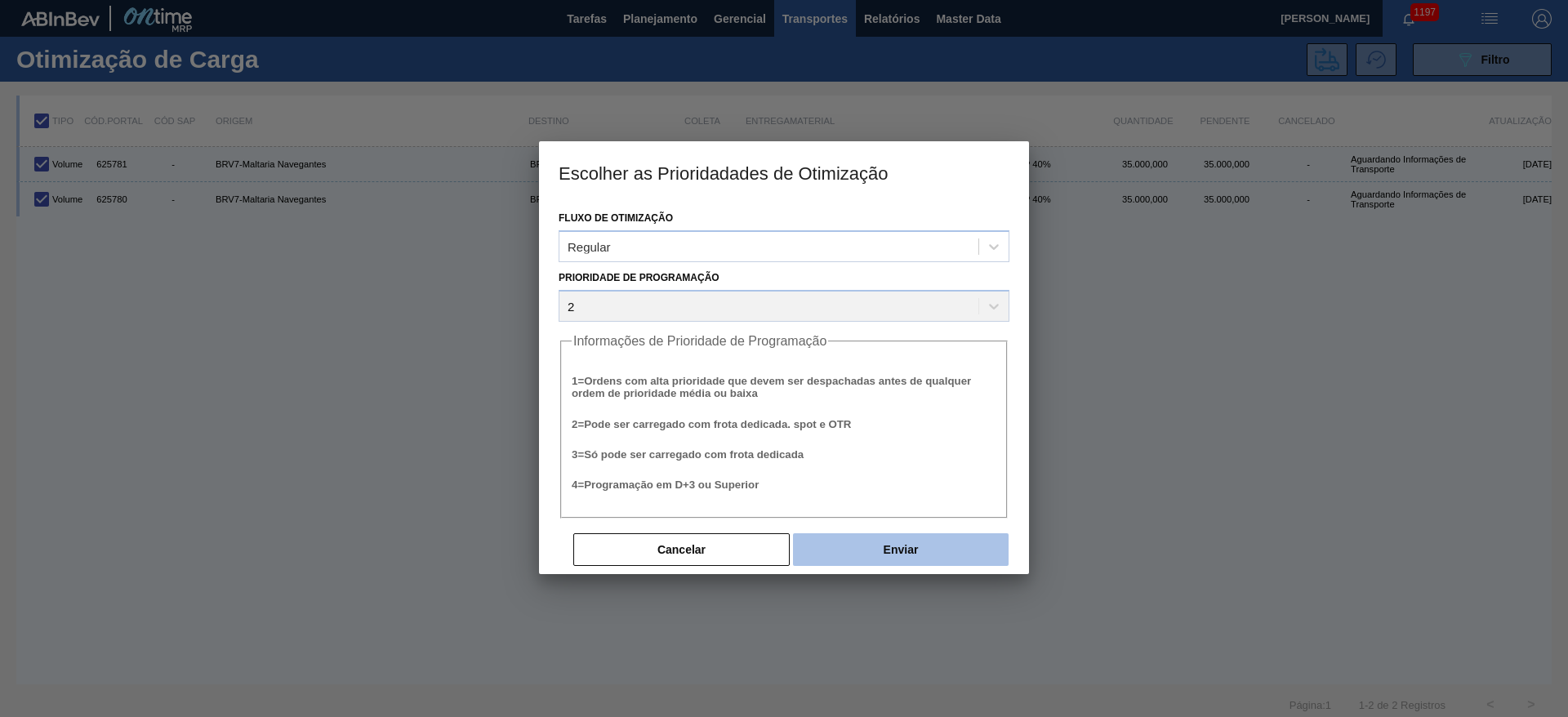
click at [949, 554] on button "Enviar" at bounding box center [901, 550] width 216 height 33
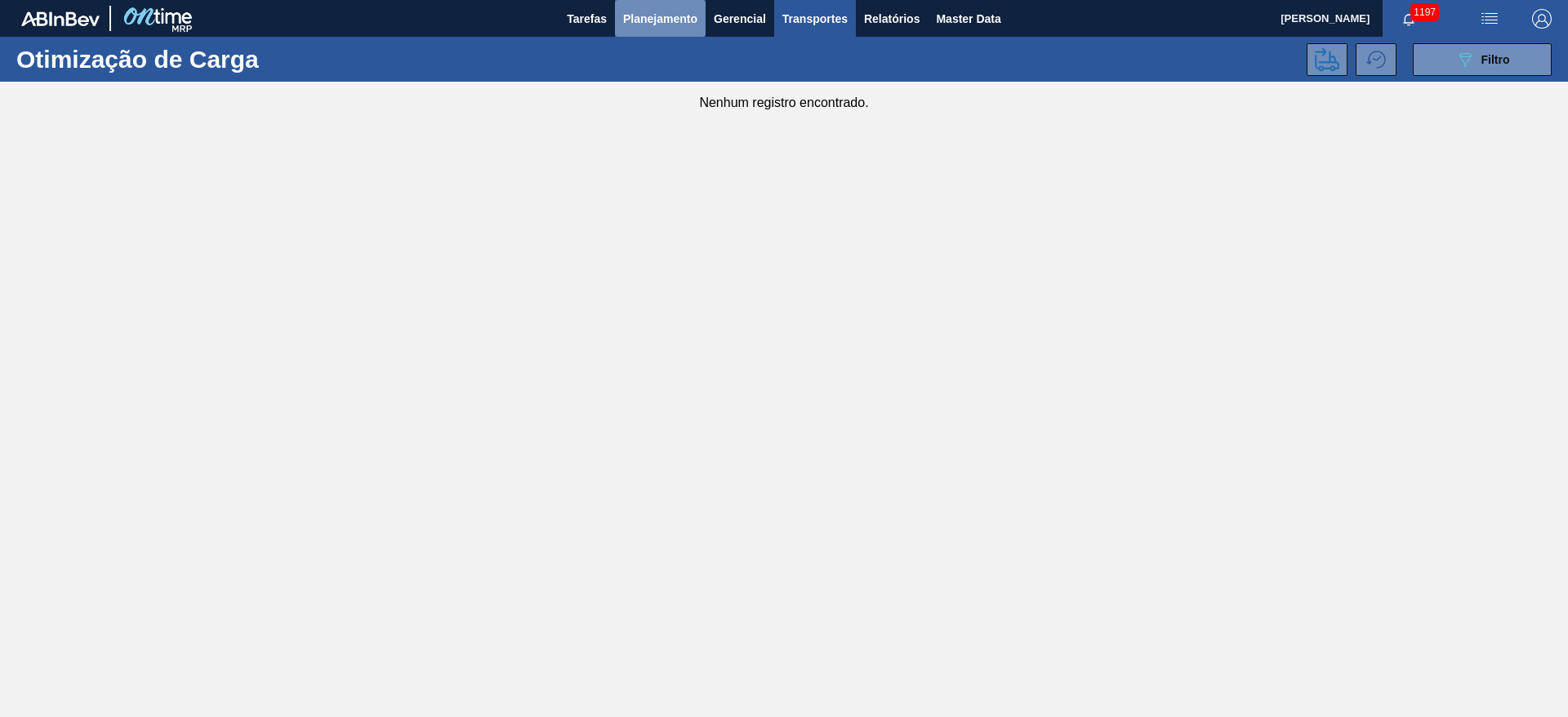
click at [654, 22] on span "Planejamento" at bounding box center [660, 19] width 74 height 20
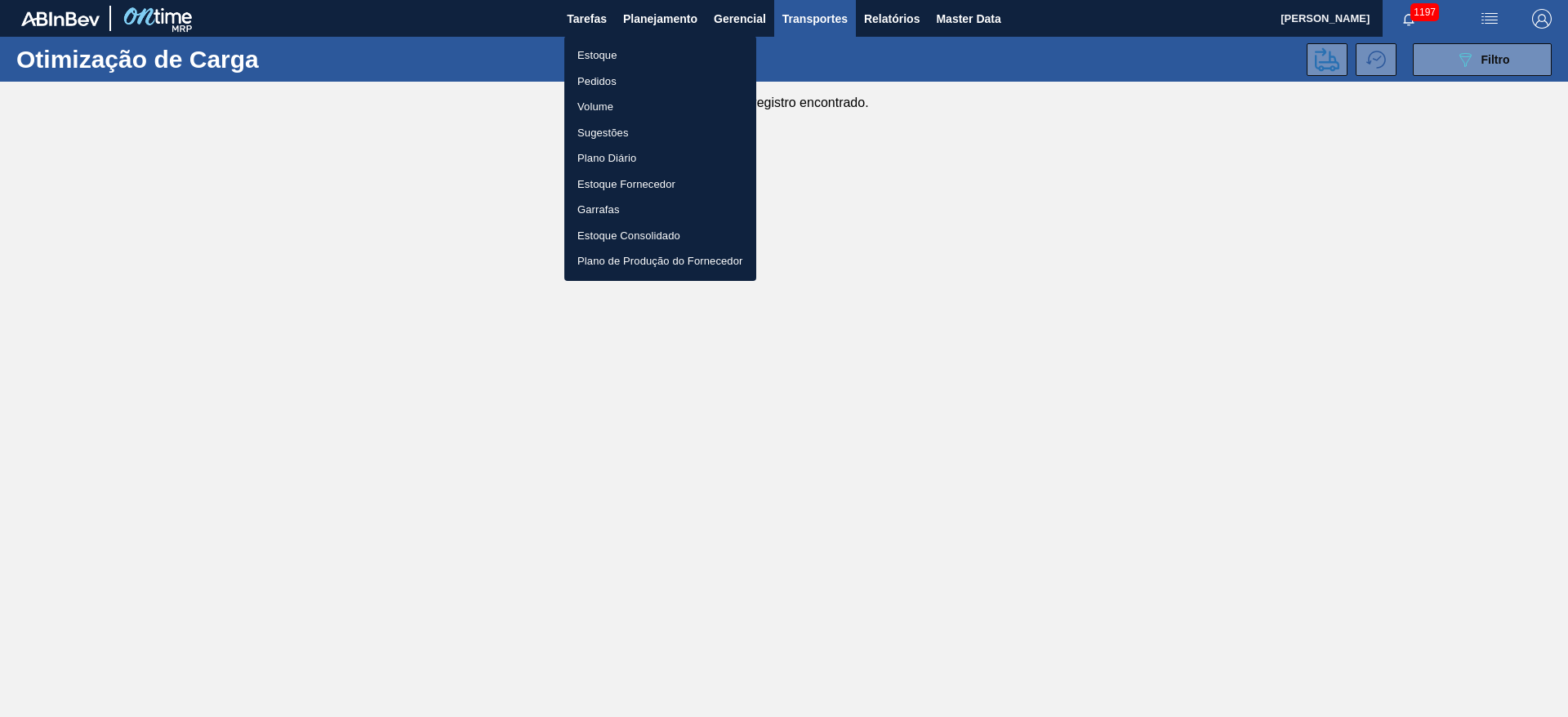
click at [600, 49] on li "Estoque" at bounding box center [660, 56] width 192 height 26
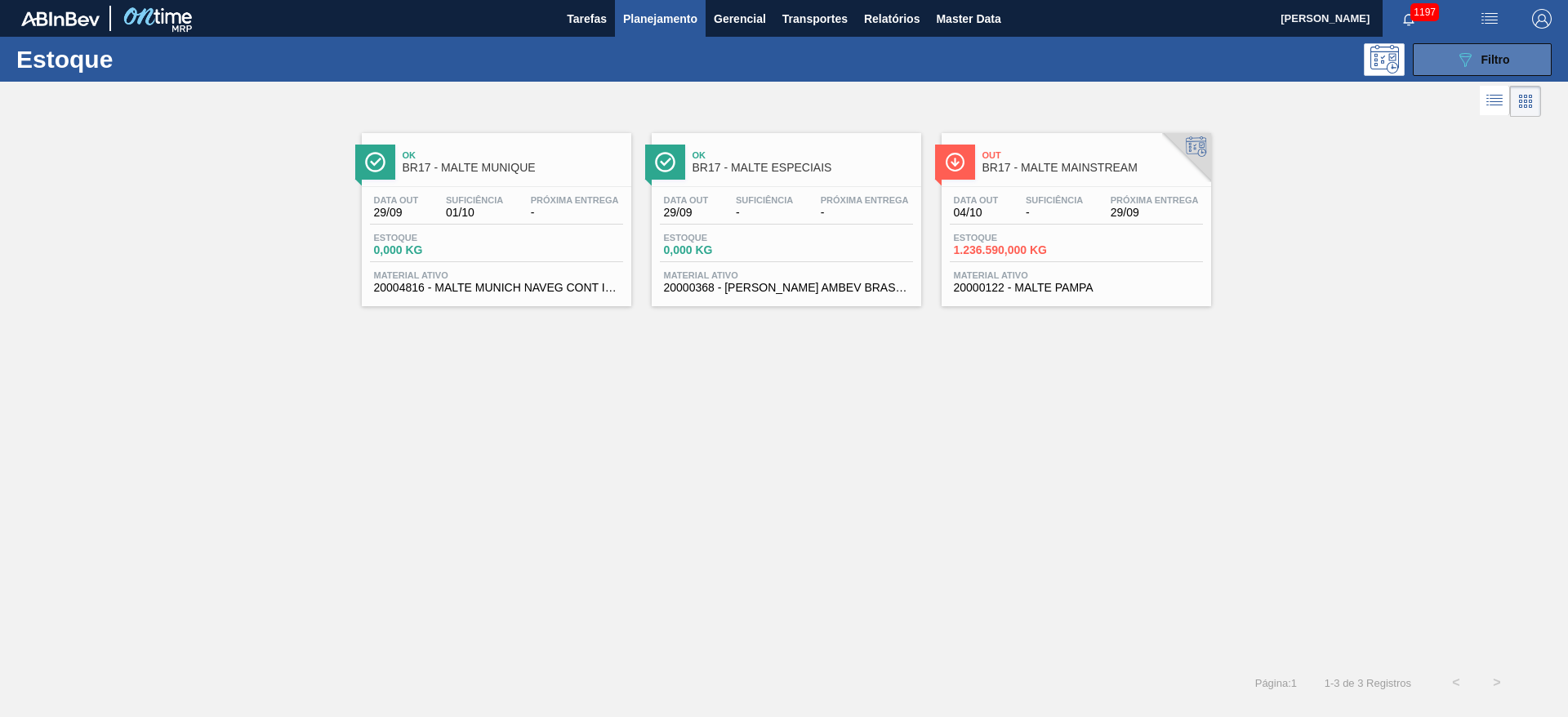
click at [1468, 50] on icon "089F7B8B-B2A5-4AFE-B5C0-19BA573D28AC" at bounding box center [1465, 60] width 20 height 20
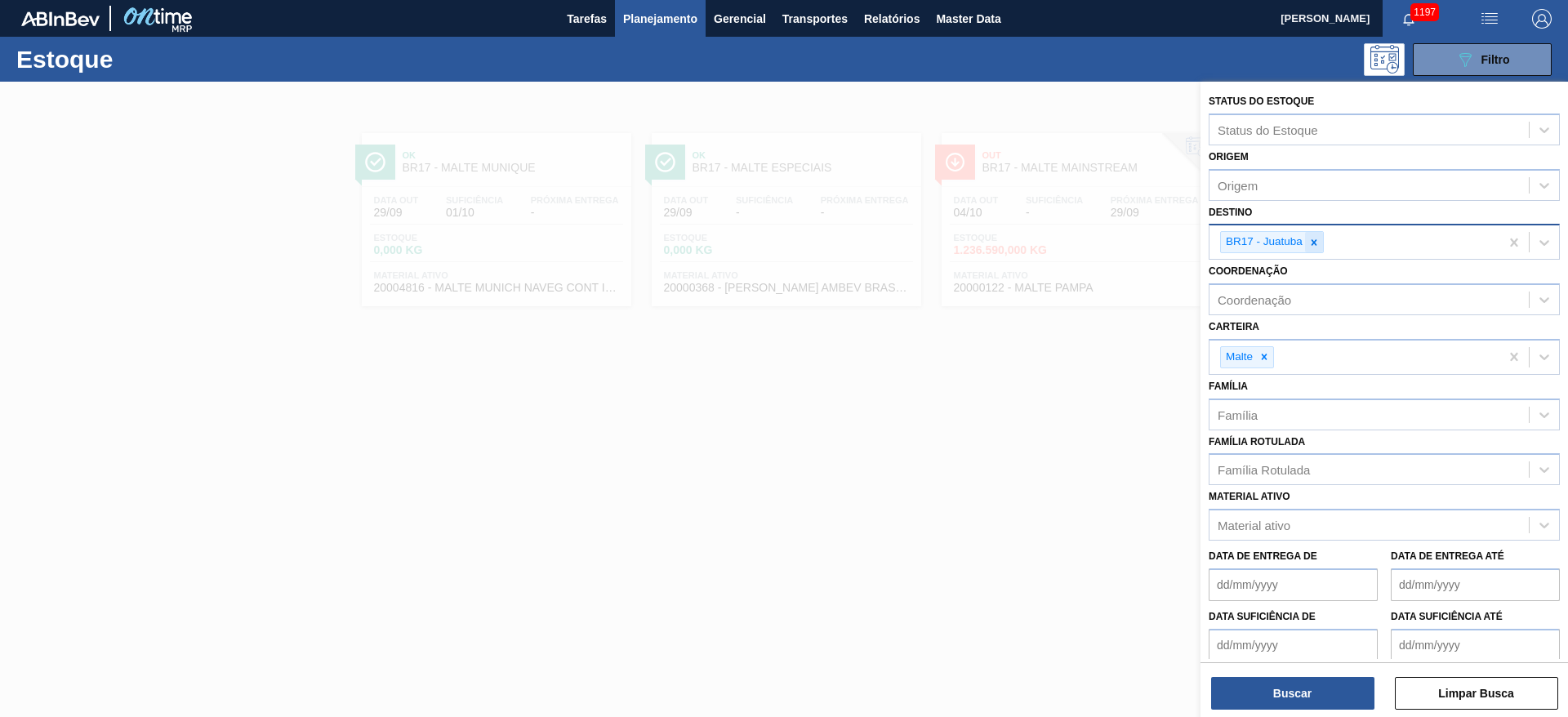
click at [1315, 240] on icon at bounding box center [1314, 242] width 6 height 6
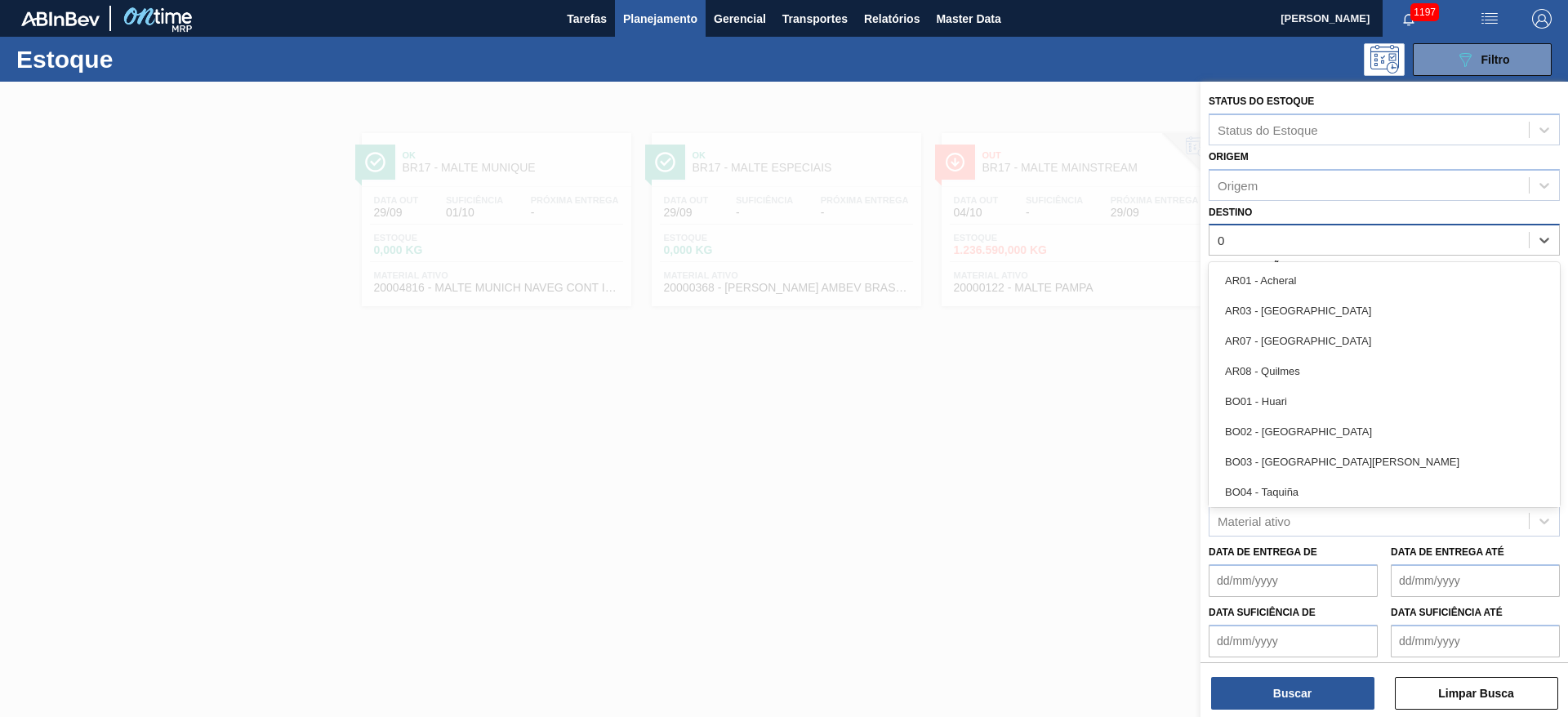
type input "08"
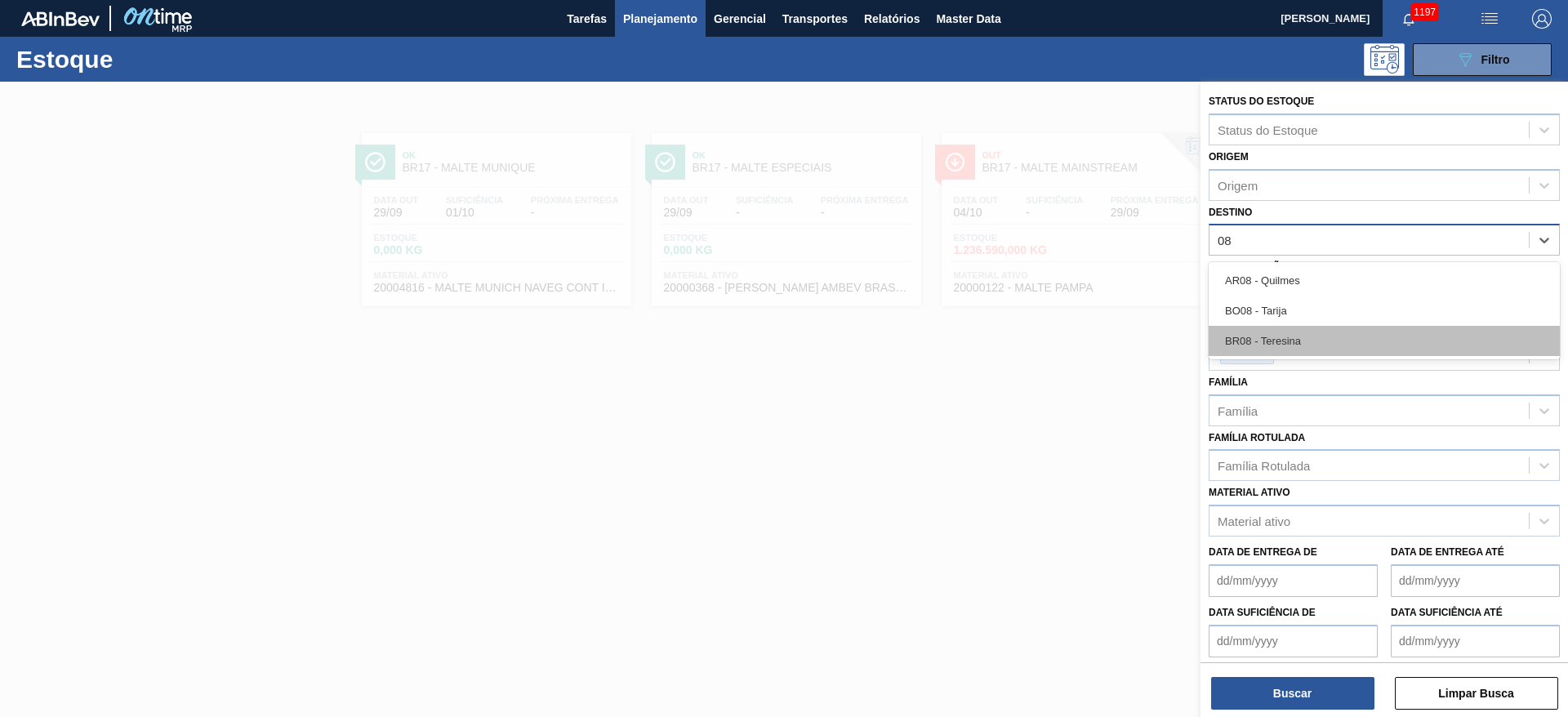
click at [1311, 345] on div "BR08 - Teresina" at bounding box center [1384, 341] width 351 height 30
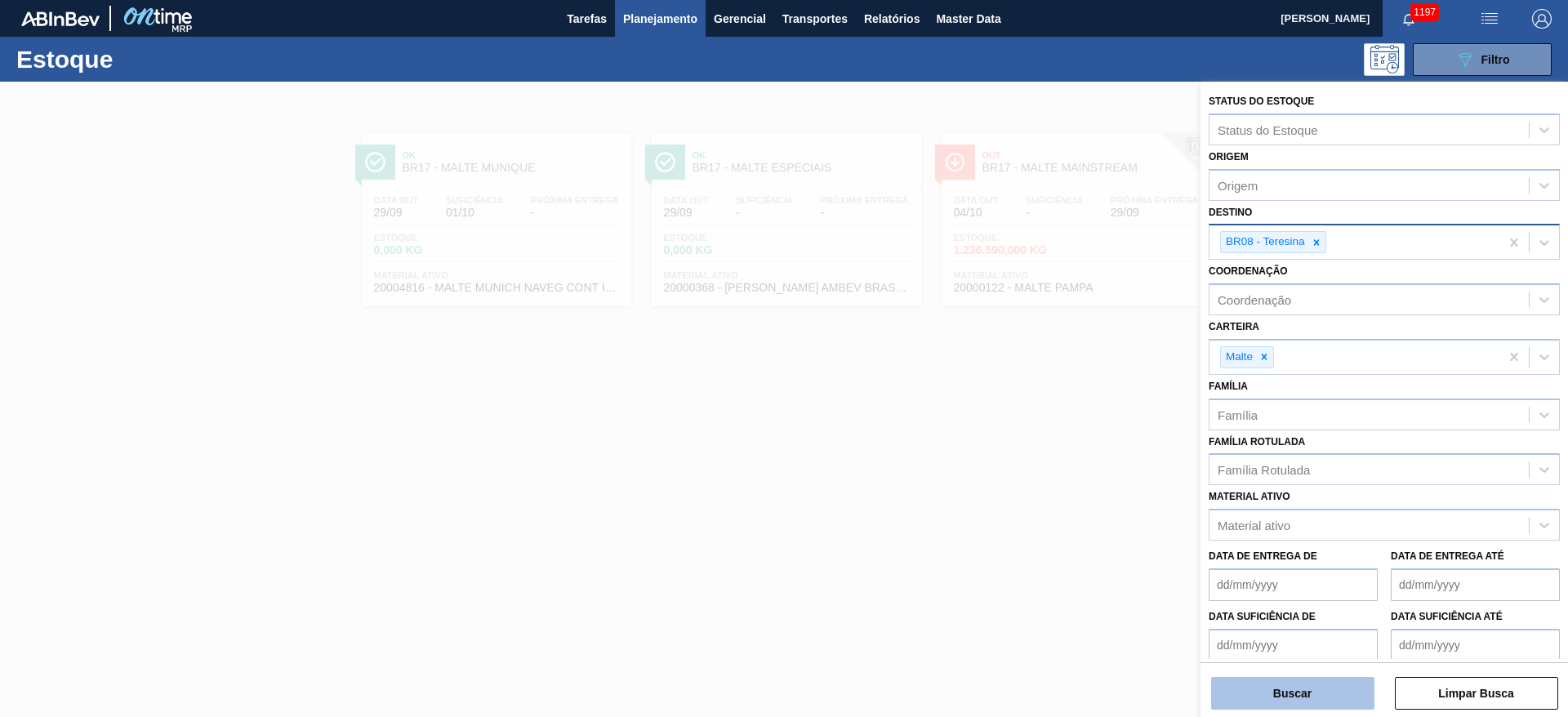
click at [1255, 693] on button "Buscar" at bounding box center [1292, 694] width 164 height 33
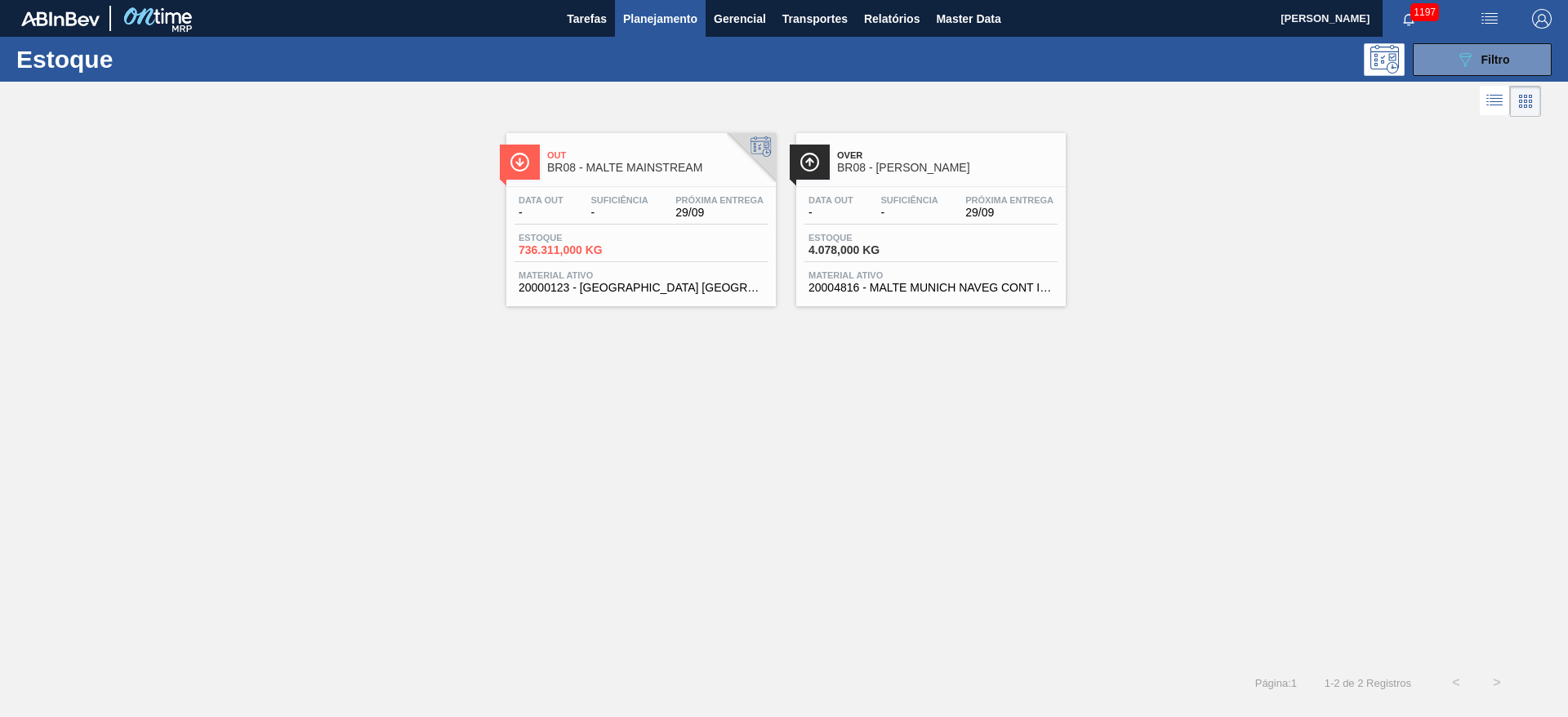
click at [632, 228] on div "Data out - Suficiência - Próxima Entrega 29/09 Estoque 736.311,000 KG Material …" at bounding box center [641, 242] width 270 height 111
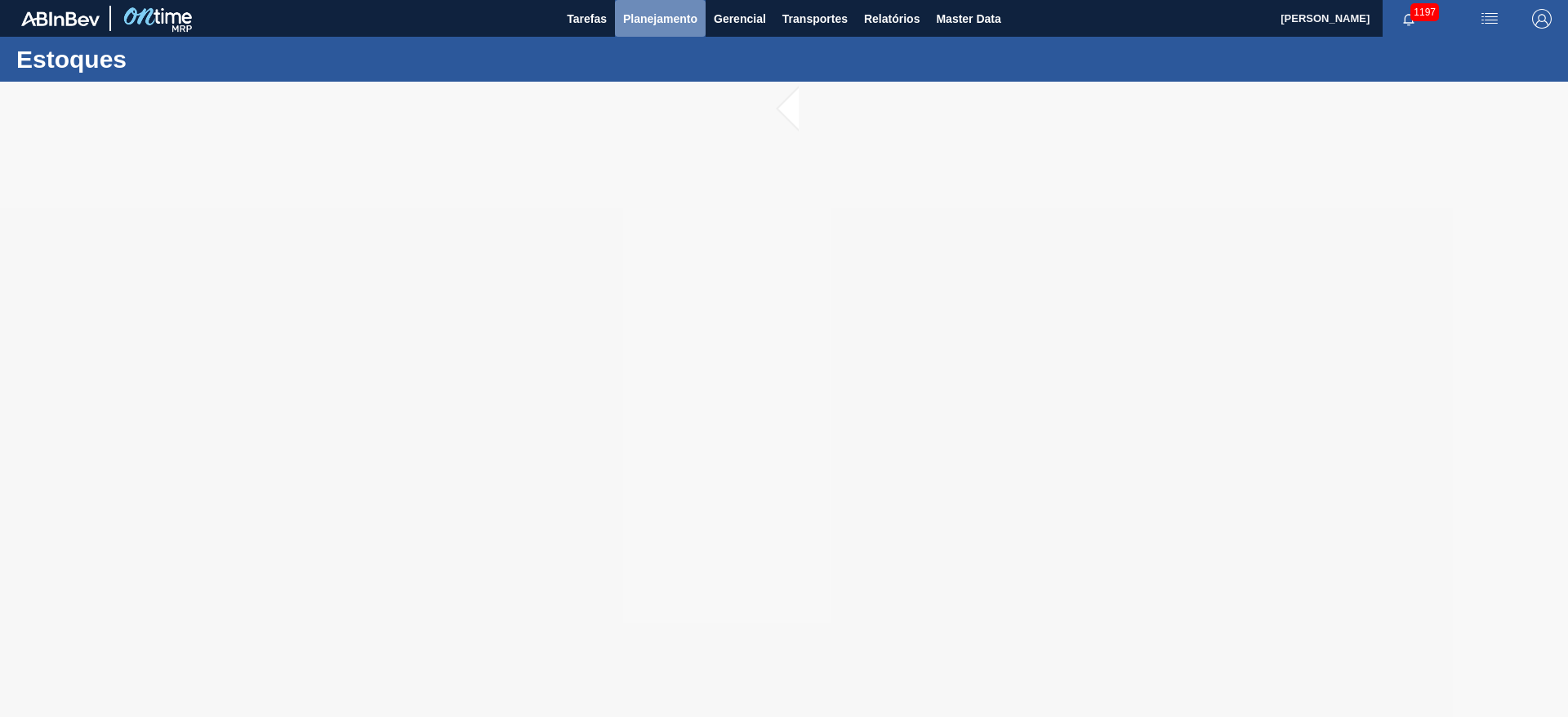
click at [642, 27] on button "Planejamento" at bounding box center [660, 18] width 90 height 37
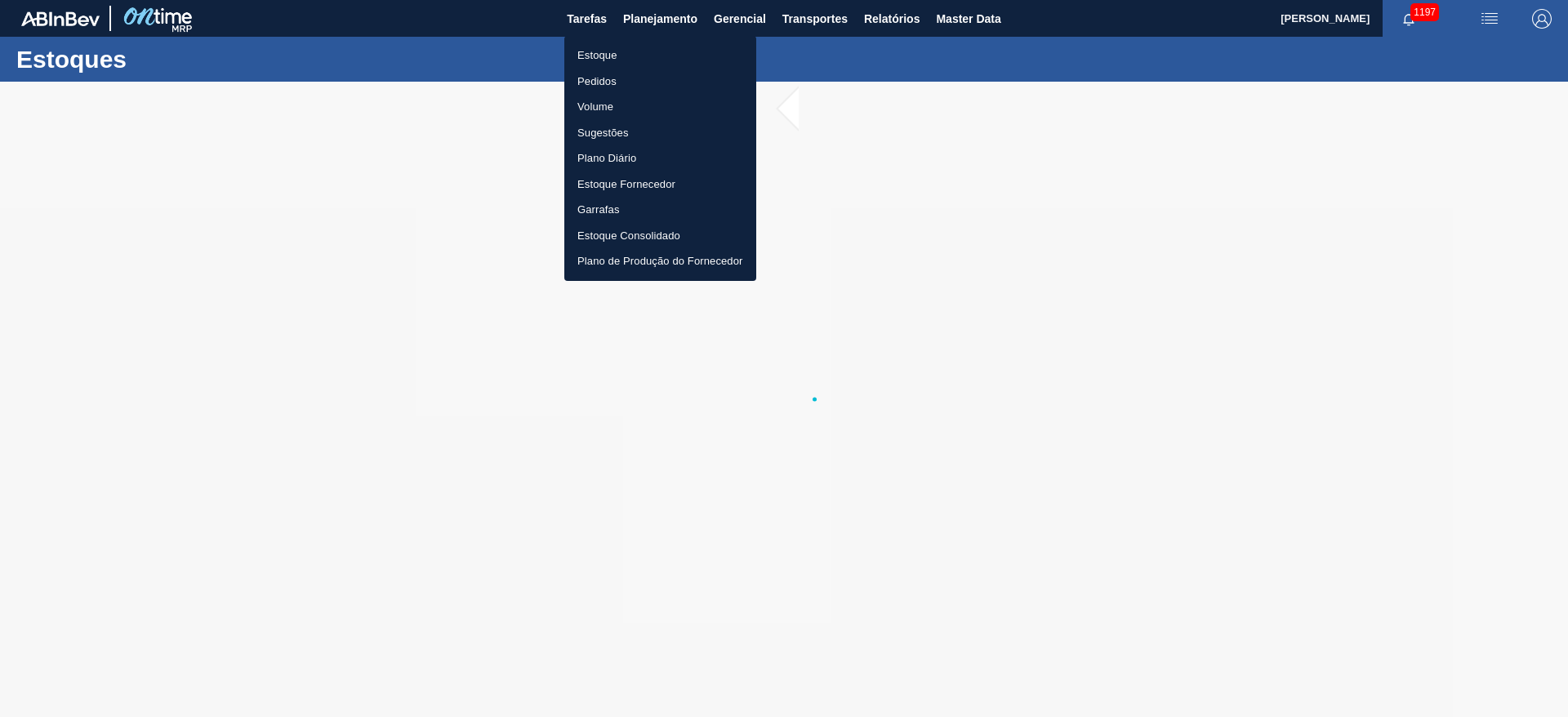
click at [599, 60] on li "Estoque" at bounding box center [660, 56] width 192 height 26
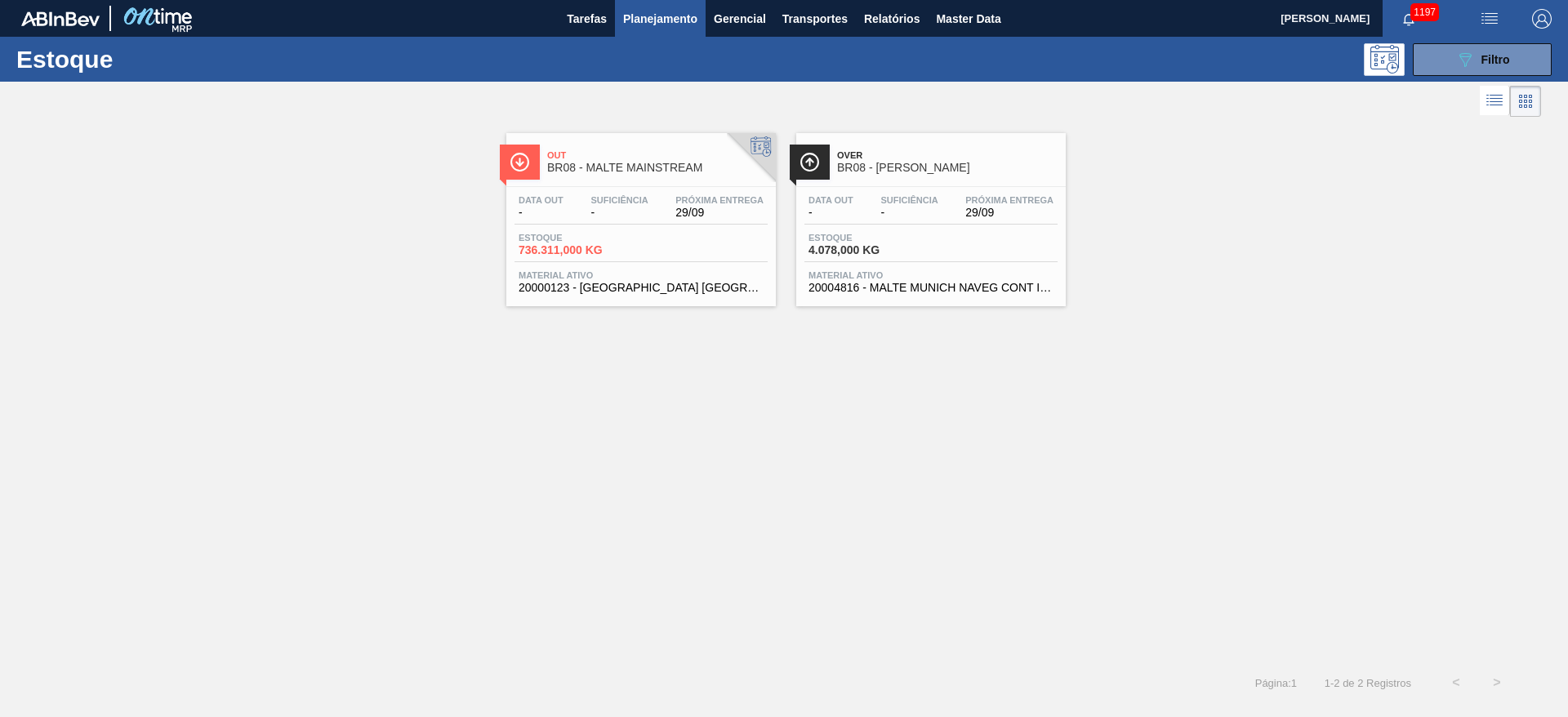
click at [605, 212] on span "-" at bounding box center [619, 212] width 57 height 12
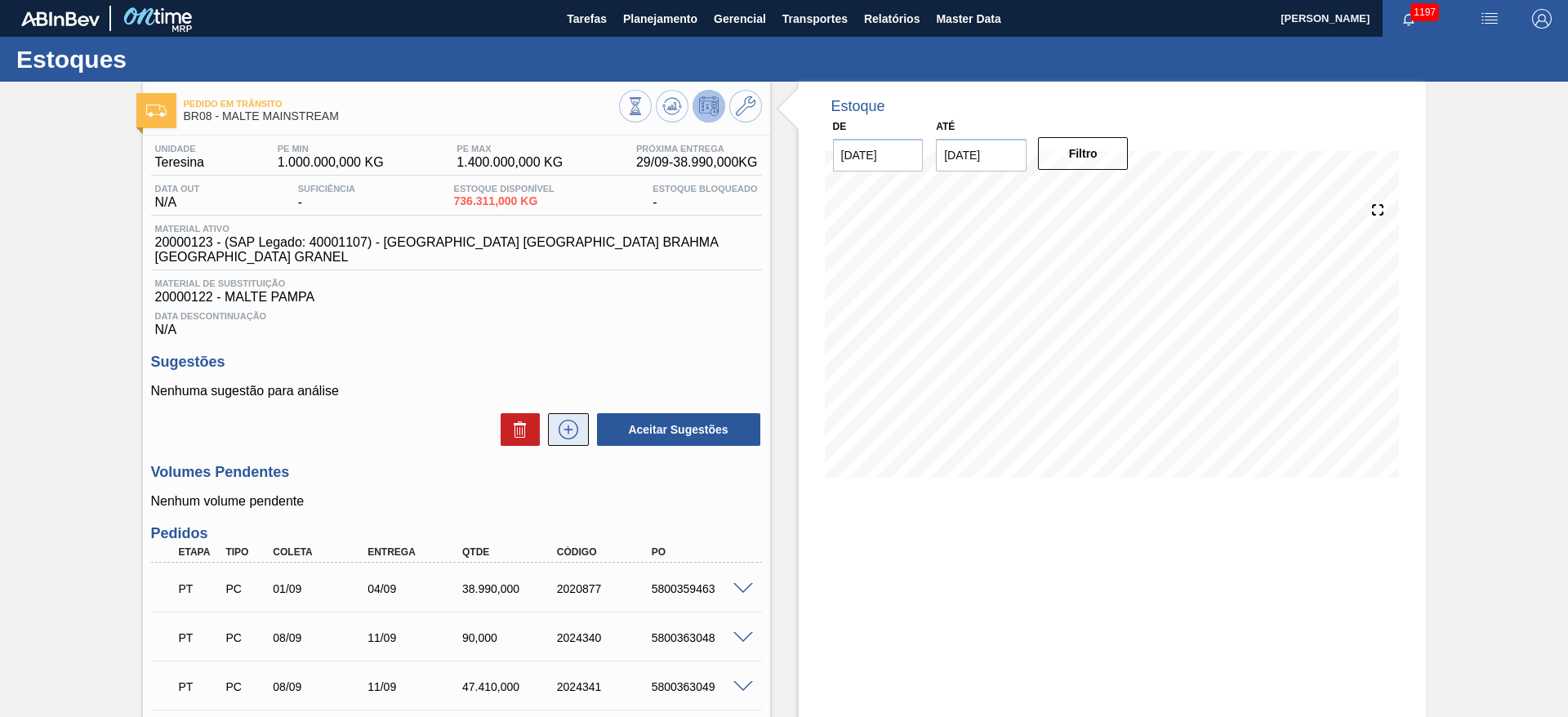
click at [563, 420] on icon at bounding box center [568, 430] width 26 height 20
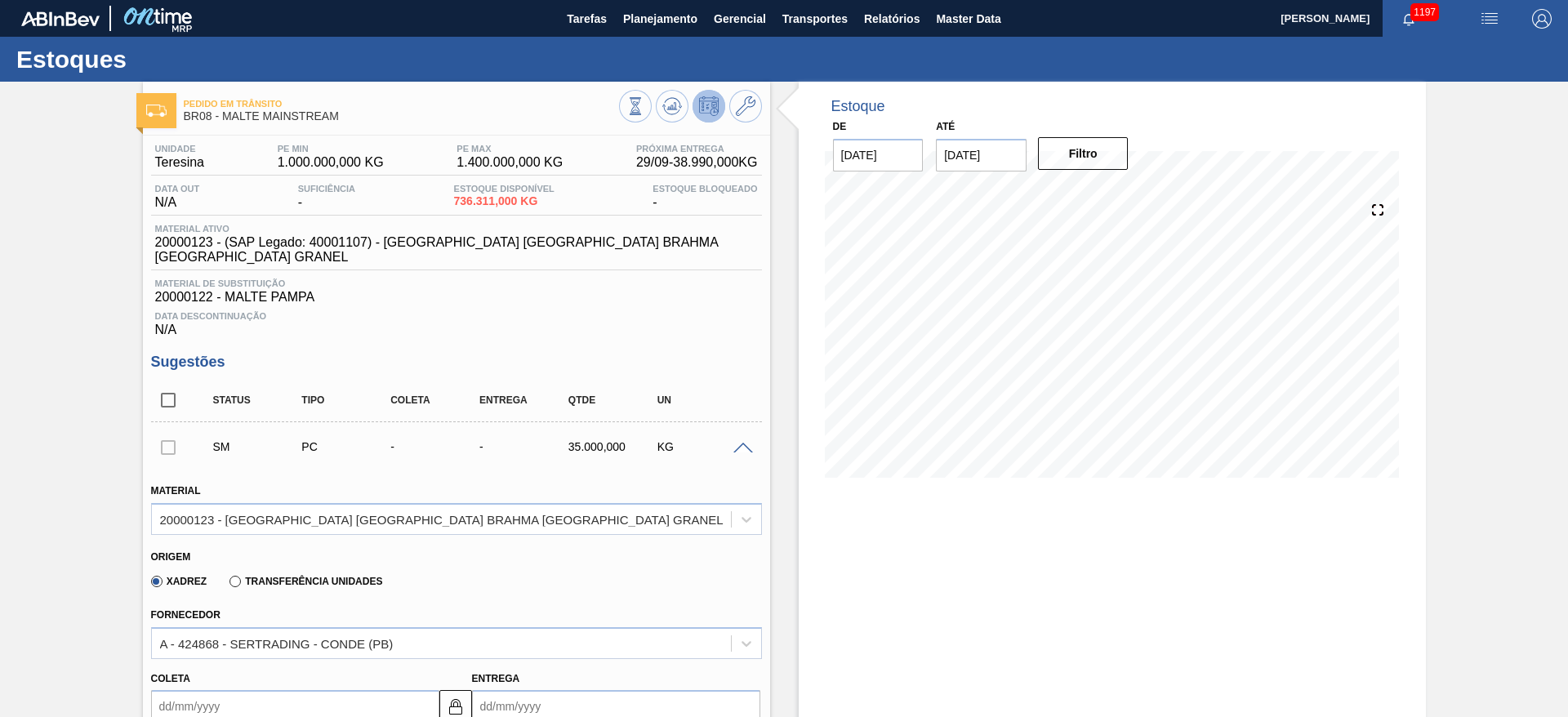
click at [745, 443] on span at bounding box center [743, 449] width 20 height 12
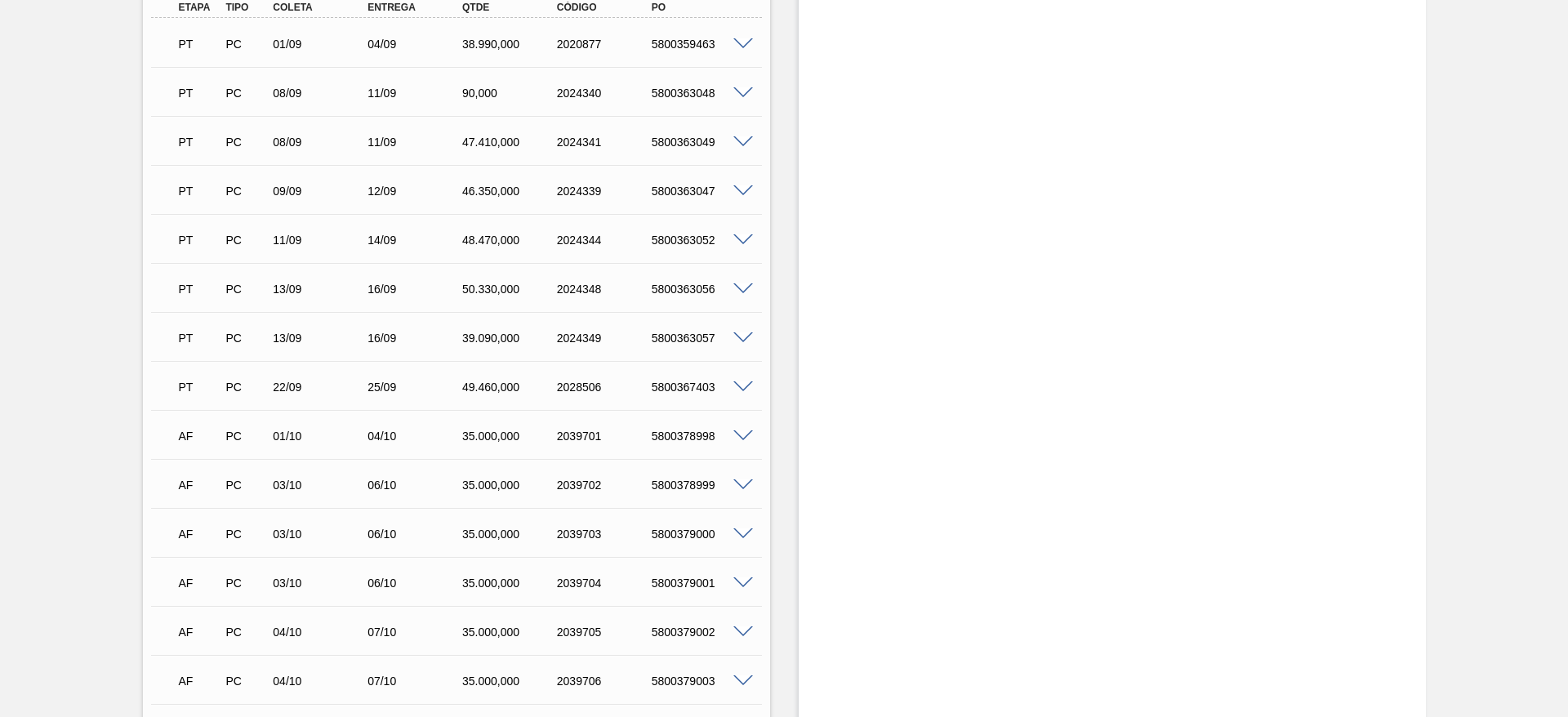
scroll to position [768, 0]
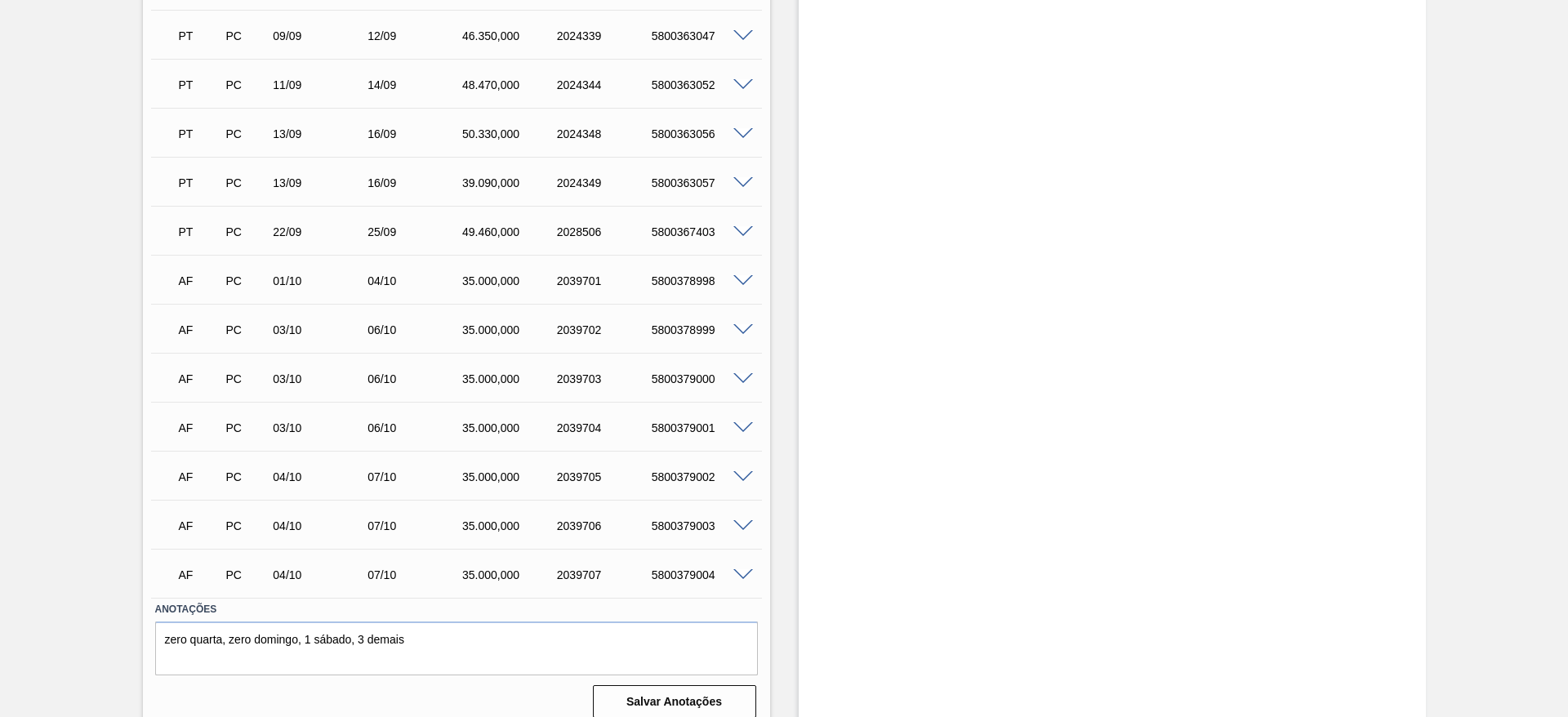
click at [741, 472] on span at bounding box center [743, 477] width 20 height 12
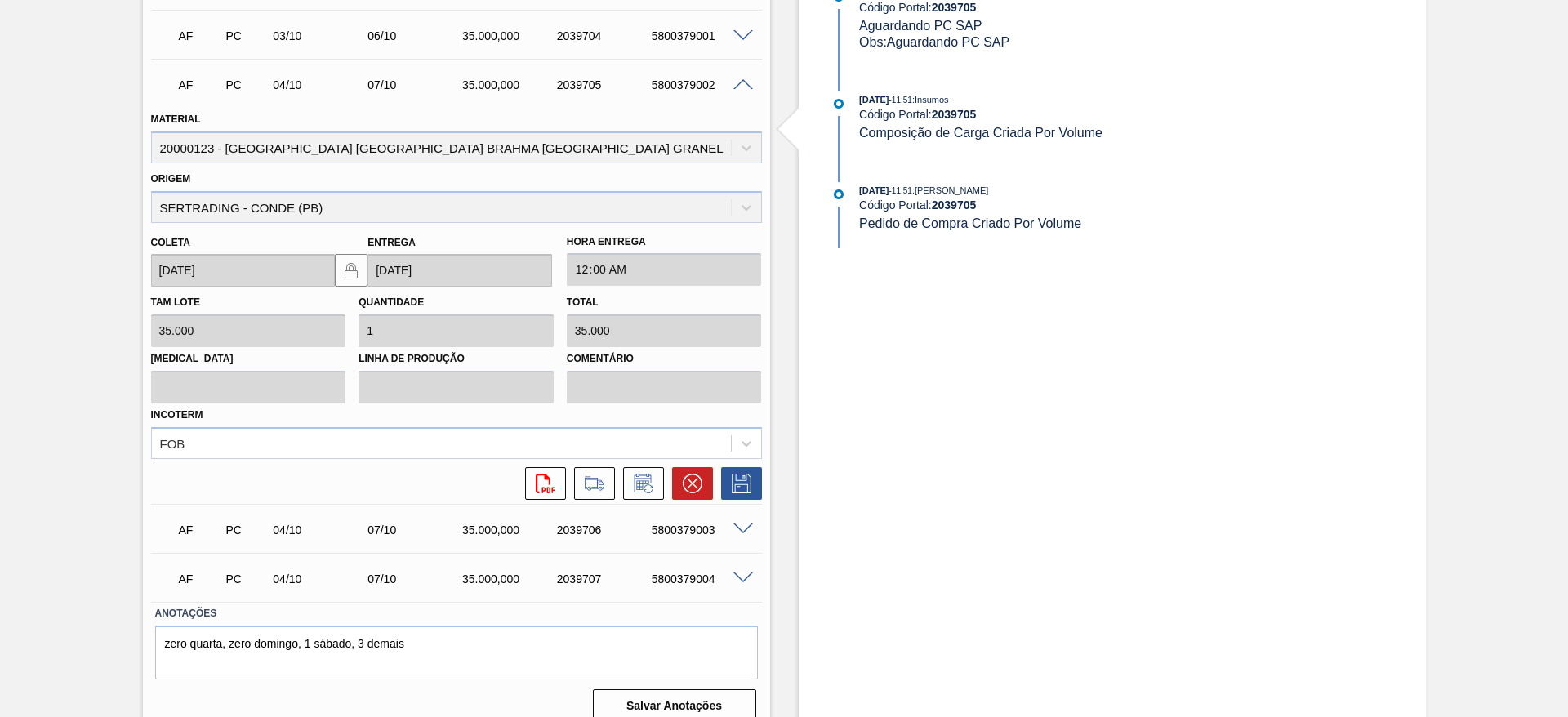
scroll to position [1164, 0]
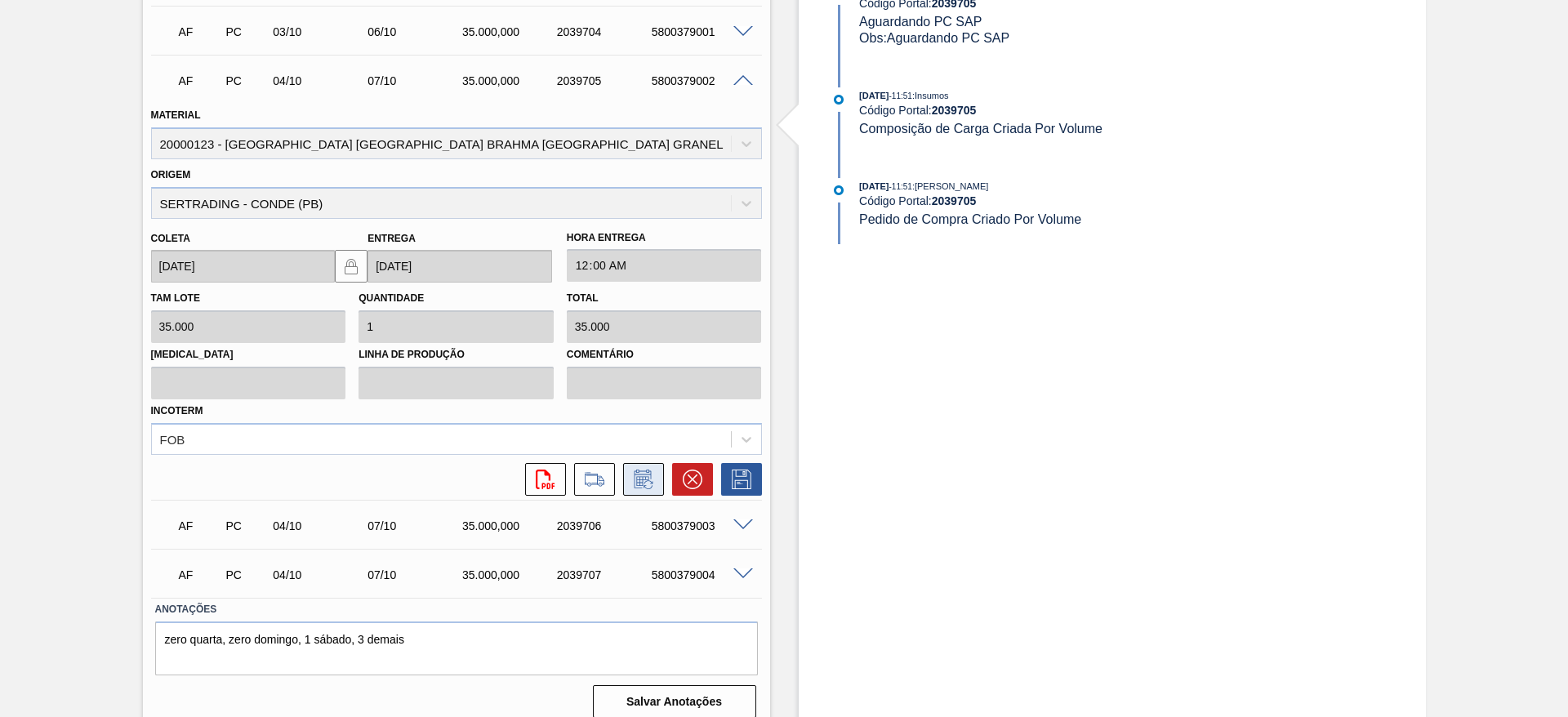
click at [641, 477] on icon at bounding box center [642, 482] width 12 height 10
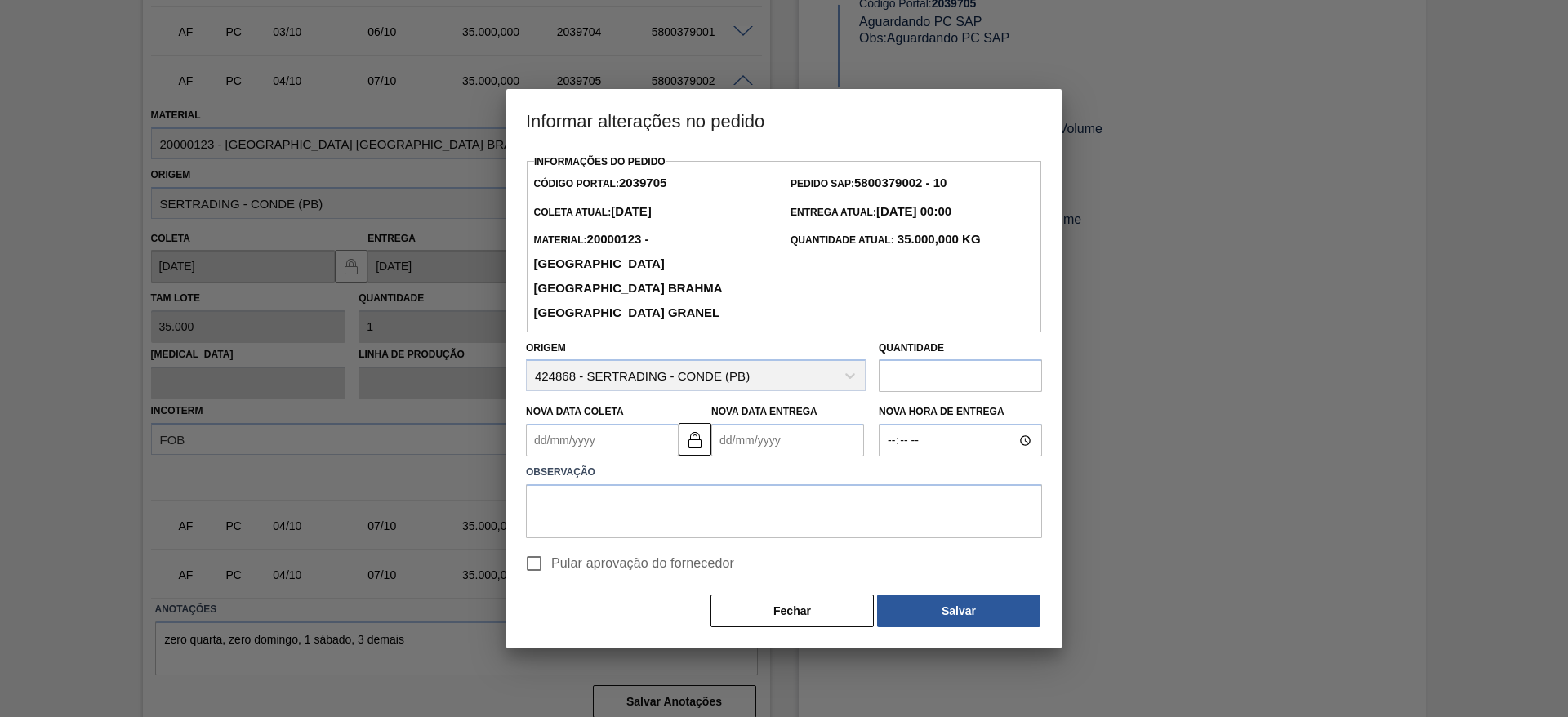
click at [543, 424] on Coleta2039705 "Nova Data Coleta" at bounding box center [602, 440] width 153 height 33
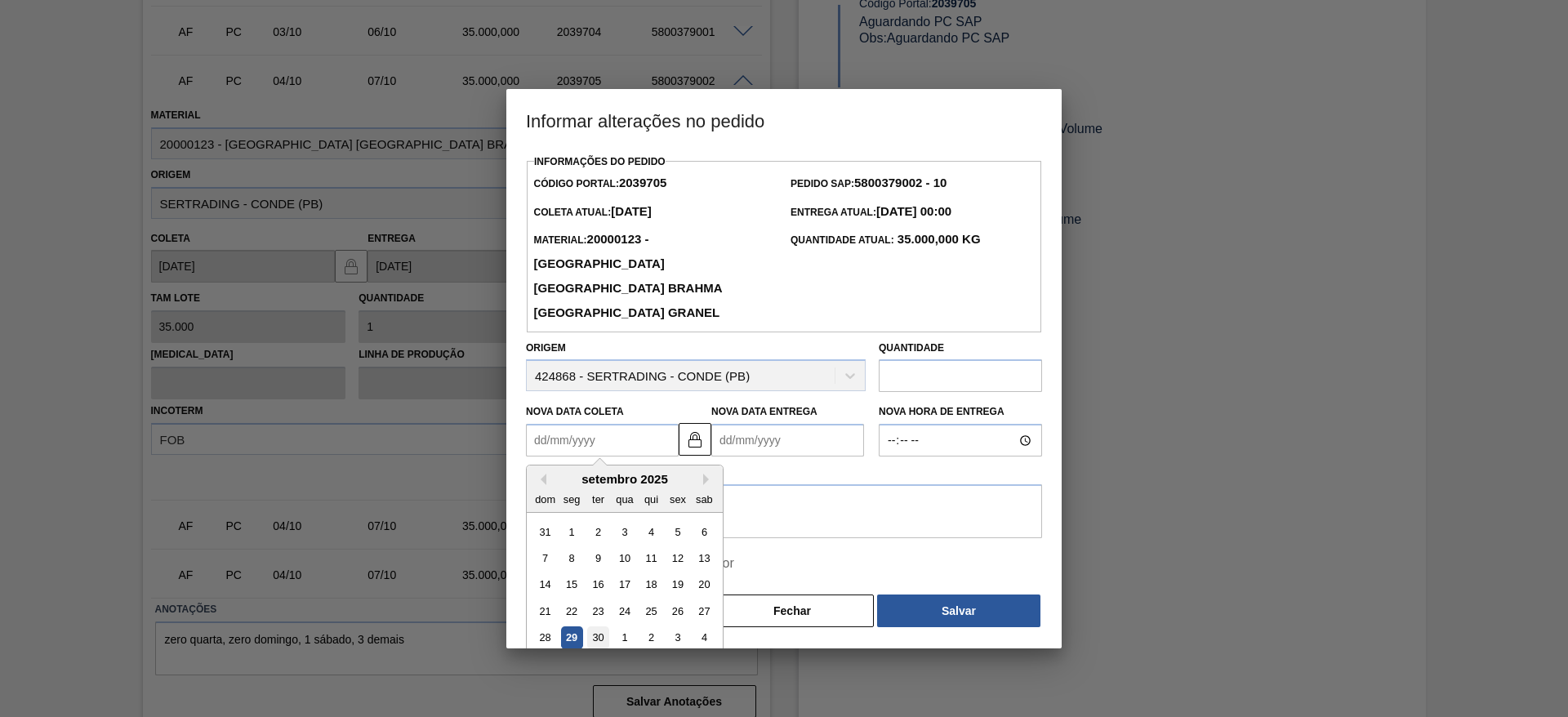
click at [601, 627] on div "30" at bounding box center [598, 638] width 22 height 22
type Coleta2039705 "[DATE]"
type Entrega2039705 "[DATE]"
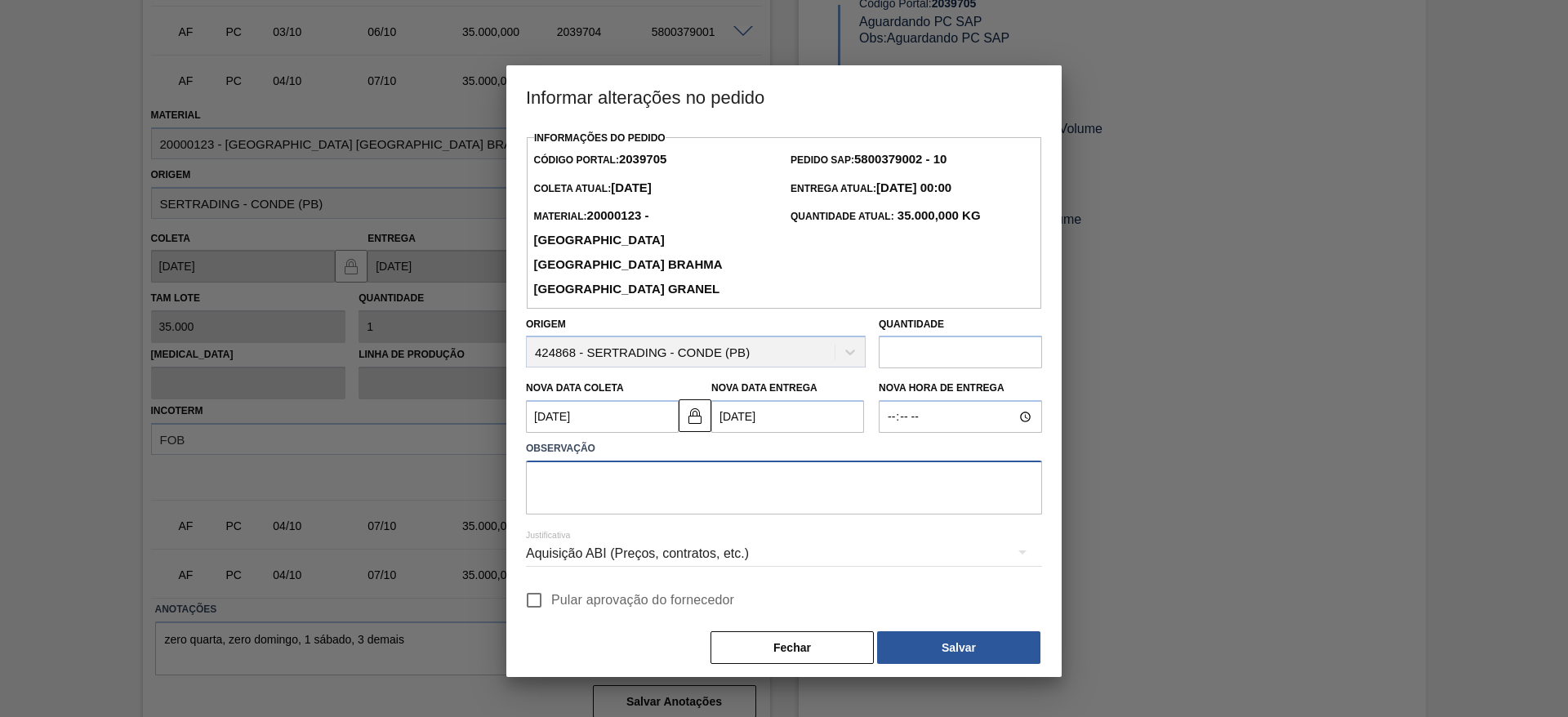
click at [595, 461] on textarea at bounding box center [783, 488] width 516 height 54
type textarea "."
click at [531, 584] on input "Pular aprovação do fornecedor" at bounding box center [534, 601] width 35 height 35
checkbox input "true"
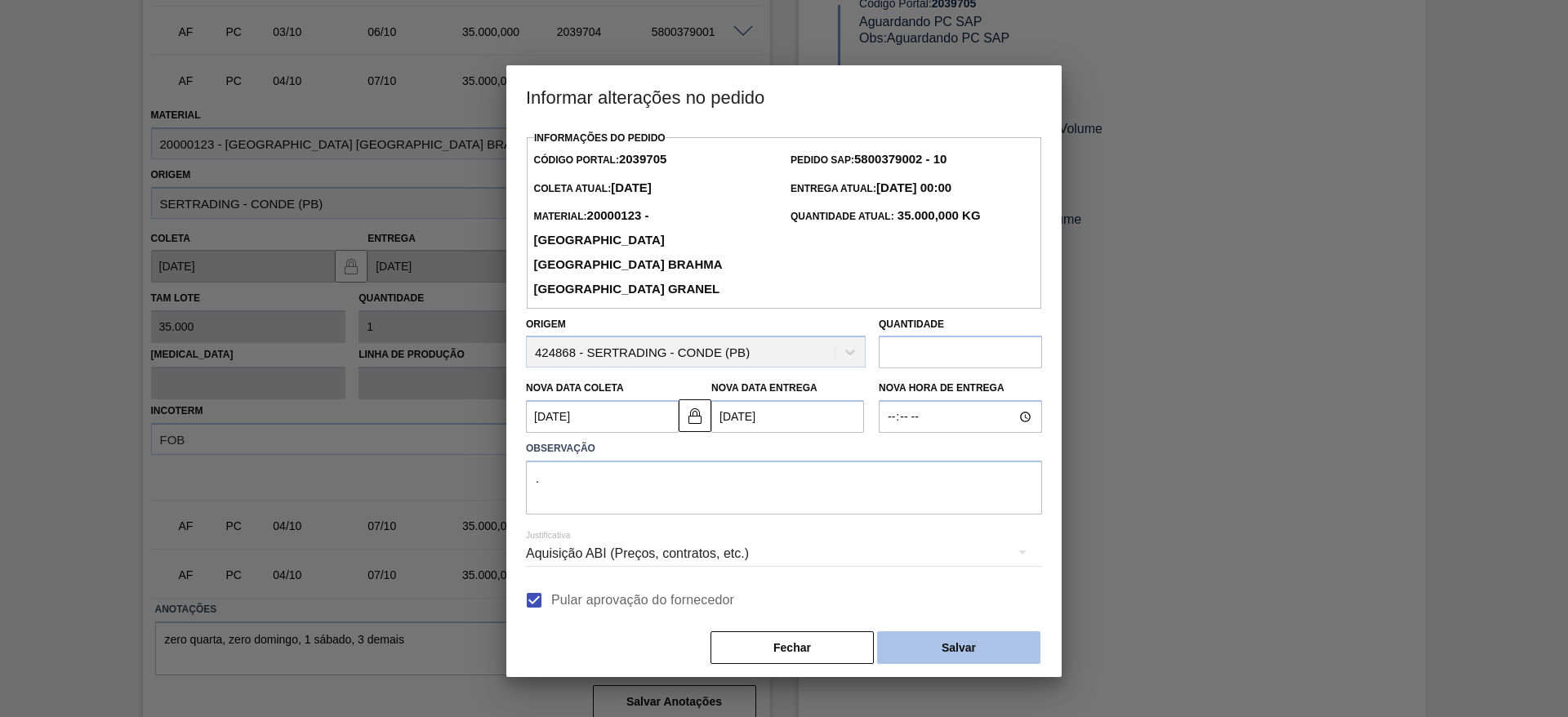
click at [987, 631] on button "Salvar" at bounding box center [958, 648] width 164 height 33
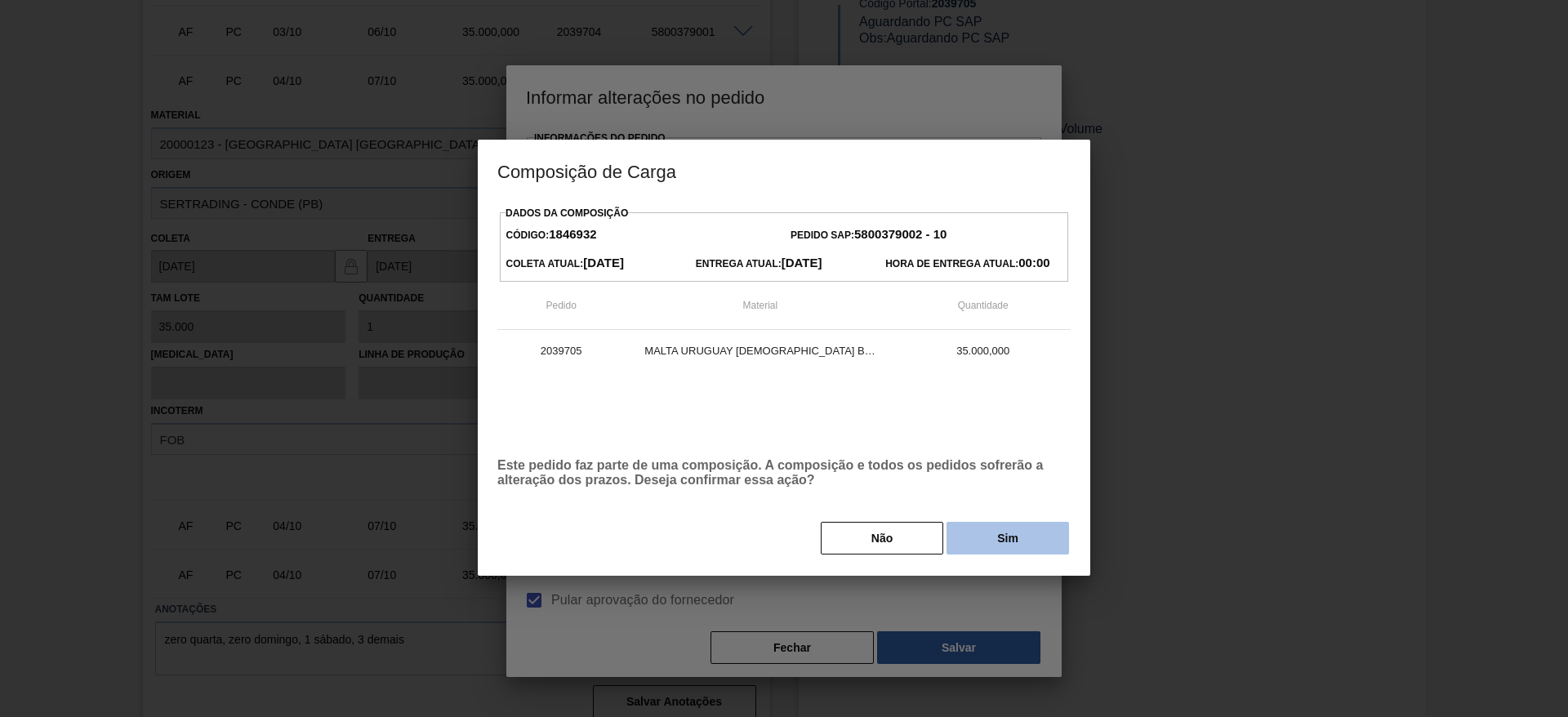
click at [972, 538] on button "Sim" at bounding box center [1007, 538] width 123 height 33
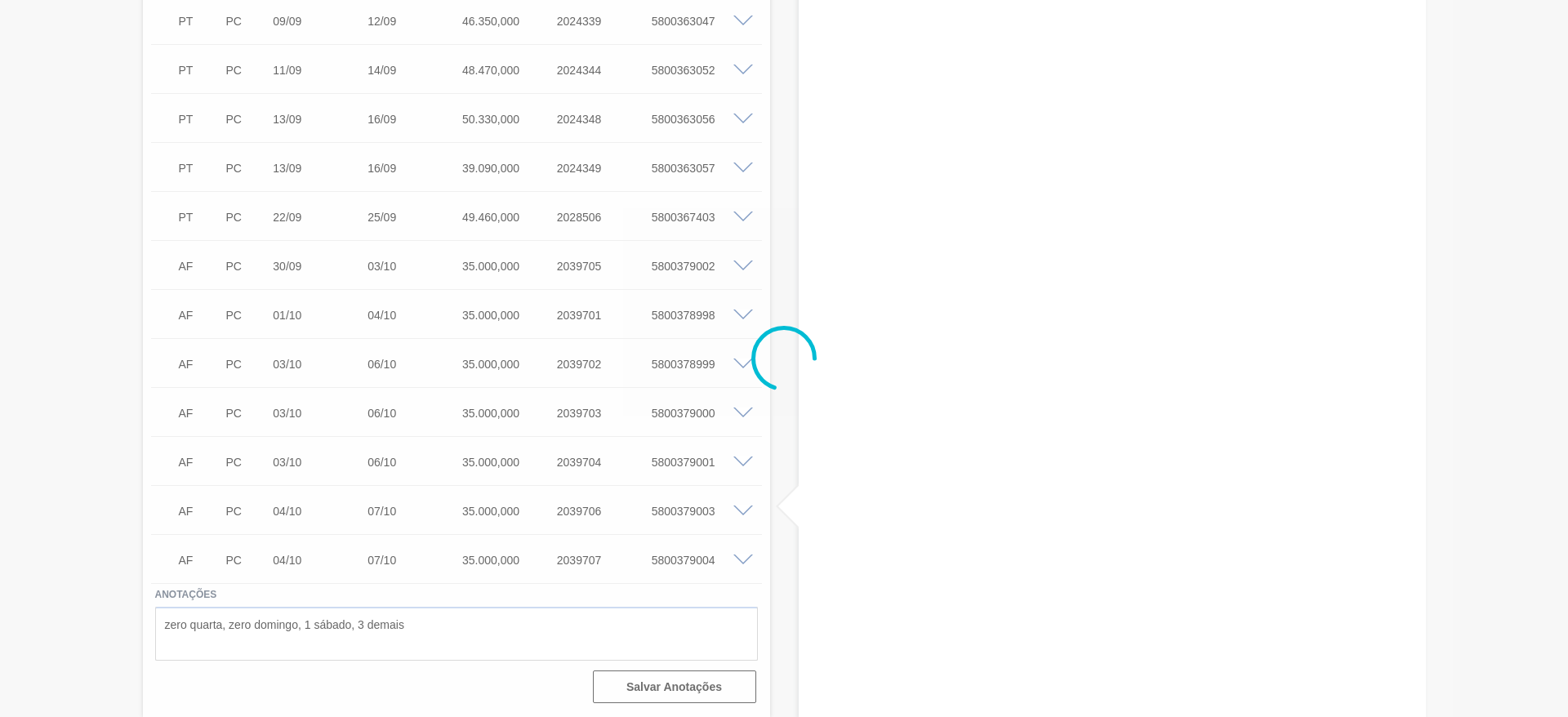
scroll to position [701, 0]
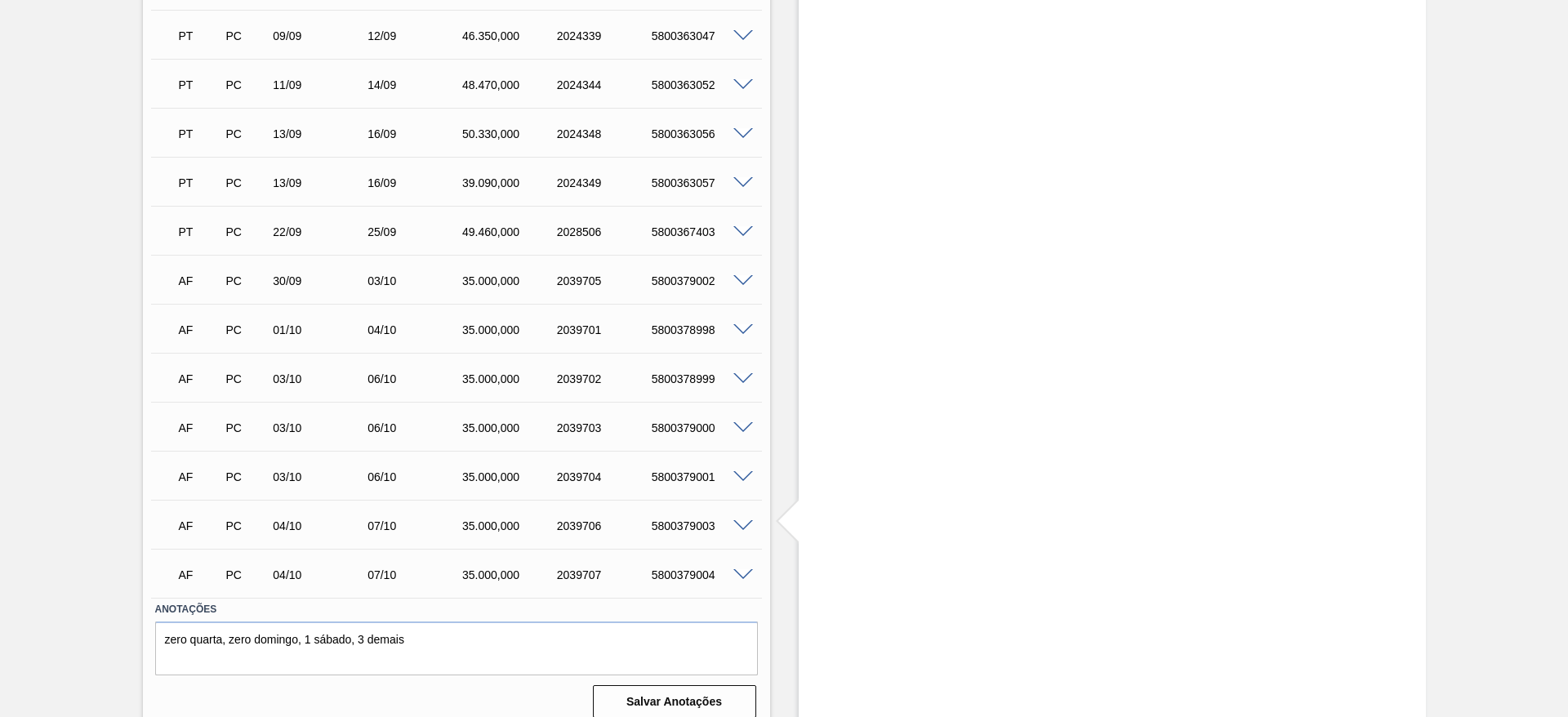
click at [745, 570] on span at bounding box center [743, 575] width 20 height 12
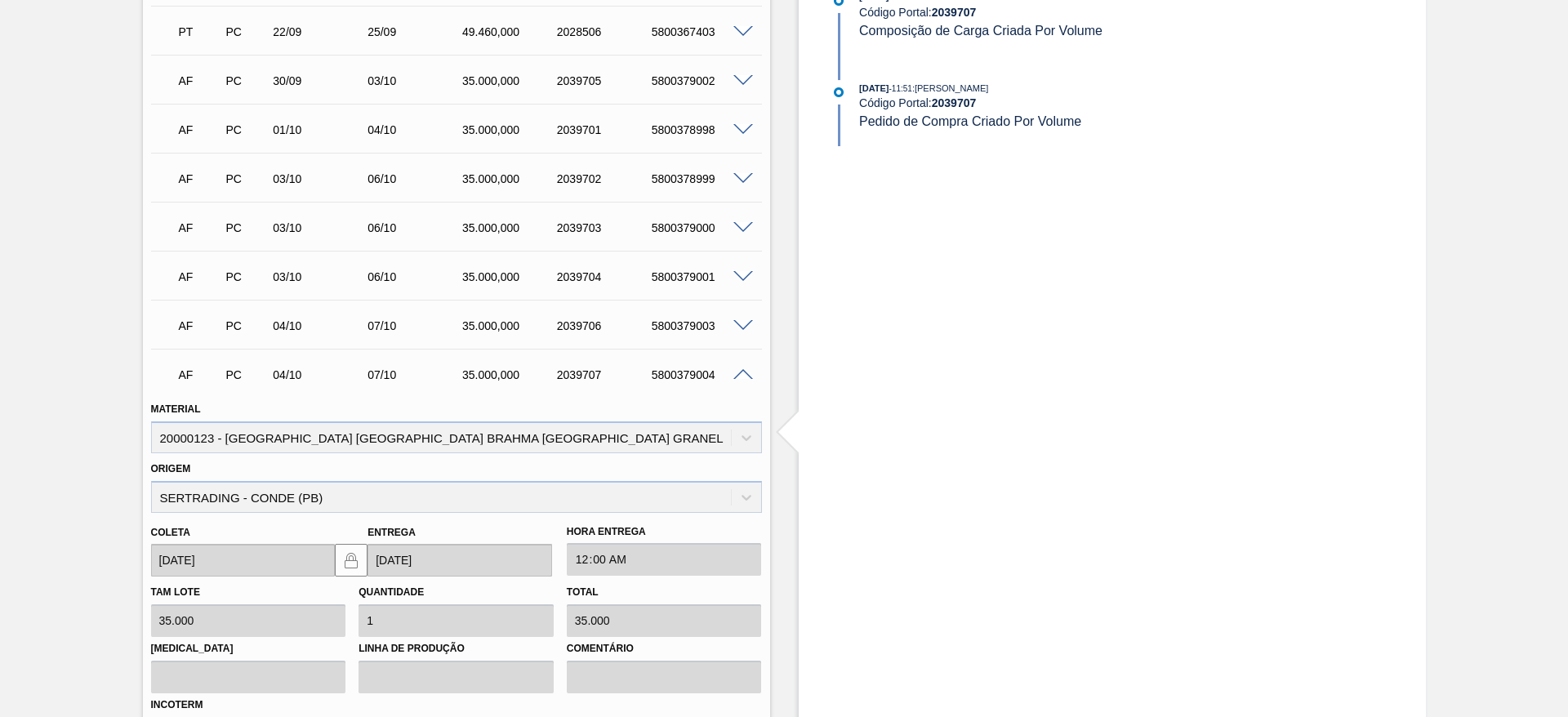
scroll to position [1096, 0]
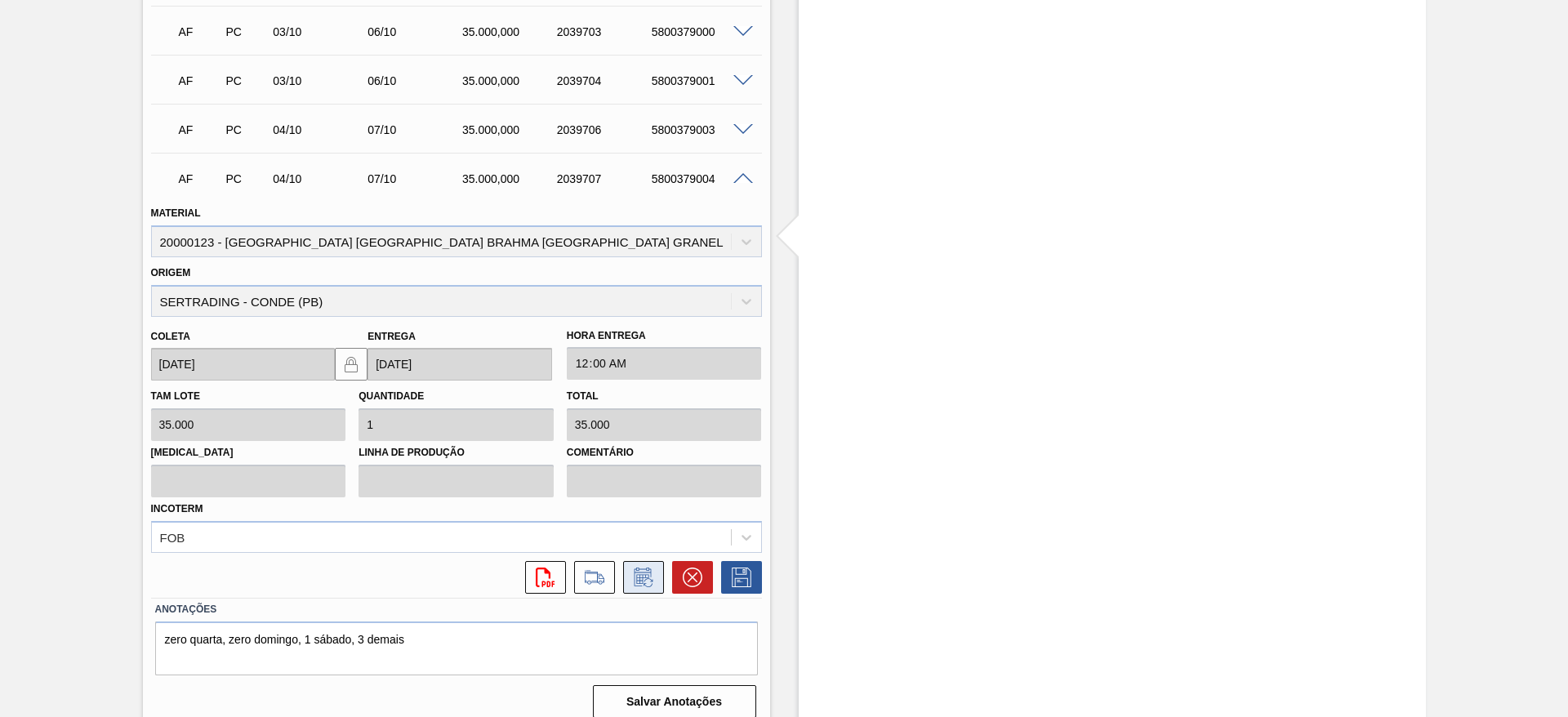
click at [642, 568] on icon at bounding box center [642, 577] width 17 height 19
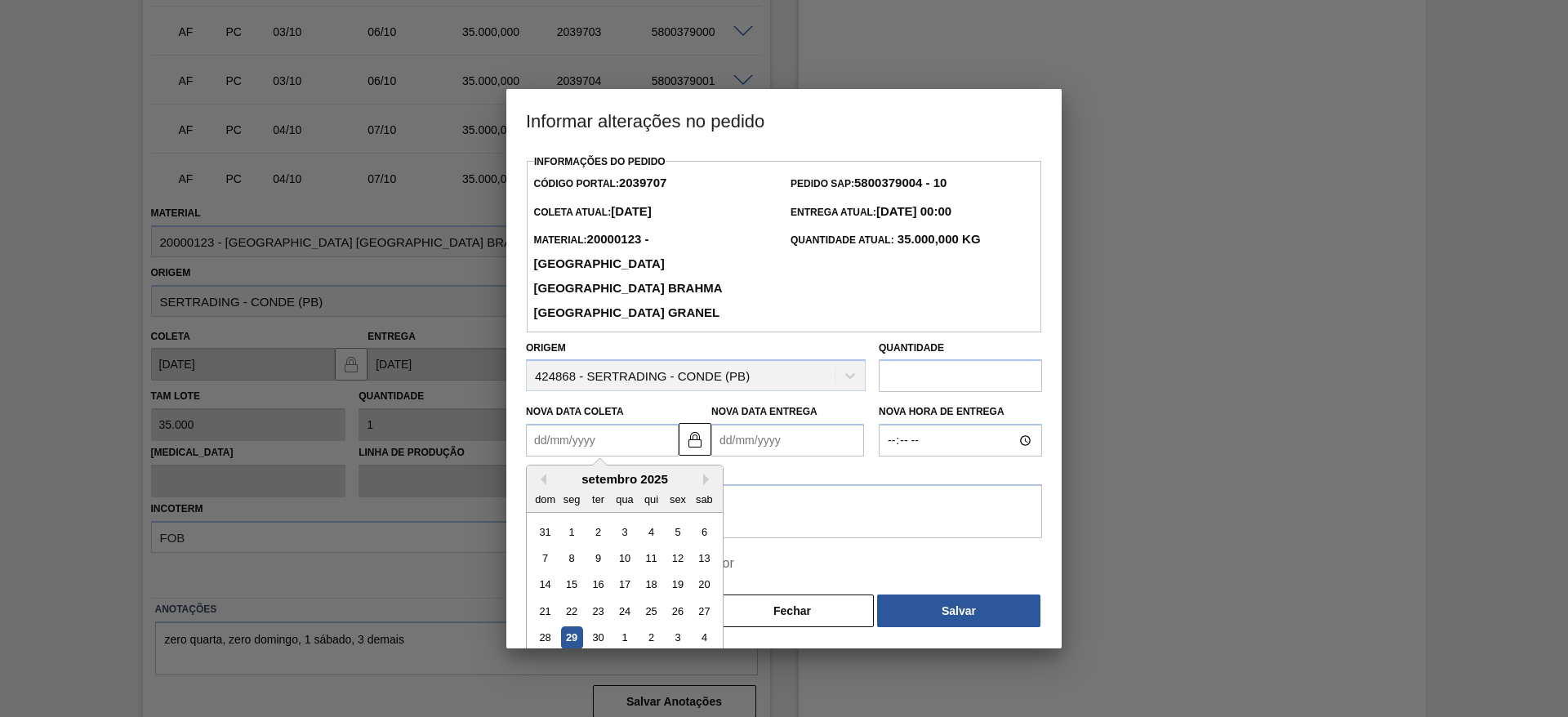
click at [533, 424] on Coleta2039707 "Nova Data Coleta" at bounding box center [602, 440] width 153 height 33
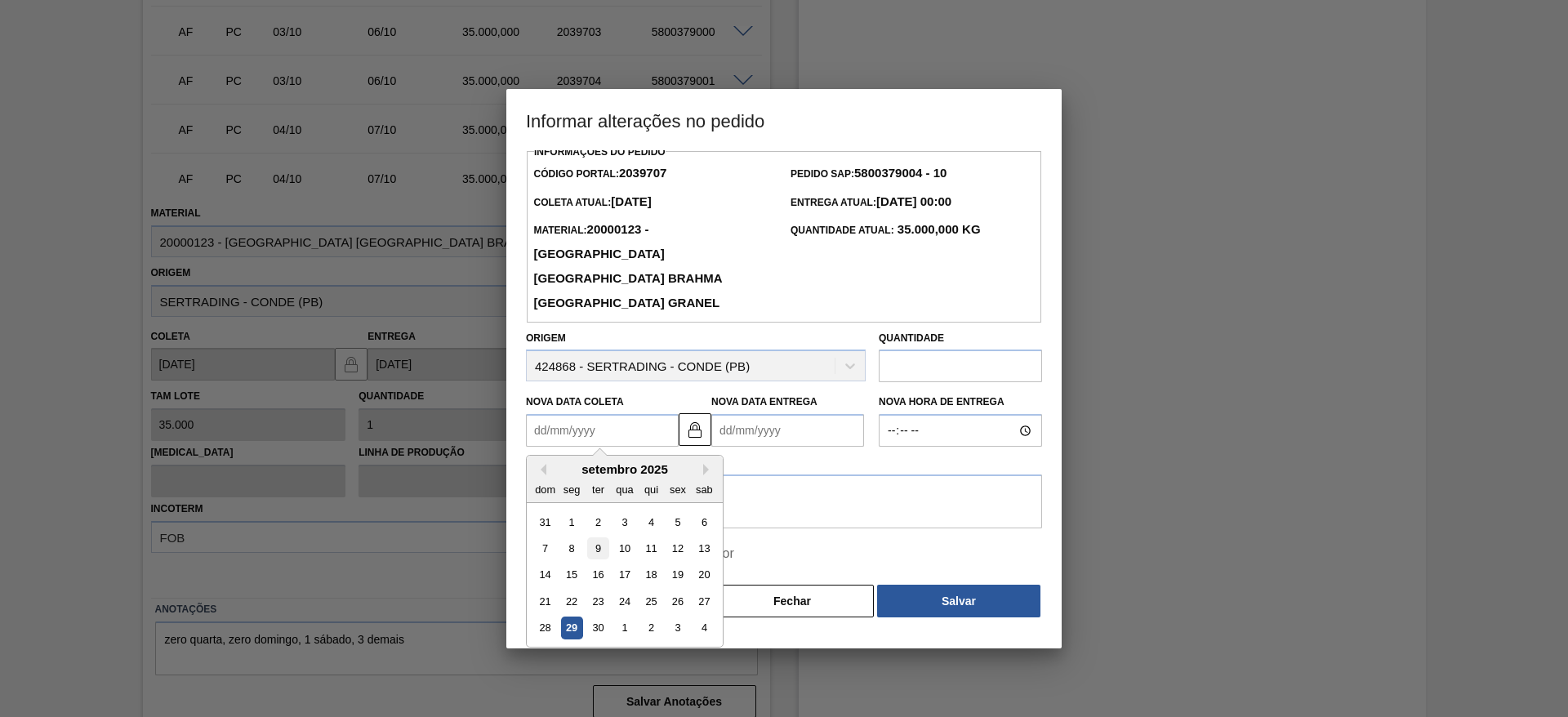
scroll to position [12, 0]
click at [600, 615] on div "30" at bounding box center [598, 626] width 22 height 22
type Coleta2039707 "[DATE]"
type Entrega2039707 "[DATE]"
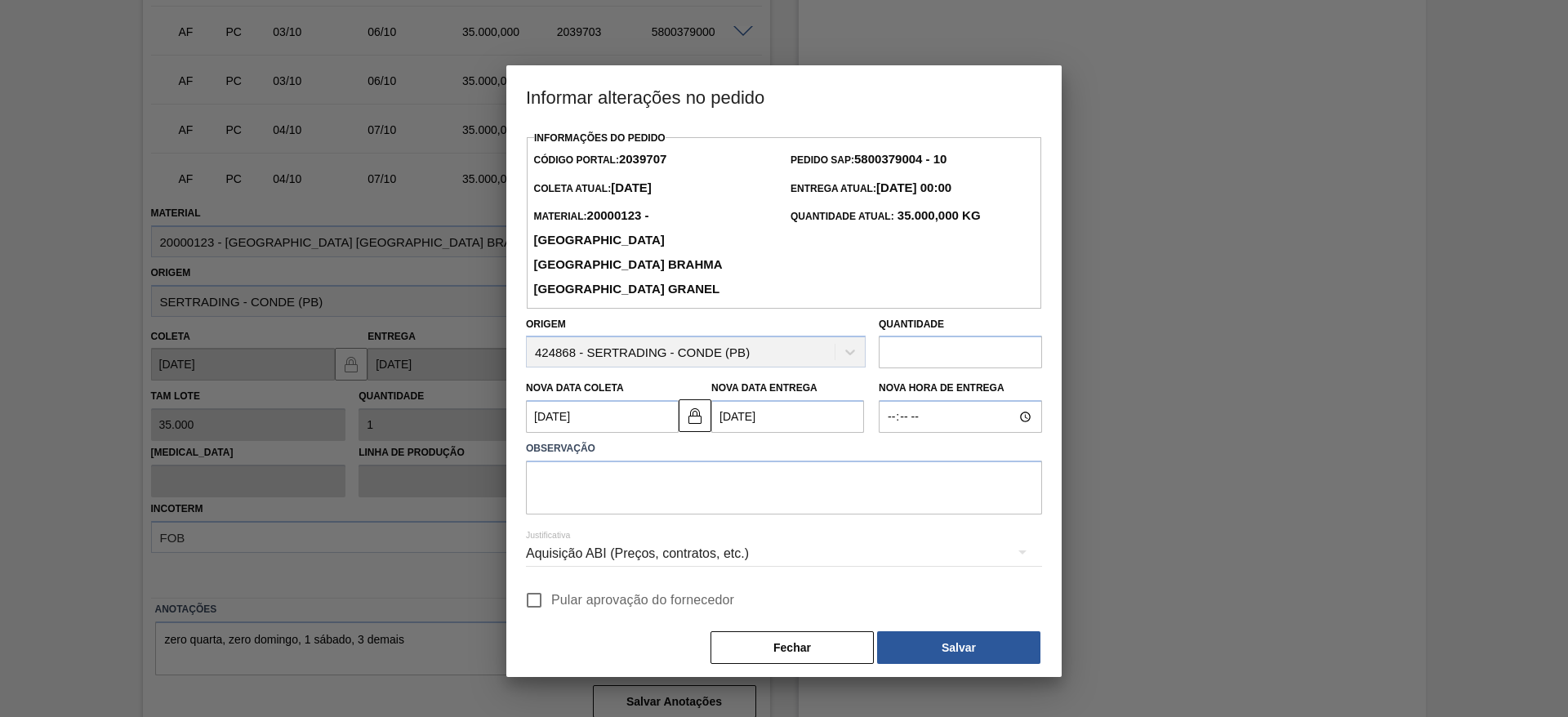
click at [541, 584] on input "Pular aprovação do fornecedor" at bounding box center [534, 601] width 35 height 35
checkbox input "true"
click at [995, 640] on button "Salvar" at bounding box center [958, 648] width 164 height 33
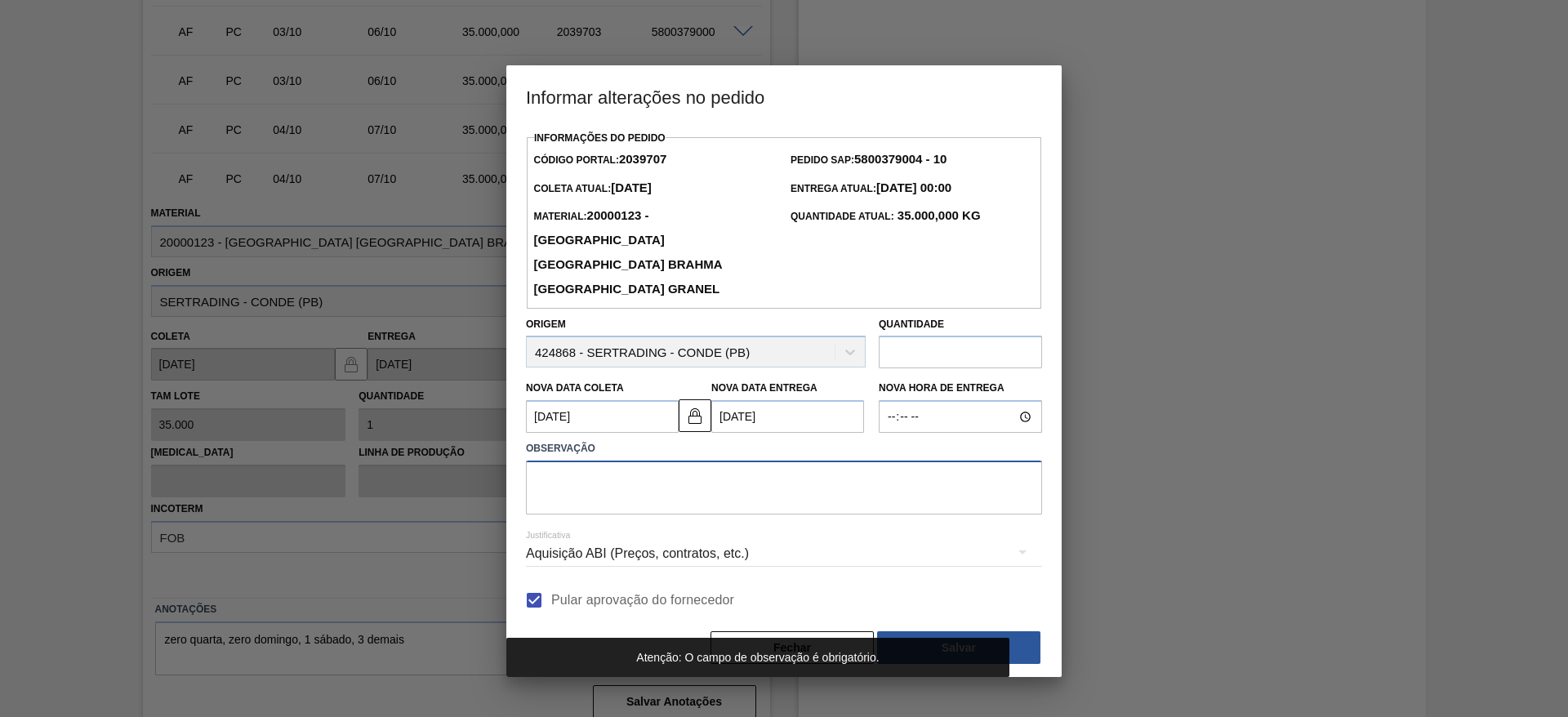
click at [560, 474] on textarea at bounding box center [783, 488] width 516 height 54
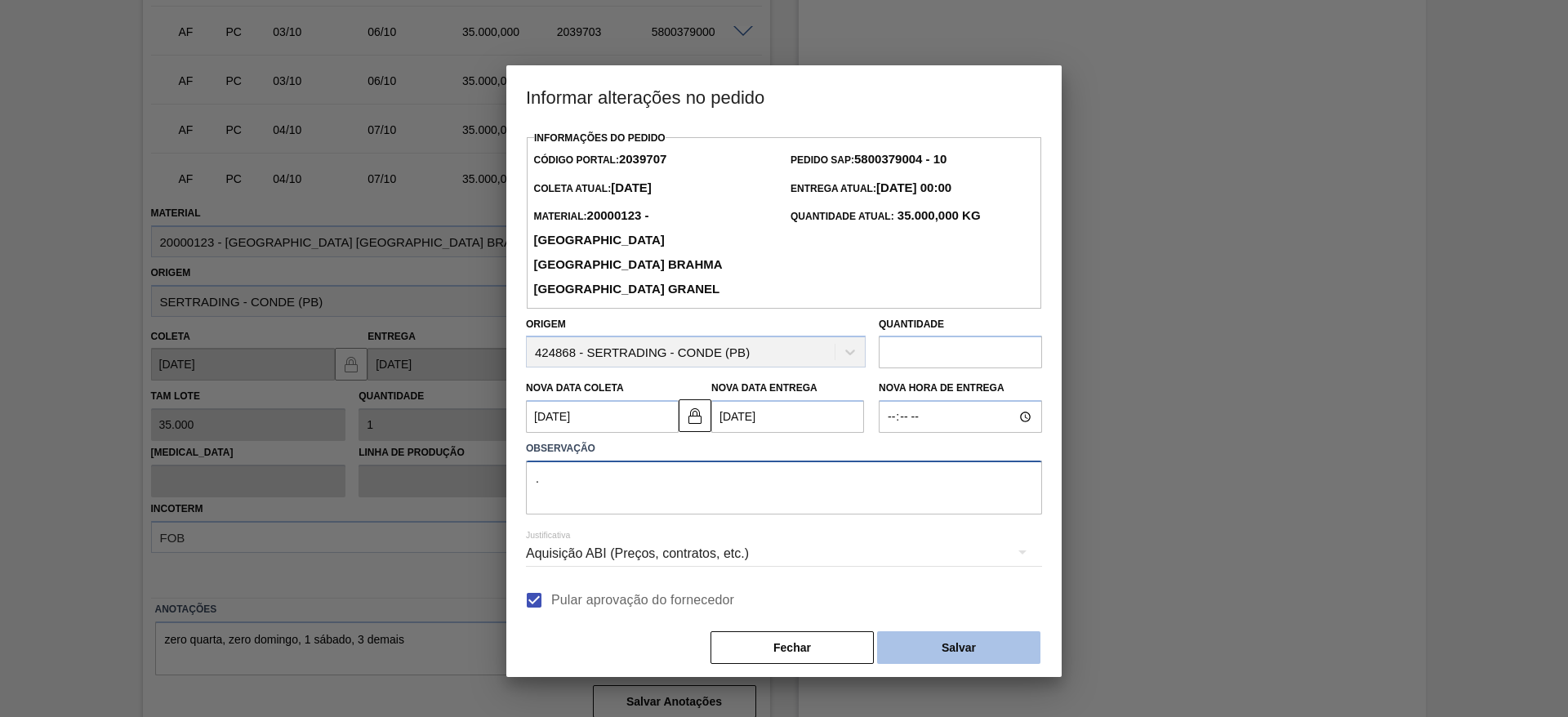
type textarea "."
click at [941, 631] on button "Salvar" at bounding box center [958, 648] width 164 height 33
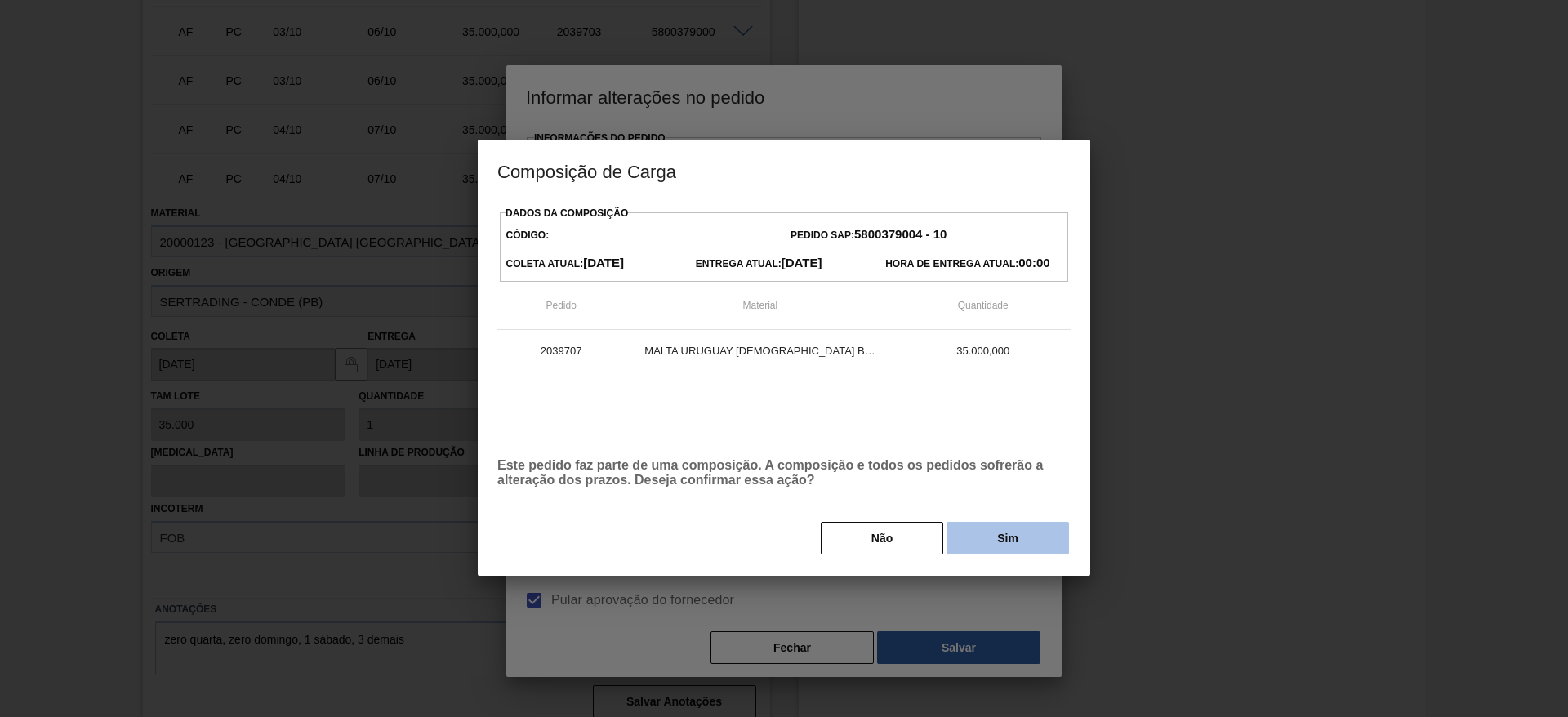
click at [1000, 530] on button "Sim" at bounding box center [1007, 538] width 123 height 33
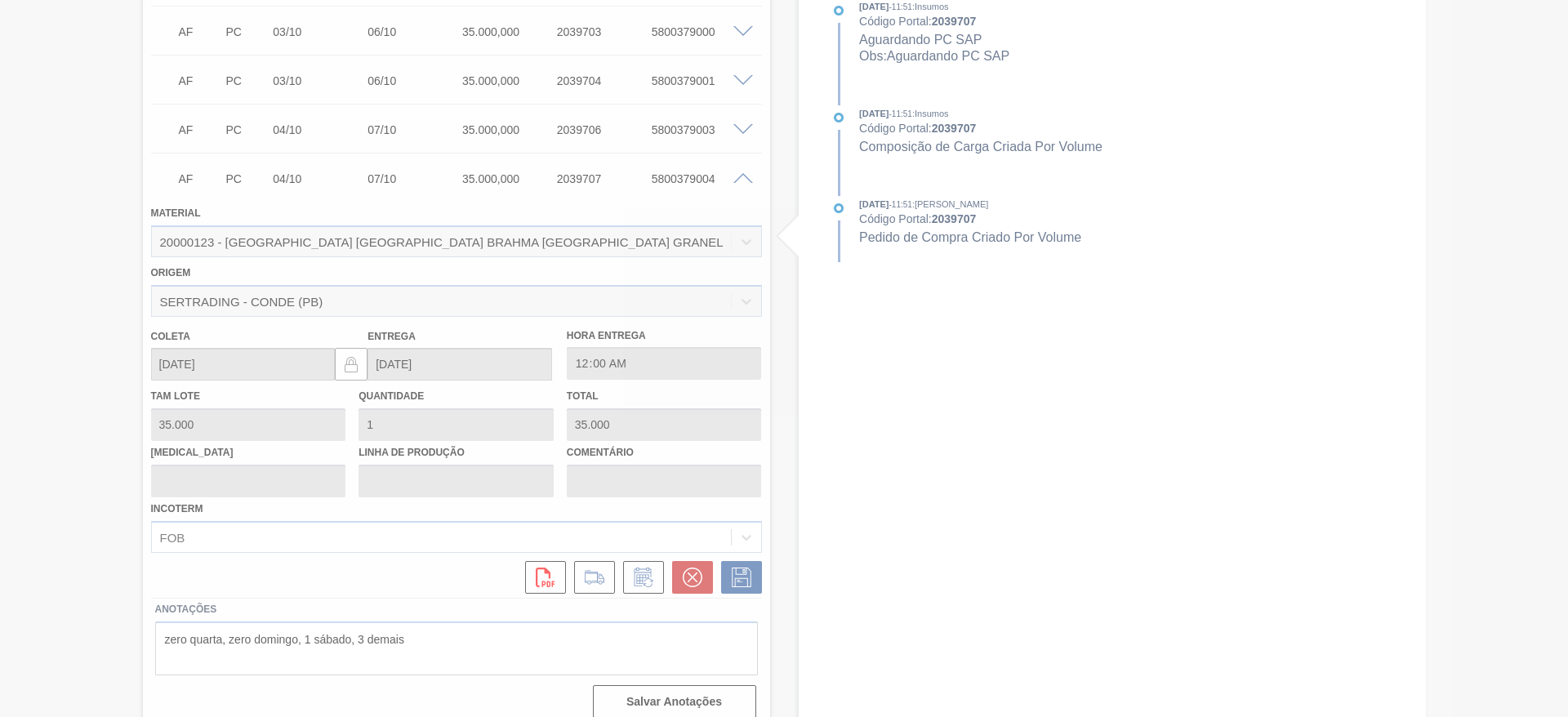
type input "."
type input "[DATE]"
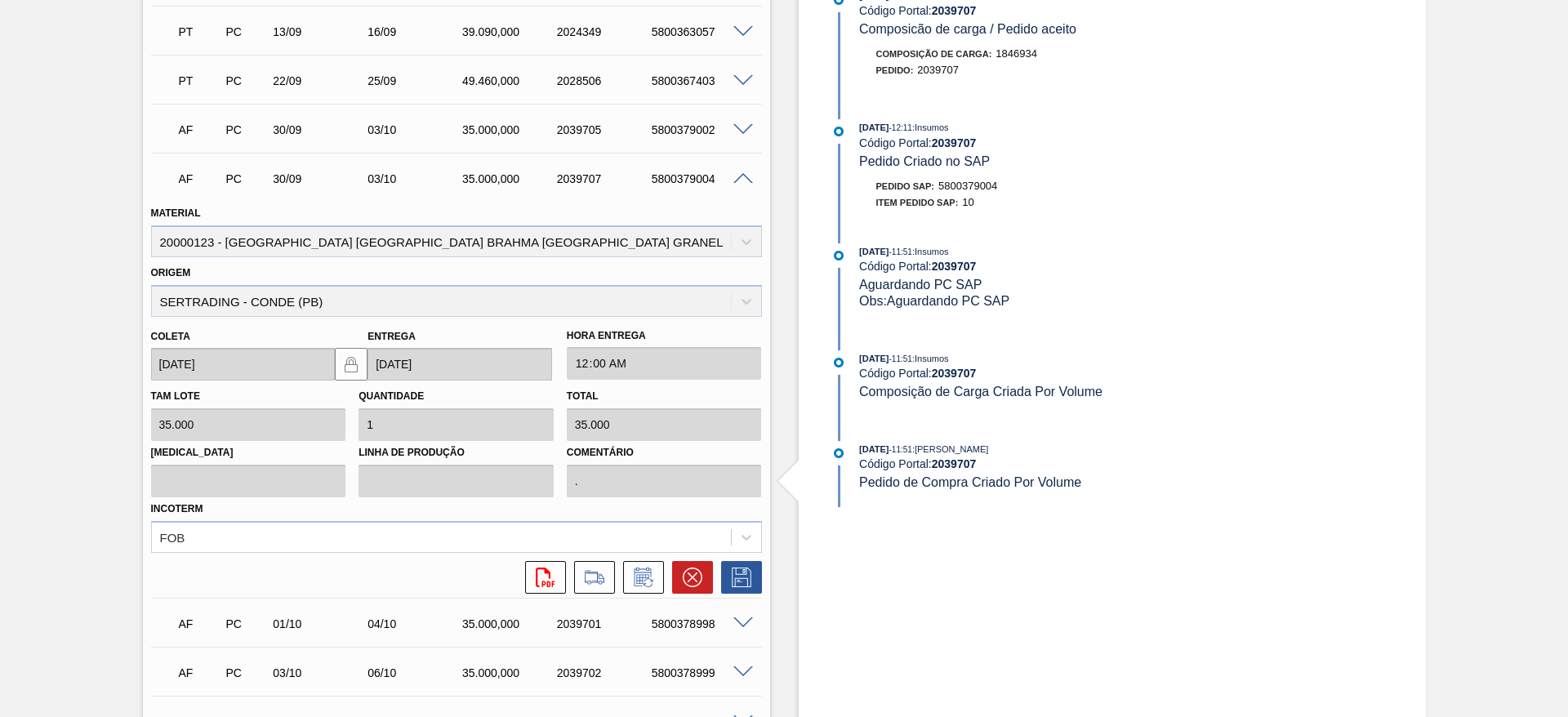
scroll to position [701, 0]
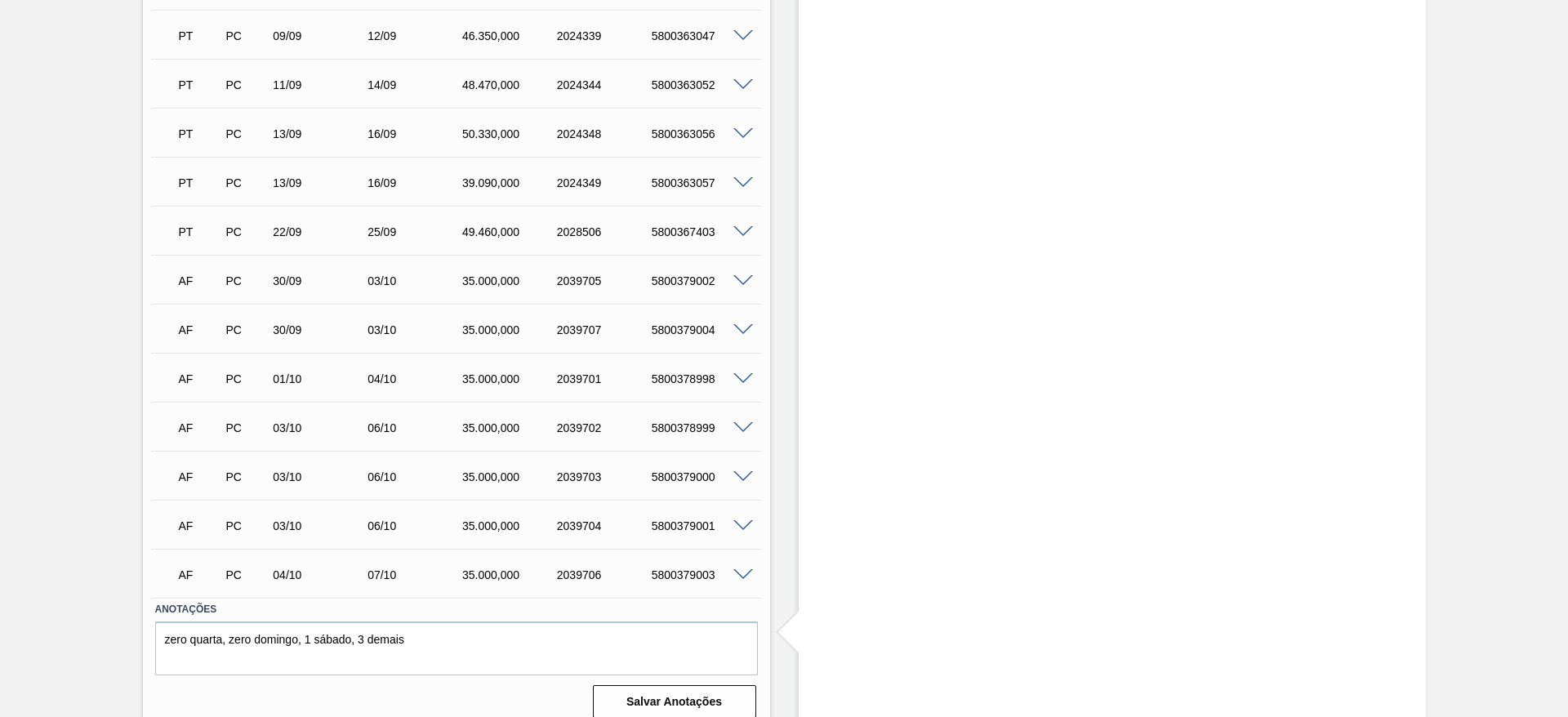
click at [740, 570] on span at bounding box center [743, 575] width 20 height 12
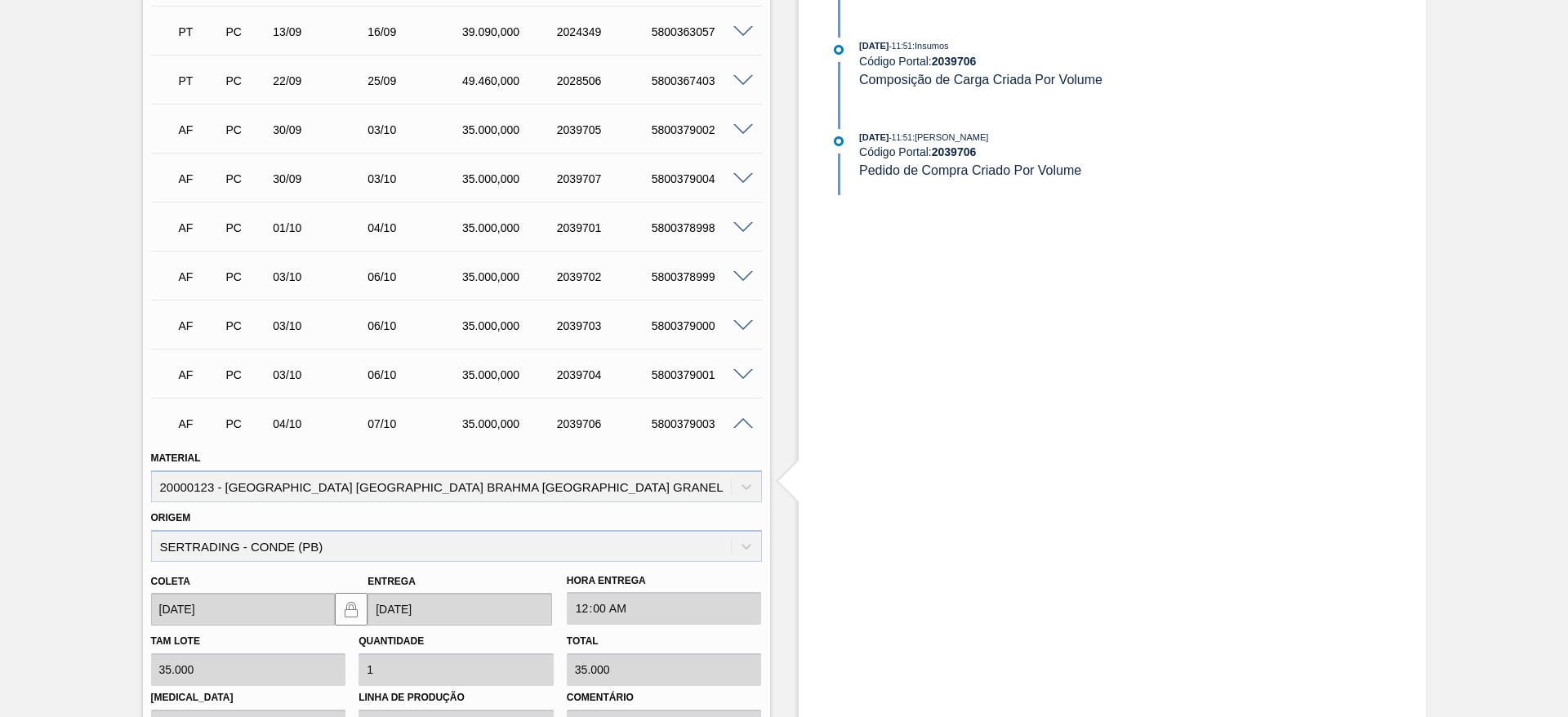
scroll to position [1096, 0]
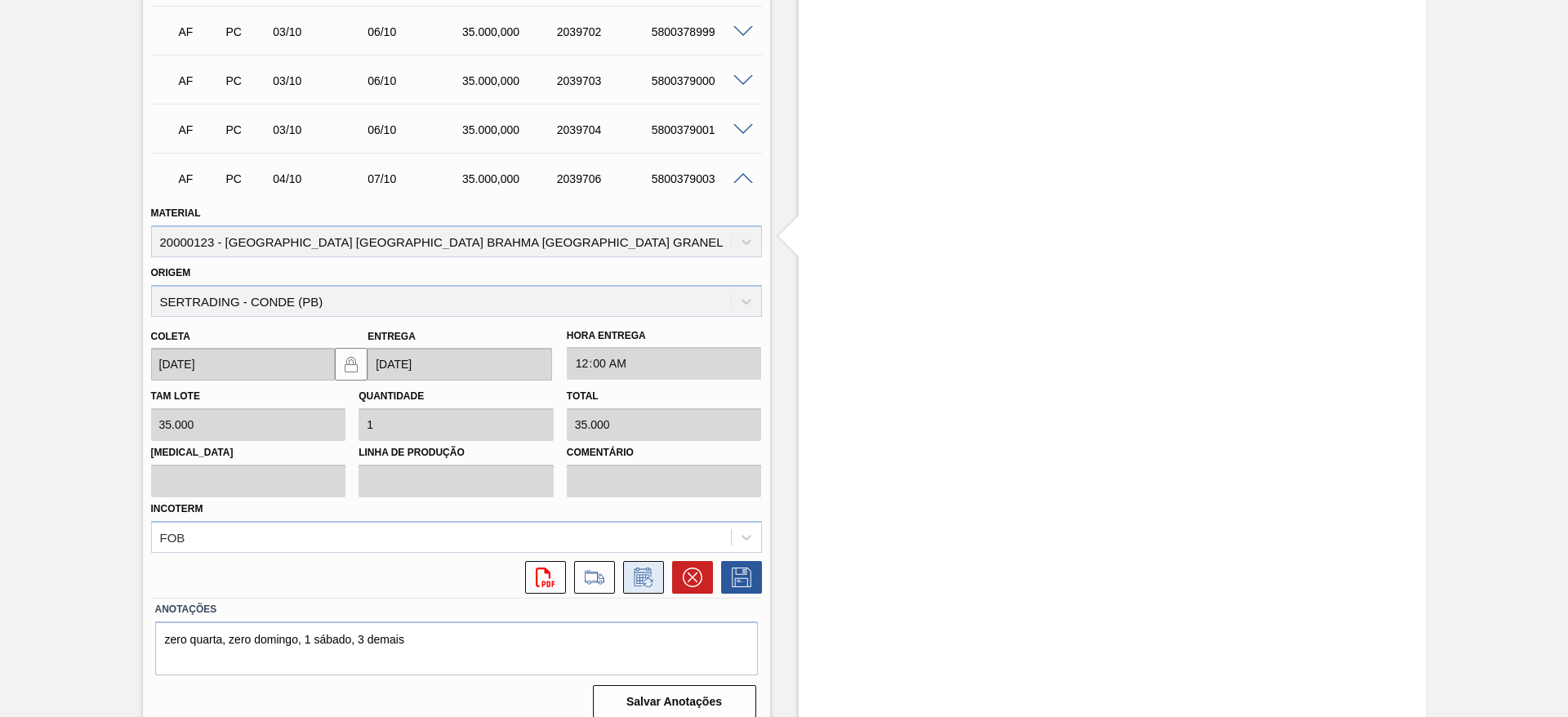
click at [645, 568] on icon at bounding box center [643, 578] width 26 height 20
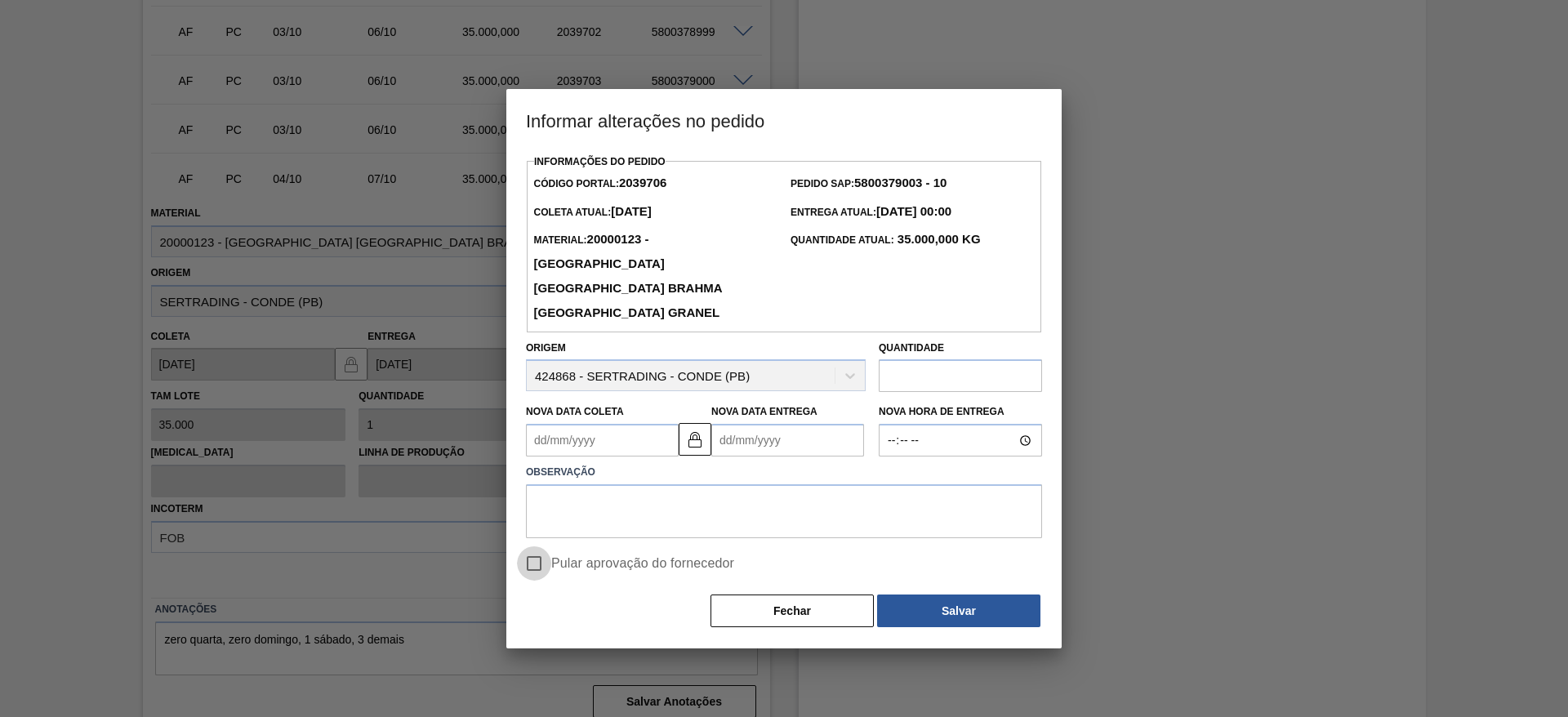
click at [536, 547] on input "Pular aprovação do fornecedor" at bounding box center [534, 564] width 35 height 35
checkbox input "true"
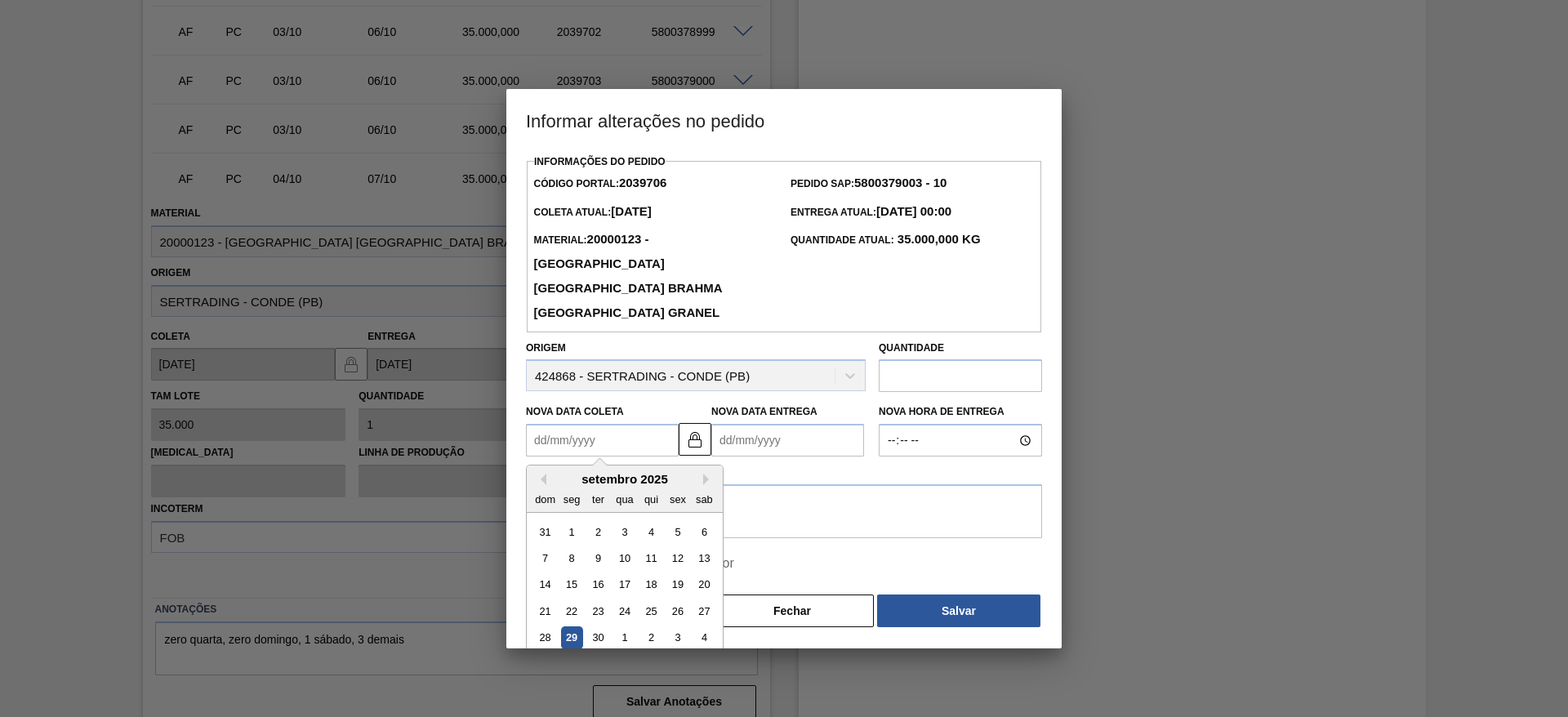
click at [536, 424] on Coleta2039706 "Nova Data Coleta" at bounding box center [602, 440] width 153 height 33
click at [599, 627] on div "30" at bounding box center [598, 638] width 22 height 22
type Coleta2039706 "[DATE]"
type Entrega2039706 "[DATE]"
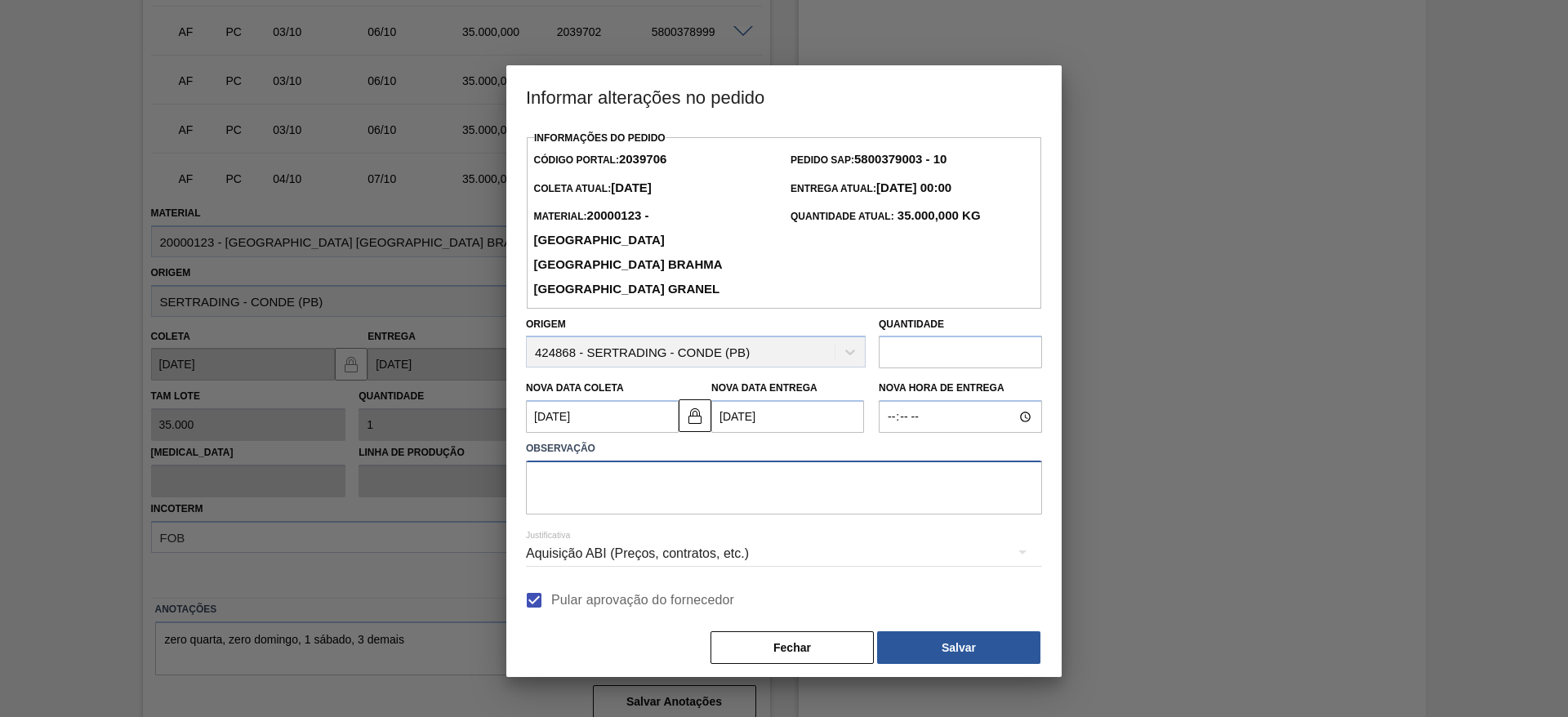
click at [569, 468] on textarea at bounding box center [783, 488] width 516 height 54
type textarea "."
click at [965, 632] on button "Salvar" at bounding box center [958, 648] width 164 height 33
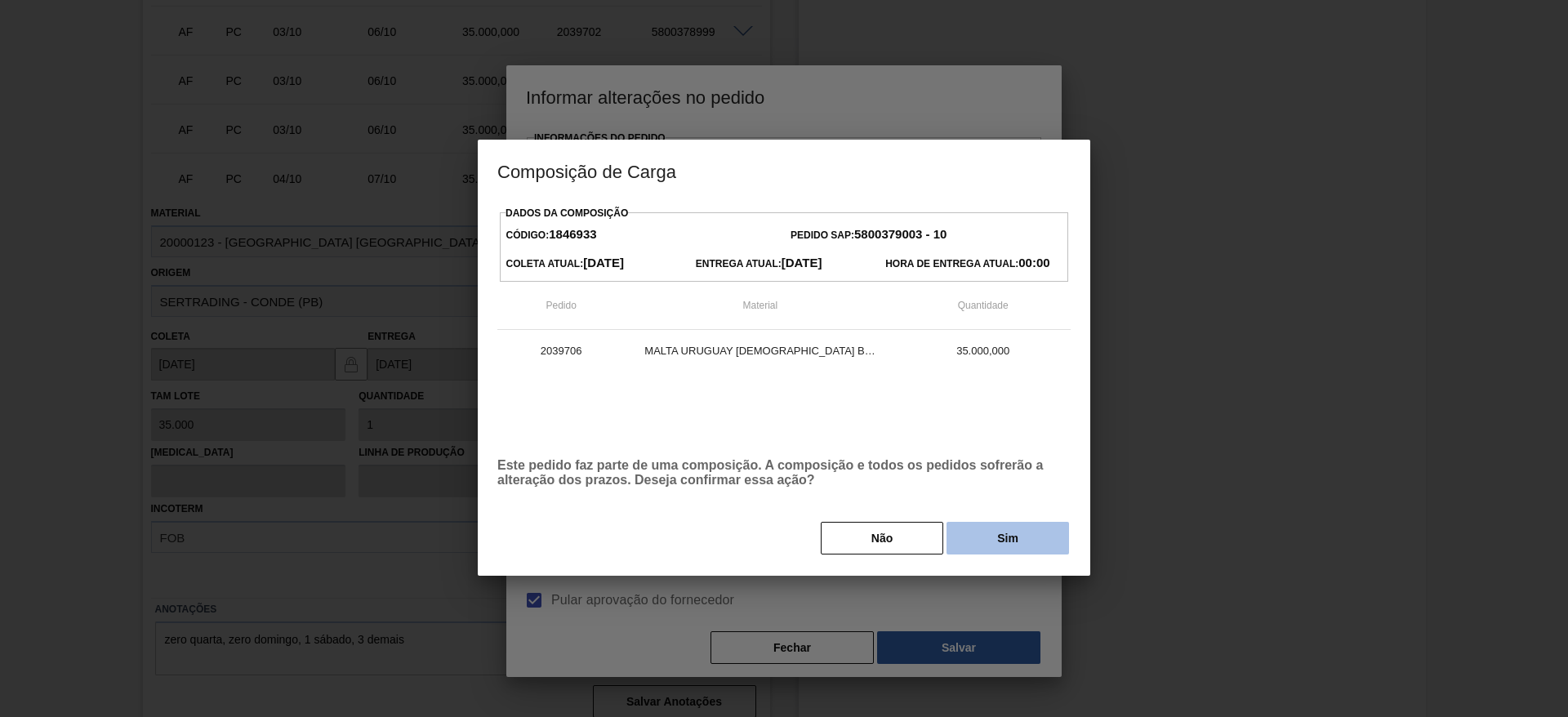
click at [1000, 530] on button "Sim" at bounding box center [1007, 538] width 123 height 33
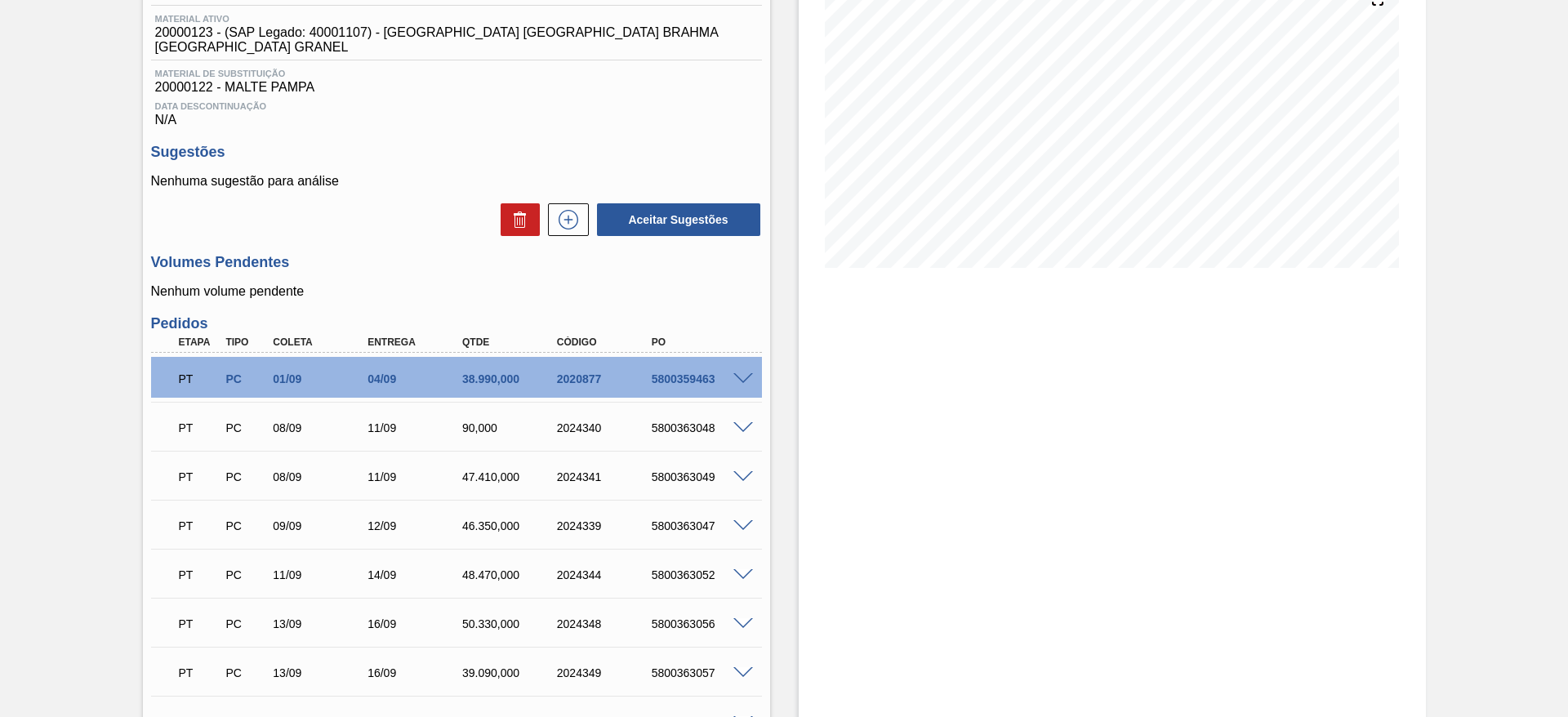
scroll to position [87, 0]
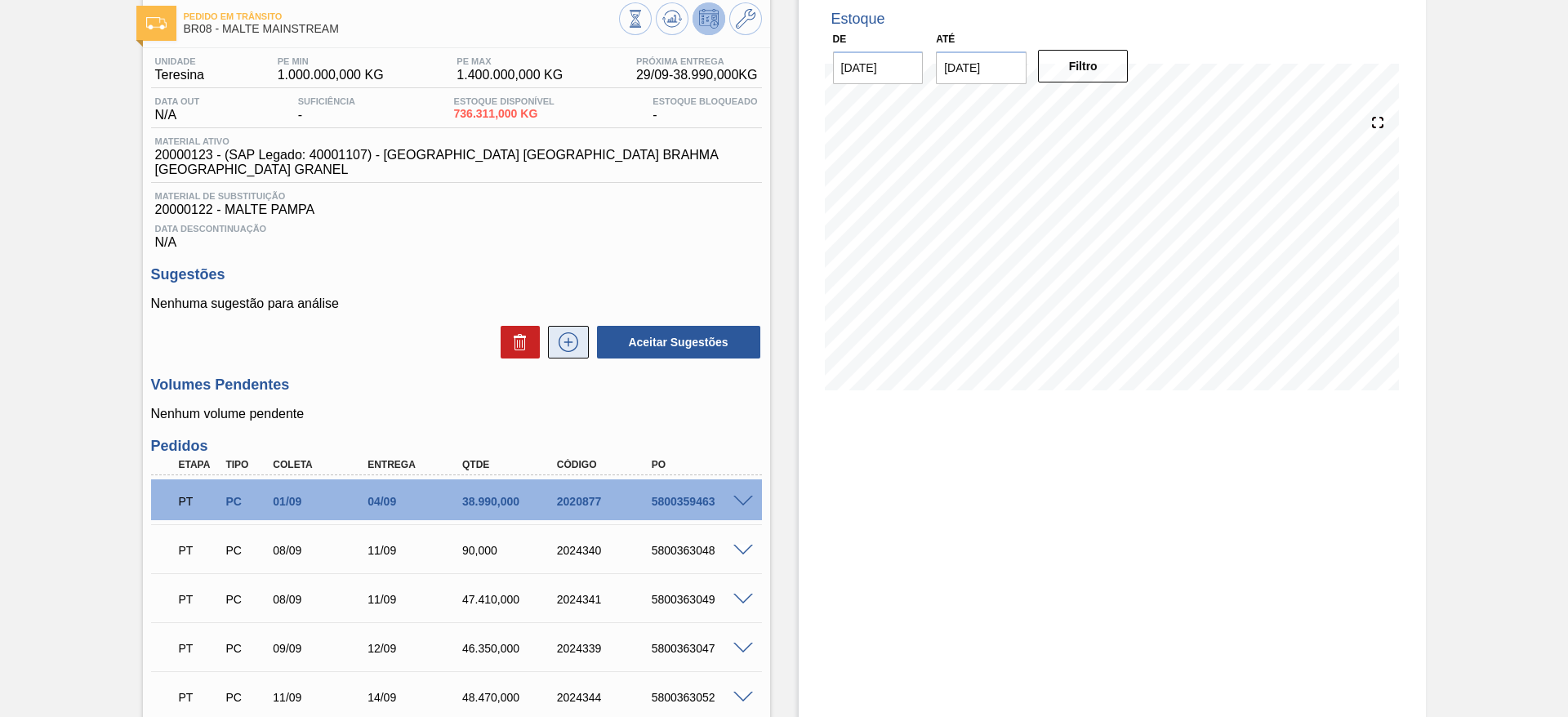
click at [563, 333] on icon at bounding box center [568, 342] width 26 height 20
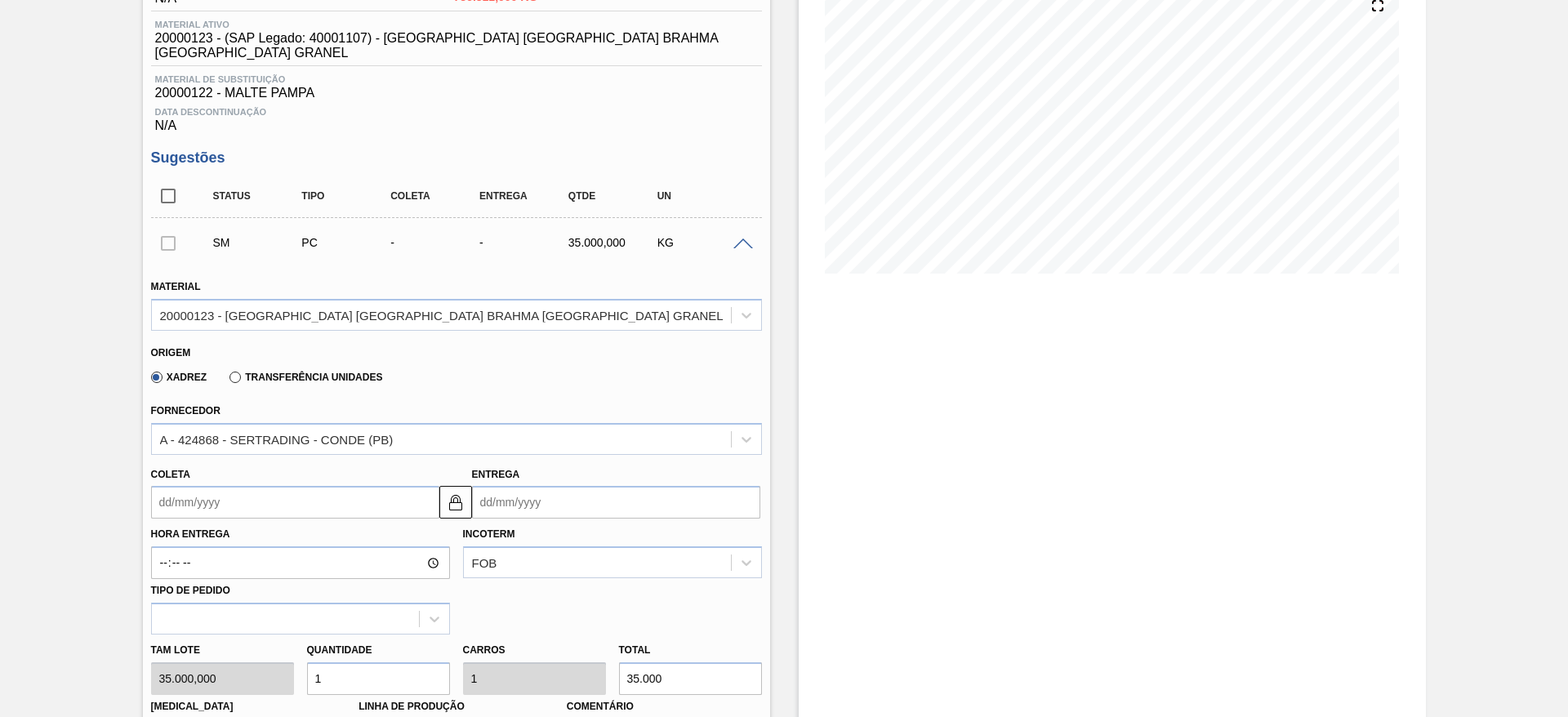
scroll to position [333, 0]
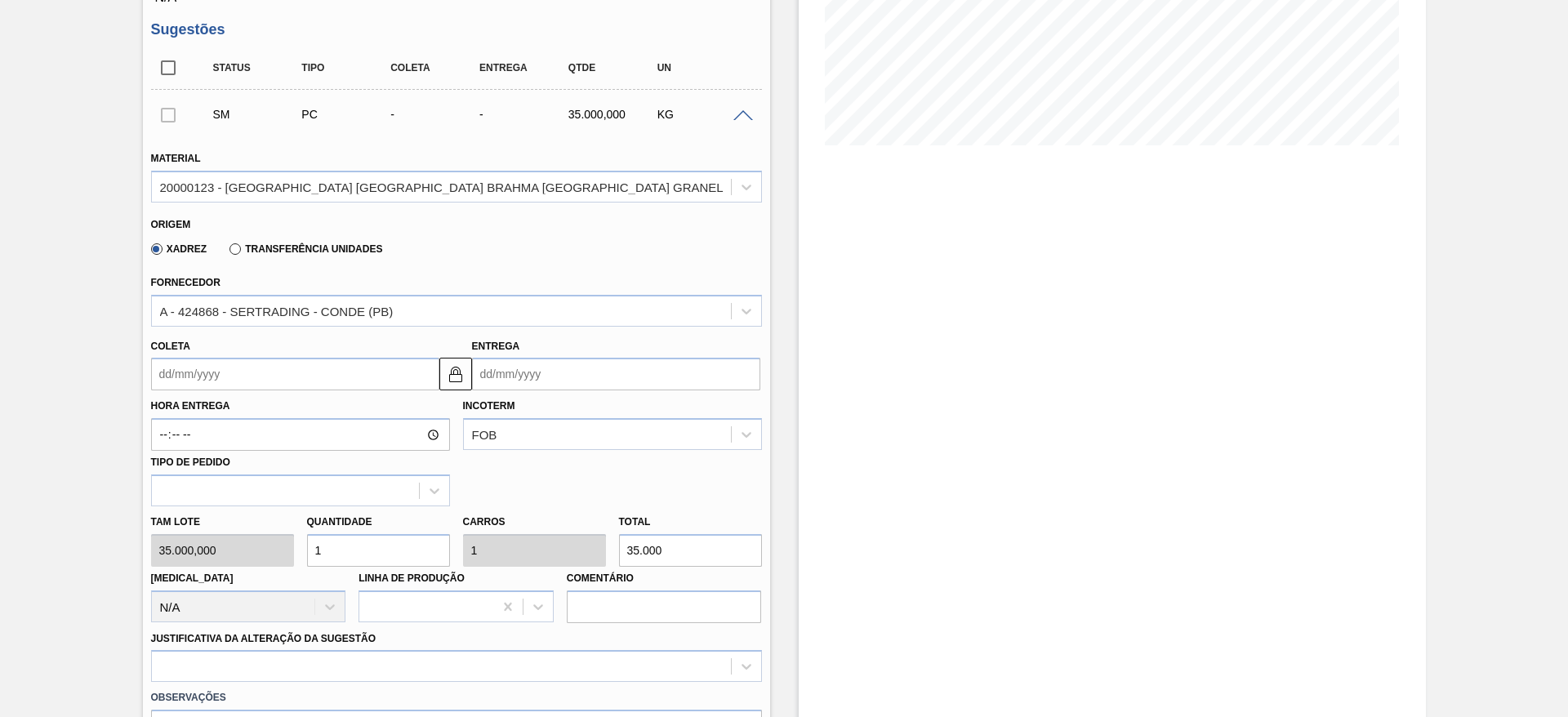
drag, startPoint x: 349, startPoint y: 535, endPoint x: 208, endPoint y: 555, distance: 142.4
click at [230, 555] on div "[PERSON_NAME] 35.000,000 Quantidade 1 Carros 1 Total 35.000 [MEDICAL_DATA] N/A …" at bounding box center [457, 565] width 624 height 117
type input "3"
type input "105.000"
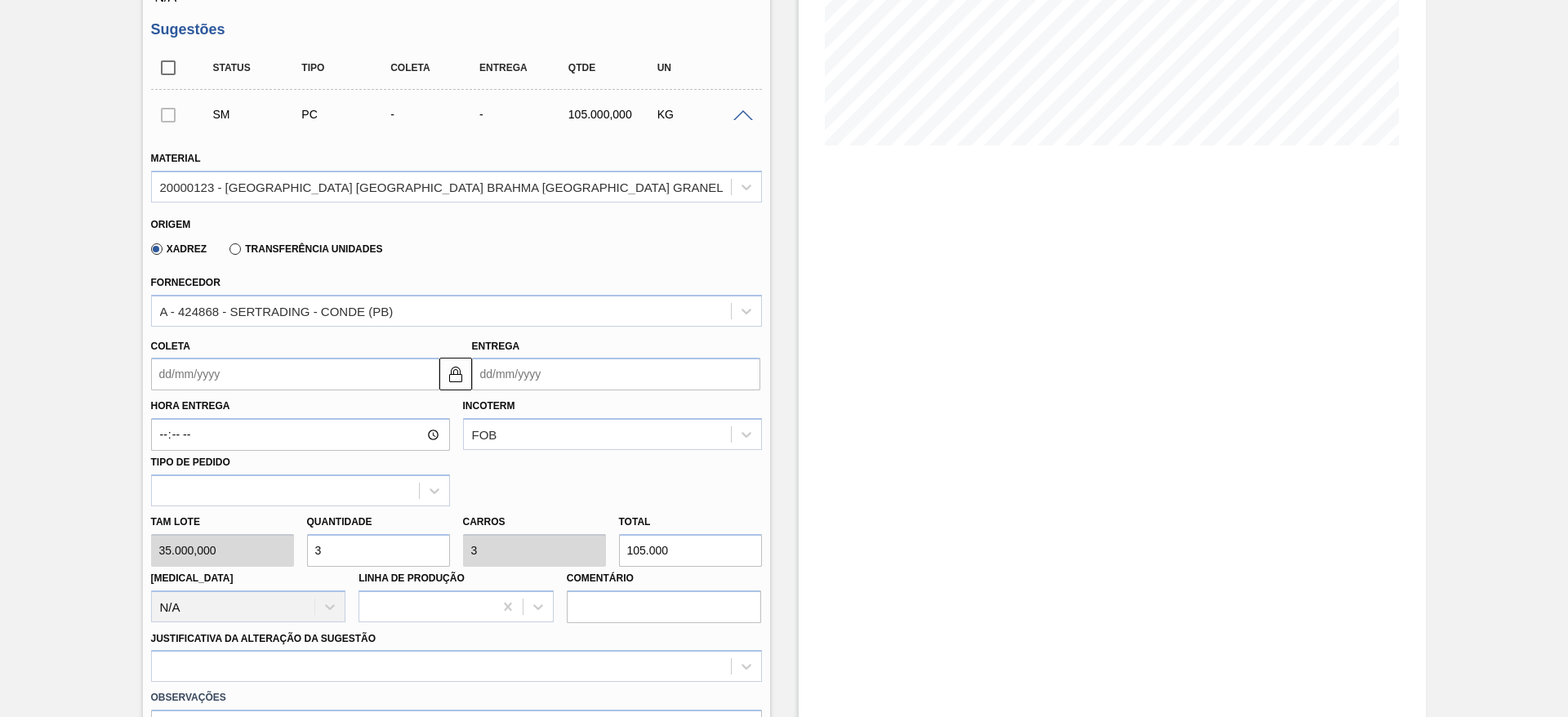
type input "3"
click at [159, 361] on input "Coleta" at bounding box center [295, 375] width 288 height 33
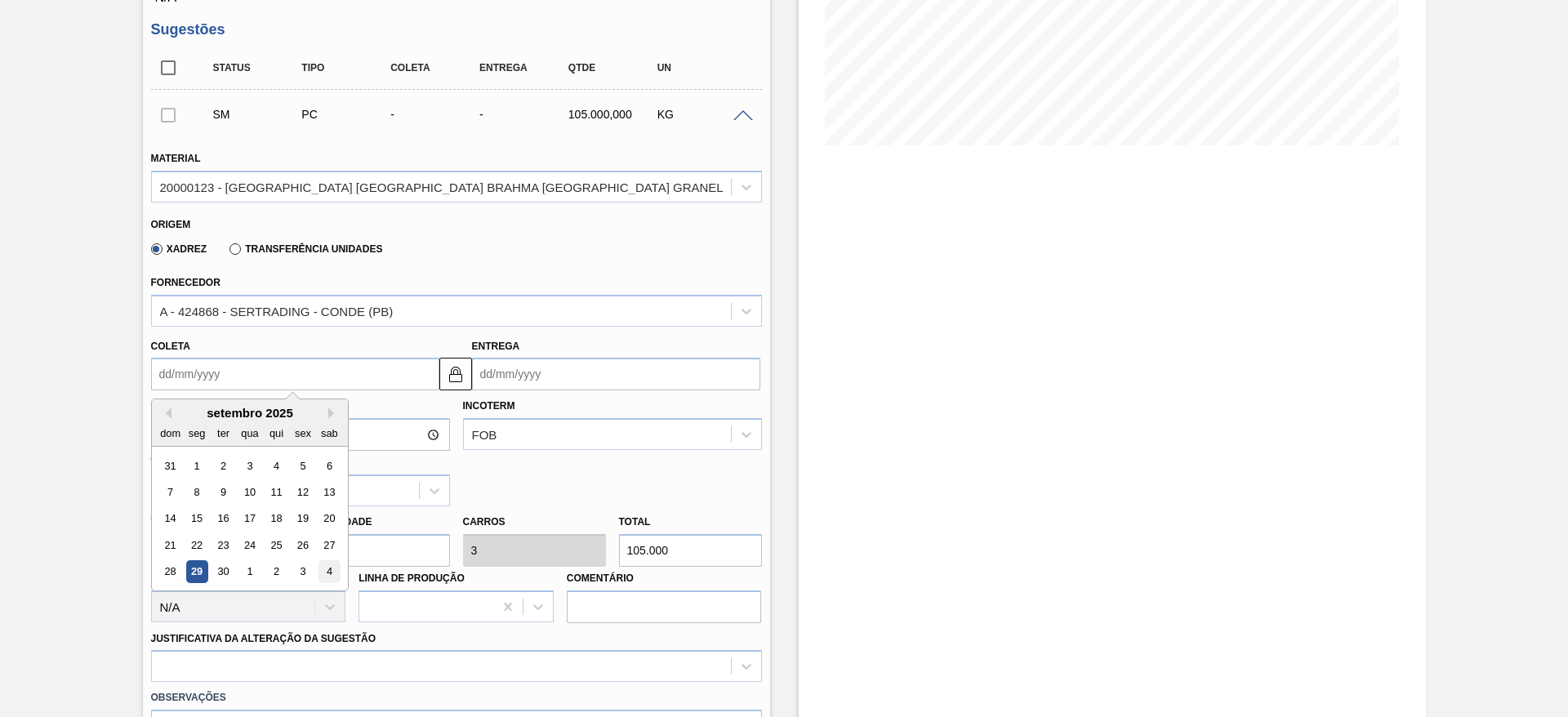
click at [327, 561] on div "4" at bounding box center [328, 572] width 22 height 22
type input "[DATE]"
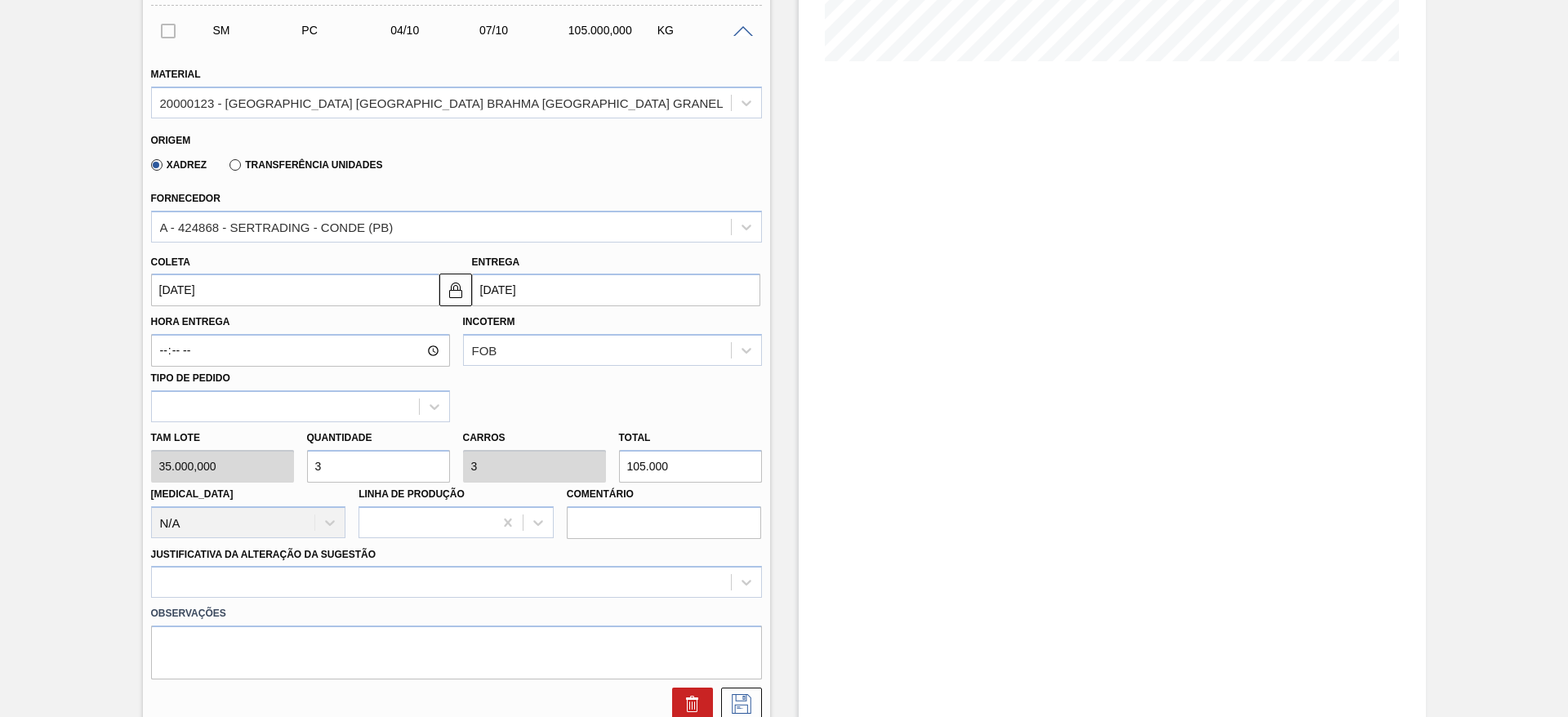
scroll to position [701, 0]
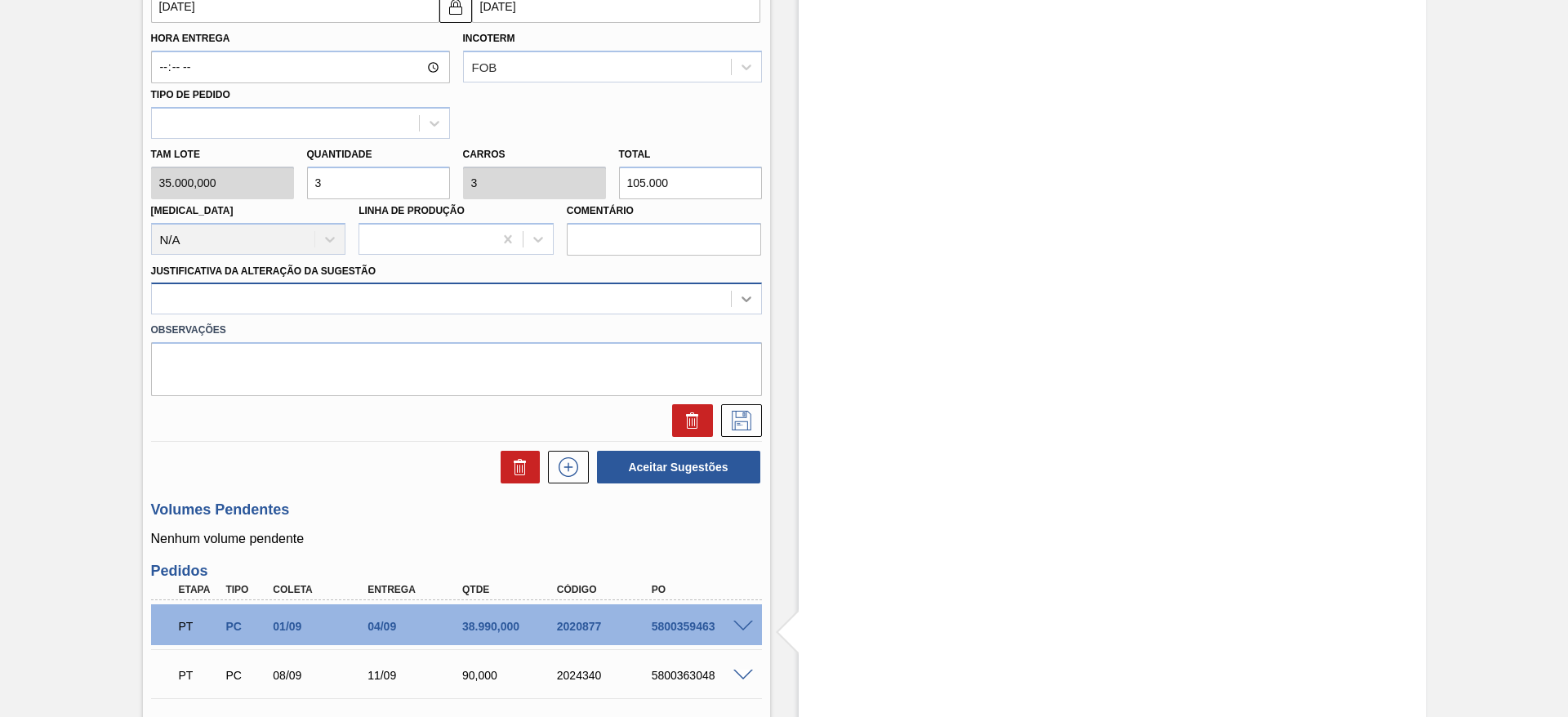
click at [751, 291] on icon at bounding box center [746, 299] width 16 height 16
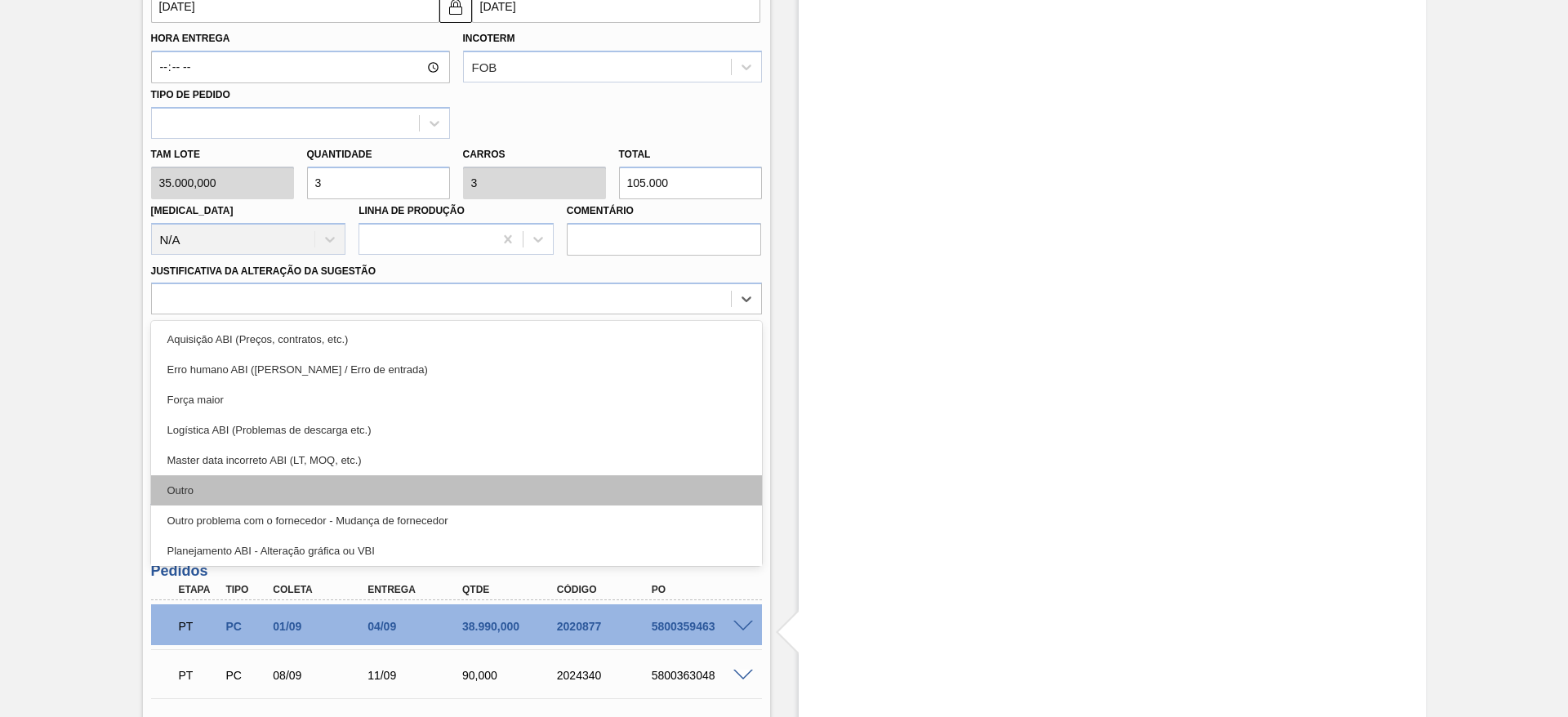
click at [239, 477] on div "Outro" at bounding box center [457, 491] width 610 height 30
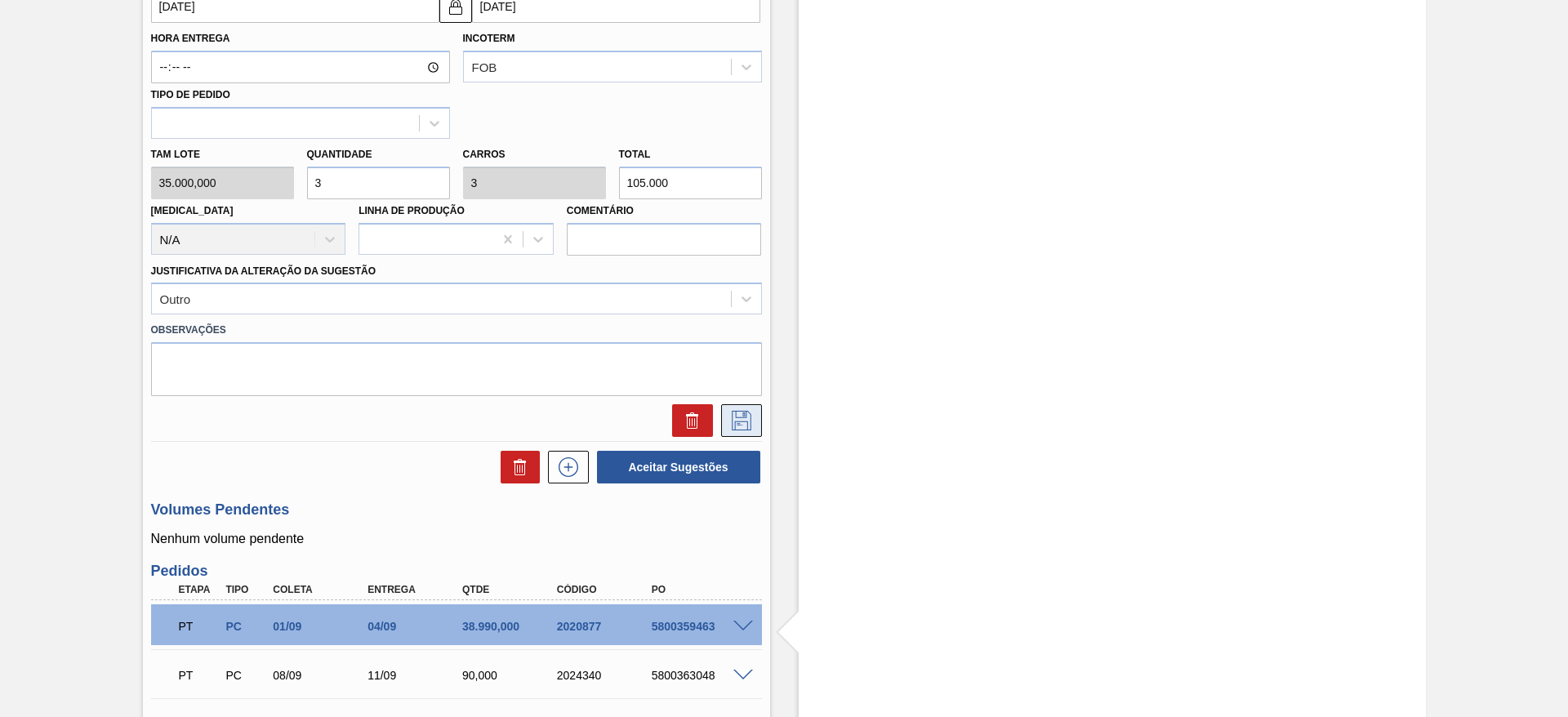
click at [731, 404] on button at bounding box center [741, 421] width 41 height 33
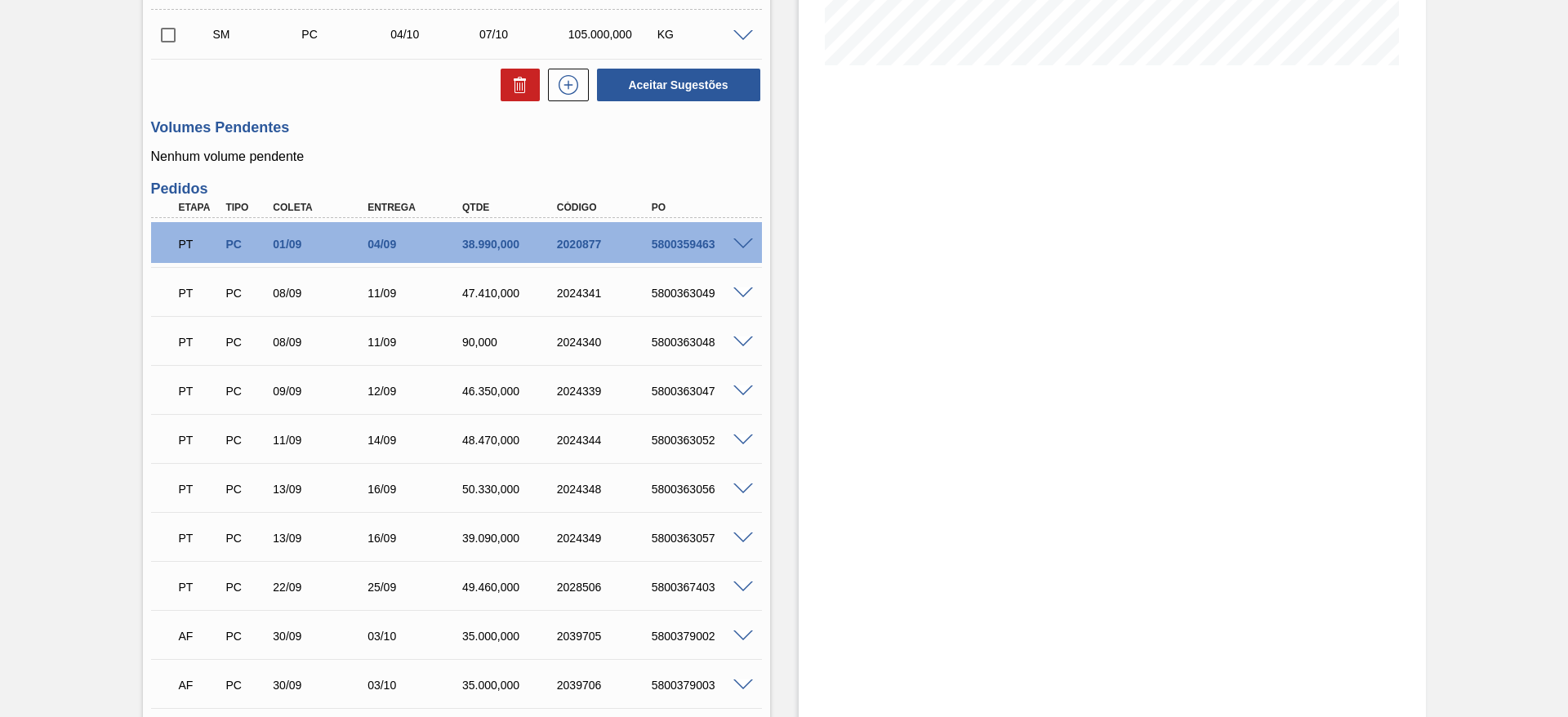
scroll to position [333, 0]
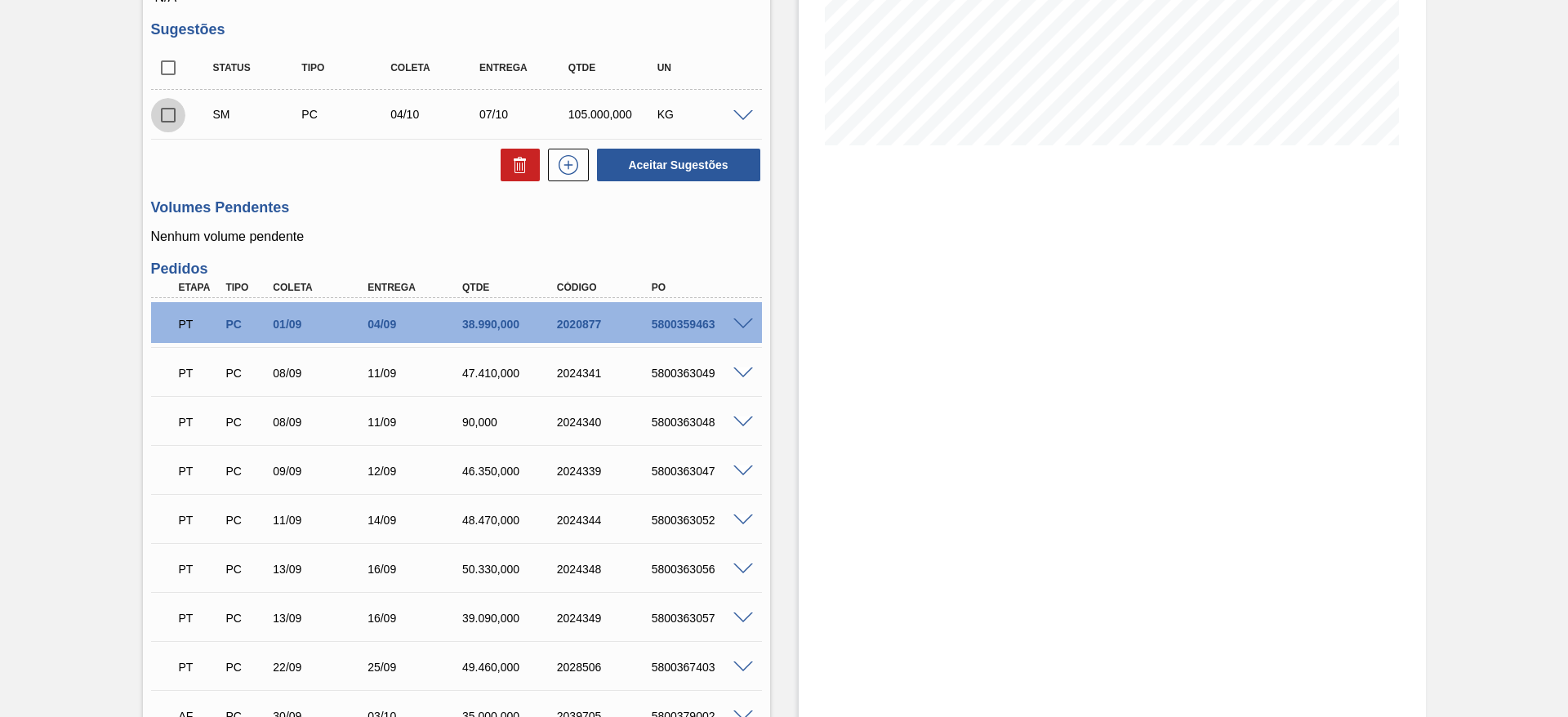
click at [167, 100] on input "checkbox" at bounding box center [169, 115] width 35 height 35
click at [685, 149] on button "Aceitar Sugestões" at bounding box center [679, 165] width 164 height 33
checkbox input "false"
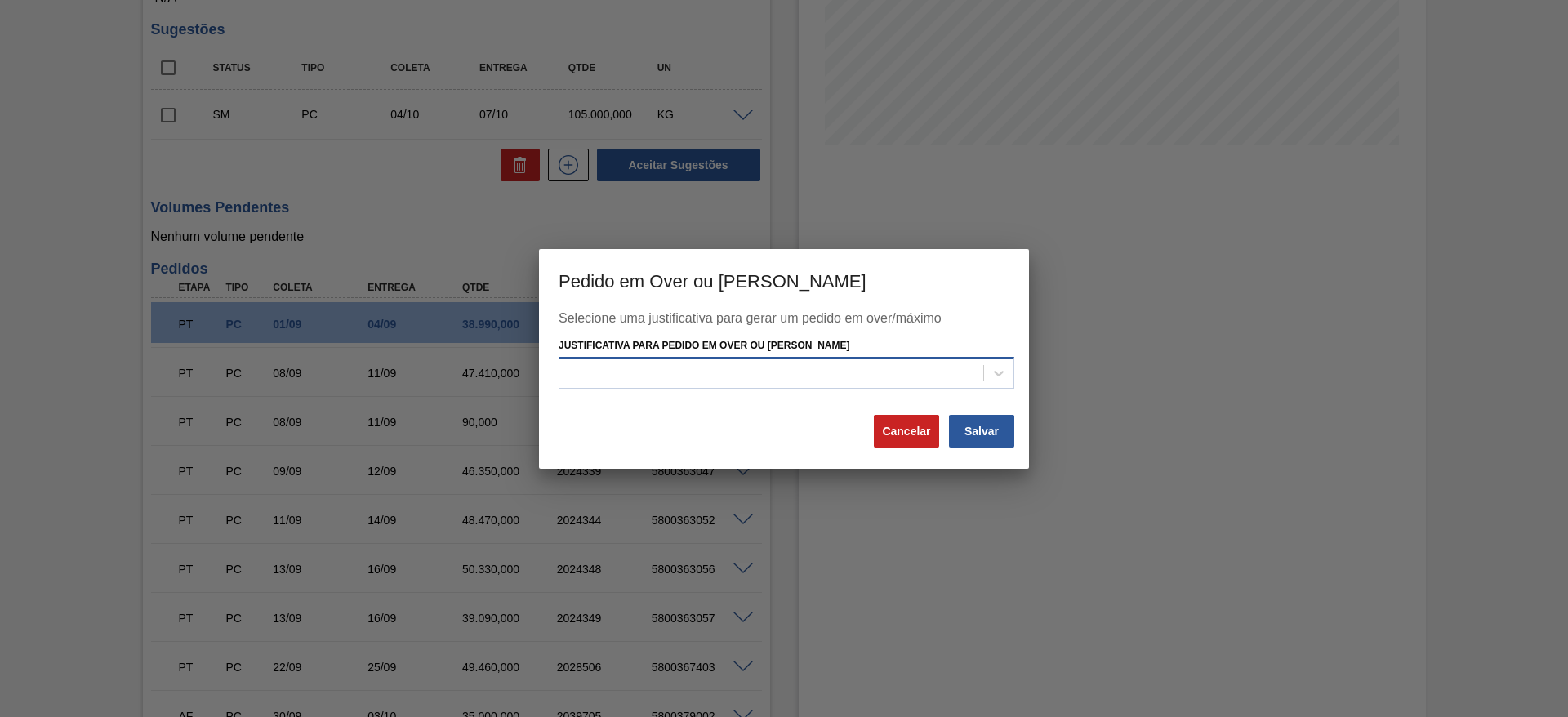
click at [663, 364] on div at bounding box center [771, 374] width 424 height 24
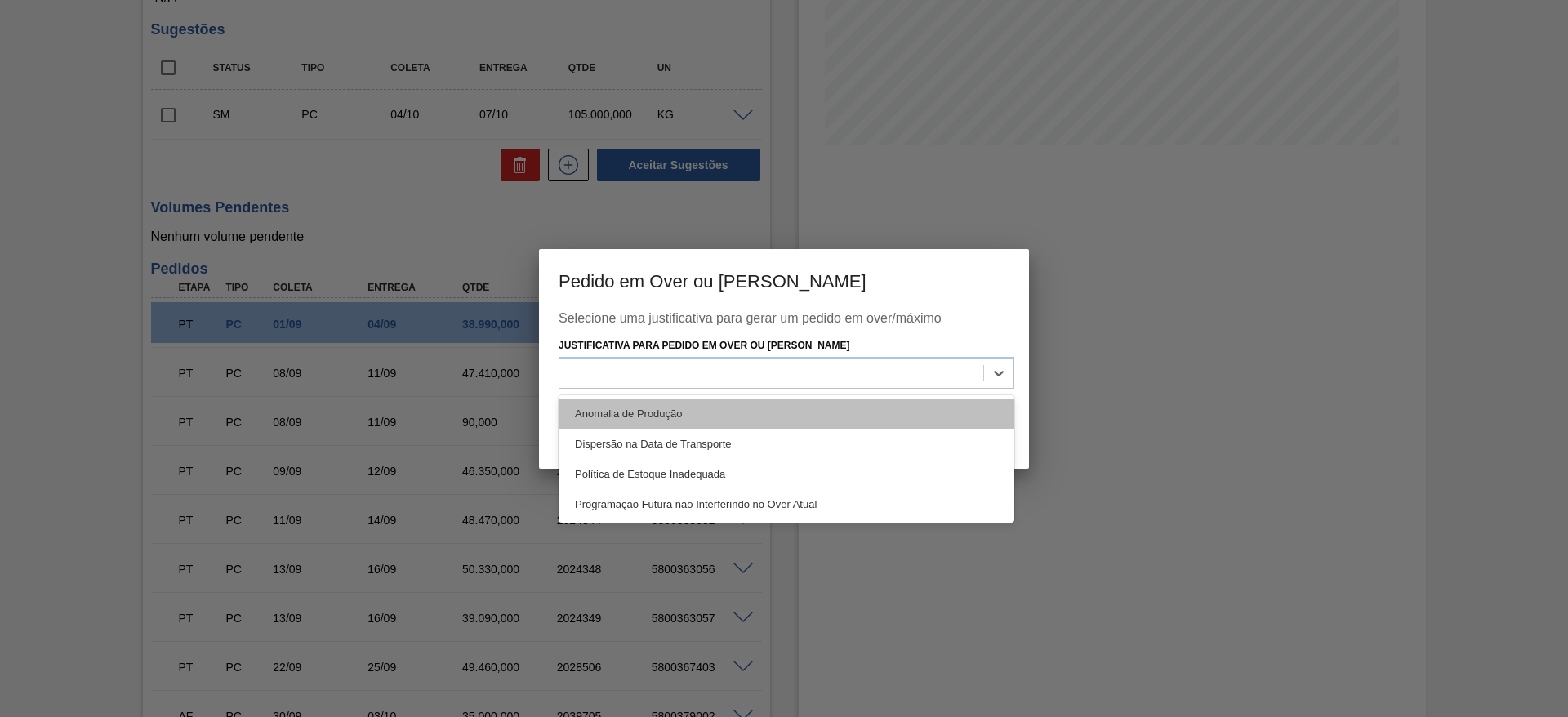
click at [605, 412] on div "Anomalia de Produção" at bounding box center [786, 413] width 456 height 30
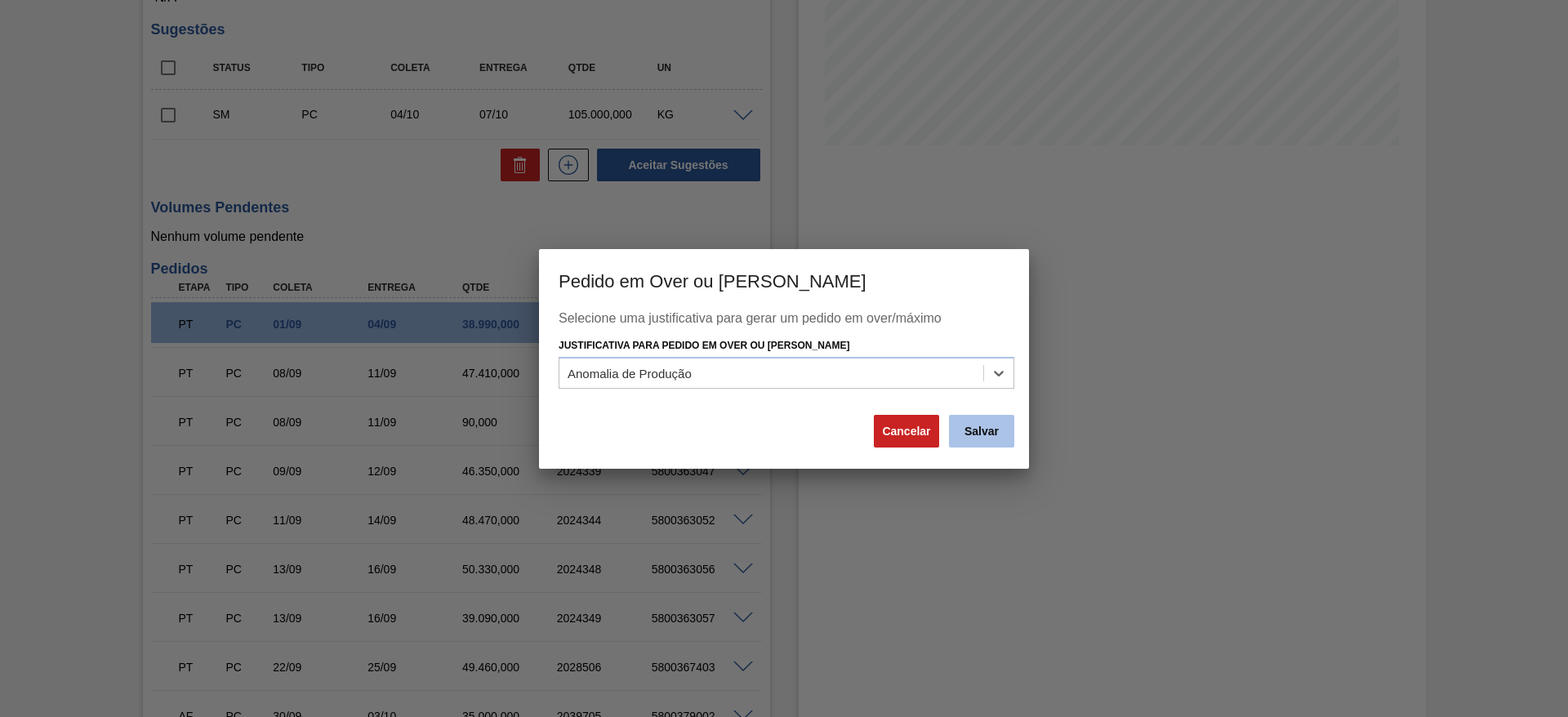
click at [986, 429] on button "Salvar" at bounding box center [981, 431] width 65 height 33
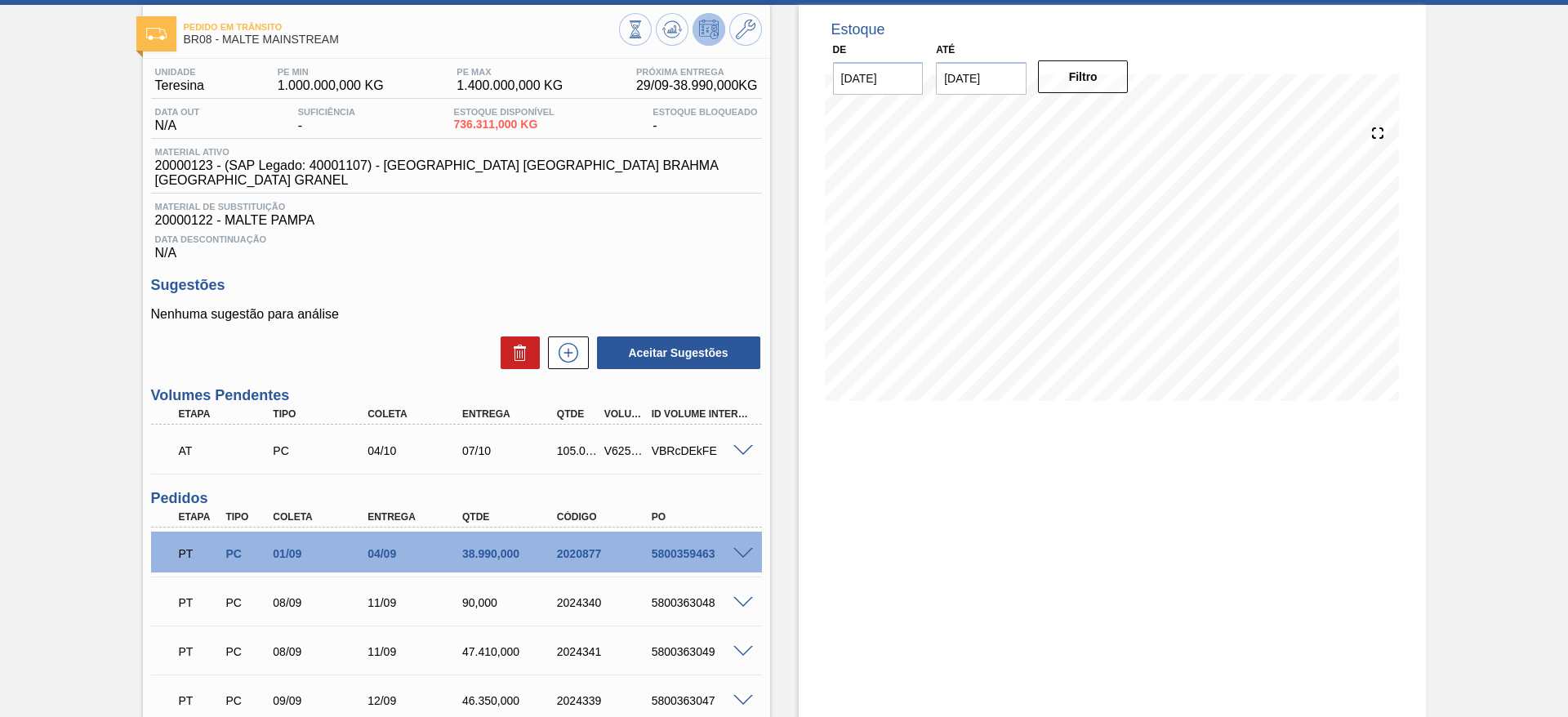
scroll to position [0, 0]
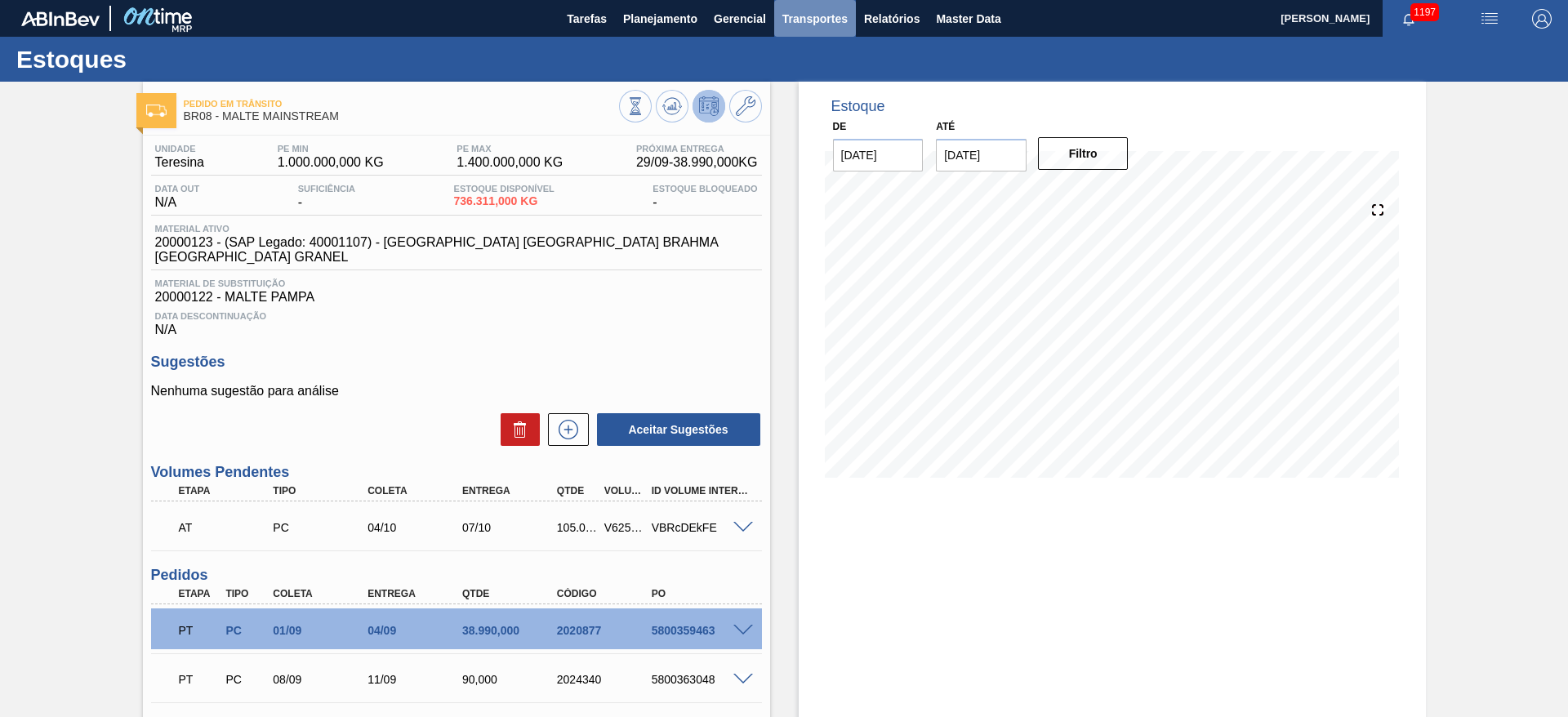
click at [827, 23] on span "Transportes" at bounding box center [814, 19] width 65 height 20
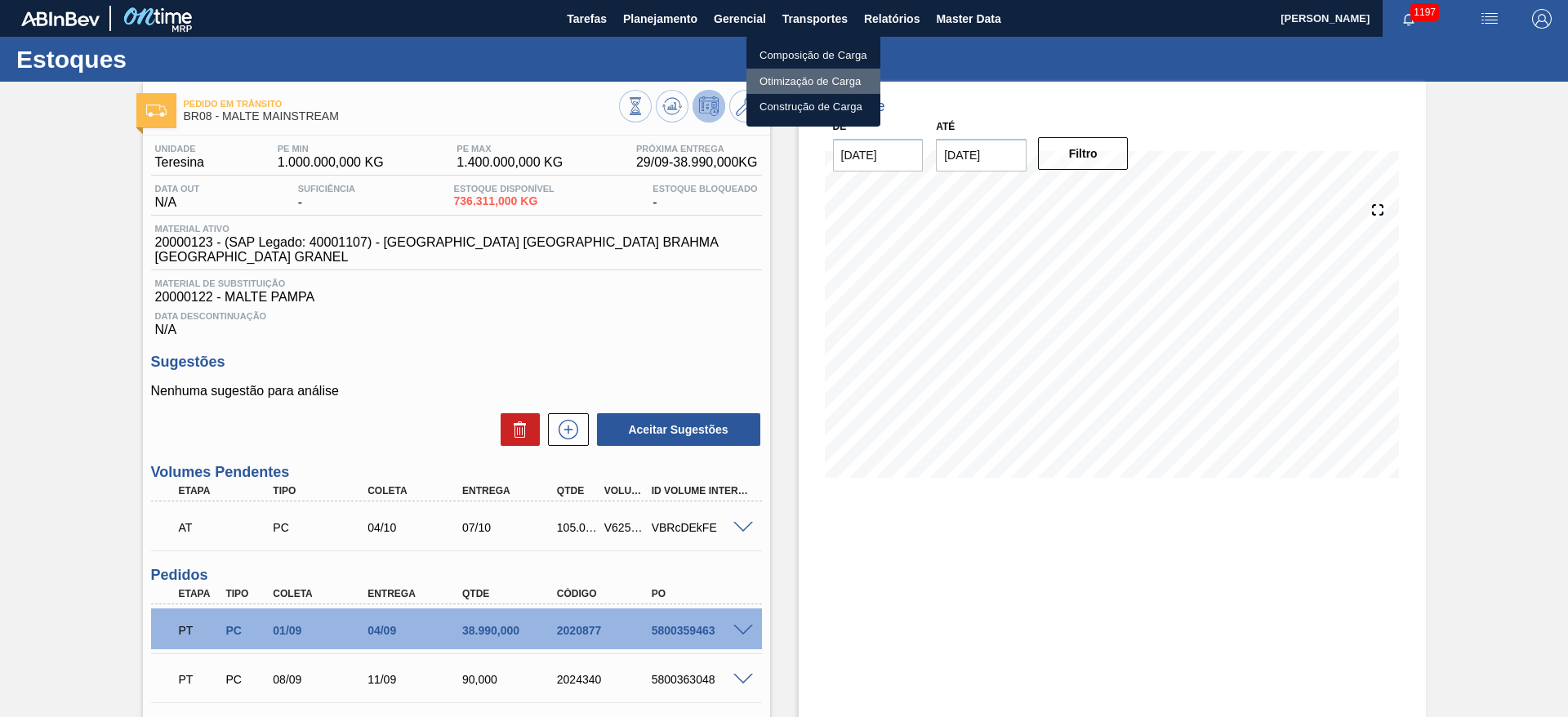
click at [775, 78] on li "Otimização de Carga" at bounding box center [813, 81] width 134 height 26
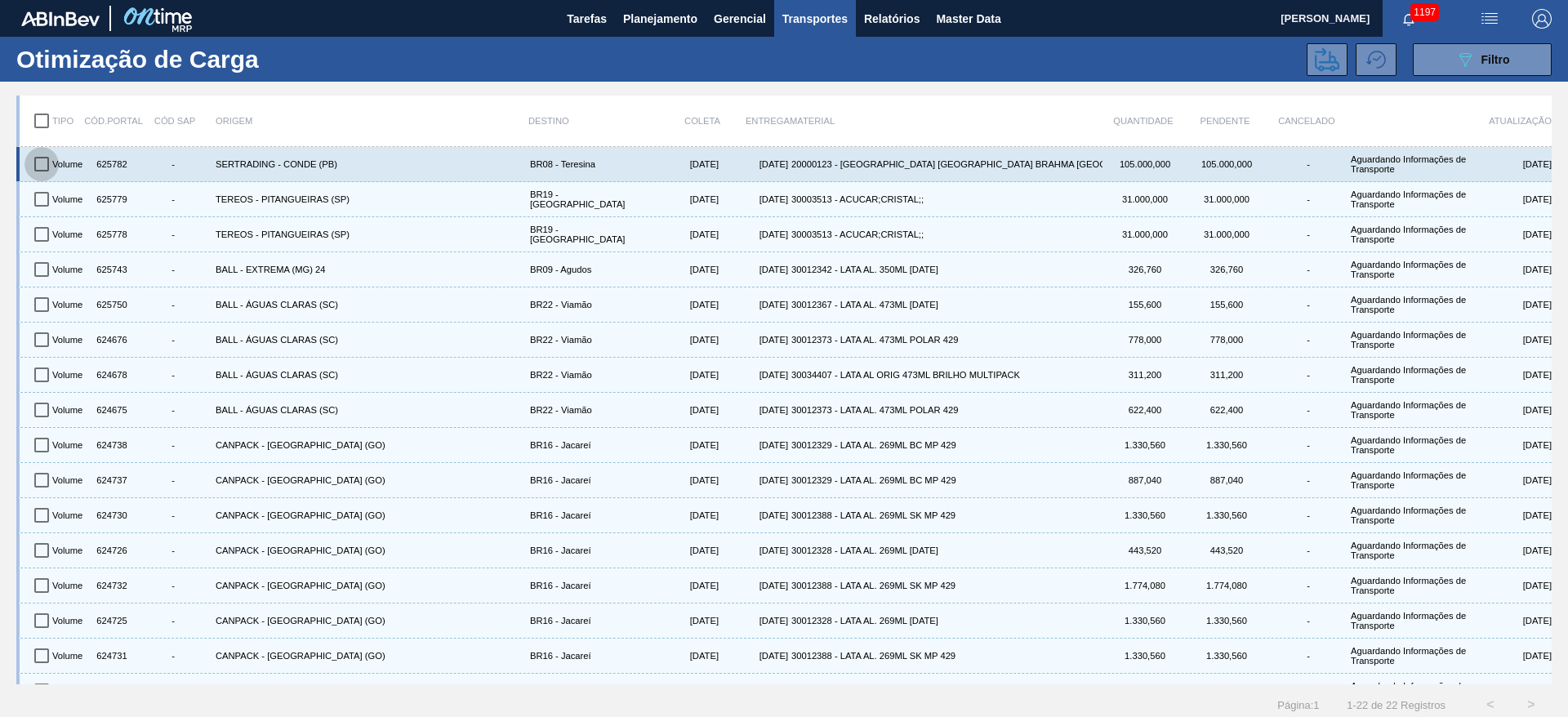
click at [44, 165] on input "checkbox" at bounding box center [42, 165] width 35 height 35
checkbox input "true"
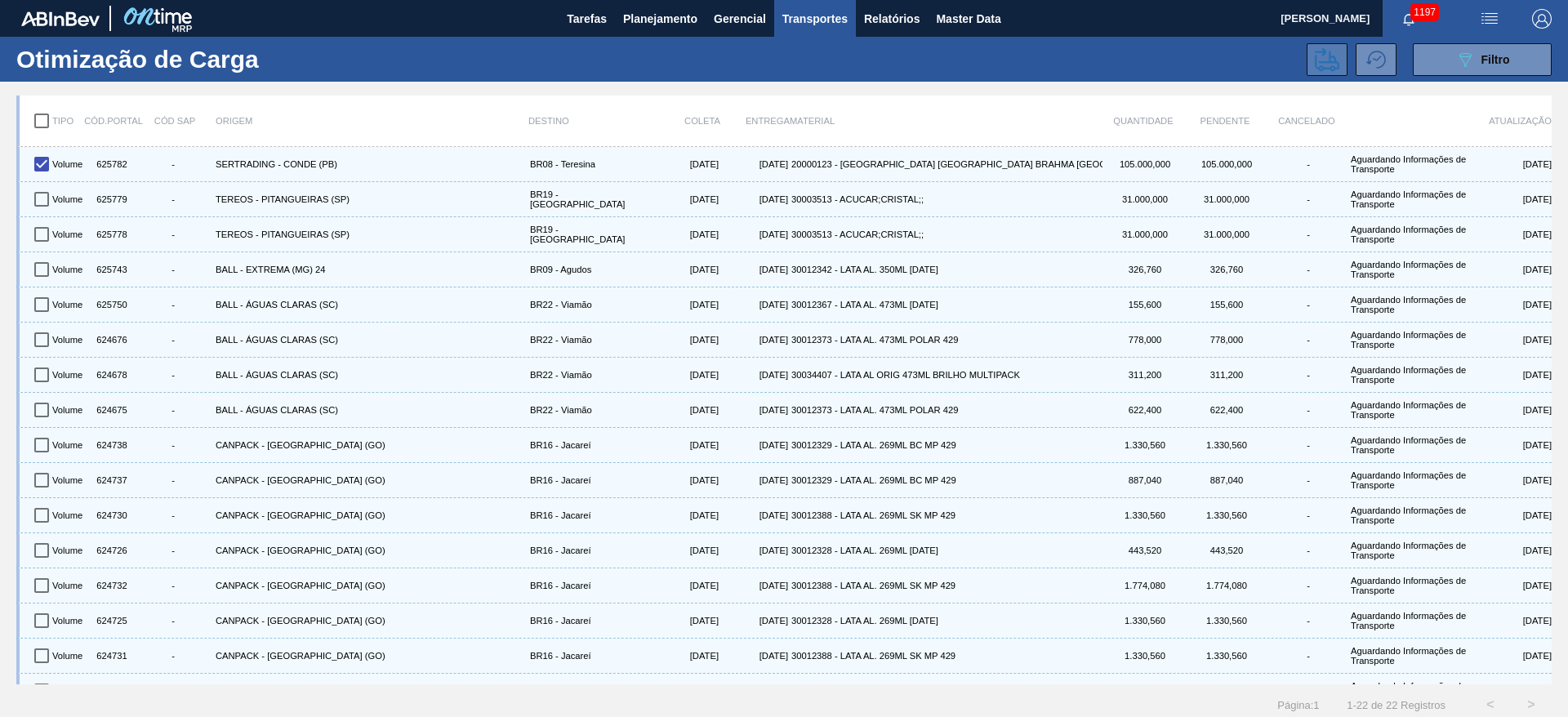
click at [1325, 62] on icon at bounding box center [1327, 59] width 25 height 24
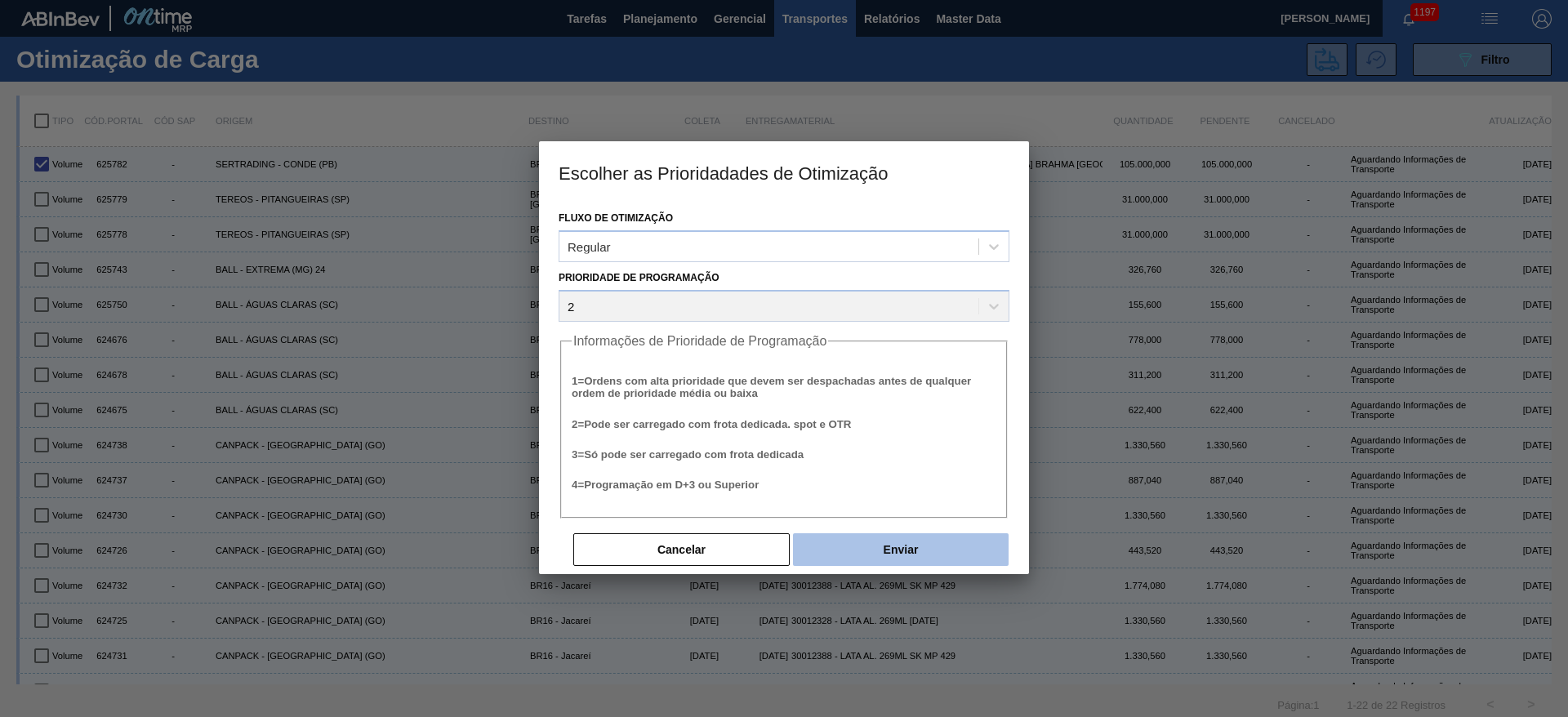
click at [939, 555] on button "Enviar" at bounding box center [901, 550] width 216 height 33
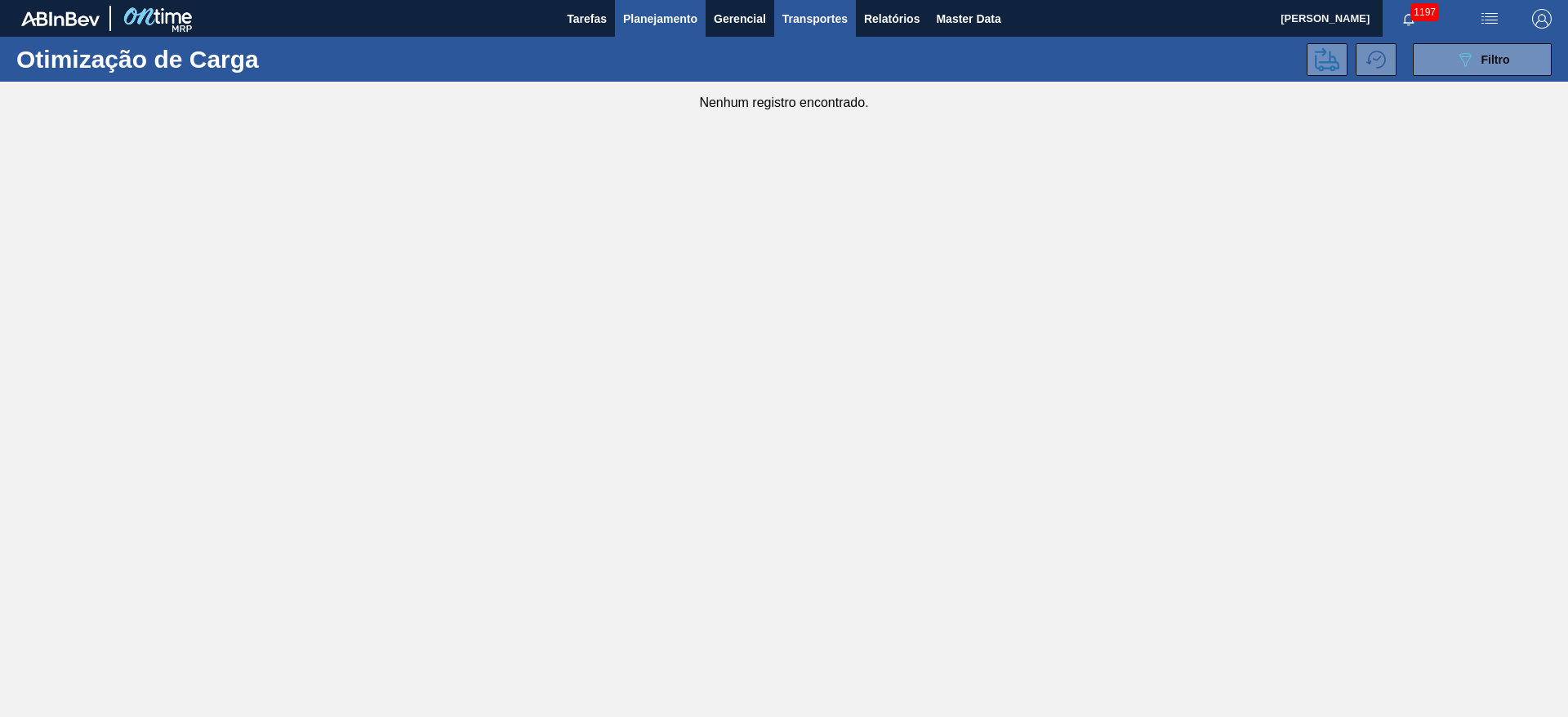
click at [658, 26] on span "Planejamento" at bounding box center [660, 19] width 74 height 20
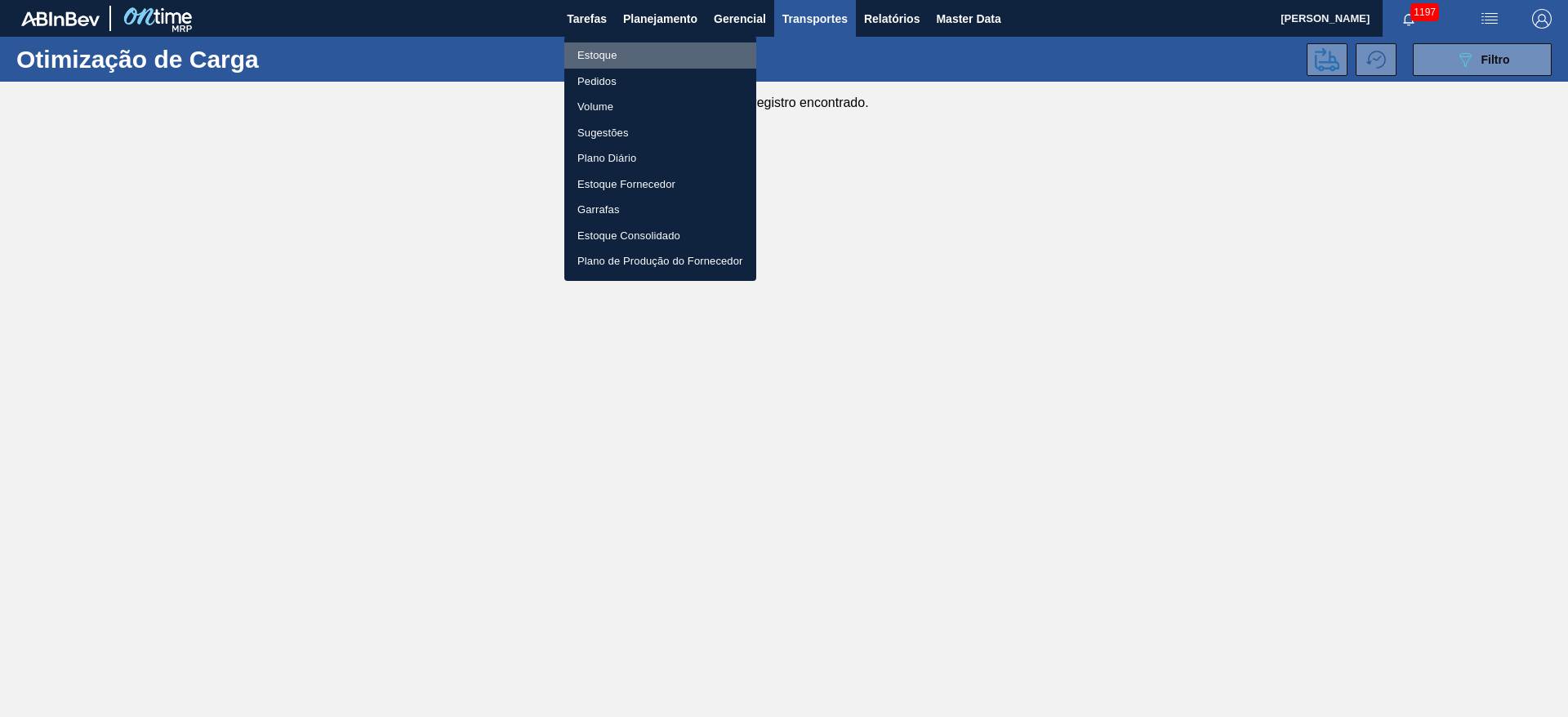
click at [605, 55] on li "Estoque" at bounding box center [660, 56] width 192 height 26
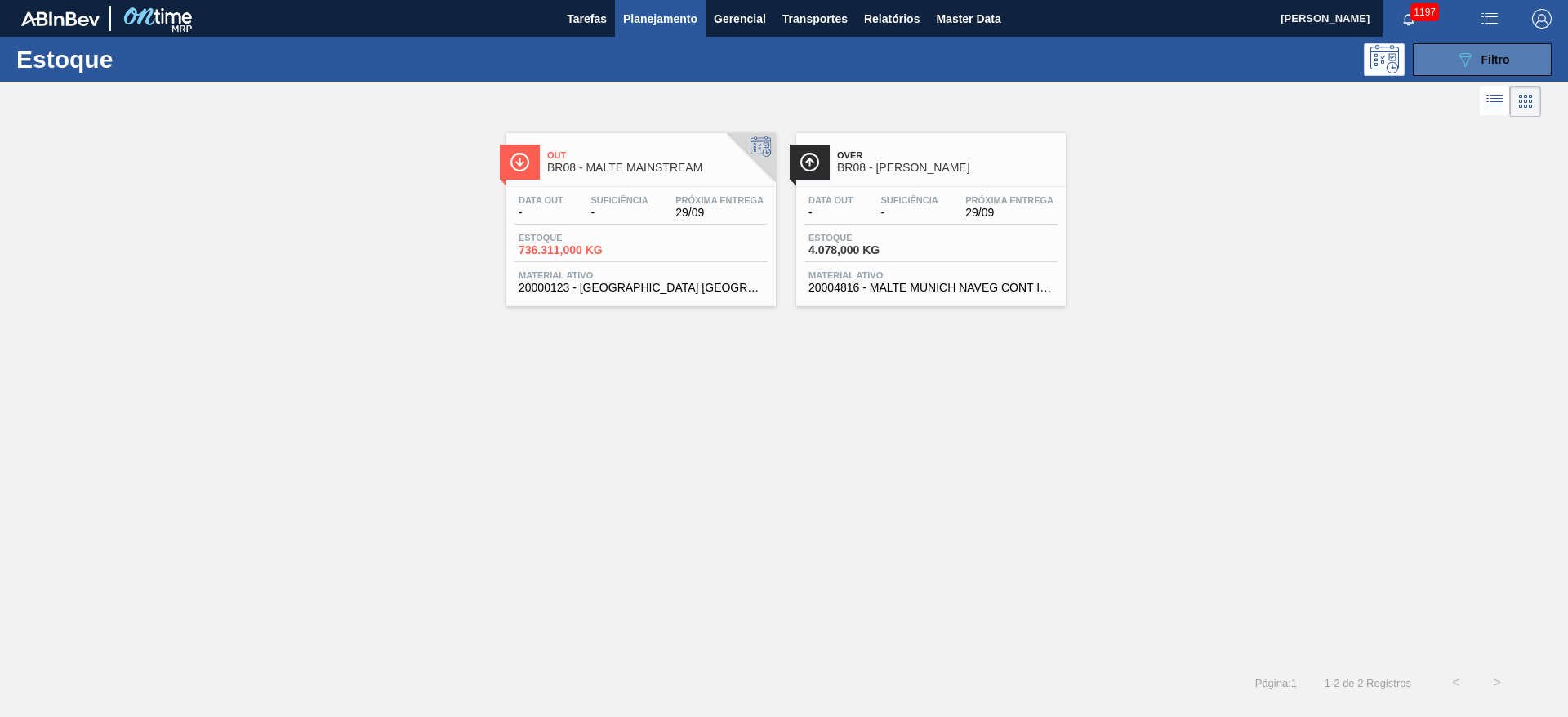
click at [1468, 51] on icon "089F7B8B-B2A5-4AFE-B5C0-19BA573D28AC" at bounding box center [1465, 60] width 20 height 20
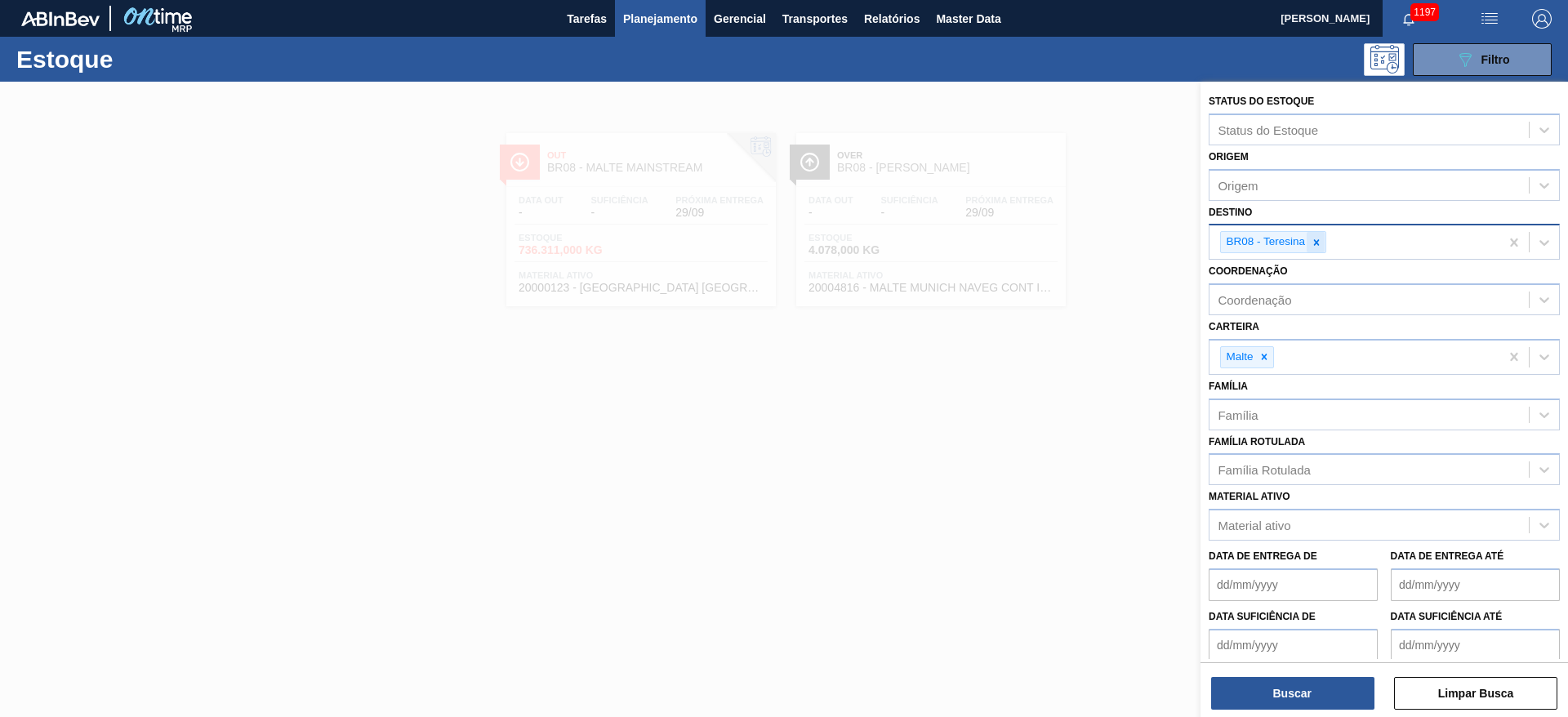
click at [1318, 242] on icon at bounding box center [1316, 243] width 12 height 12
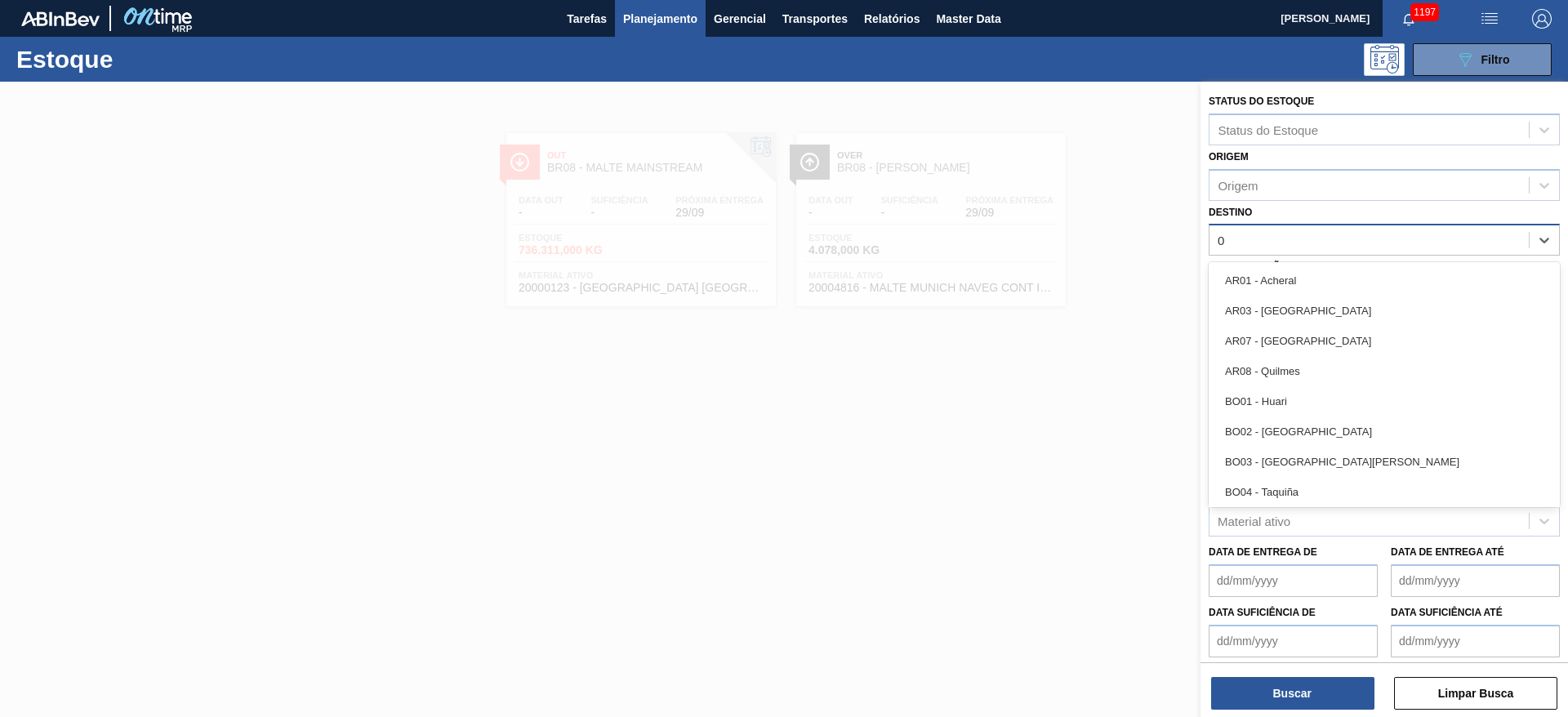
type input "03"
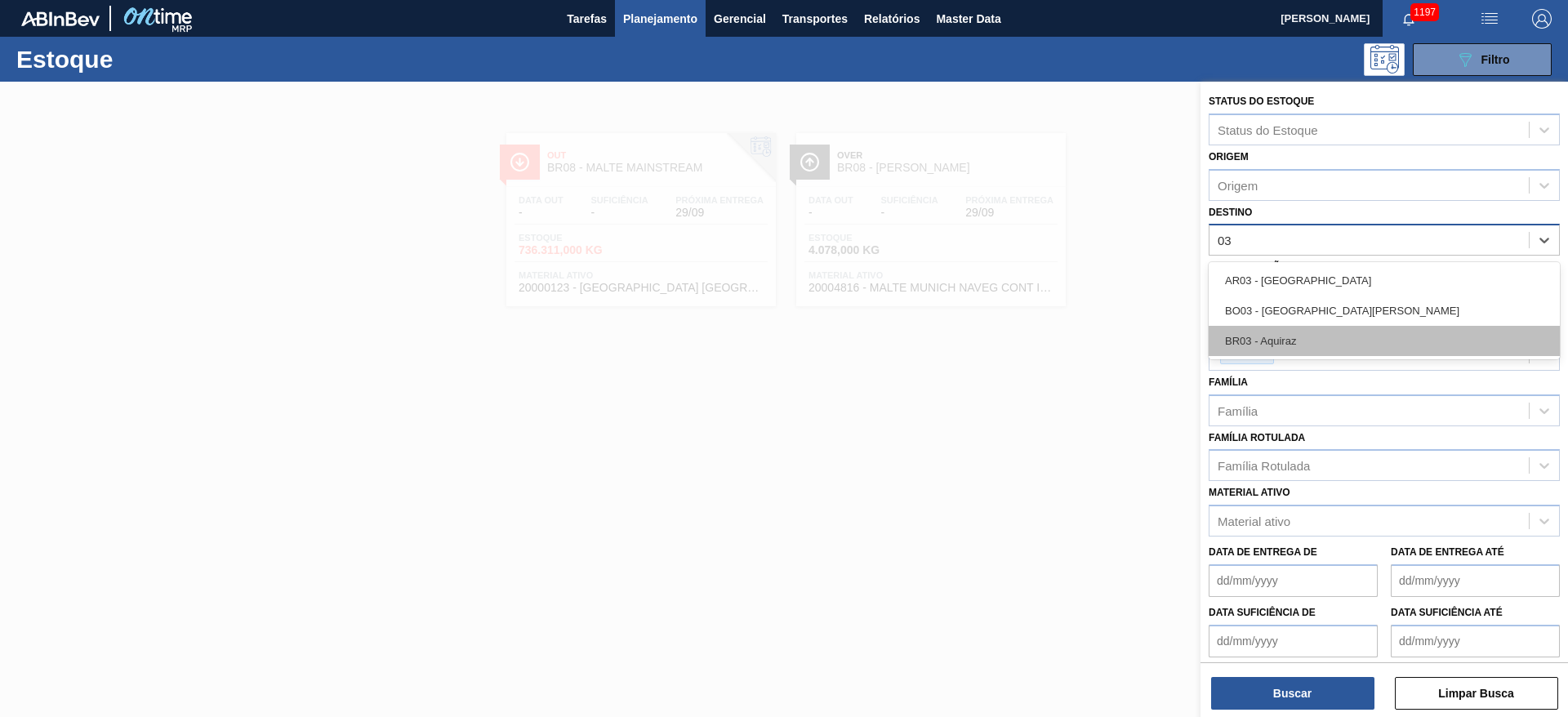
click at [1308, 345] on div "BR03 - Aquiraz" at bounding box center [1384, 341] width 351 height 30
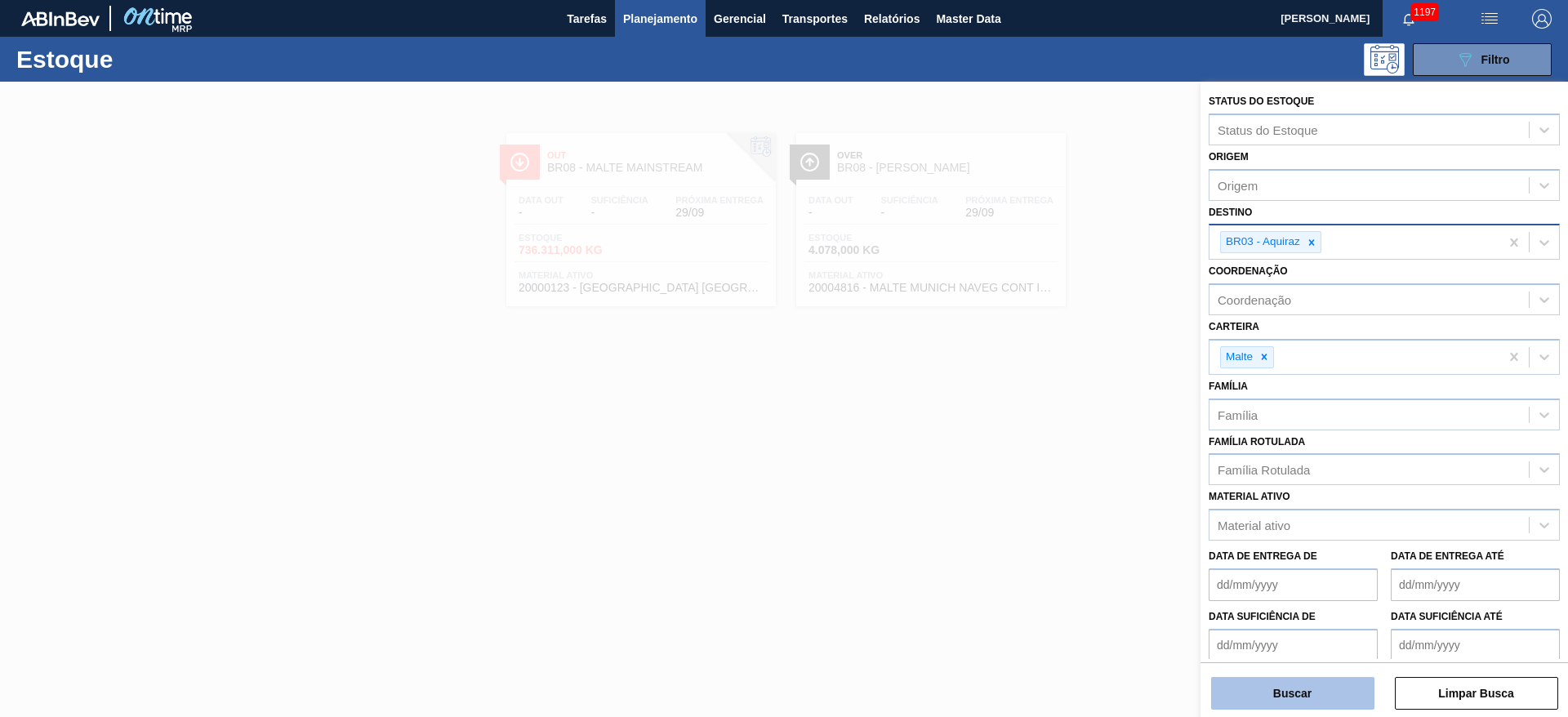
click at [1284, 685] on button "Buscar" at bounding box center [1292, 694] width 164 height 33
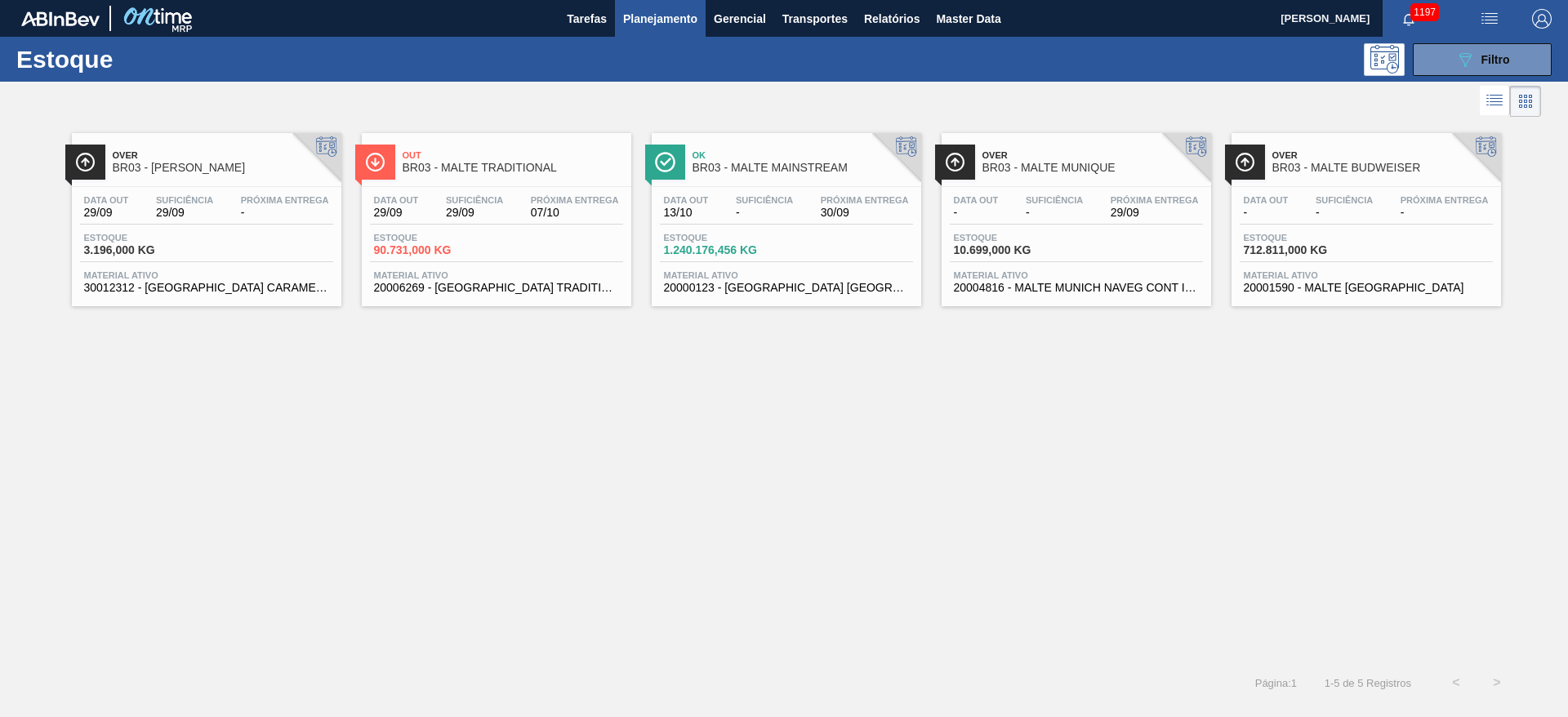
click at [1026, 226] on div "Data out - Suficiência - Próxima Entrega 29/09 Estoque 10.699,000 KG Material a…" at bounding box center [1076, 242] width 270 height 111
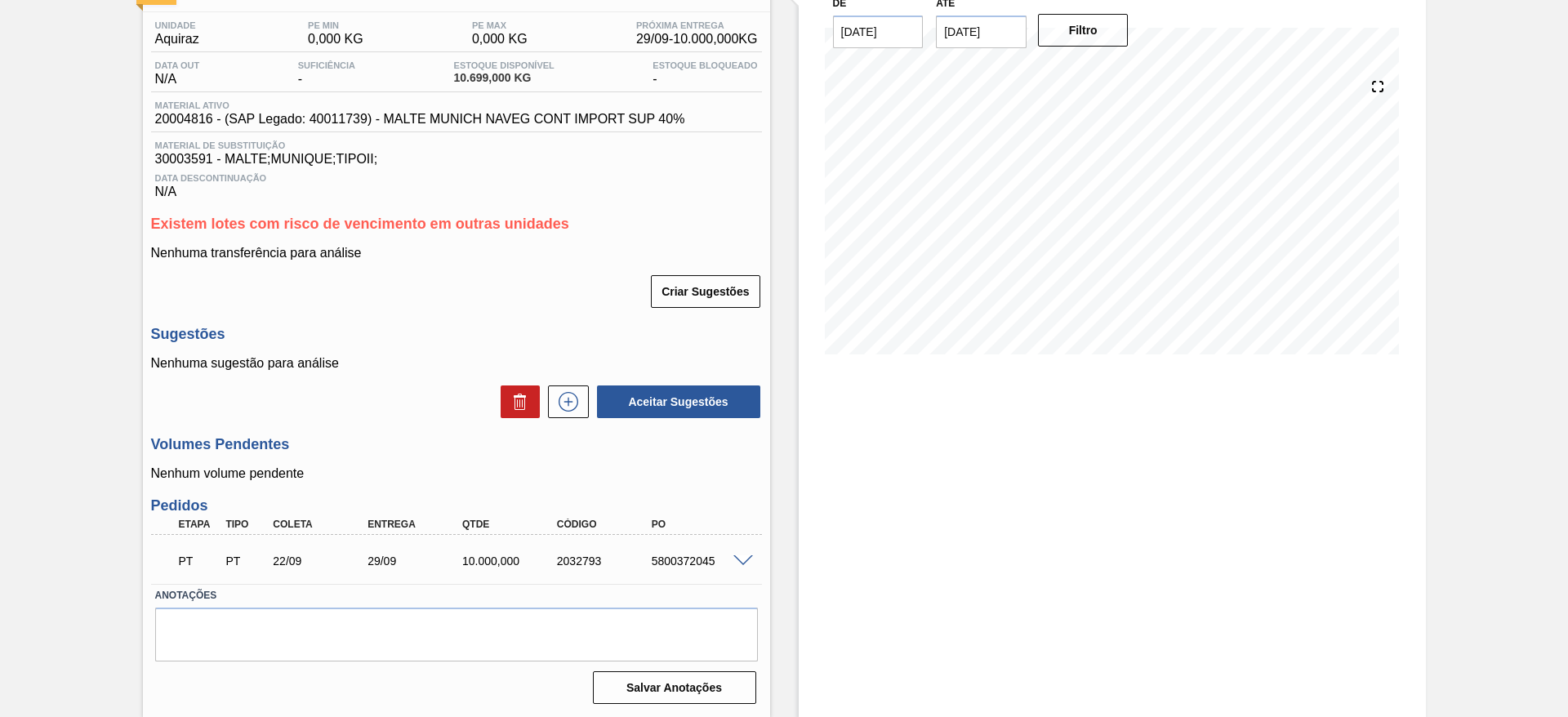
scroll to position [124, 0]
click at [681, 556] on div "5800372045" at bounding box center [700, 561] width 106 height 13
copy div "5800372045"
